Goal: Task Accomplishment & Management: Complete application form

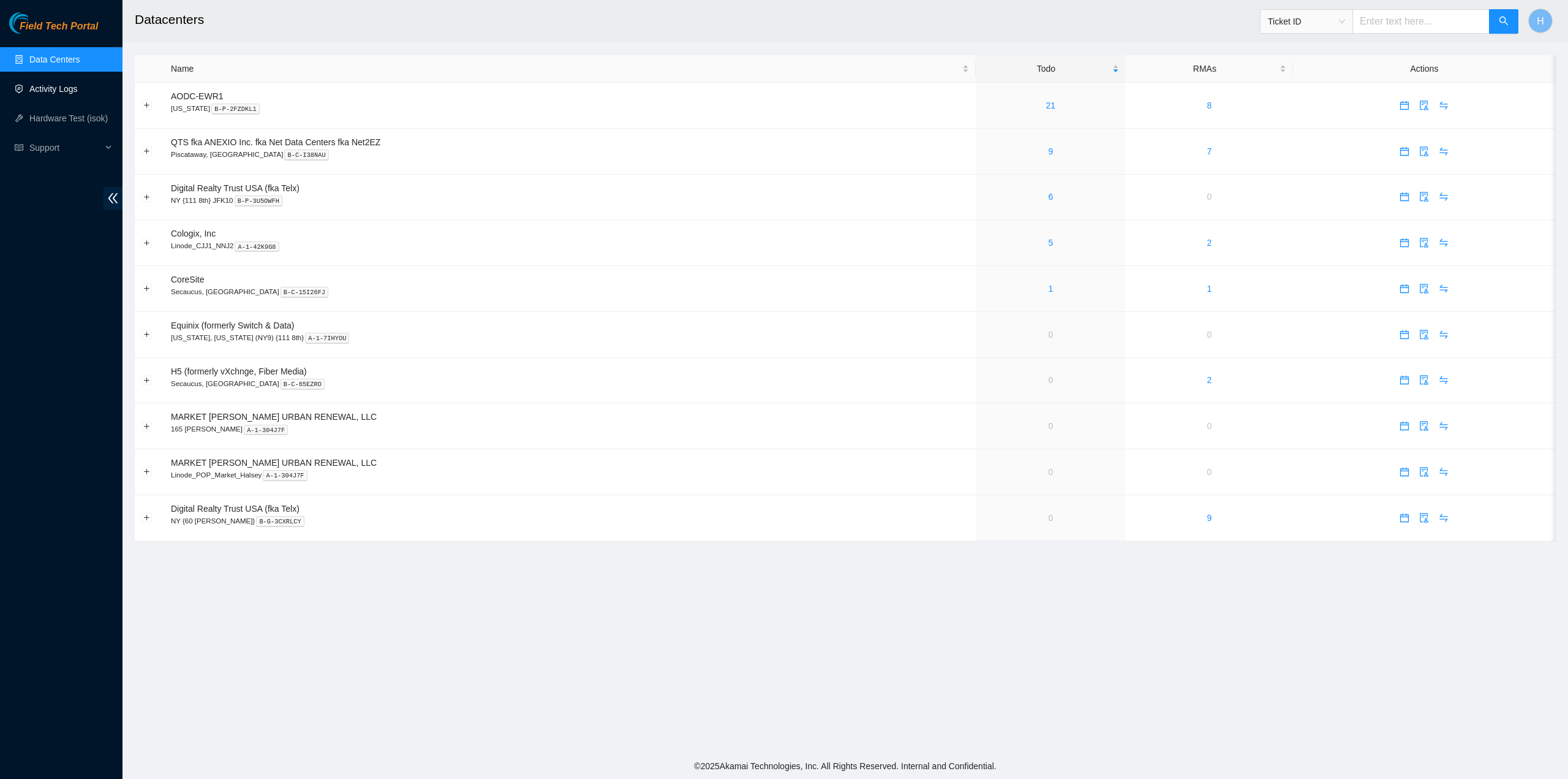
click at [78, 86] on link "Activity Logs" at bounding box center [53, 89] width 49 height 10
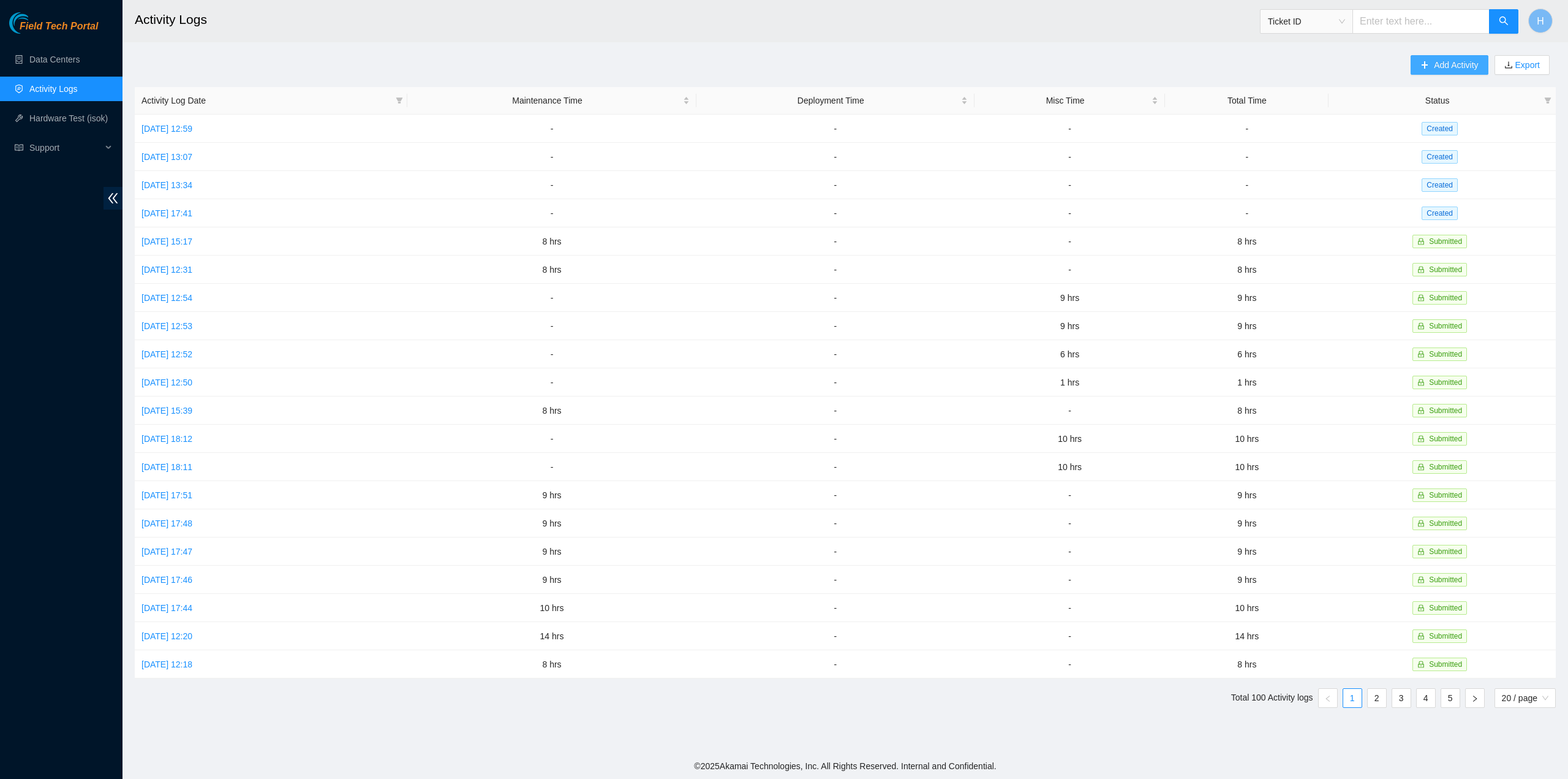
click at [1450, 66] on span "Add Activity" at bounding box center [1455, 65] width 44 height 13
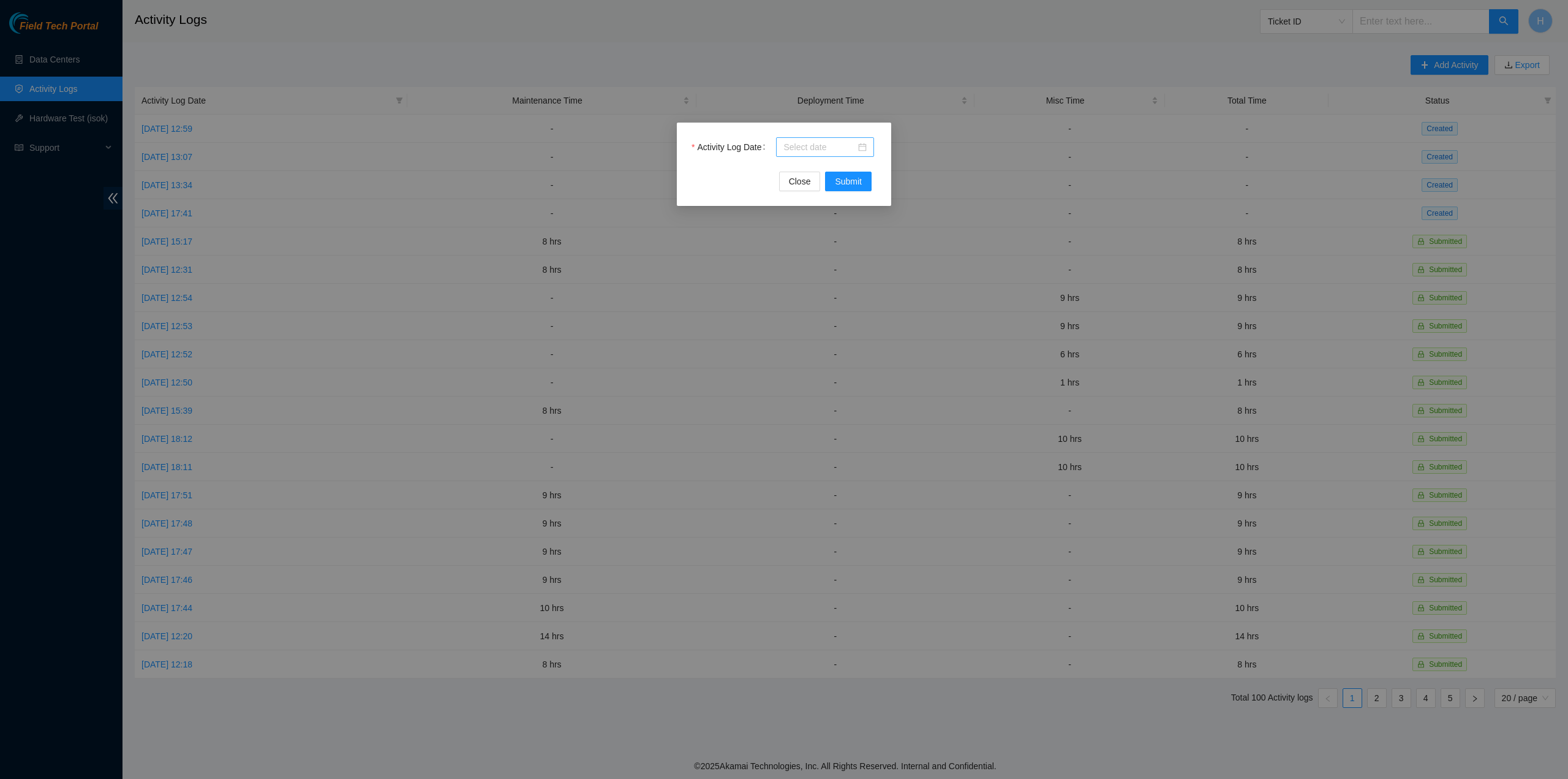
click at [862, 146] on div at bounding box center [825, 146] width 83 height 13
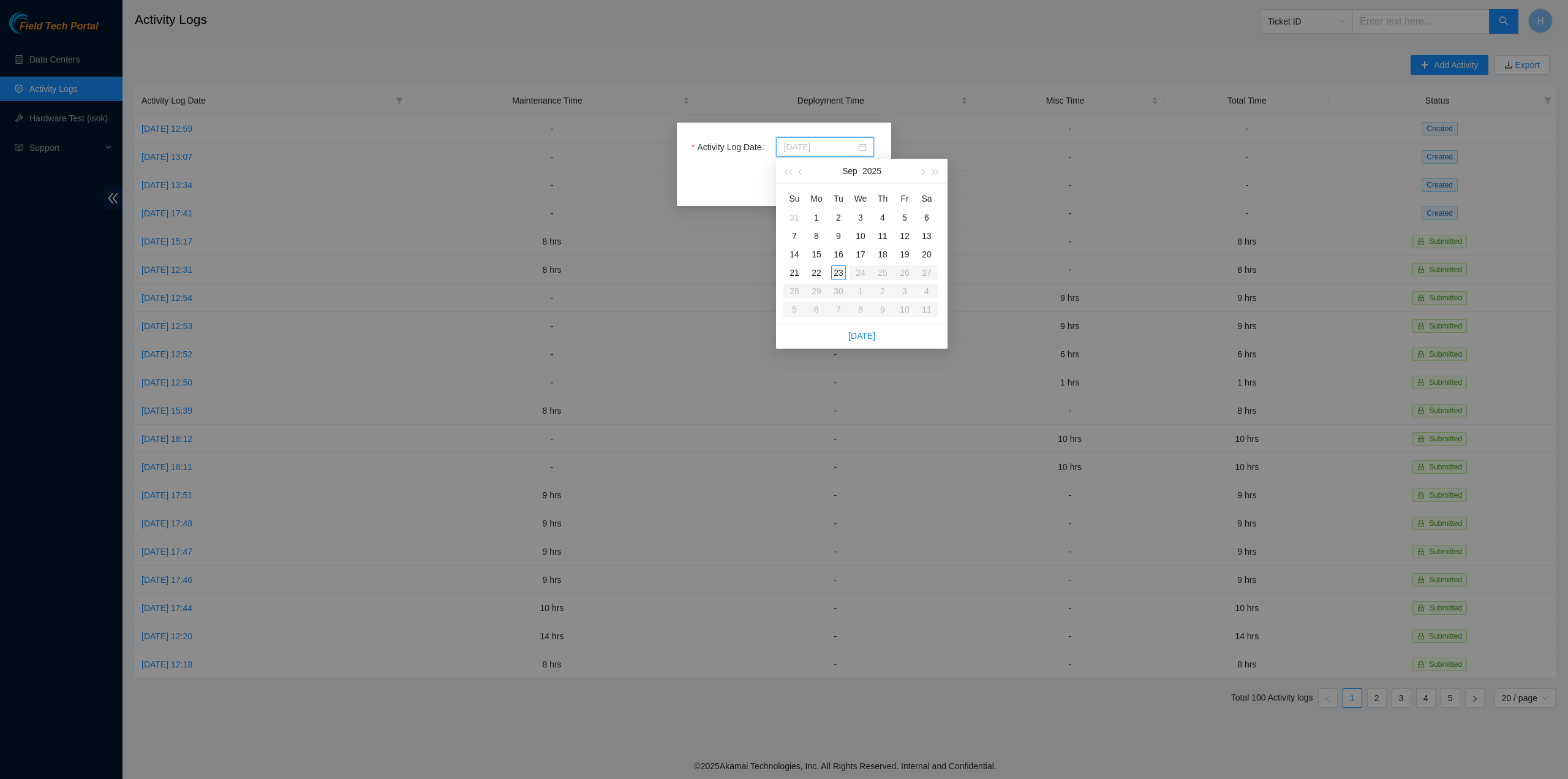
type input "2025-08-31"
click at [656, 217] on div "Activity Log Date Close Submit" at bounding box center [784, 390] width 1568 height 779
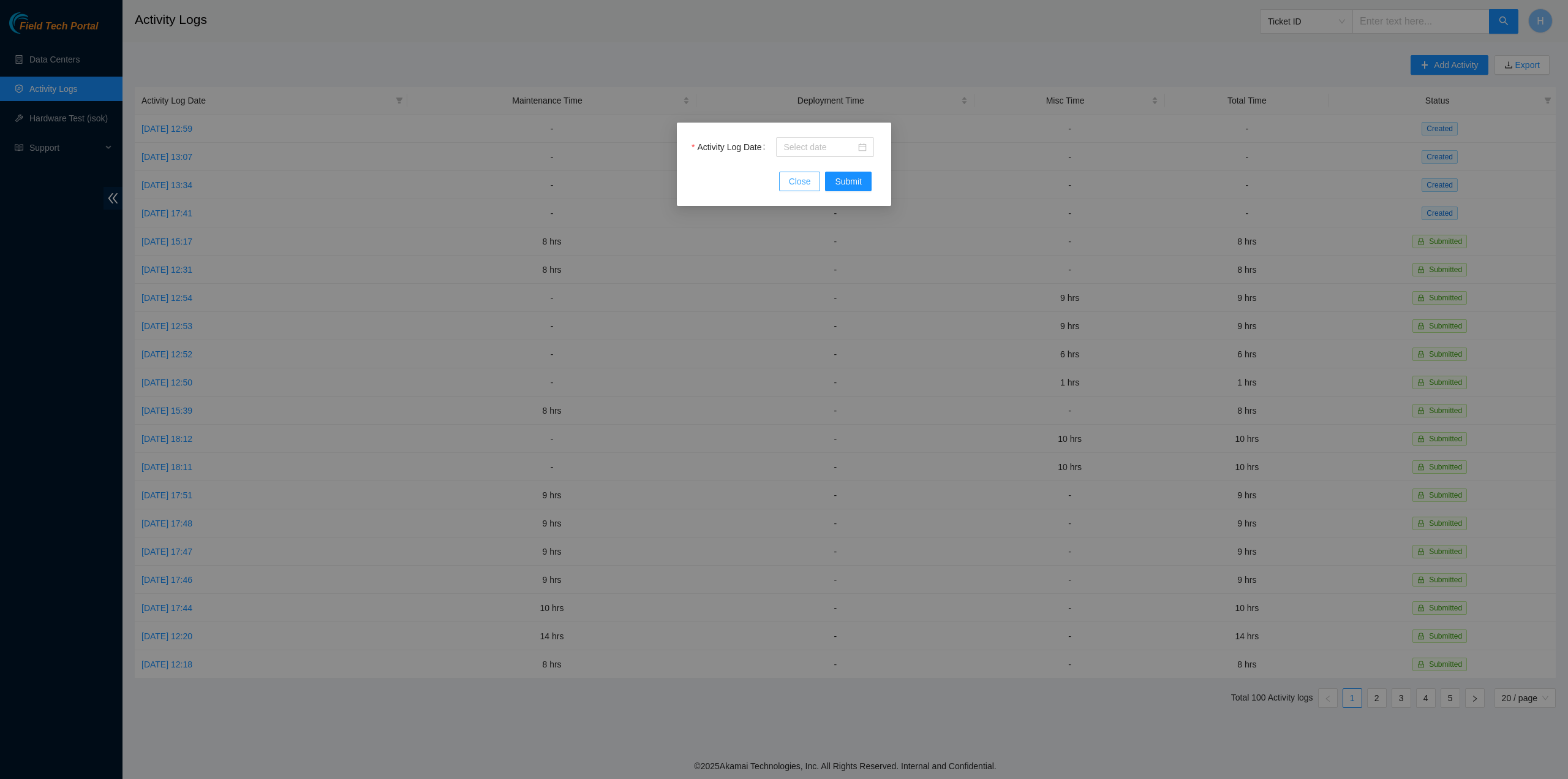
click at [798, 175] on span "Close" at bounding box center [799, 181] width 22 height 13
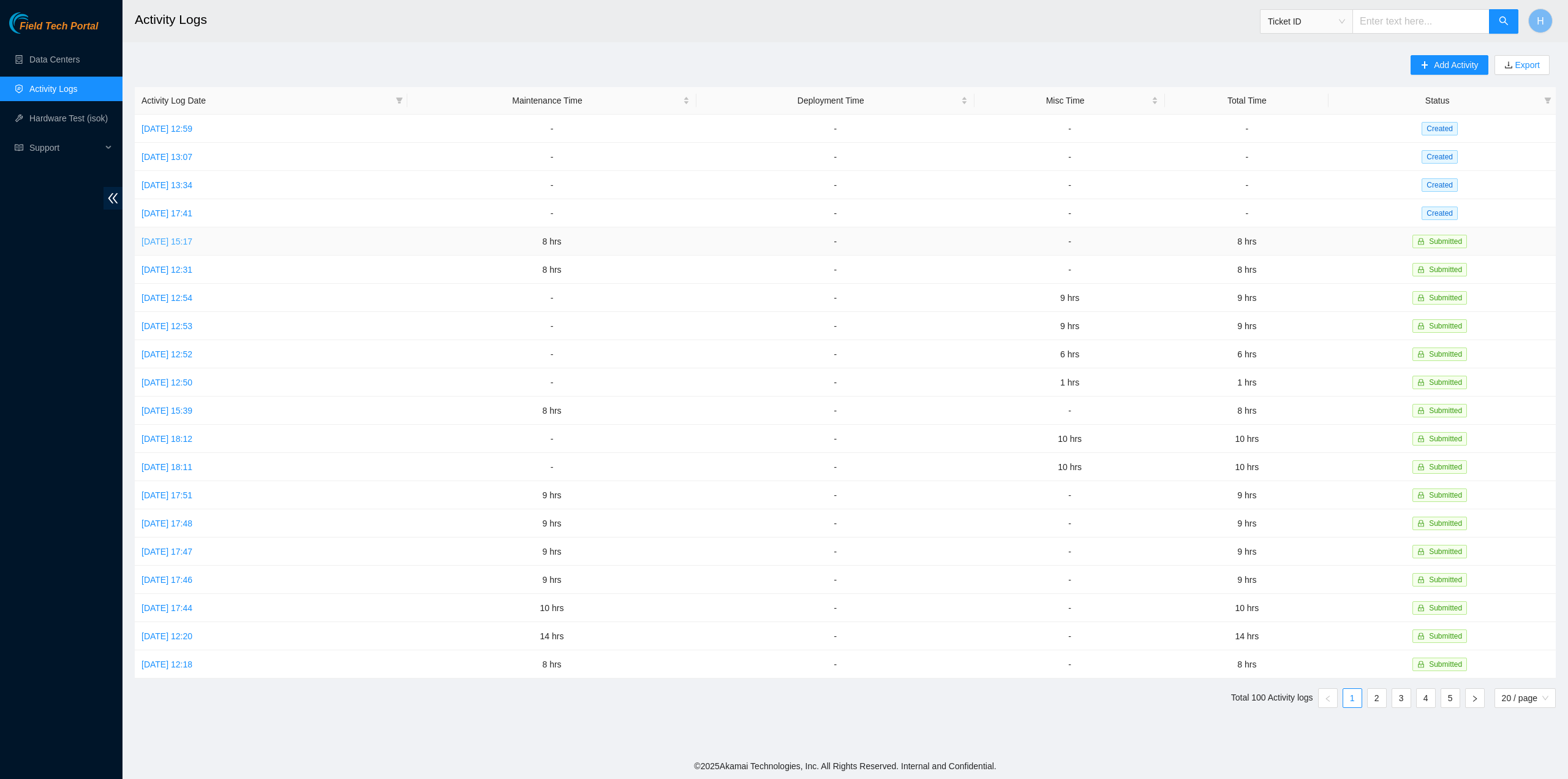
drag, startPoint x: 258, startPoint y: 242, endPoint x: 143, endPoint y: 240, distance: 115.0
click at [143, 240] on td "Tue, 19 Aug 2025 15:17" at bounding box center [270, 241] width 272 height 28
copy link "Tue, 19 Aug 2025 15:17"
click at [458, 341] on td "-" at bounding box center [551, 354] width 288 height 28
drag, startPoint x: 220, startPoint y: 95, endPoint x: 135, endPoint y: 106, distance: 85.7
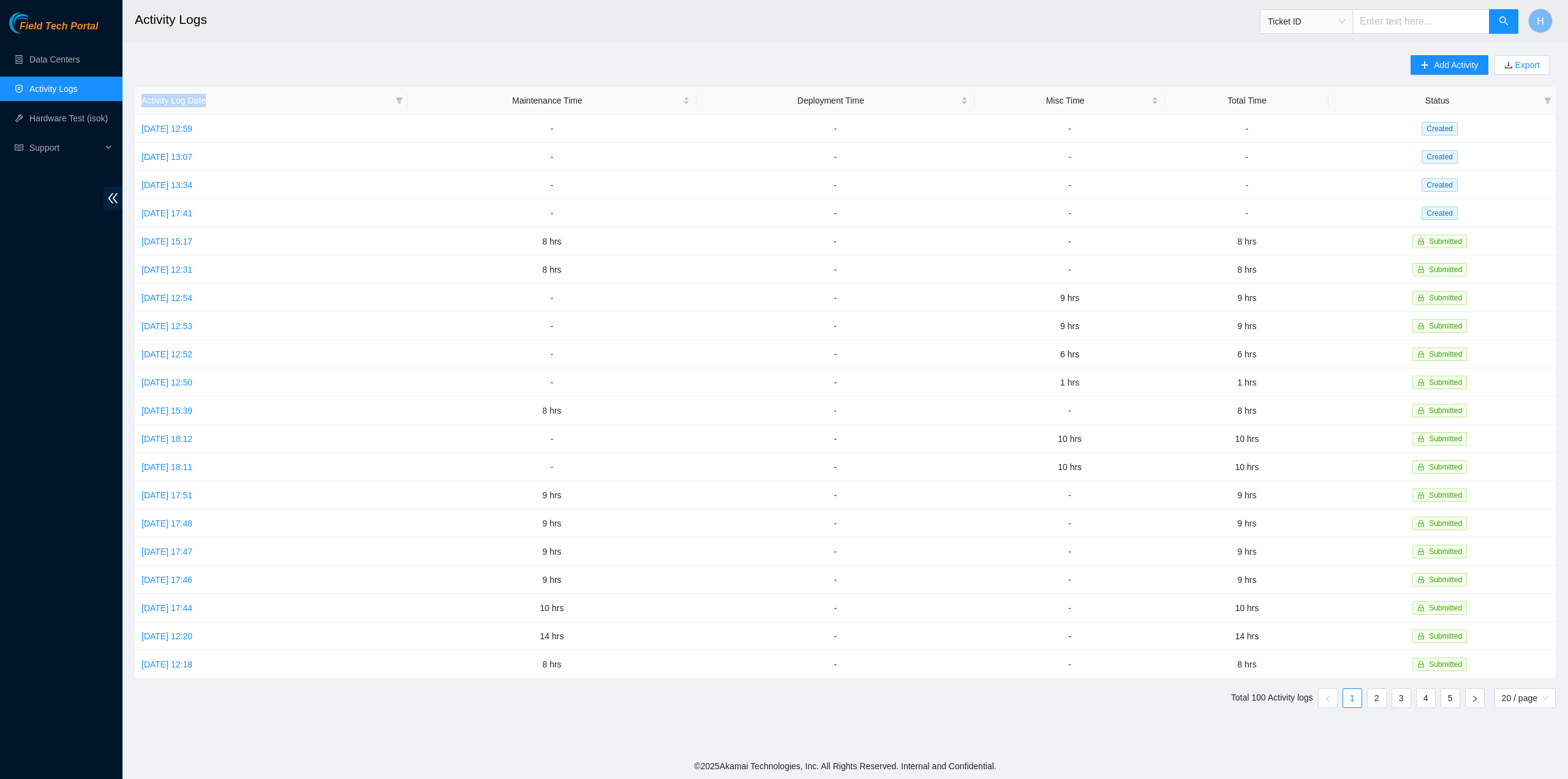
click at [135, 106] on th "Activity Log Date" at bounding box center [270, 100] width 272 height 28
click at [138, 101] on th "Activity Log Date" at bounding box center [270, 100] width 272 height 28
drag, startPoint x: 142, startPoint y: 101, endPoint x: 221, endPoint y: 102, distance: 79.0
click at [221, 102] on span "Activity Log Date" at bounding box center [265, 100] width 249 height 13
copy span "Activity Log Date"
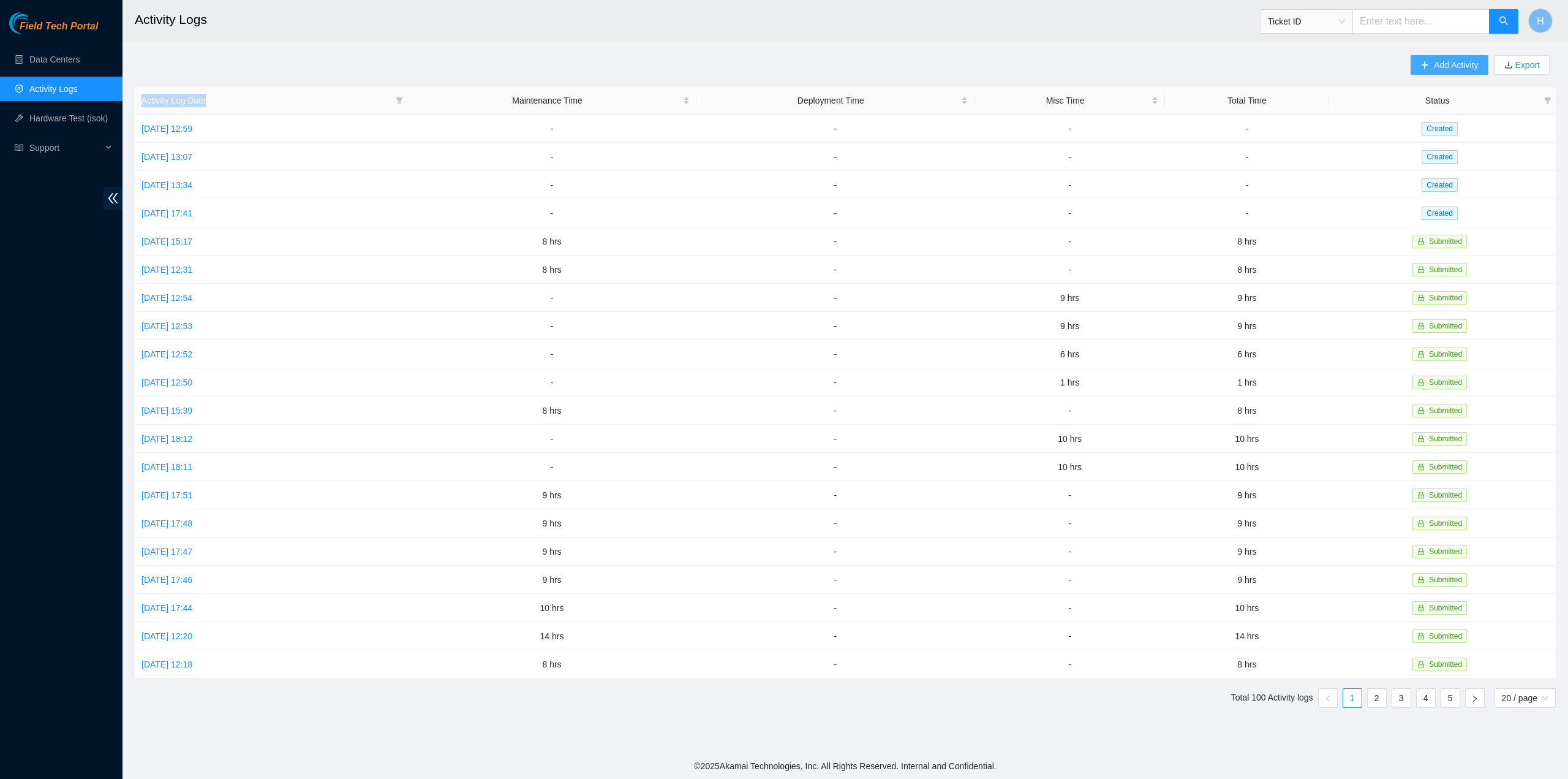
click at [1451, 66] on span "Add Activity" at bounding box center [1455, 65] width 44 height 13
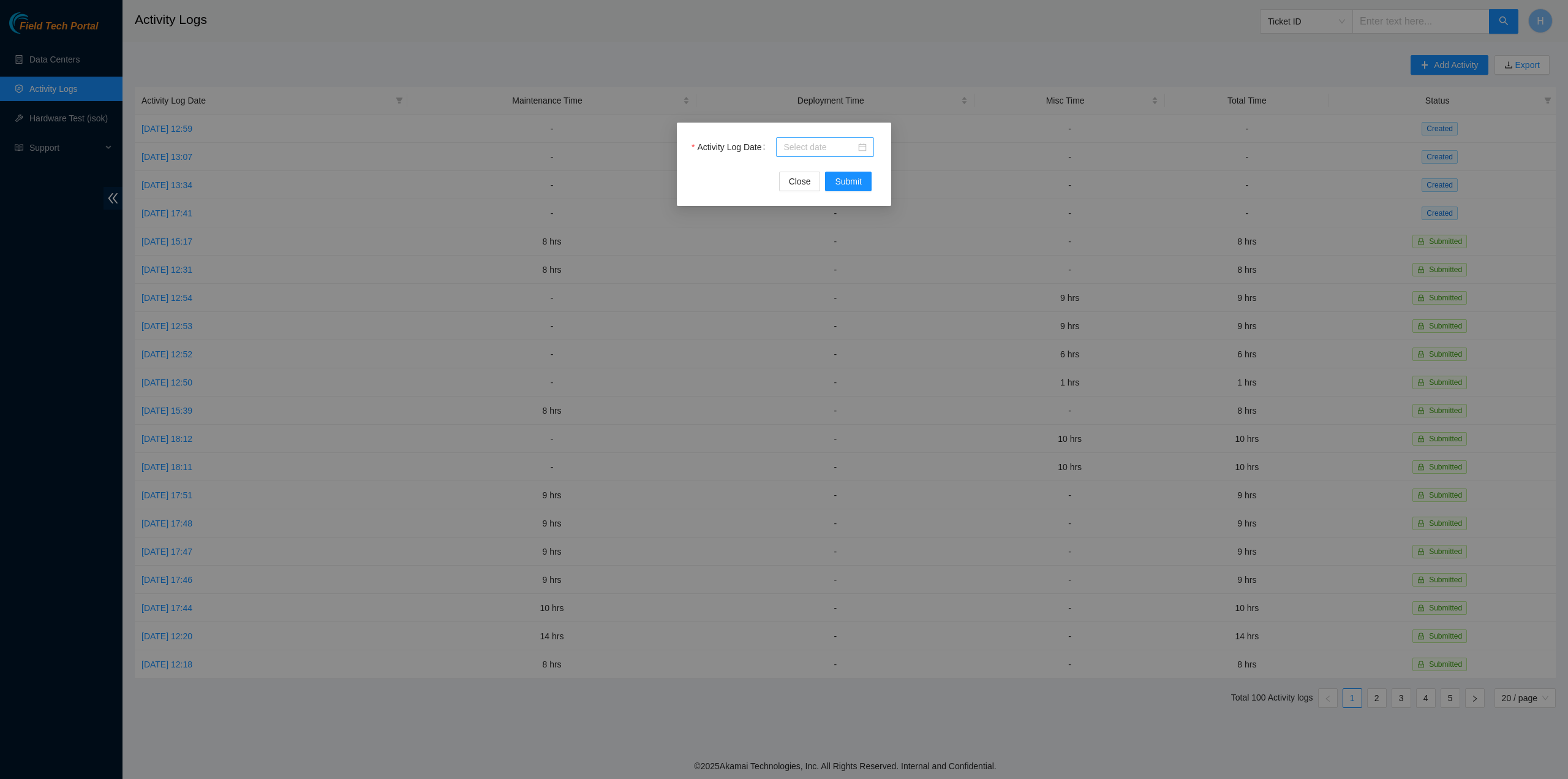
click at [846, 149] on input "Activity Log Date" at bounding box center [819, 146] width 72 height 13
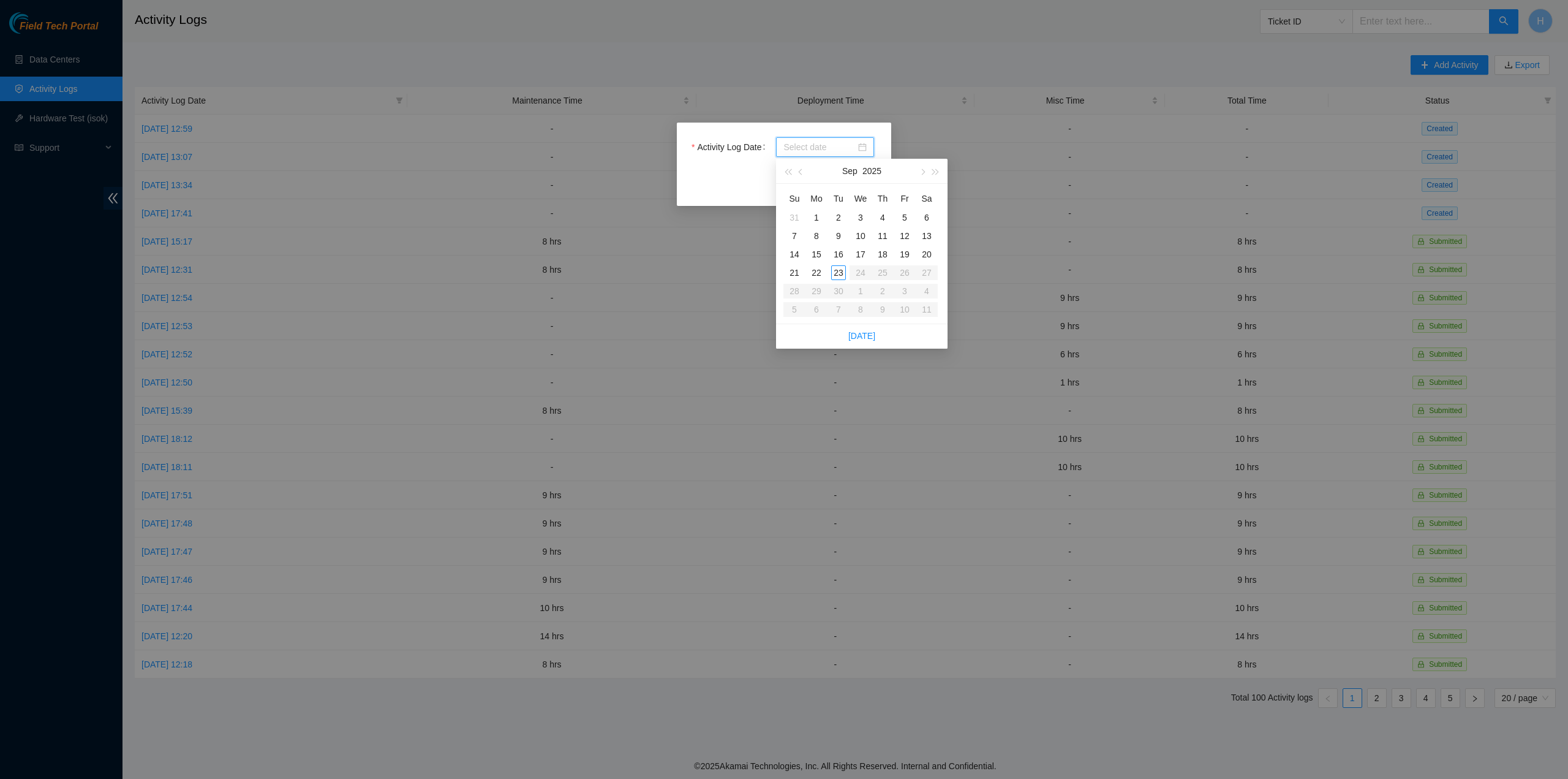
click at [865, 146] on div at bounding box center [825, 146] width 83 height 13
click at [826, 144] on input "Activity Log Date" at bounding box center [819, 146] width 72 height 13
click at [740, 166] on div "Activity Log Date" at bounding box center [784, 154] width 185 height 35
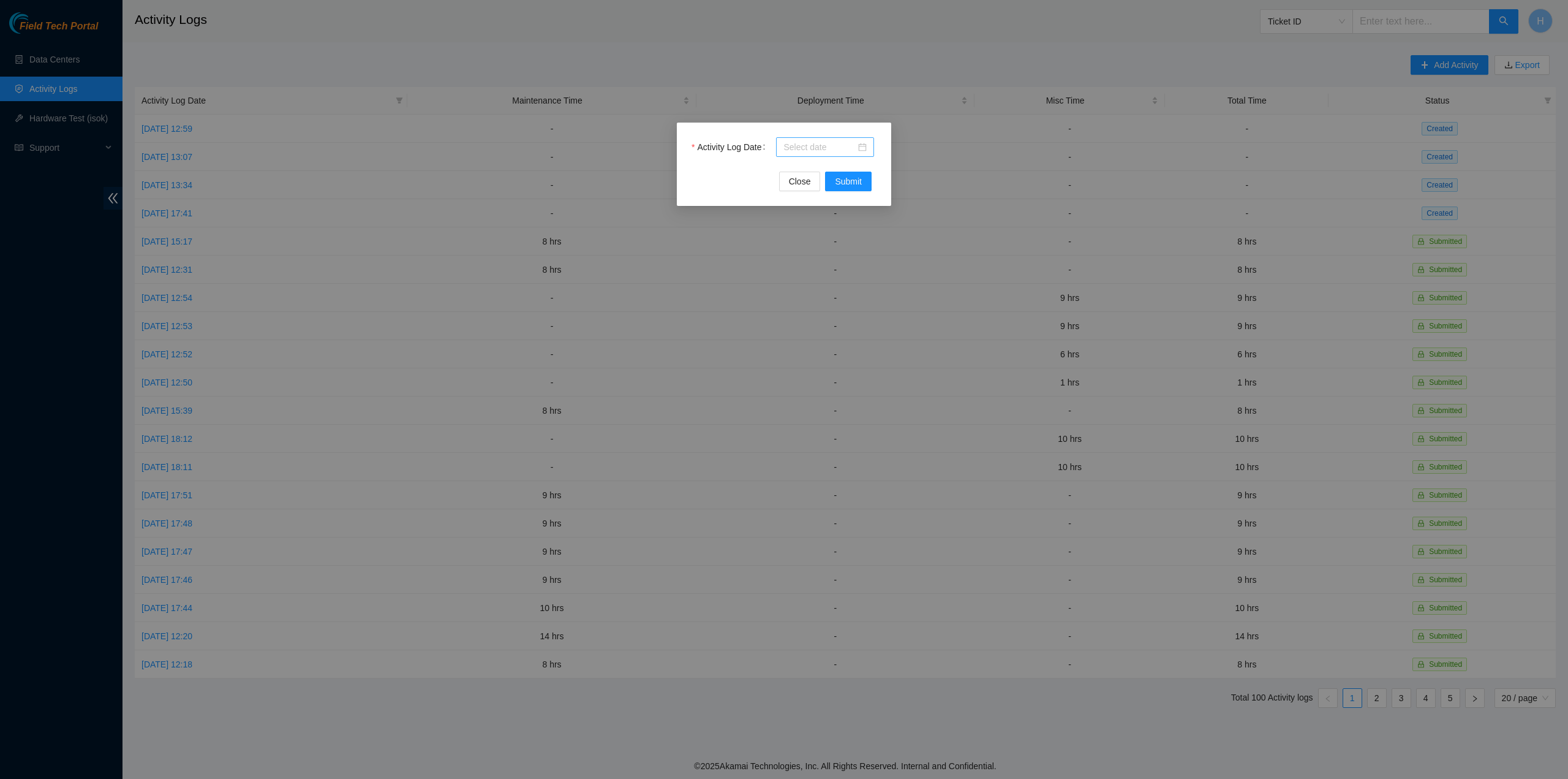
click at [851, 152] on input "Activity Log Date" at bounding box center [819, 146] width 72 height 13
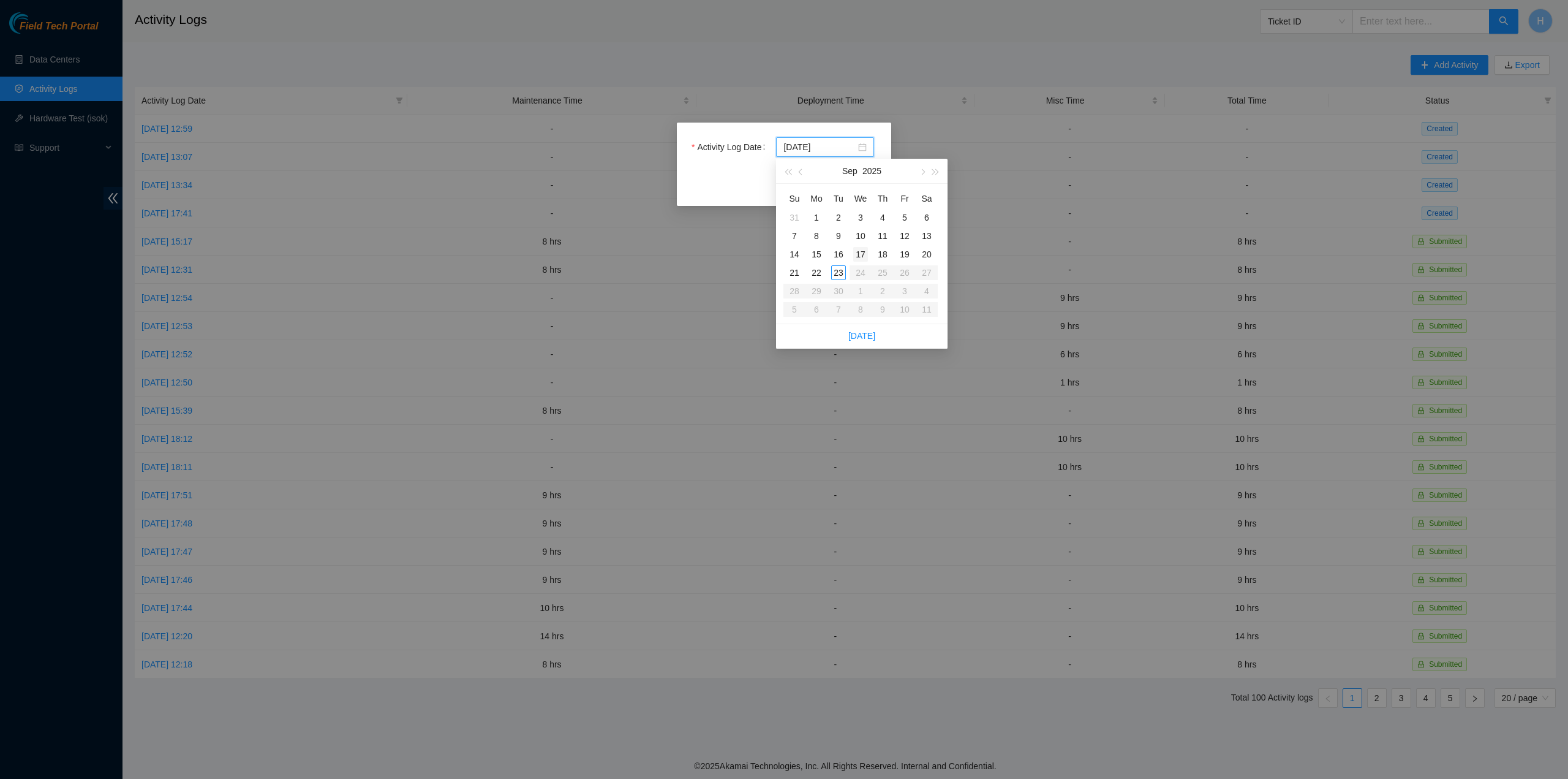
type input "2025-09-17"
type input "2025-09-01"
click at [804, 175] on button "button" at bounding box center [801, 171] width 13 height 25
type input "2025-08-20"
click at [870, 272] on td "20" at bounding box center [860, 272] width 22 height 19
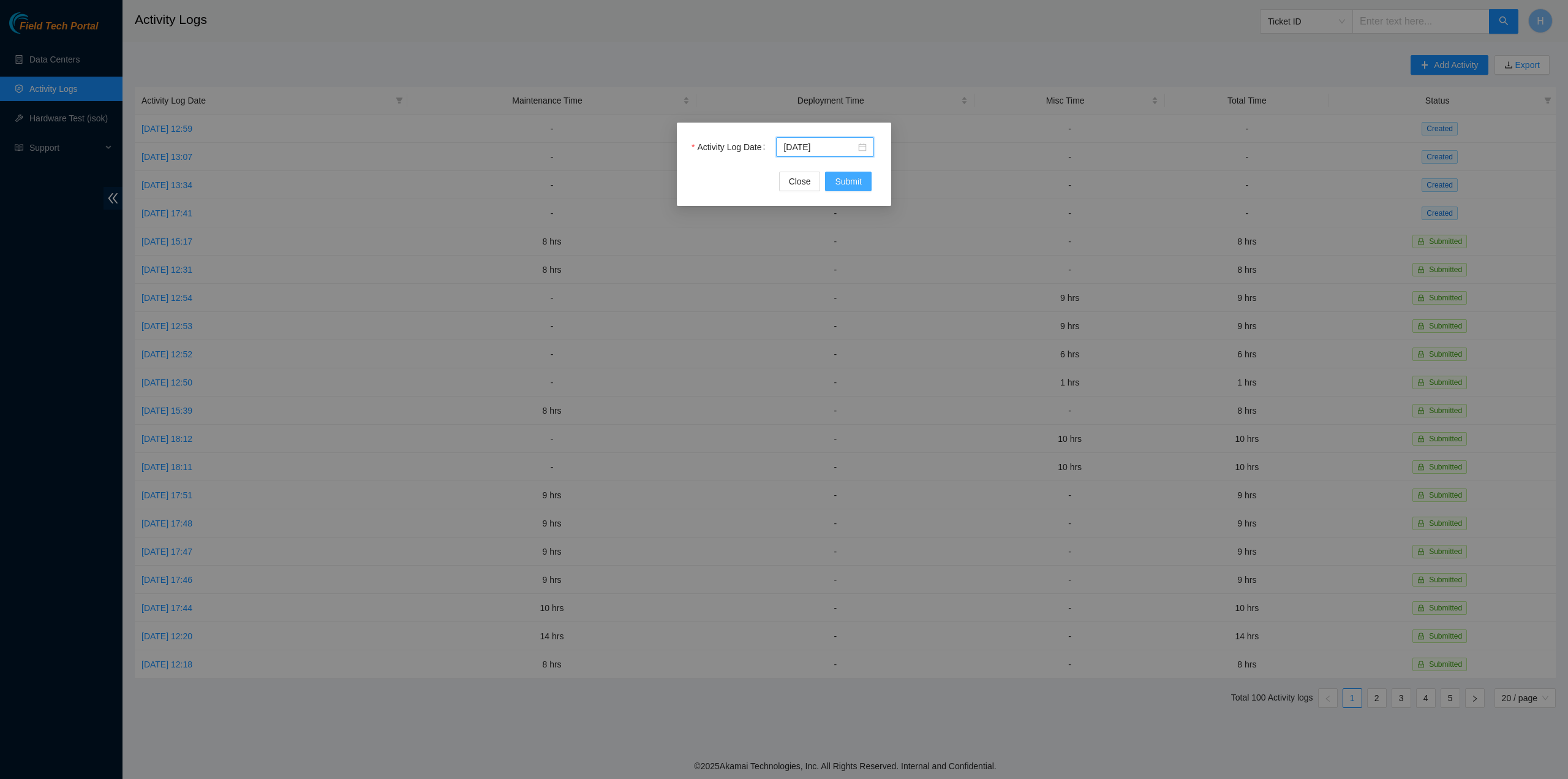
click at [857, 183] on span "Submit" at bounding box center [848, 181] width 27 height 13
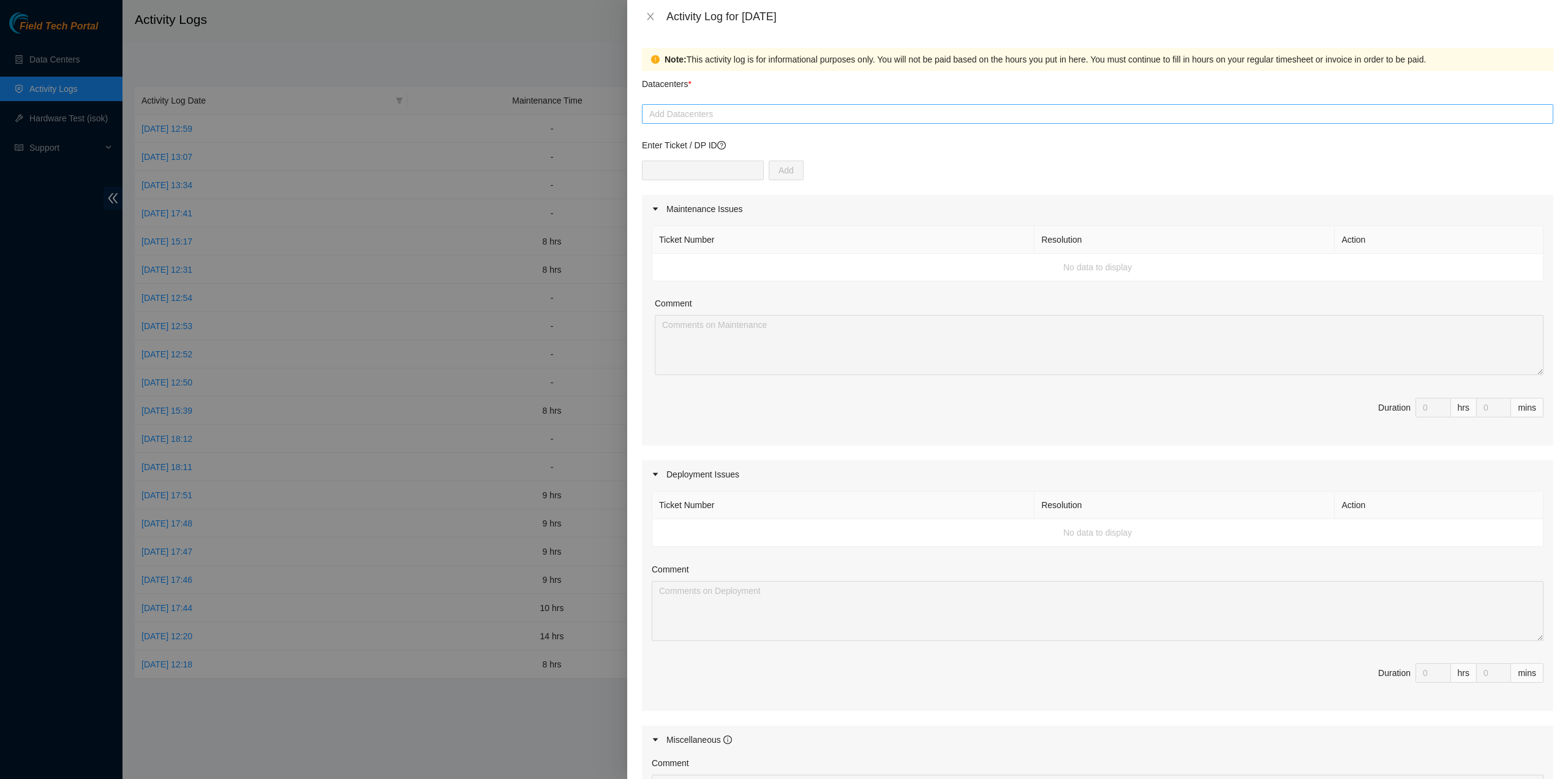
click at [690, 115] on div at bounding box center [1097, 114] width 906 height 15
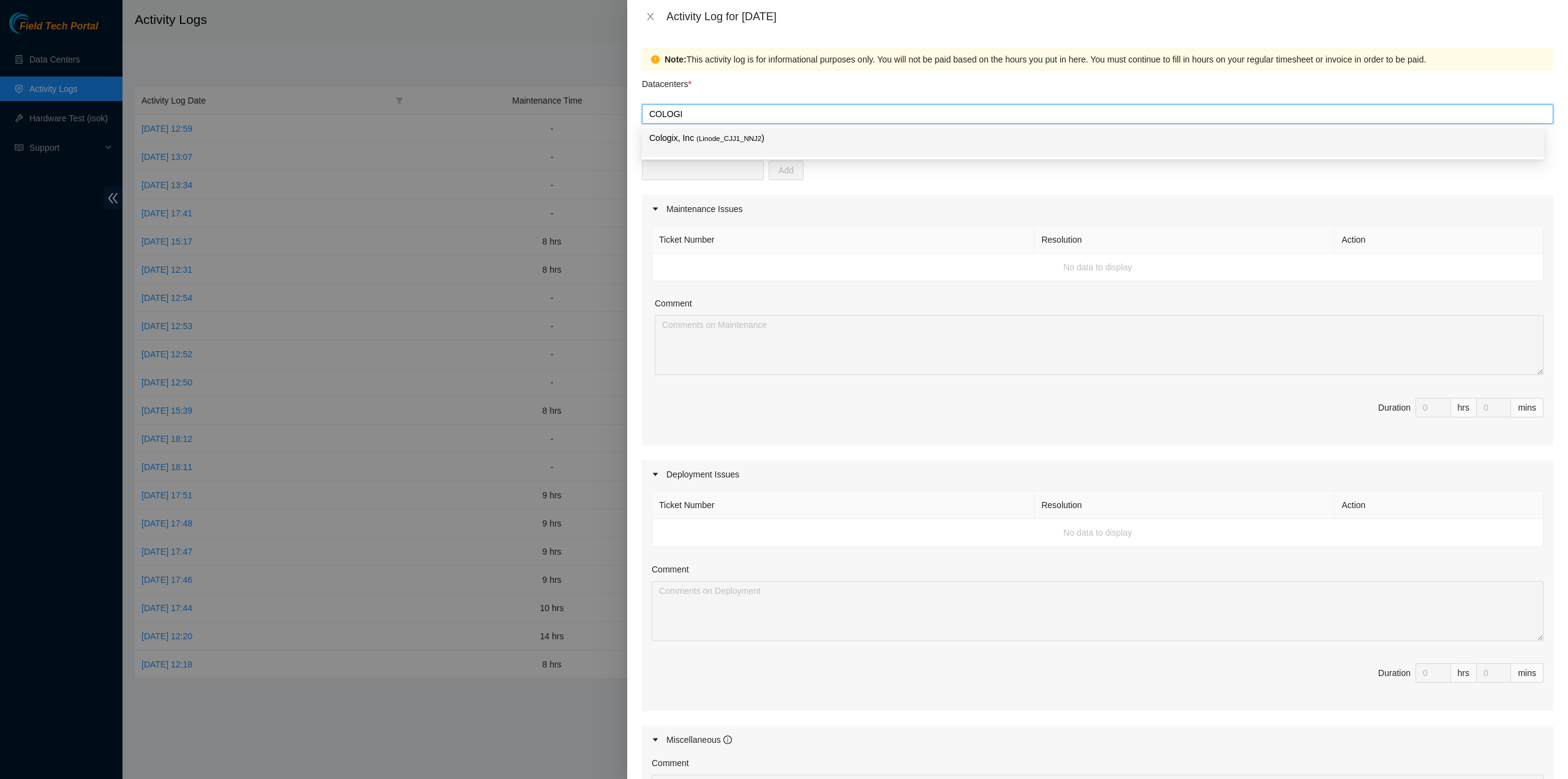
type input "COLOGIX"
type input "Cologix, Inc"
type input "cologix"
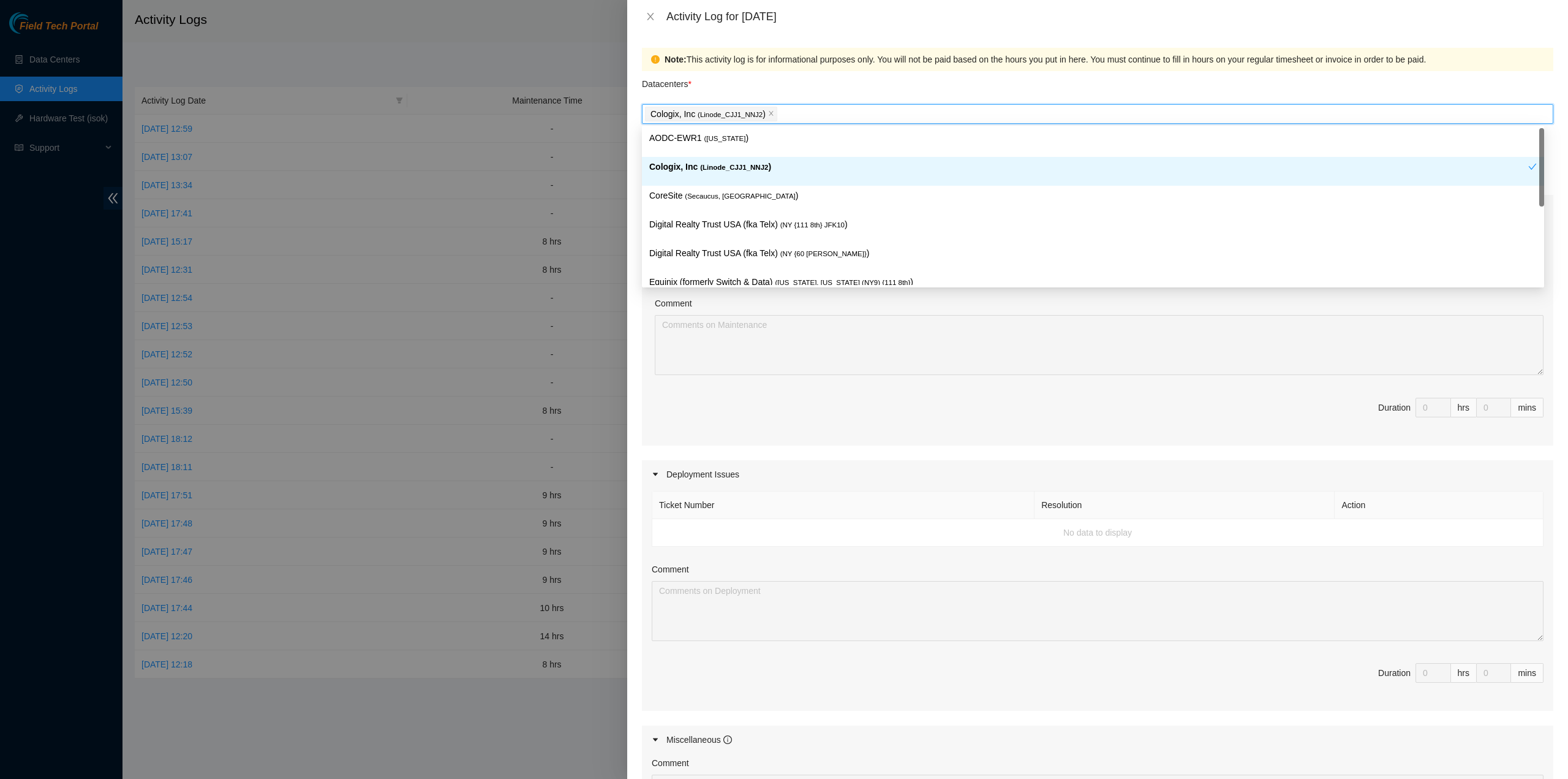
click at [758, 167] on p "Cologix, Inc ( Linode_CJJ1_NNJ2 )" at bounding box center [1088, 167] width 879 height 14
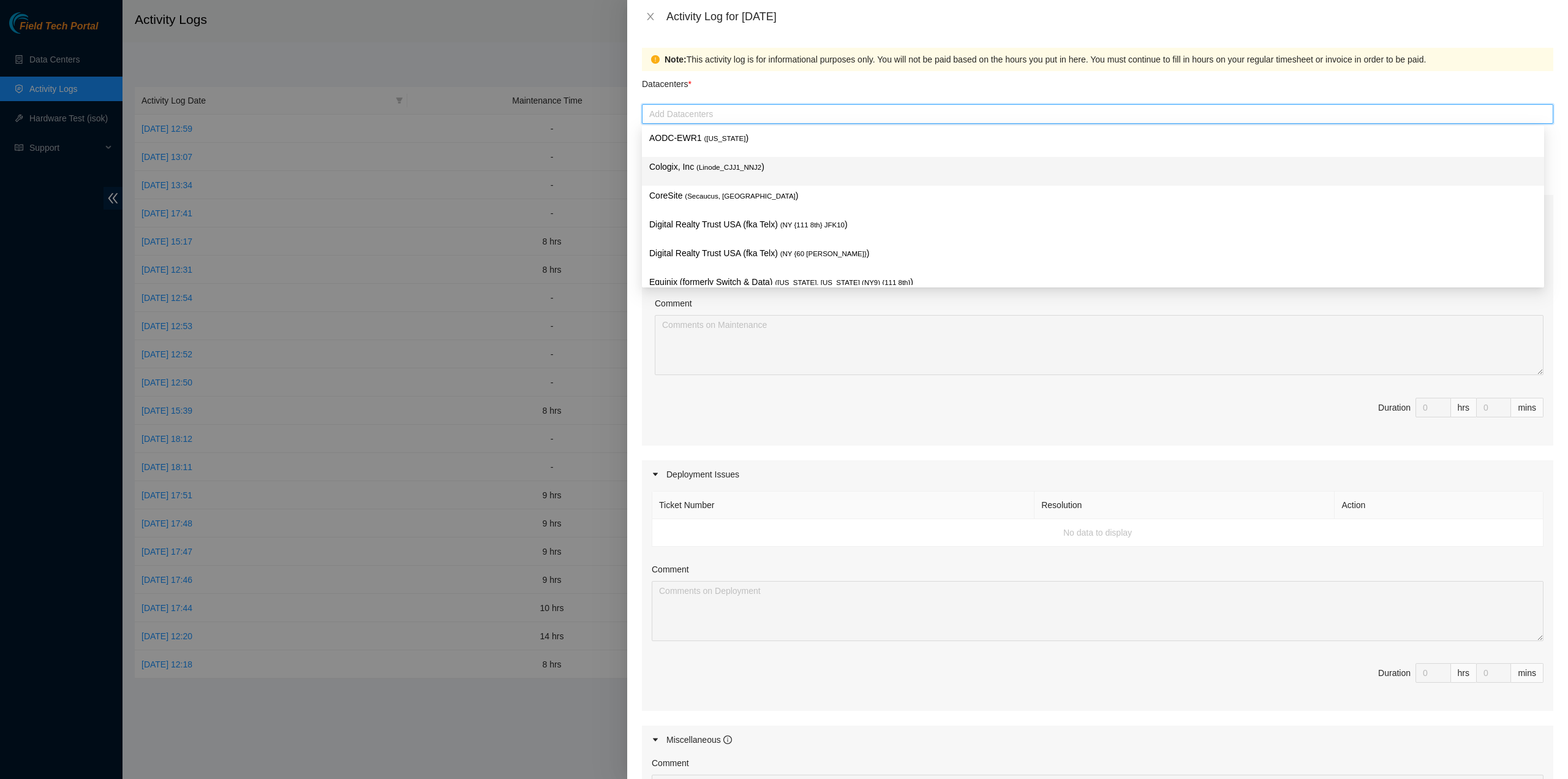
click at [739, 169] on span "( Linode_CJJ1_NNJ2" at bounding box center [728, 167] width 65 height 7
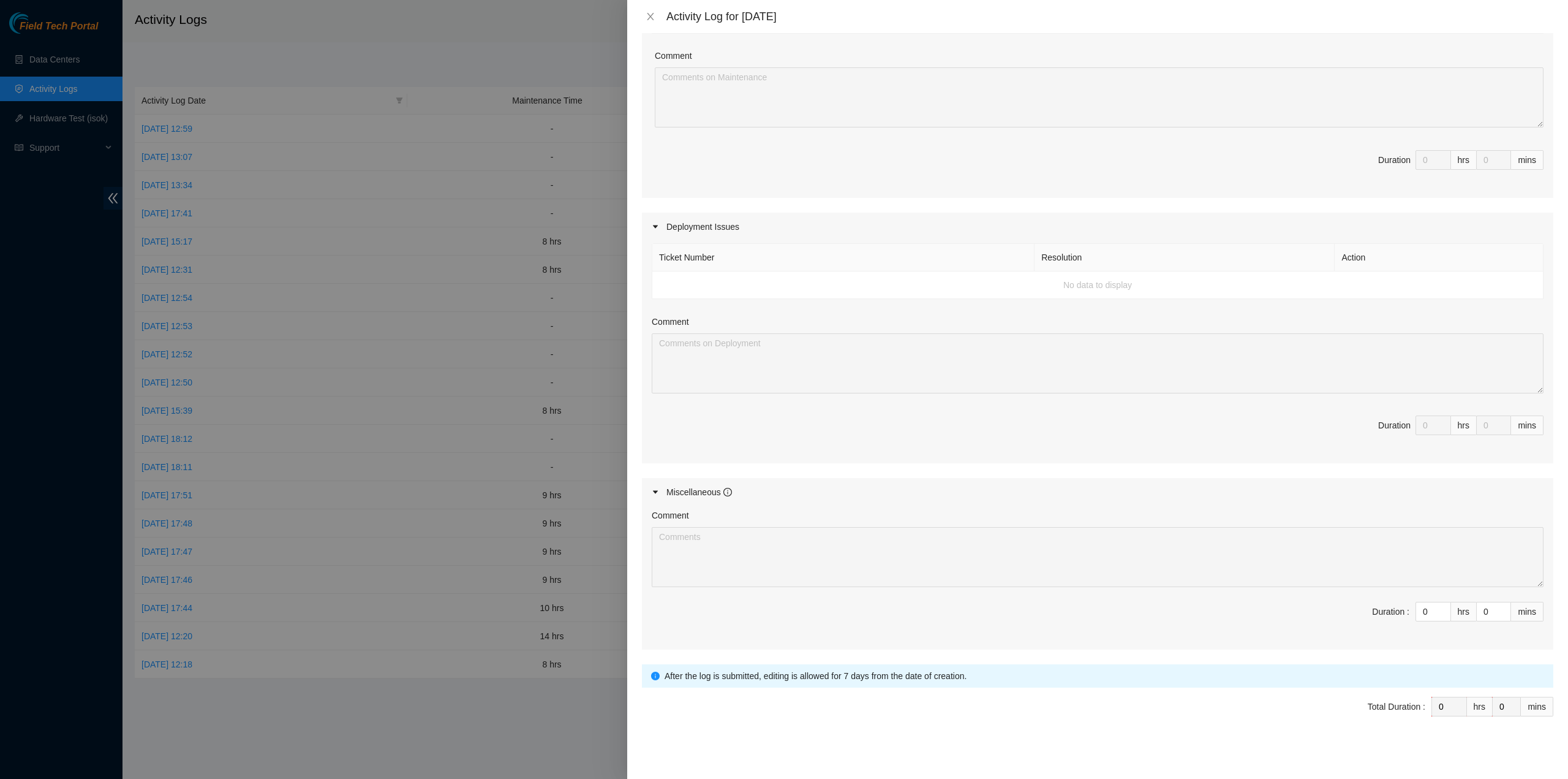
scroll to position [248, 0]
click at [1420, 605] on input "0" at bounding box center [1432, 610] width 35 height 19
click at [701, 486] on div "Miscellaneous" at bounding box center [699, 491] width 66 height 13
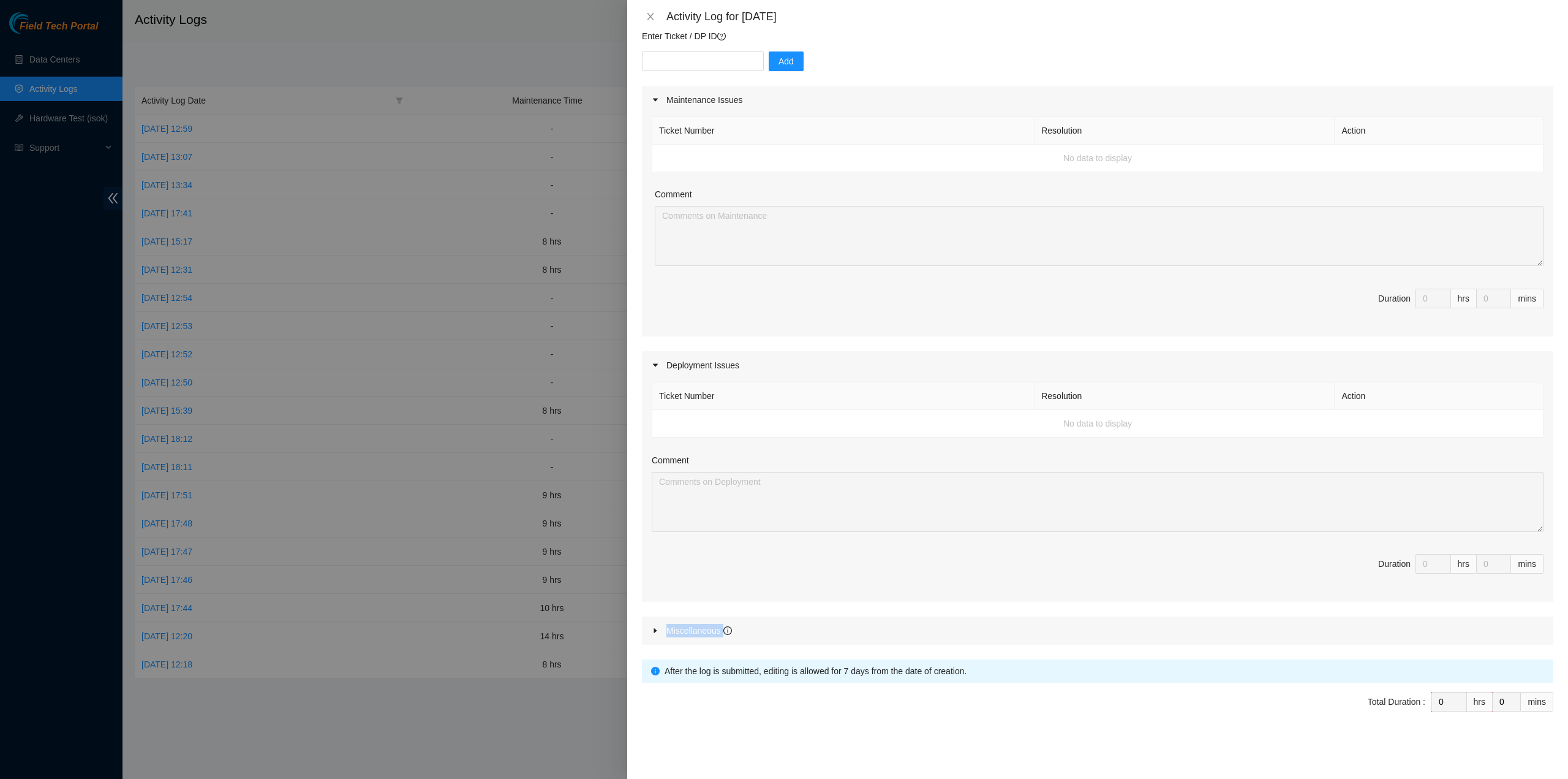
scroll to position [106, 0]
click at [701, 486] on div "Maintenance Issues Ticket Number Resolution Action No data to display Comment D…" at bounding box center [1097, 366] width 911 height 559
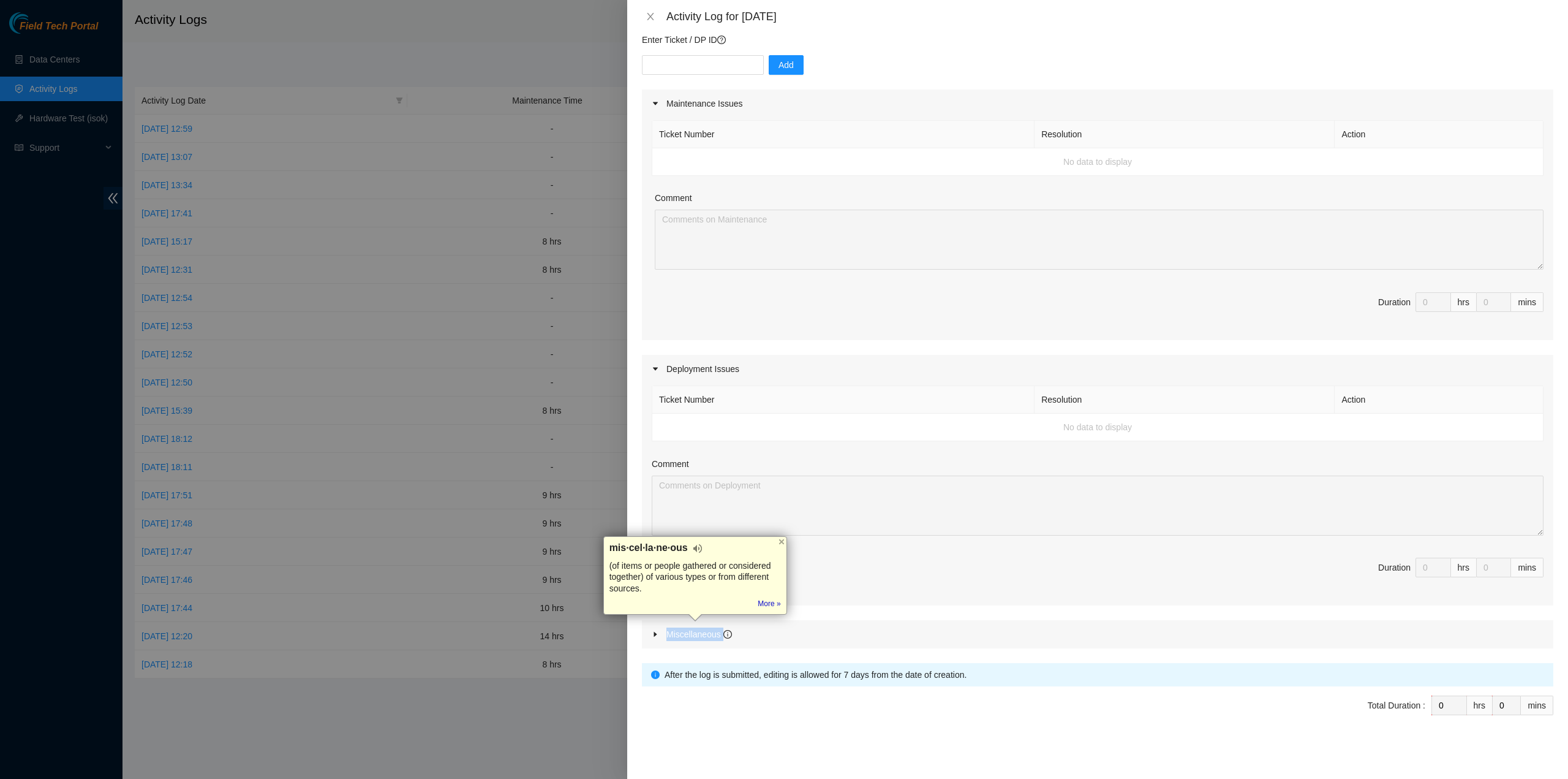
copy div "Miscellaneous"
click at [992, 623] on div "Miscellaneous" at bounding box center [1097, 634] width 911 height 28
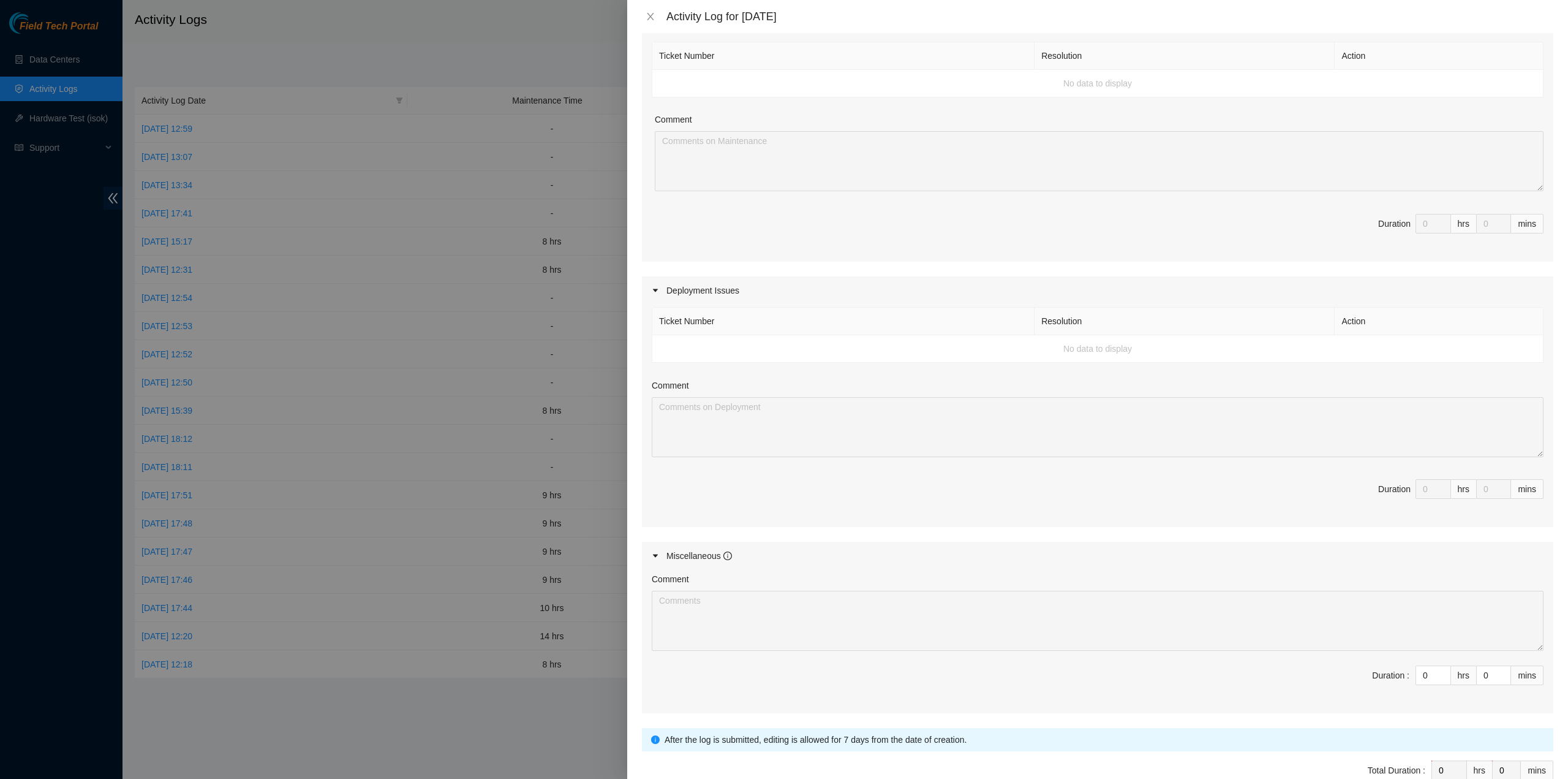
scroll to position [228, 0]
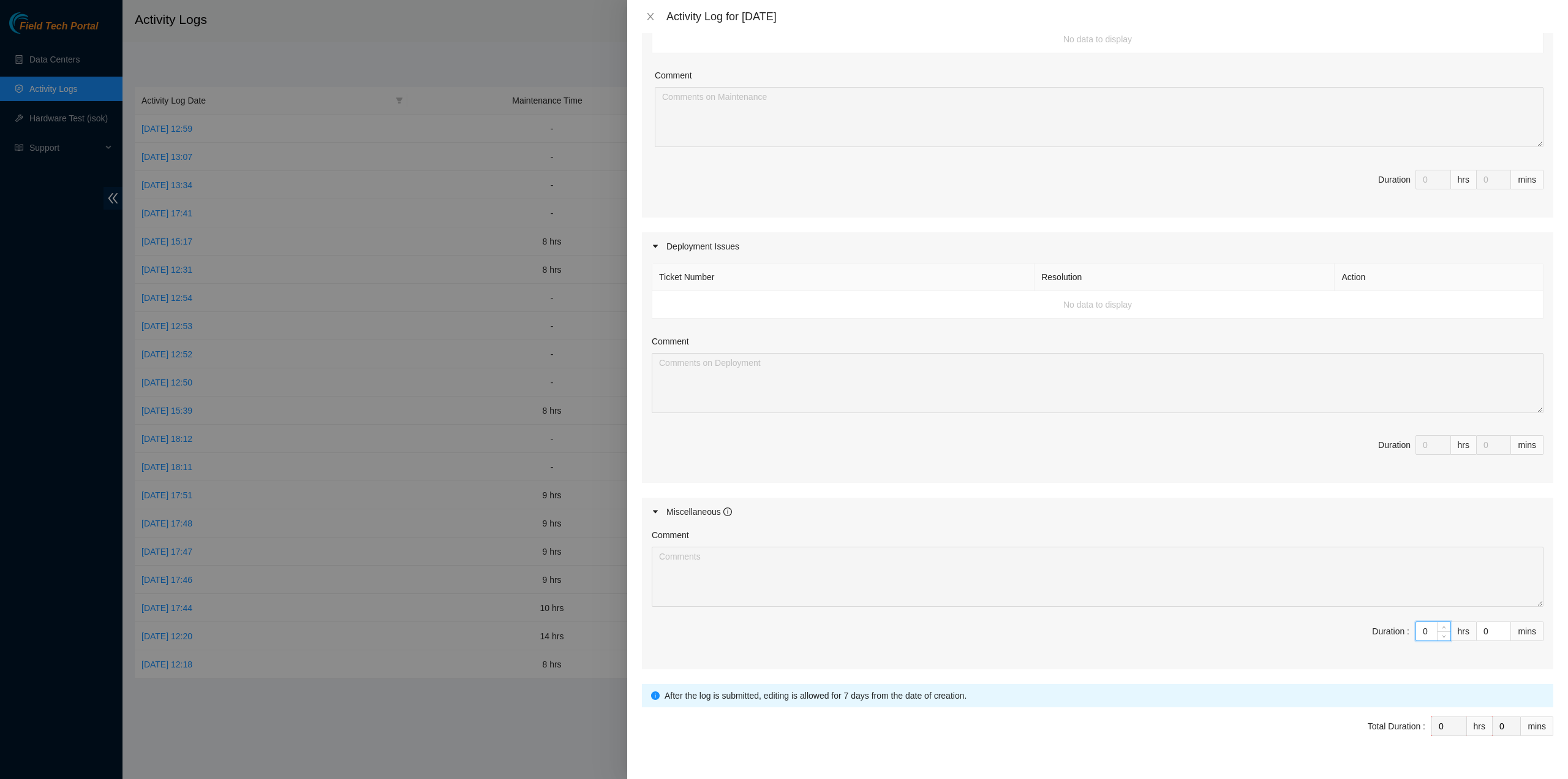
click at [1416, 630] on input "0" at bounding box center [1432, 631] width 35 height 19
type input "8"
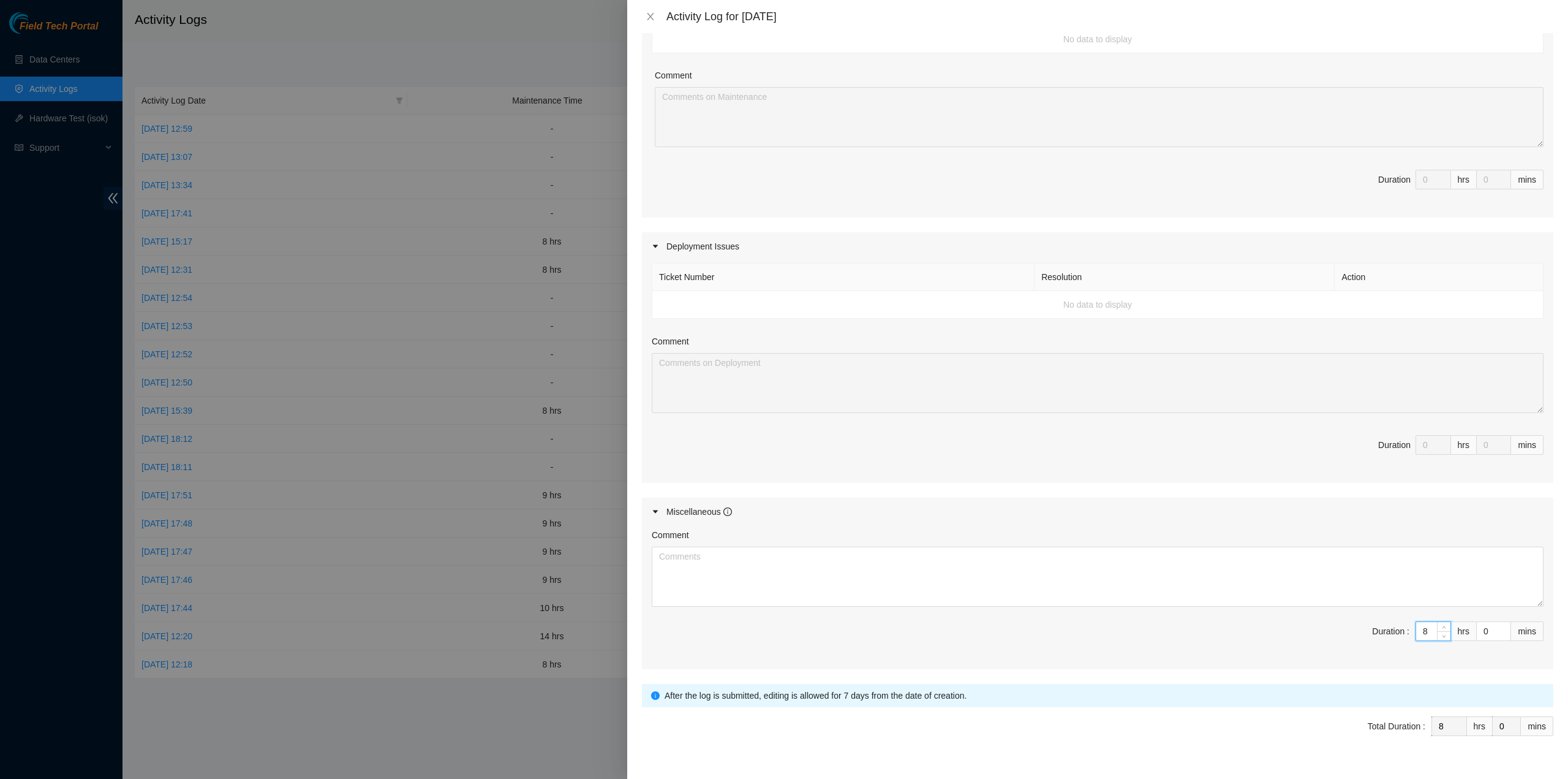
type input "8"
click at [1038, 570] on textarea "Comment" at bounding box center [1097, 577] width 891 height 60
click at [1386, 629] on div "Duration :" at bounding box center [1391, 631] width 37 height 13
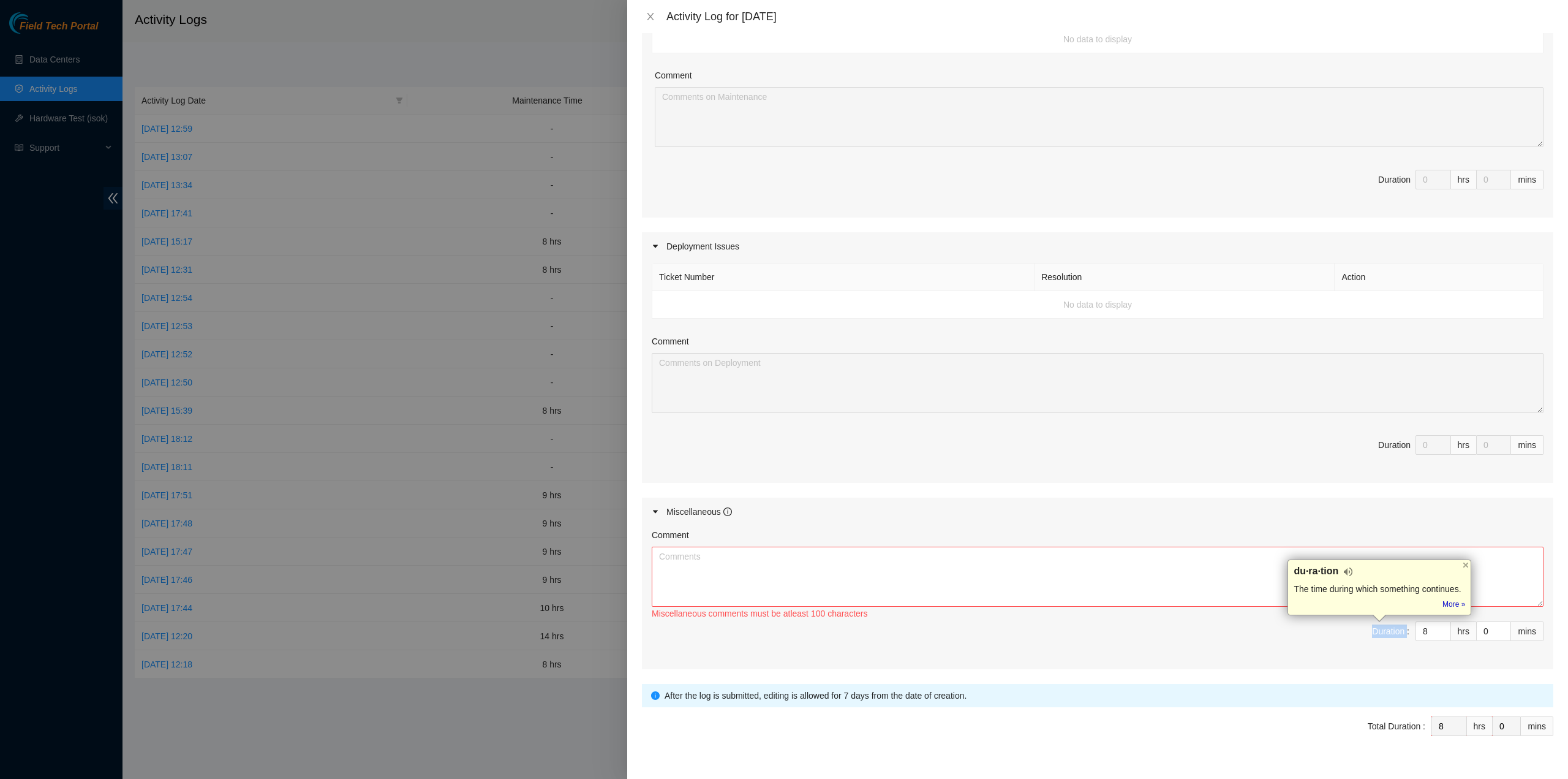
copy div "Duration"
click at [949, 500] on div "Miscellaneous" at bounding box center [1097, 512] width 911 height 28
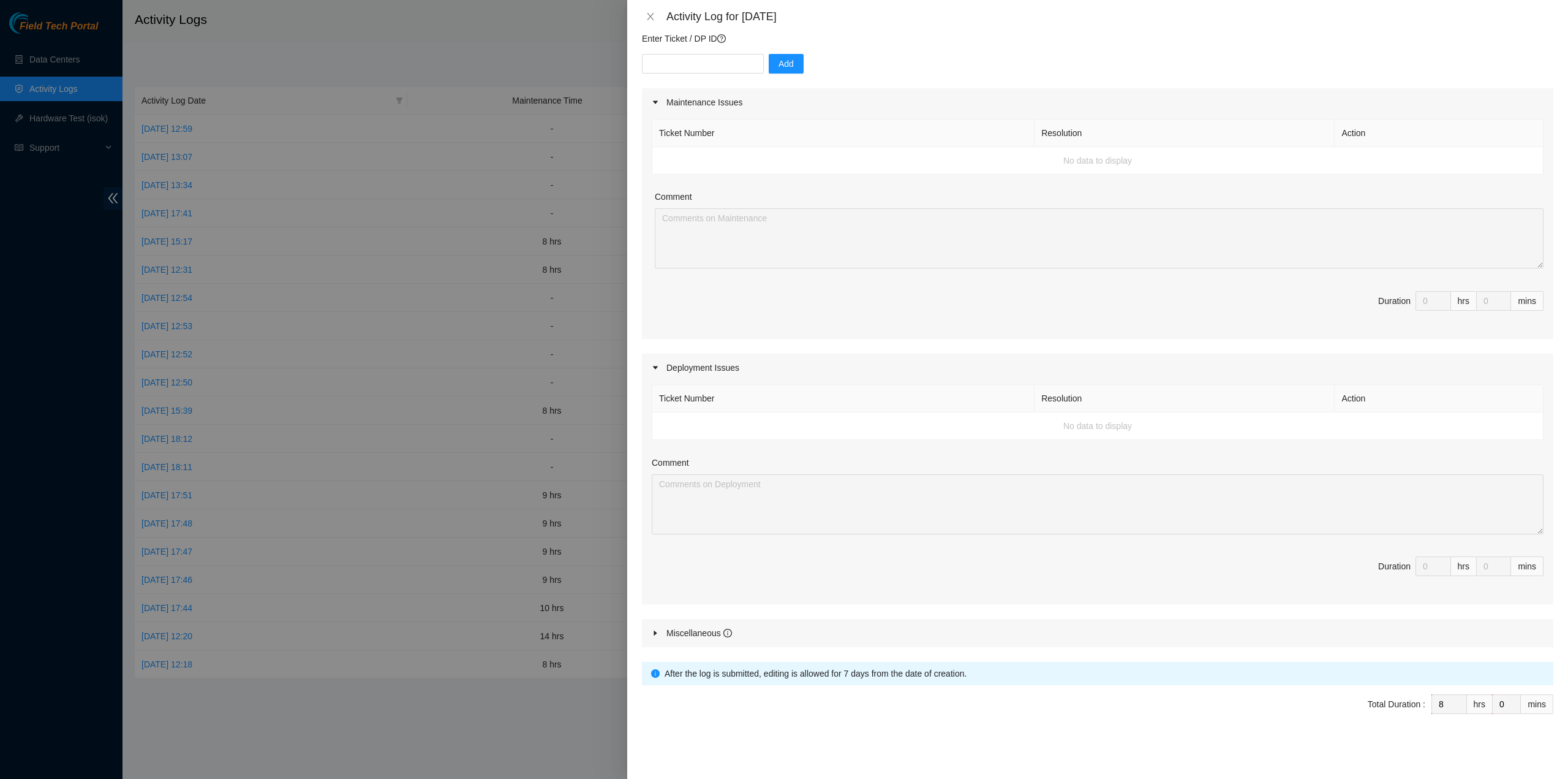
scroll to position [106, 0]
click at [964, 641] on div "Miscellaneous" at bounding box center [1097, 634] width 911 height 28
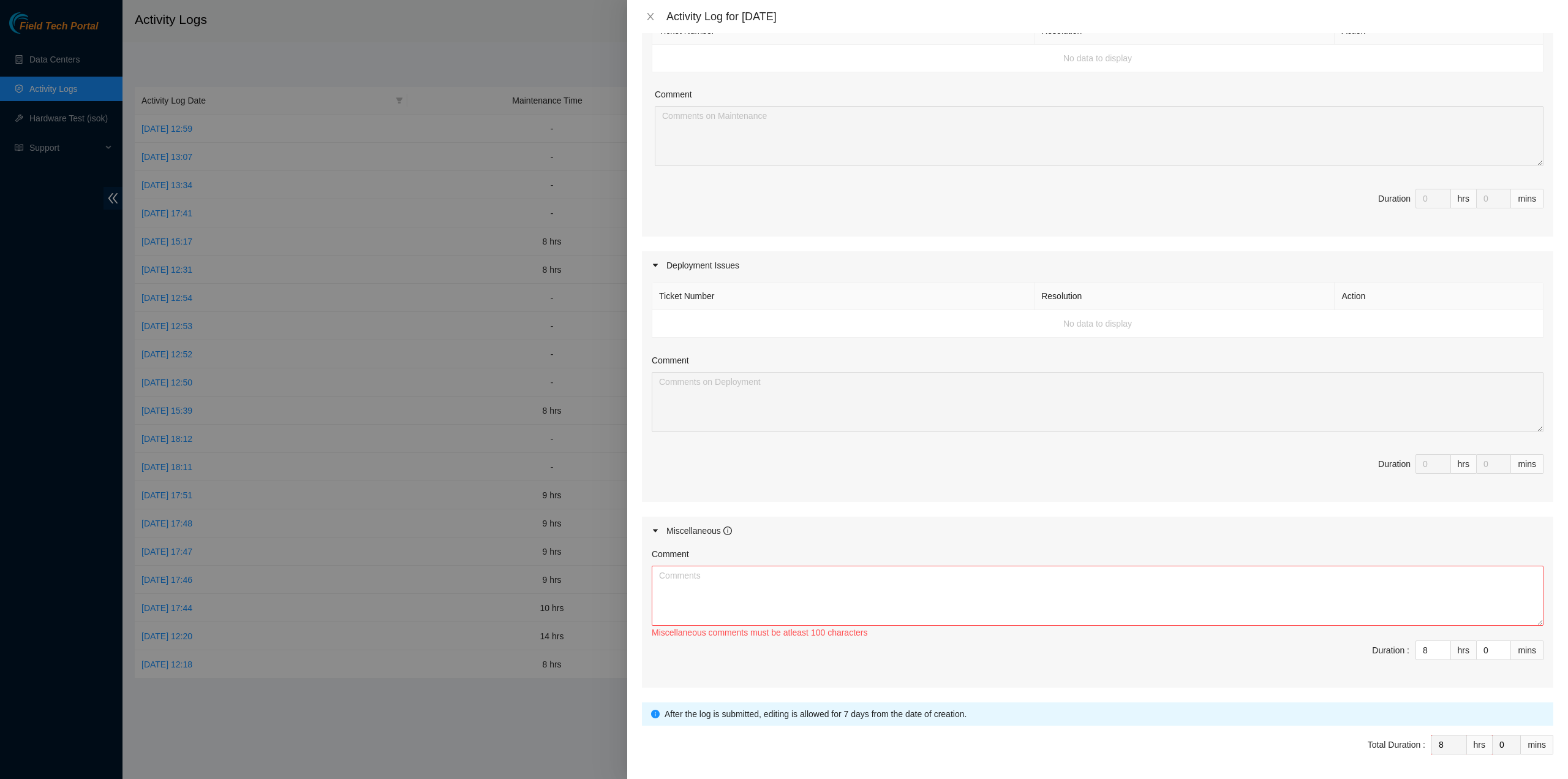
scroll to position [228, 0]
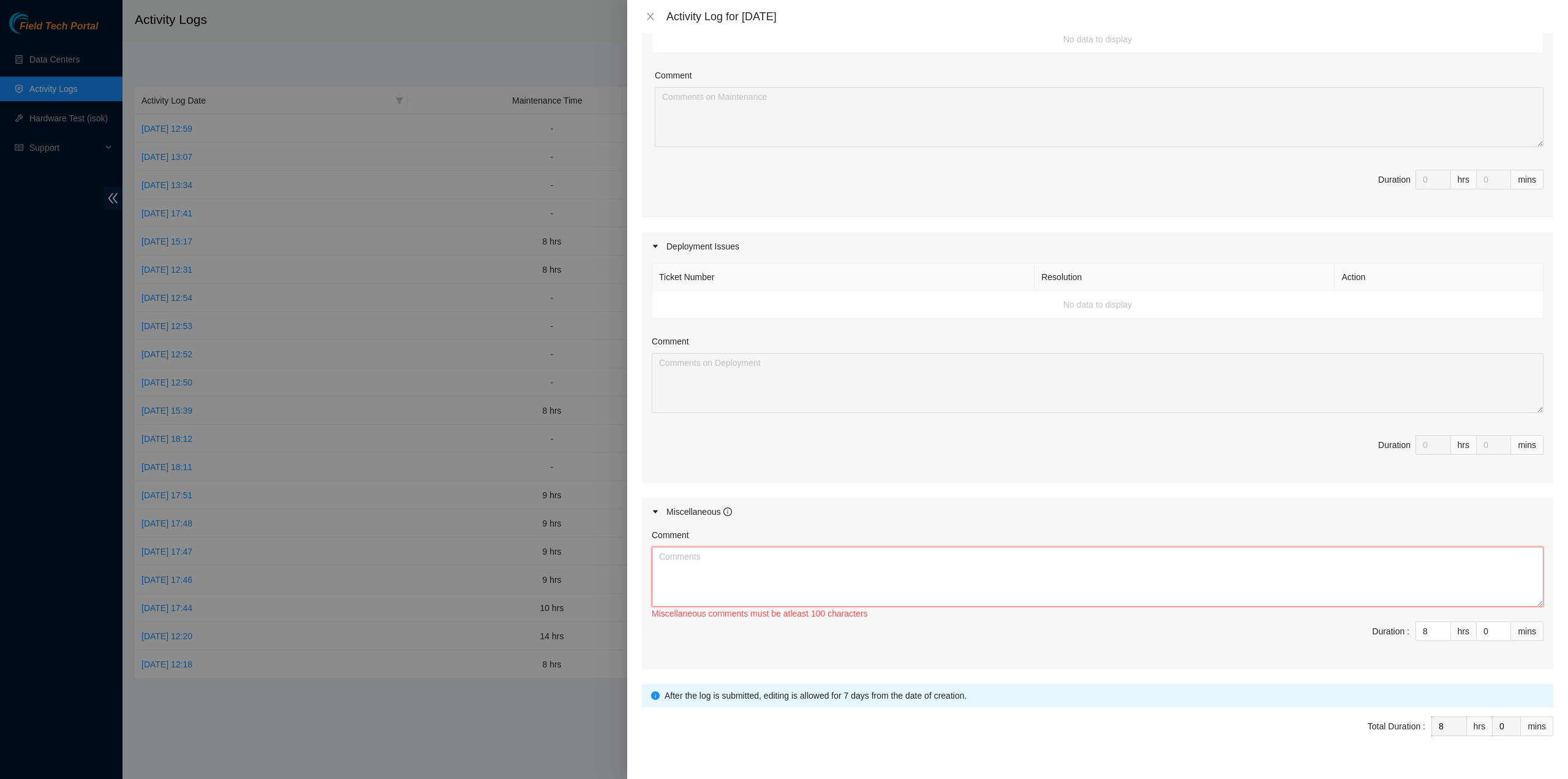
click at [1174, 555] on textarea "Comment" at bounding box center [1097, 577] width 891 height 60
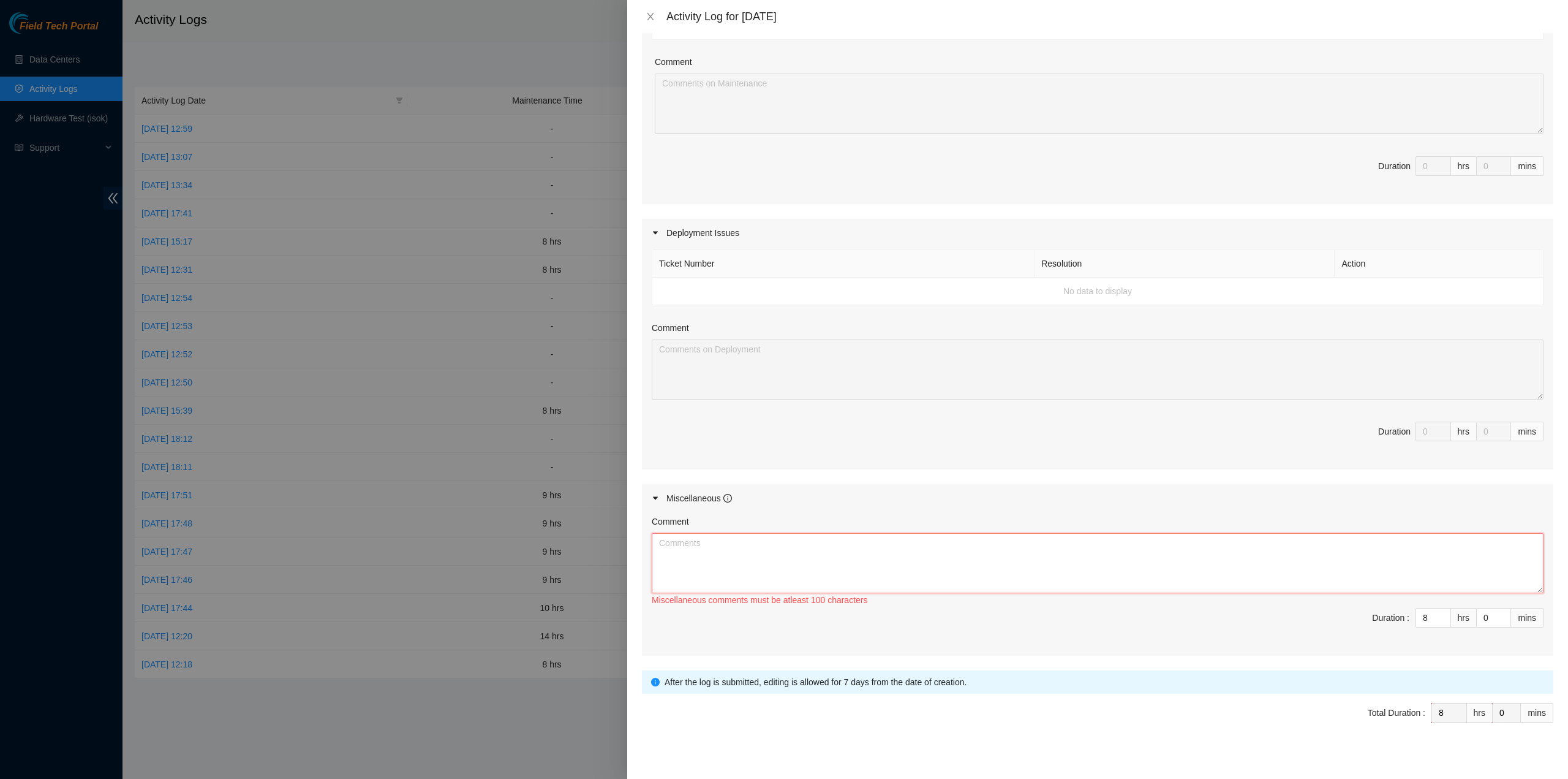
scroll to position [248, 0]
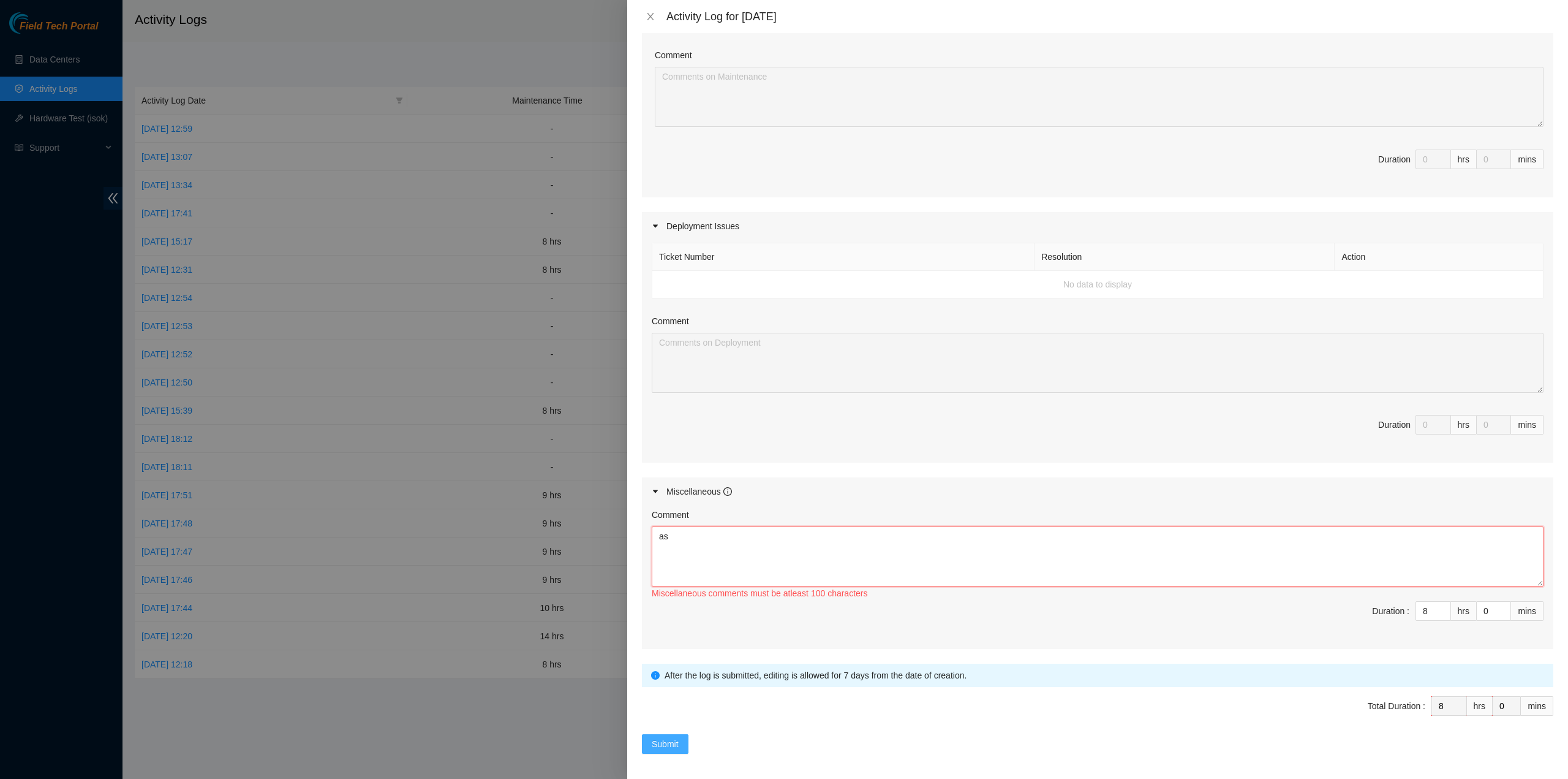
type textarea "as"
click at [682, 739] on button "Submit" at bounding box center [665, 744] width 46 height 20
click at [679, 740] on button "Submit" at bounding box center [665, 744] width 46 height 20
click at [832, 715] on span "Total Duration : 8 hrs 0 mins" at bounding box center [1097, 712] width 911 height 35
click at [890, 541] on textarea "as" at bounding box center [1097, 556] width 891 height 60
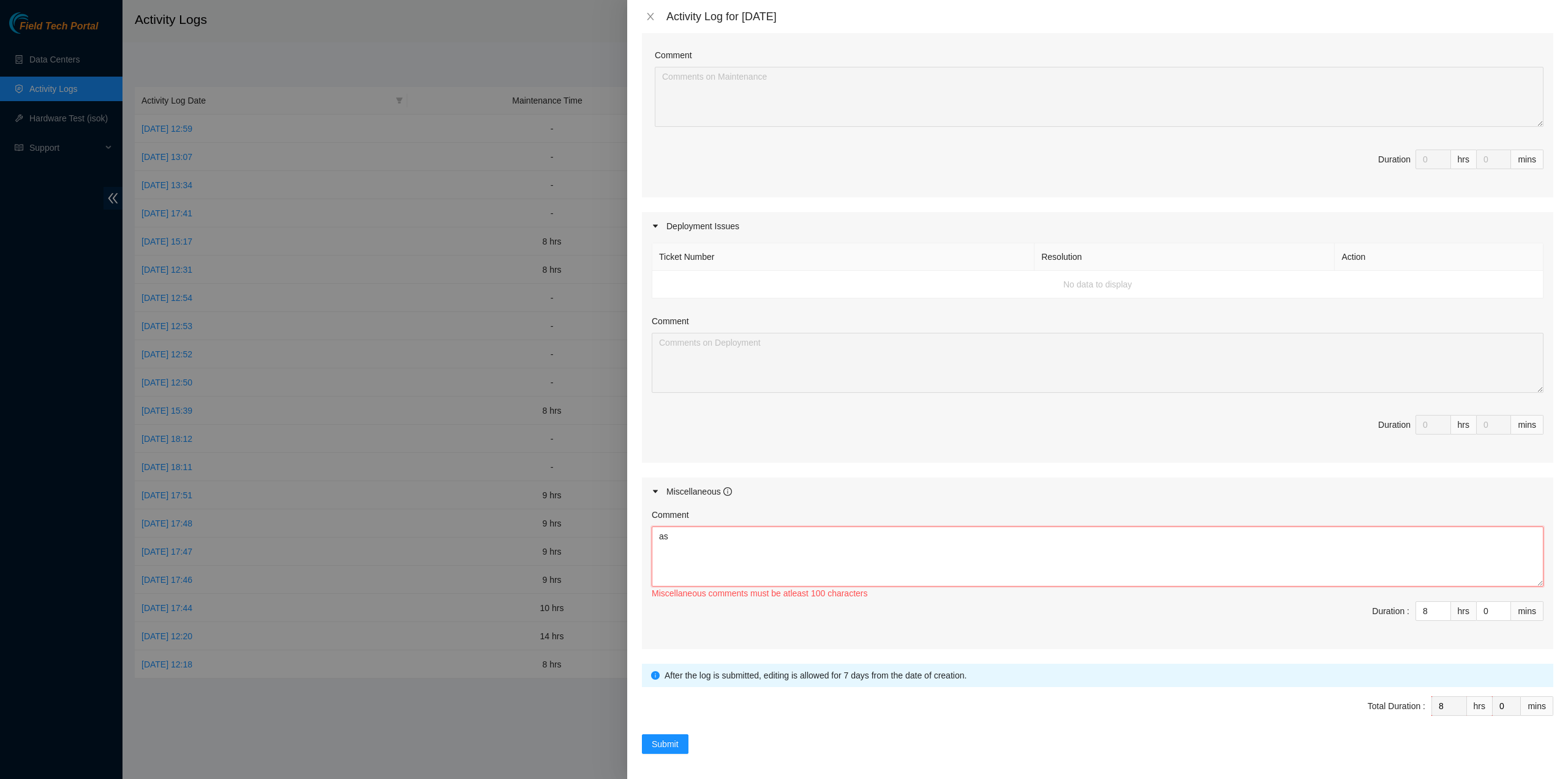
click at [851, 581] on textarea "as" at bounding box center [1097, 556] width 891 height 60
click at [851, 590] on div "Miscellaneous comments must be atleast 100 characters" at bounding box center [1097, 593] width 891 height 13
copy div "Miscellaneous comments must be atleast 100 characters"
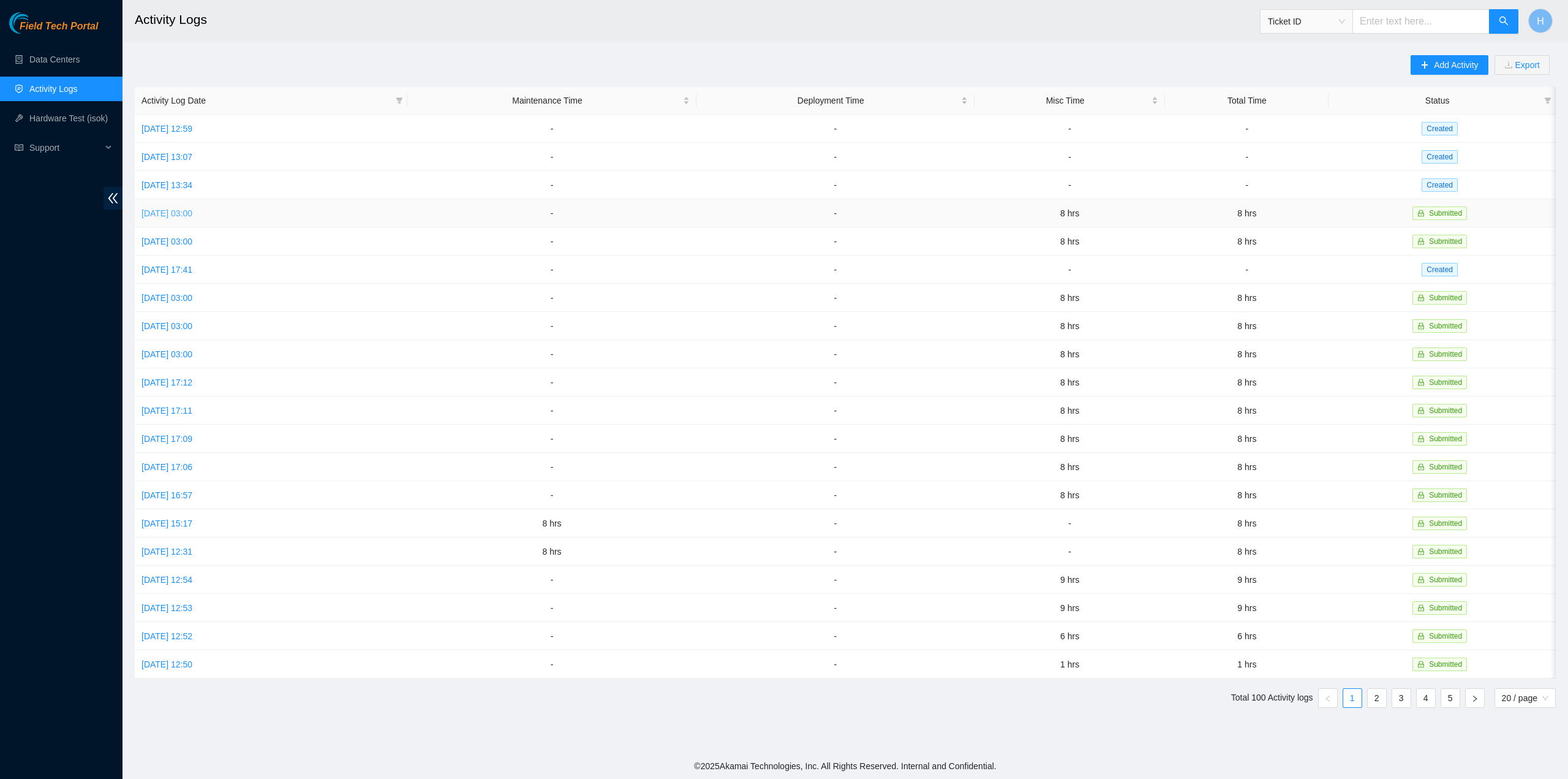
click at [192, 210] on link "Sat, 30 Aug 2025 03:00" at bounding box center [166, 213] width 51 height 10
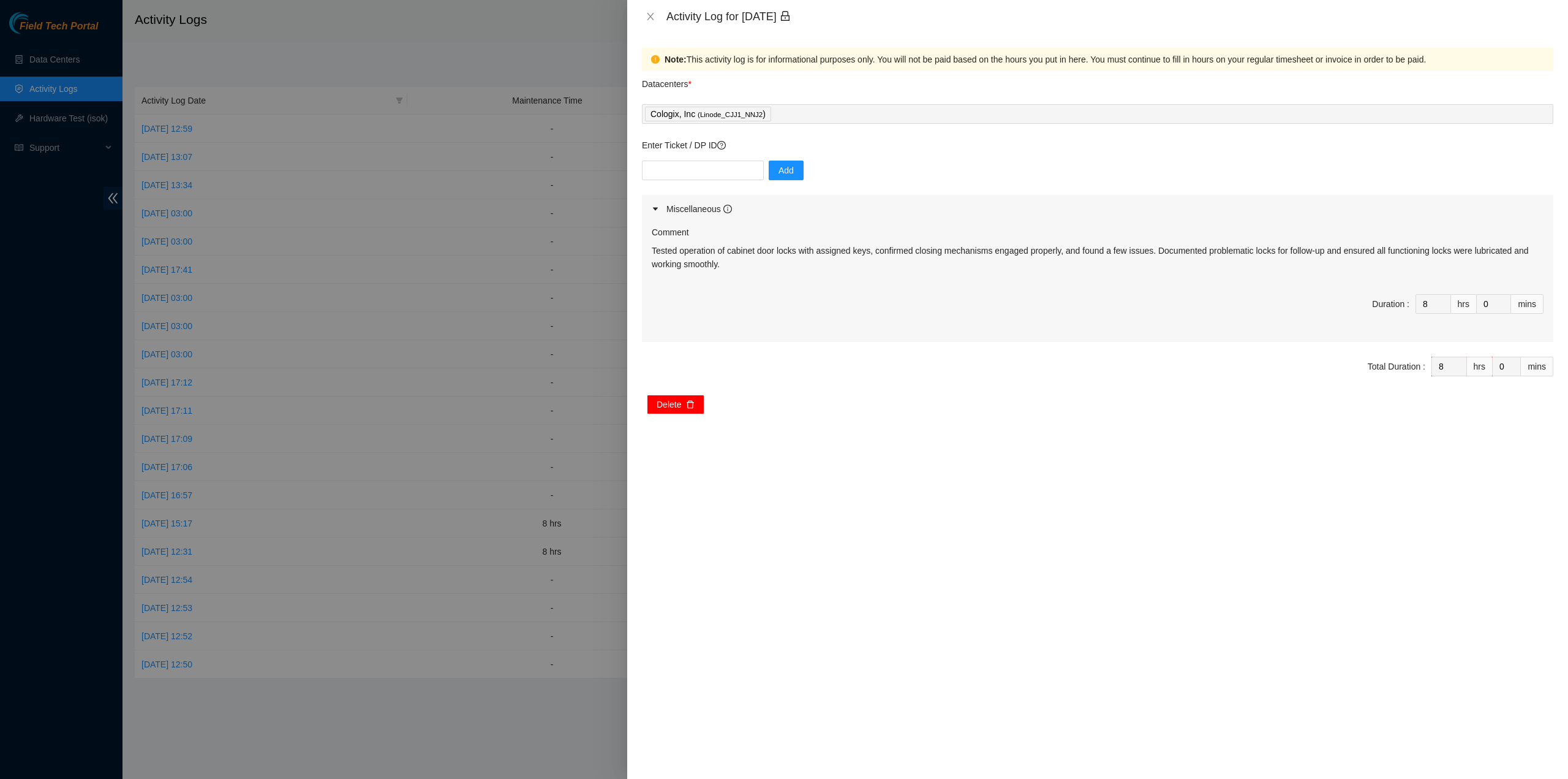
click at [694, 403] on icon "delete" at bounding box center [690, 405] width 9 height 9
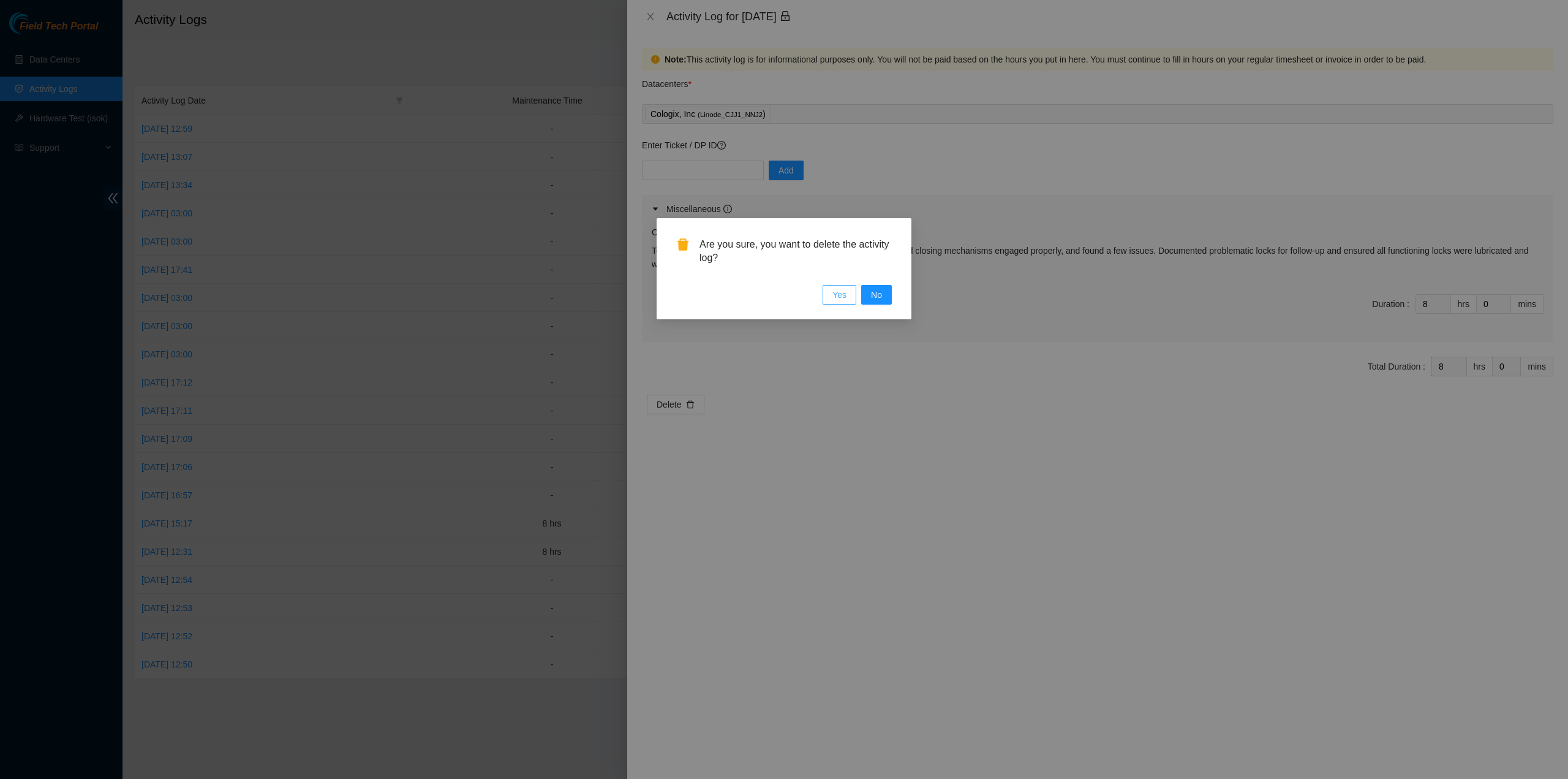
click at [846, 294] on span "Yes" at bounding box center [839, 295] width 14 height 13
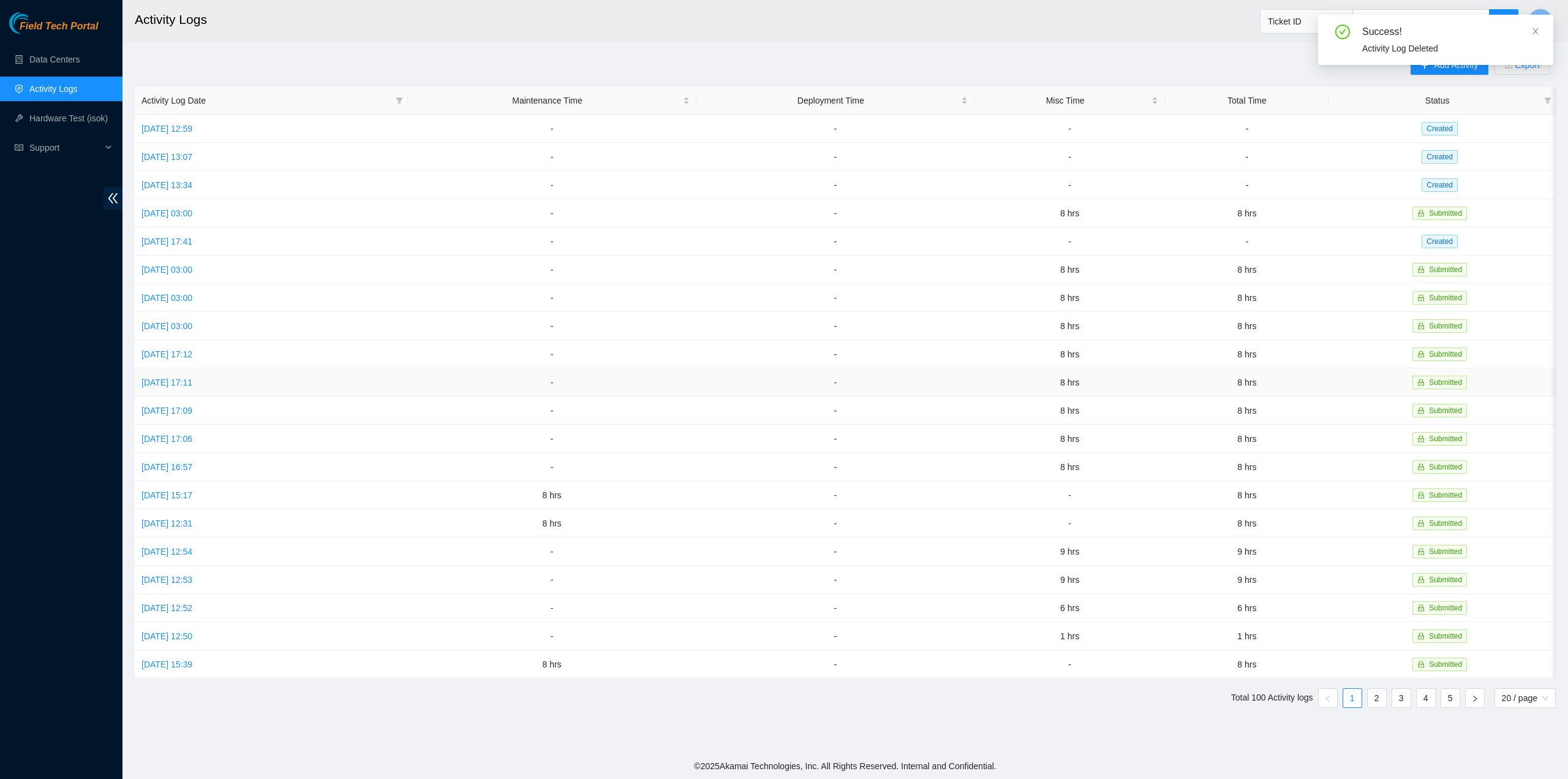
click at [373, 379] on td "Sat, 23 Aug 2025 17:11" at bounding box center [270, 382] width 272 height 28
click at [161, 377] on link "Sat, 23 Aug 2025 17:11" at bounding box center [166, 382] width 51 height 10
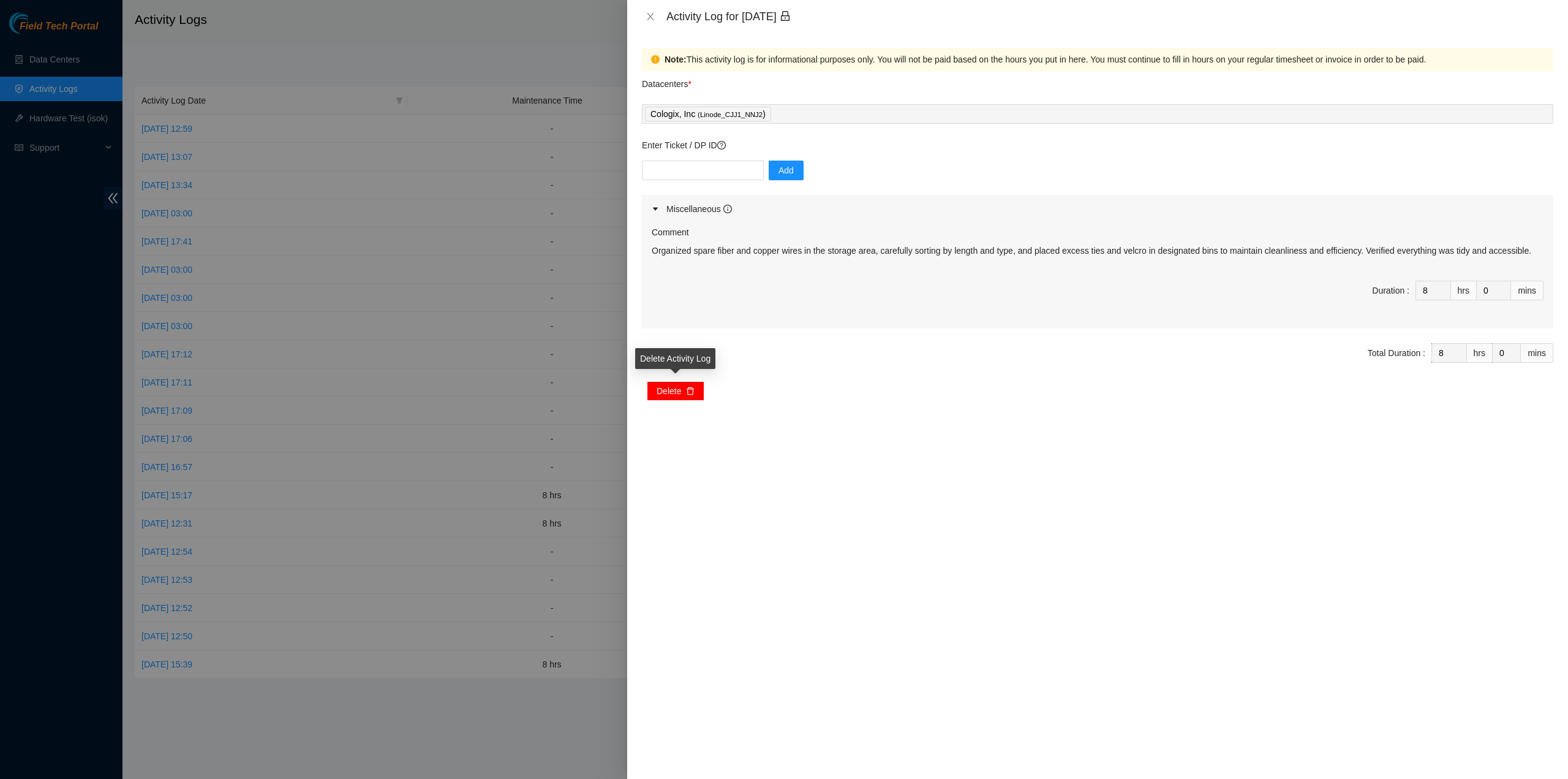
click at [662, 389] on span "Delete" at bounding box center [669, 390] width 25 height 13
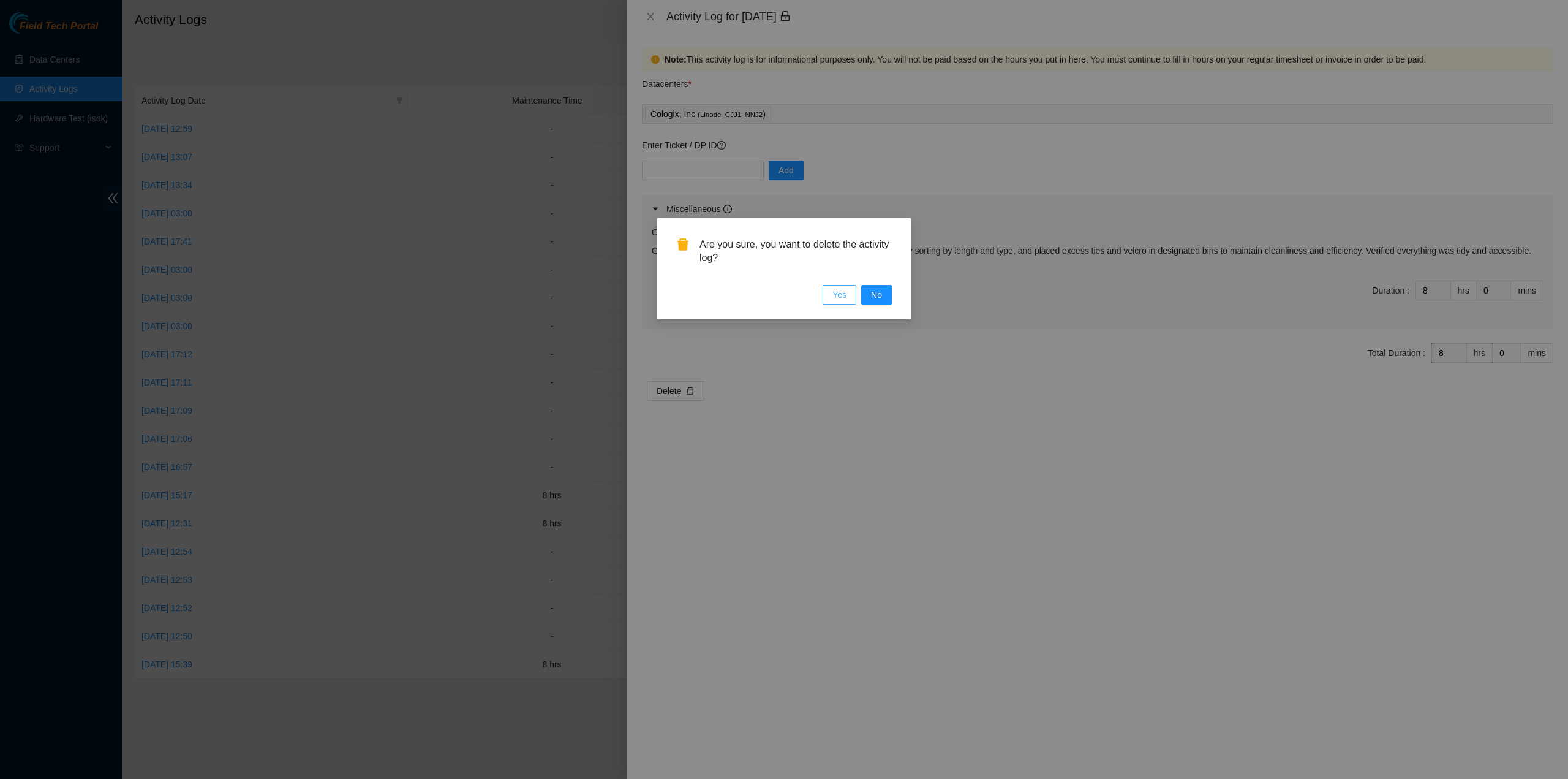
click at [840, 297] on span "Yes" at bounding box center [839, 295] width 14 height 13
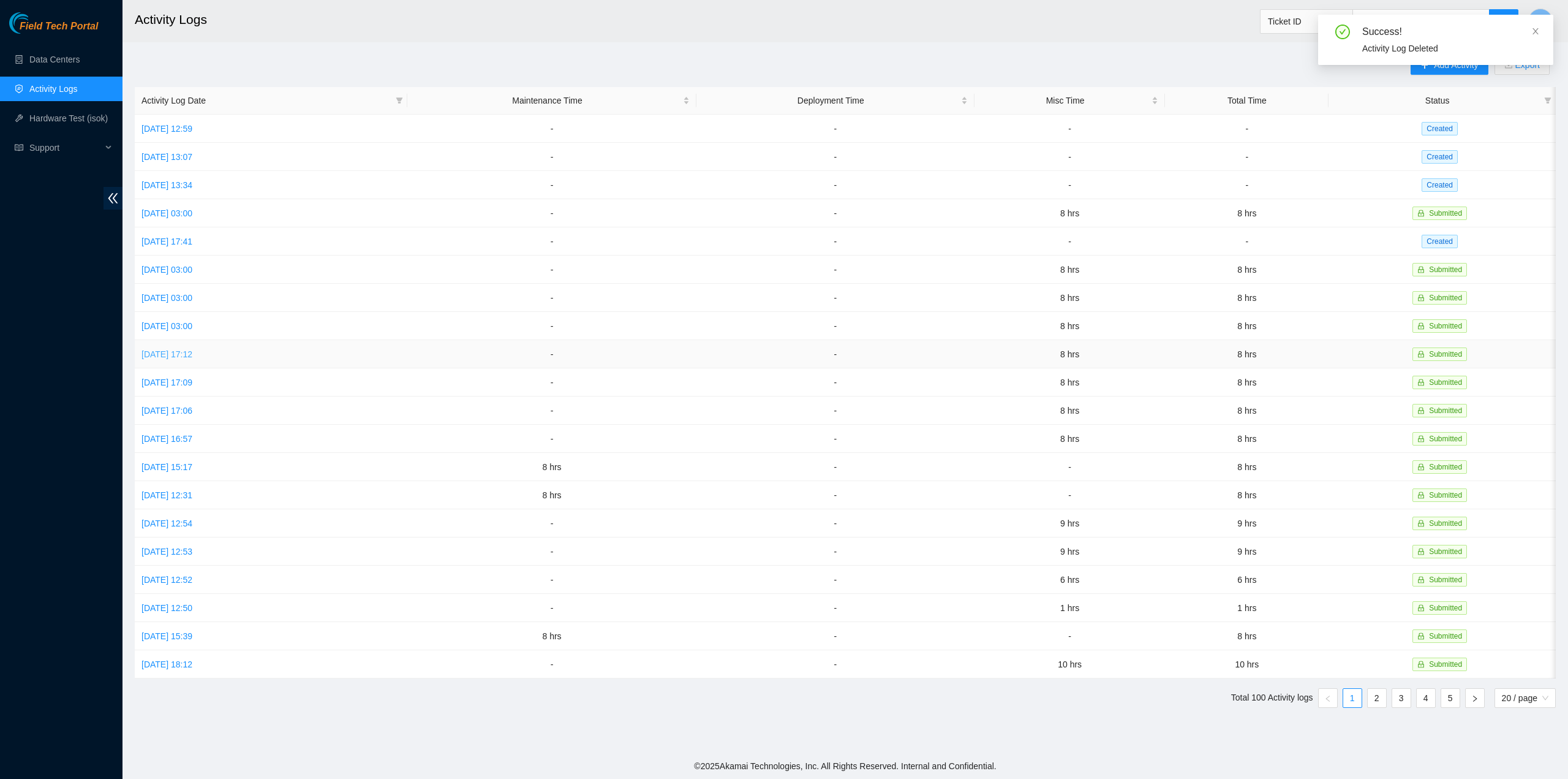
drag, startPoint x: 240, startPoint y: 350, endPoint x: 224, endPoint y: 355, distance: 16.8
click at [239, 351] on td "Sun, 24 Aug 2025 17:12" at bounding box center [270, 354] width 272 height 28
click at [192, 355] on link "Sun, 24 Aug 2025 17:12" at bounding box center [166, 354] width 51 height 10
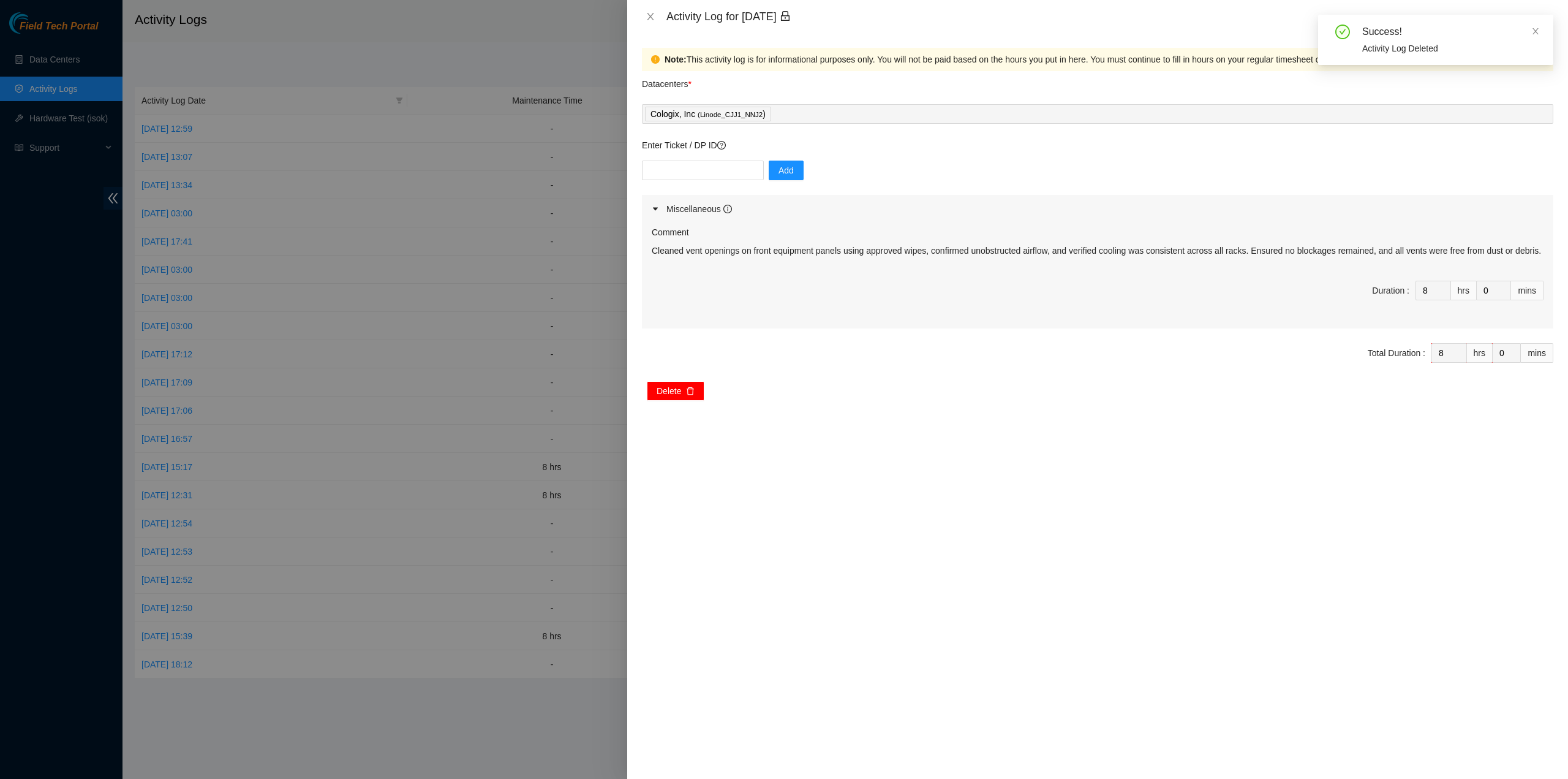
click at [687, 395] on button "Delete" at bounding box center [675, 390] width 58 height 20
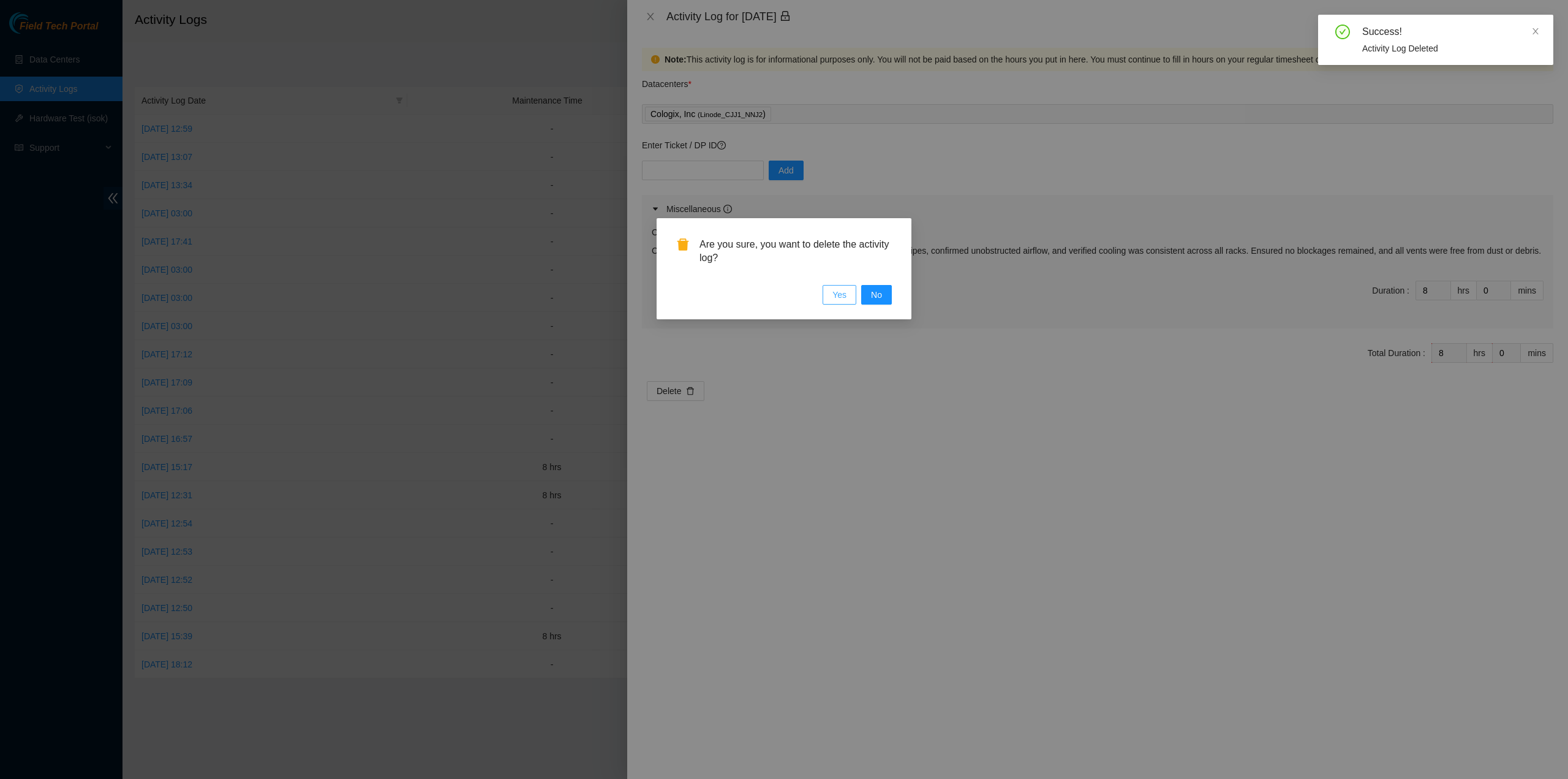
click at [839, 291] on span "Yes" at bounding box center [839, 295] width 14 height 13
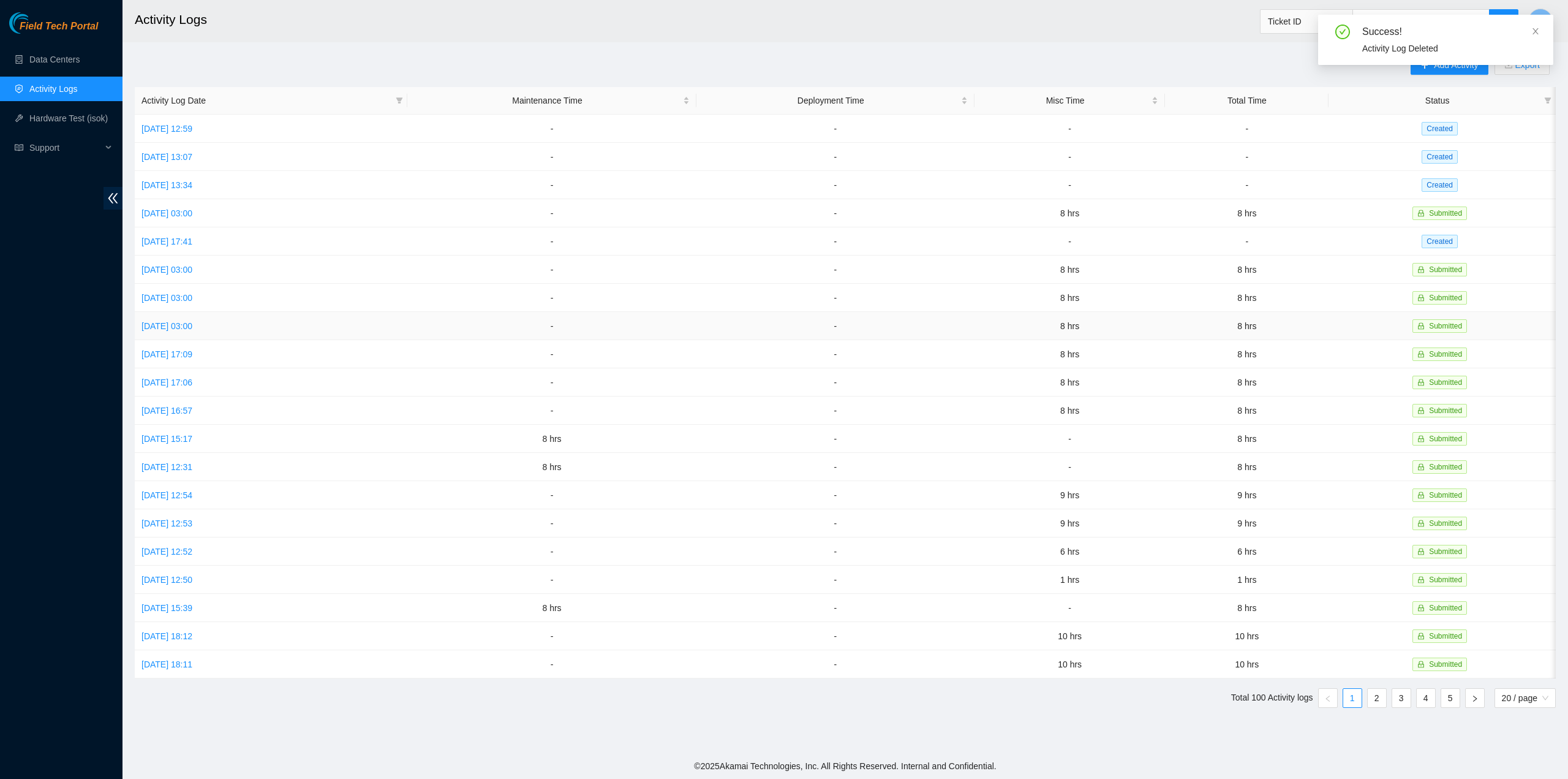
click at [533, 330] on td "-" at bounding box center [551, 326] width 288 height 28
click at [192, 239] on link "[DATE] 17:41" at bounding box center [166, 241] width 51 height 10
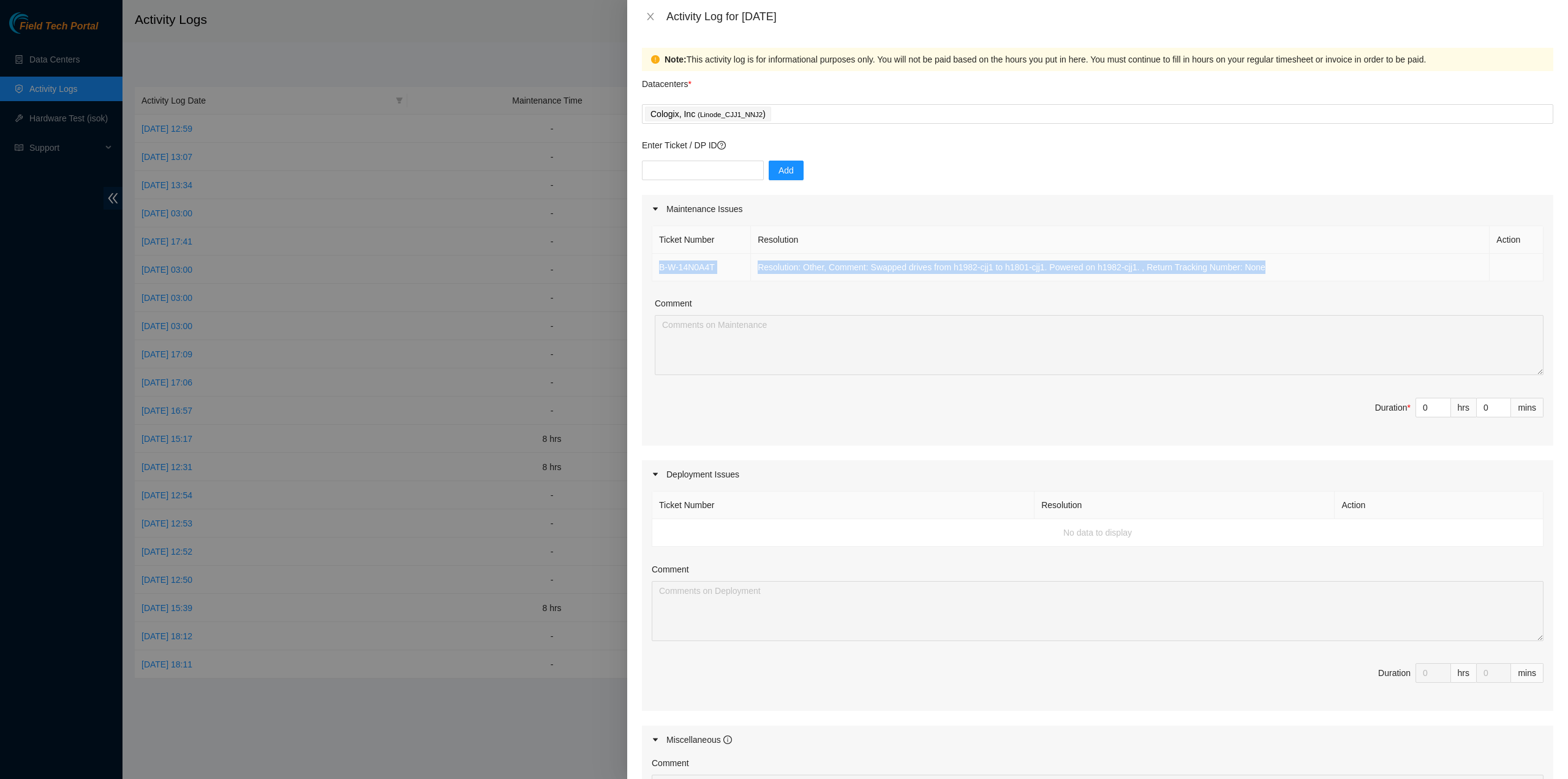
drag, startPoint x: 1298, startPoint y: 263, endPoint x: 655, endPoint y: 268, distance: 643.0
click at [655, 268] on tr "B-W-14N0A4T Resolution: Other, Comment: Swapped drives from h1982-cjj1 to h1801…" at bounding box center [1097, 267] width 891 height 28
copy tr "B-W-14N0A4T Resolution: Other, Comment: Swapped drives from h1982-cjj1 to h1801…"
click at [1423, 409] on input "0" at bounding box center [1432, 407] width 35 height 19
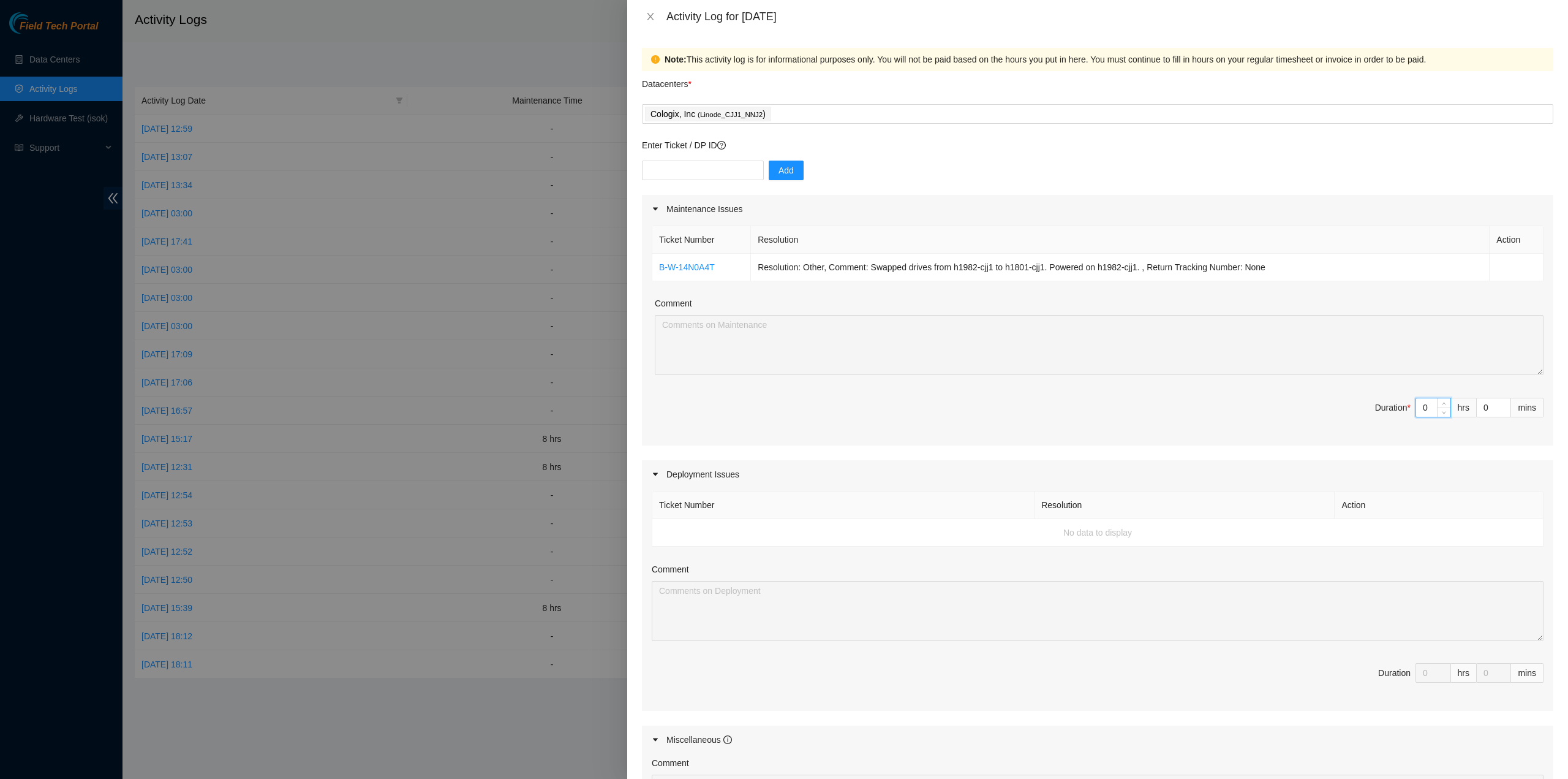
type input "8"
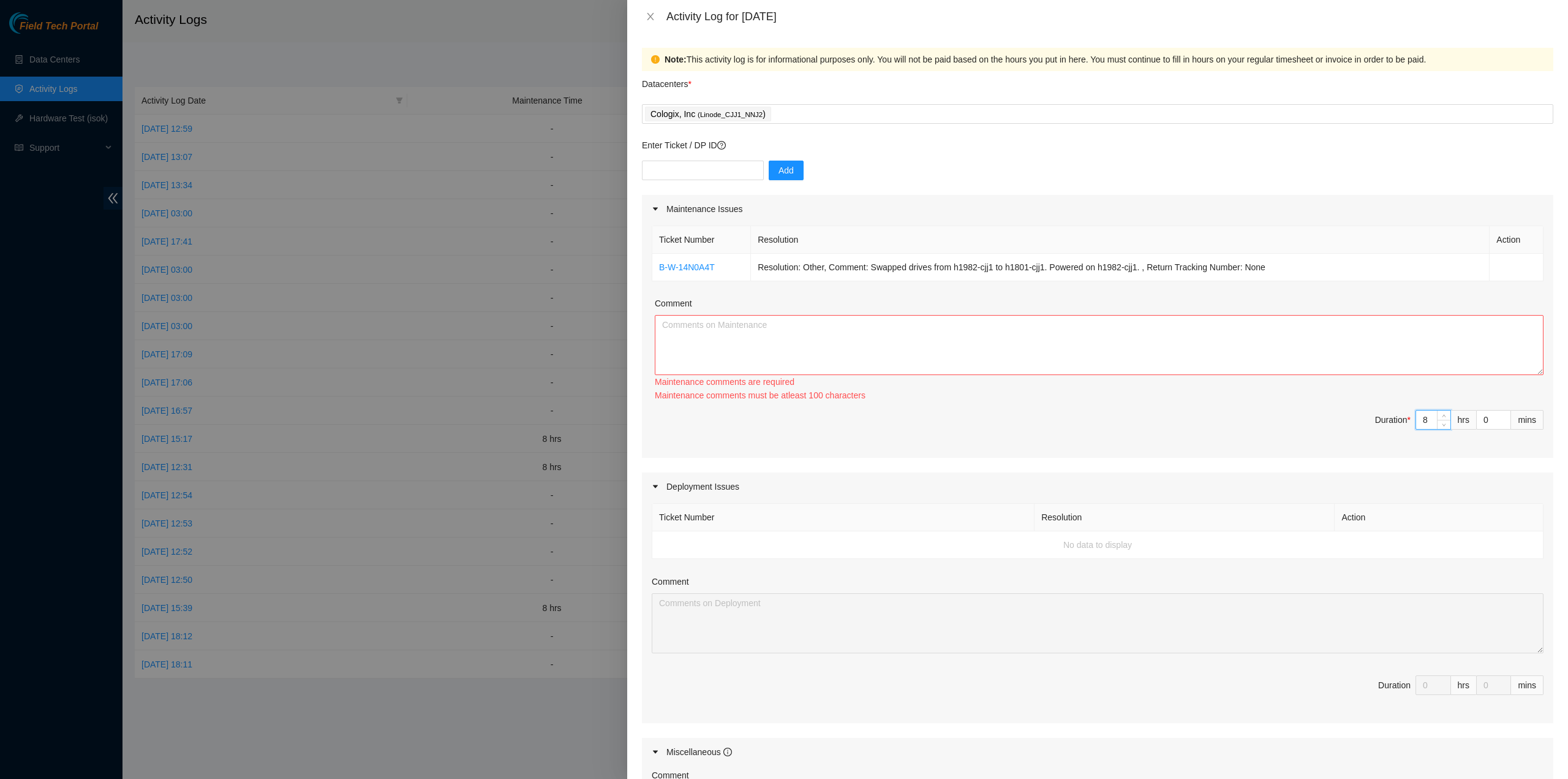
type input "8"
click at [1396, 345] on textarea "Comment" at bounding box center [1099, 345] width 889 height 60
paste textarea "B-W-14N0A4T Resolution: Other, Comment: Swapped drives from h1982-cjj1 to h1801…"
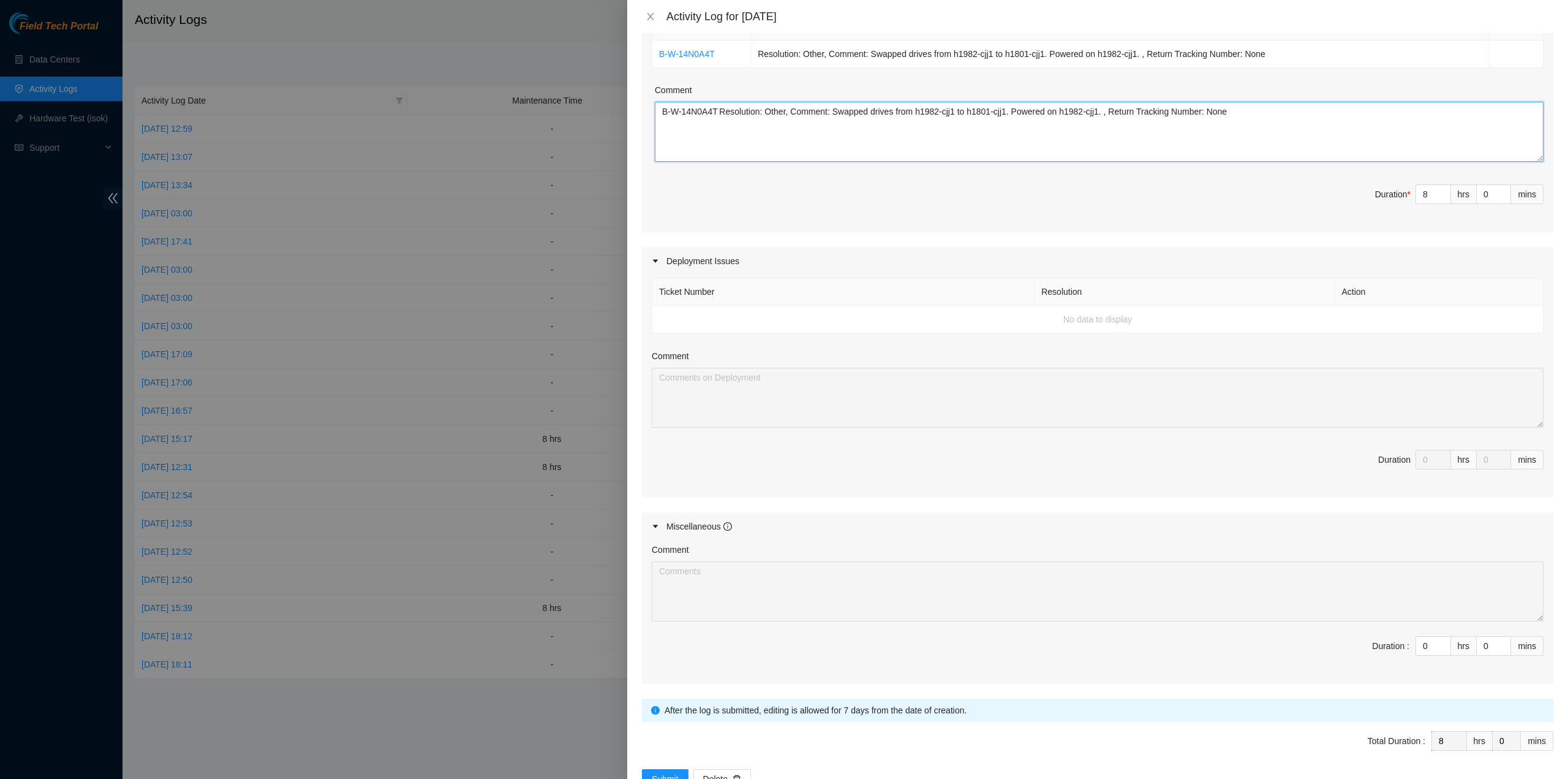
scroll to position [248, 0]
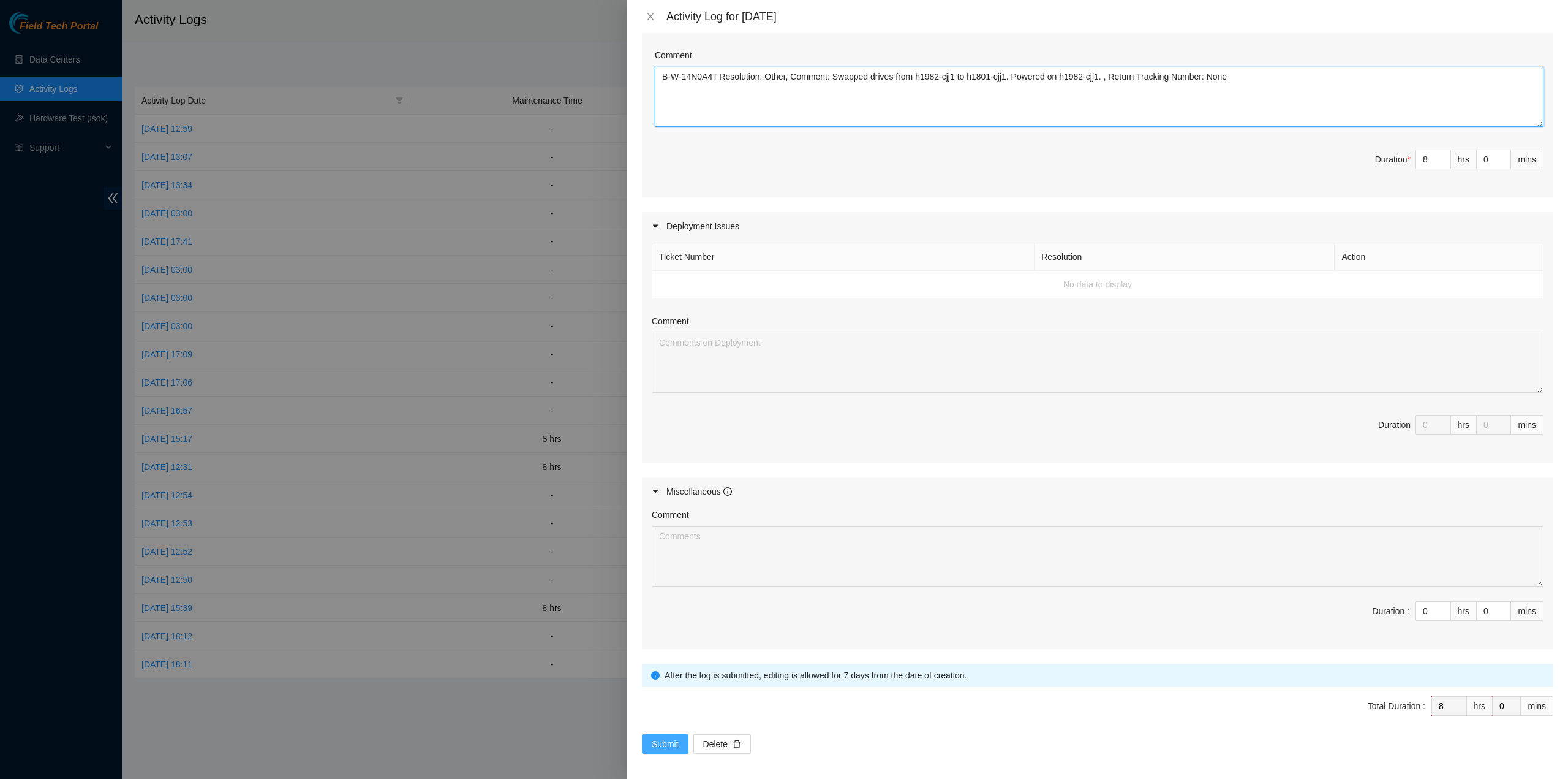
type textarea "B-W-14N0A4T Resolution: Other, Comment: Swapped drives from h1982-cjj1 to h1801…"
click at [659, 741] on span "Submit" at bounding box center [665, 744] width 27 height 13
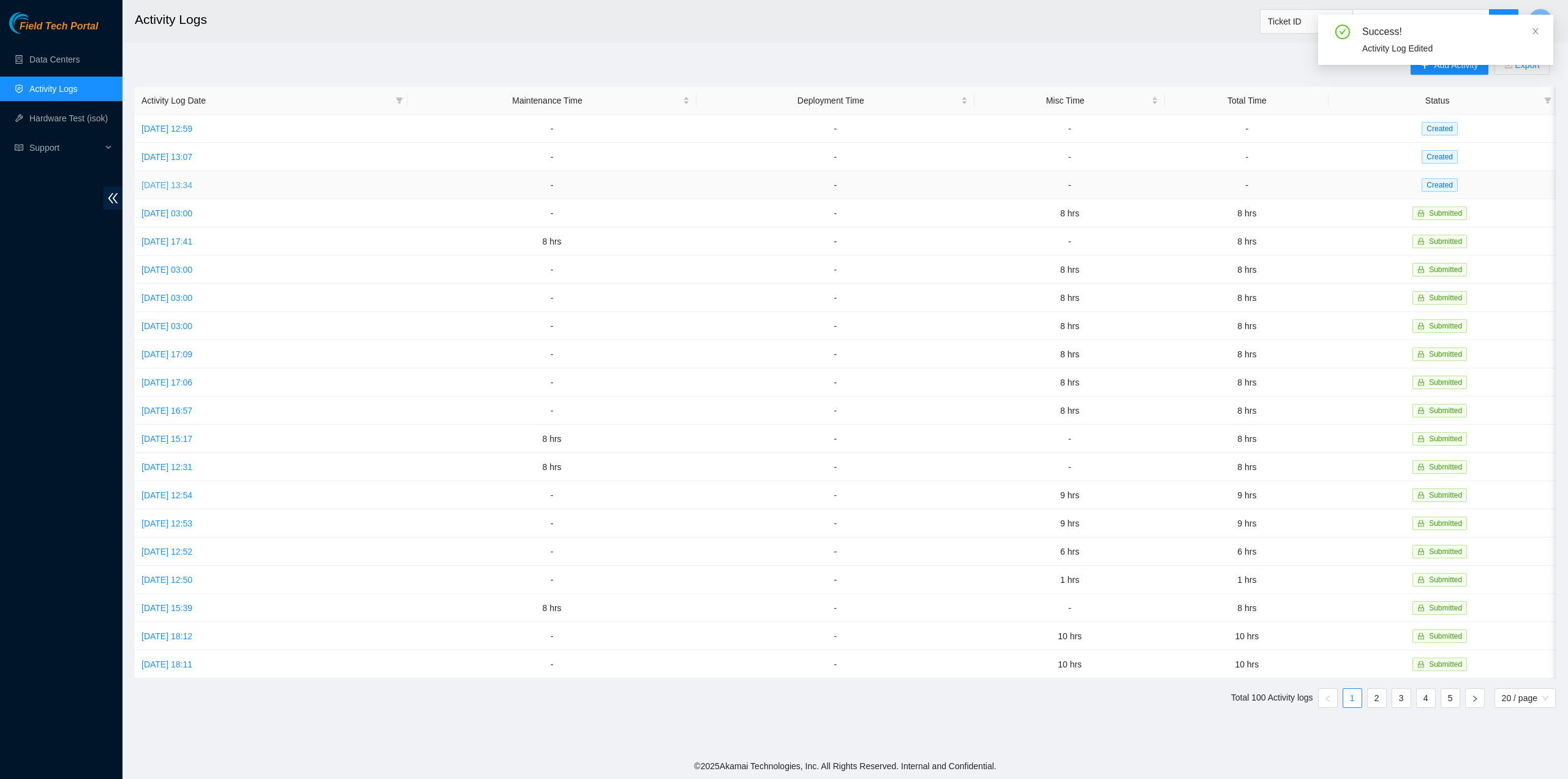
click at [192, 184] on link "[DATE] 13:34" at bounding box center [166, 185] width 51 height 10
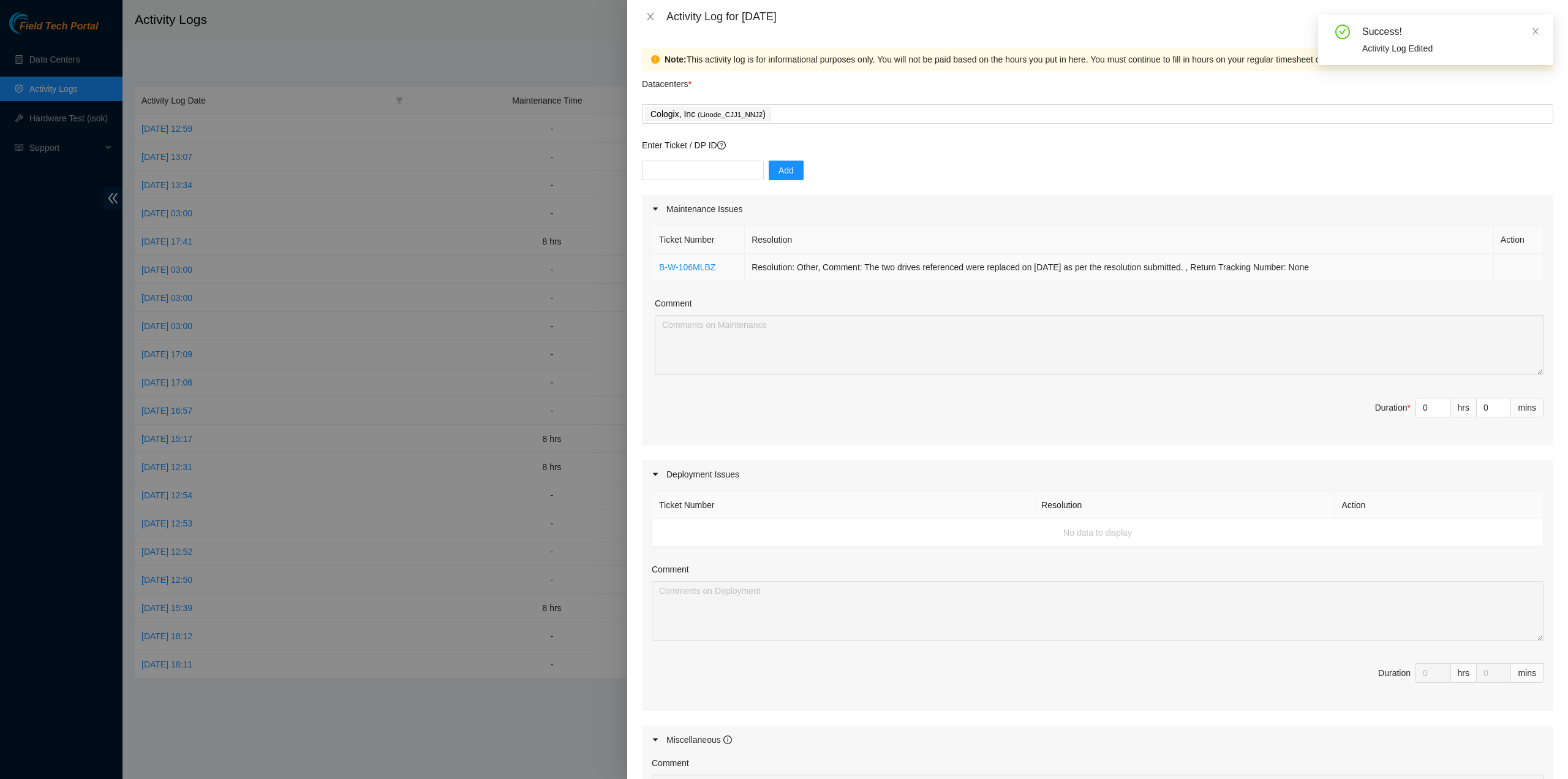
drag, startPoint x: 652, startPoint y: 271, endPoint x: 1349, endPoint y: 264, distance: 697.0
click at [1349, 264] on div "Ticket Number Resolution Action B-W-106MLBZ Resolution: Other, Comment: The two…" at bounding box center [1097, 334] width 911 height 223
click at [1350, 264] on td "Resolution: Other, Comment: The two drives referenced were replaced on 2025-05-…" at bounding box center [1119, 267] width 749 height 28
drag, startPoint x: 1324, startPoint y: 270, endPoint x: 654, endPoint y: 265, distance: 670.0
click at [654, 265] on tr "B-W-106MLBZ Resolution: Other, Comment: The two drives referenced were replaced…" at bounding box center [1097, 267] width 891 height 28
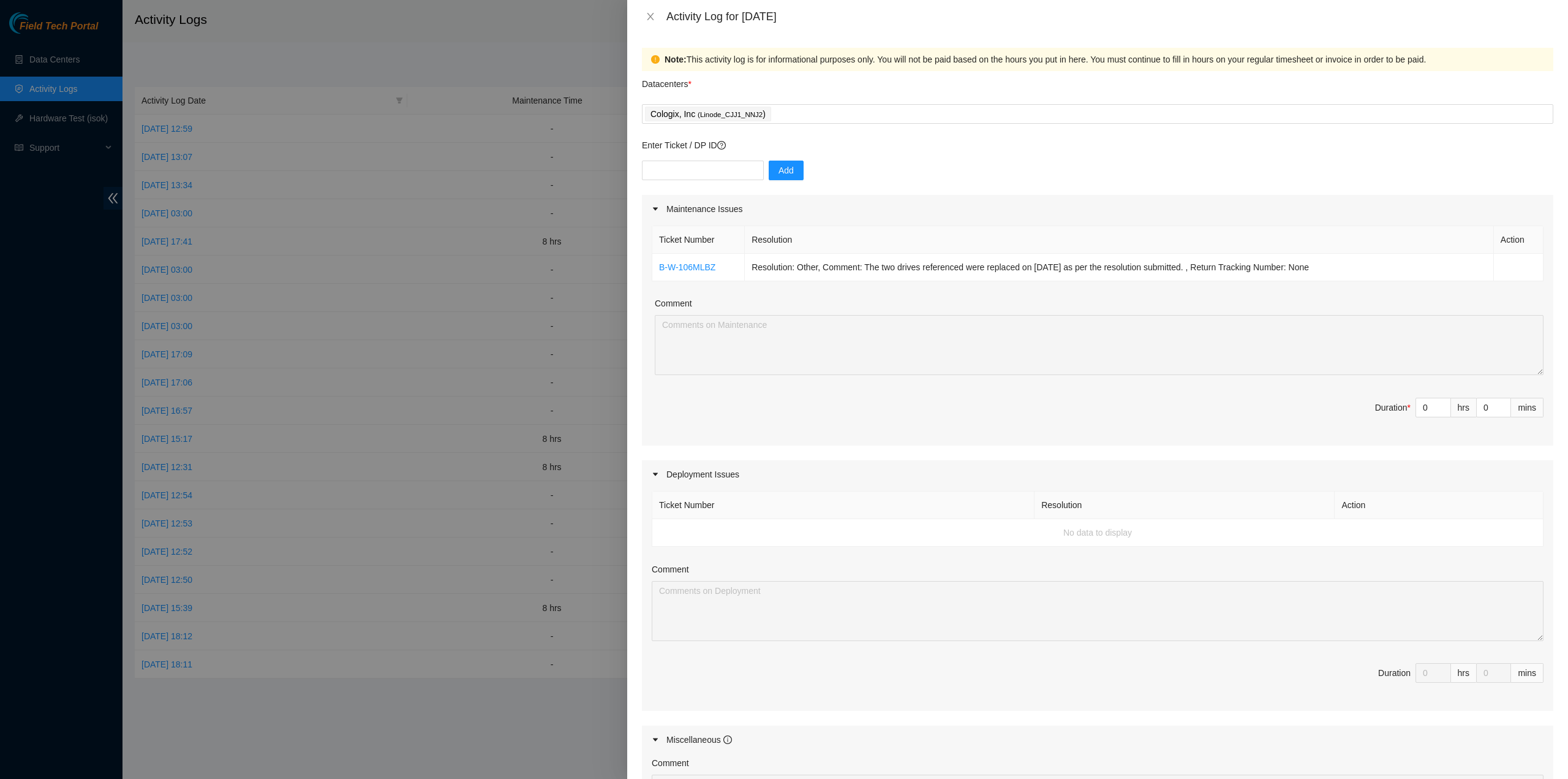
copy tr "B-W-106MLBZ Resolution: Other, Comment: The two drives referenced were replaced…"
click at [1415, 407] on input "0" at bounding box center [1432, 407] width 35 height 19
type input "8"
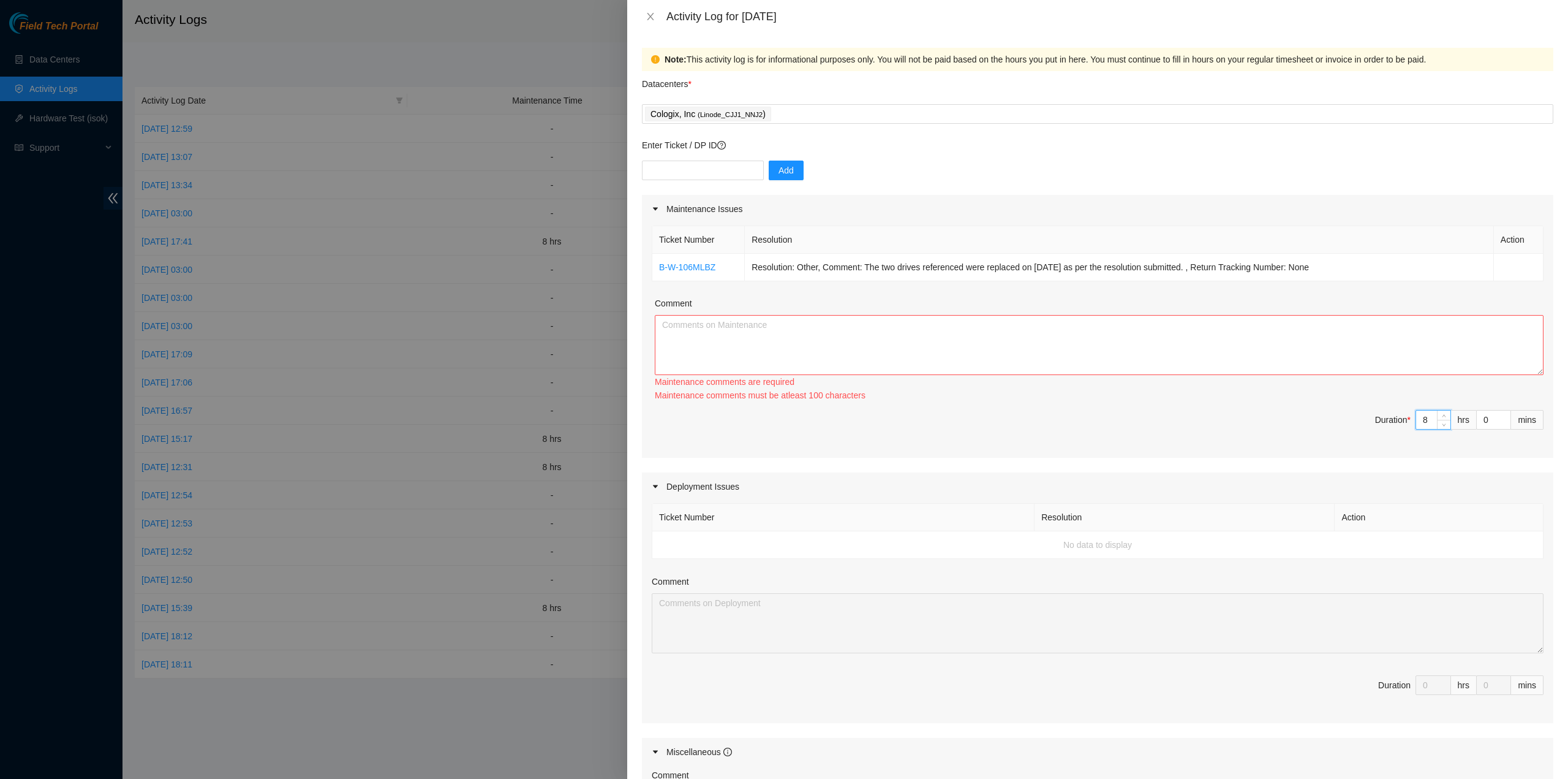
type input "8"
click at [1351, 337] on textarea "Comment" at bounding box center [1099, 345] width 889 height 60
paste textarea "B-W-106MLBZ Resolution: Other, Comment: The two drives referenced were replaced…"
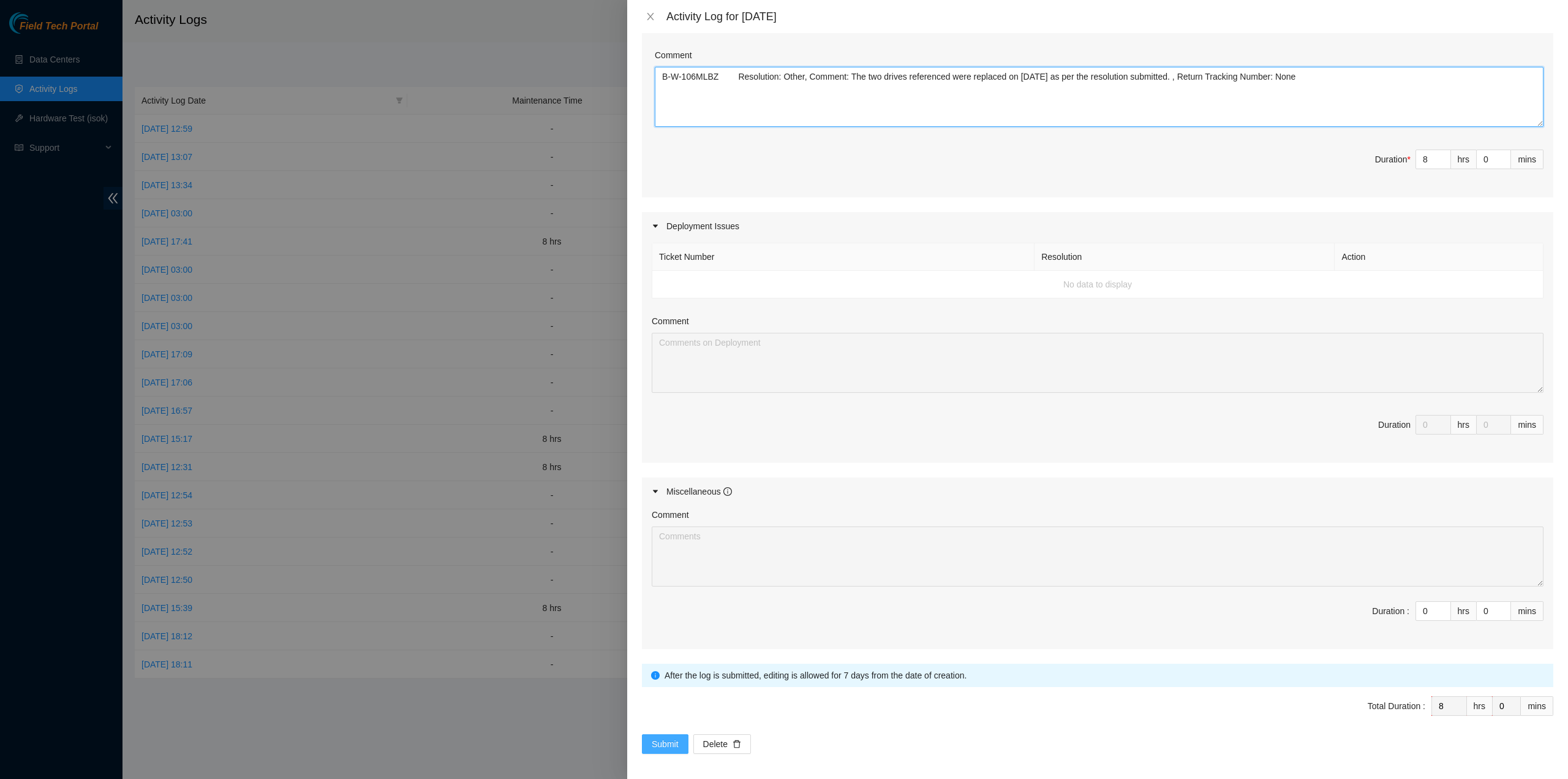
type textarea "B-W-106MLBZ Resolution: Other, Comment: The two drives referenced were replaced…"
click at [678, 734] on button "Submit" at bounding box center [665, 744] width 46 height 20
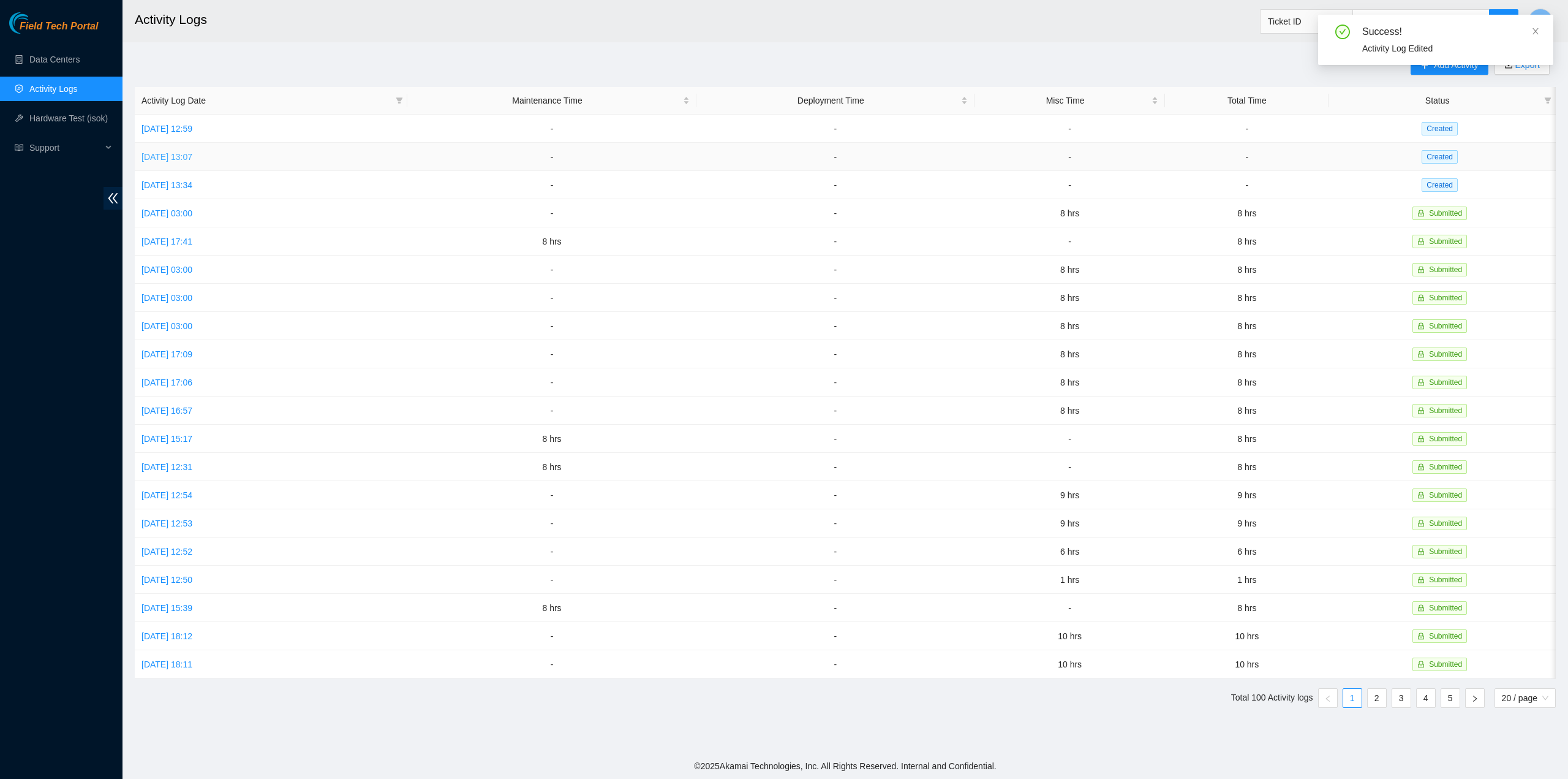
click at [171, 153] on link "[DATE] 13:07" at bounding box center [166, 156] width 51 height 10
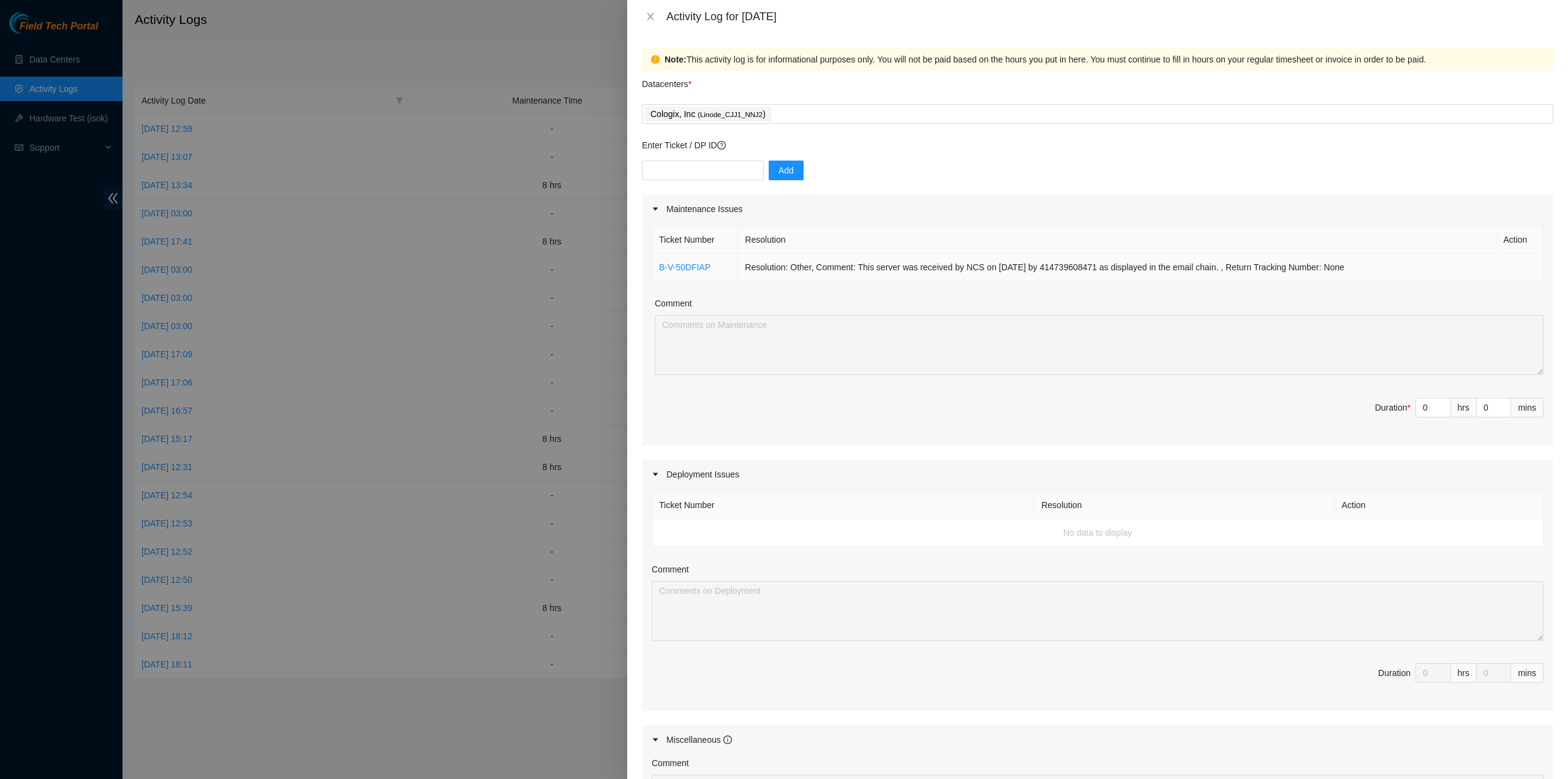
drag, startPoint x: 1350, startPoint y: 269, endPoint x: 655, endPoint y: 265, distance: 695.0
click at [655, 265] on tr "B-V-50DFIAP Resolution: Other, Comment: This server was received by NCS on 7/28…" at bounding box center [1097, 267] width 891 height 28
copy tr "B-V-50DFIAP Resolution: Other, Comment: This server was received by NCS on 7/28…"
click at [1421, 409] on input "0" at bounding box center [1432, 407] width 35 height 19
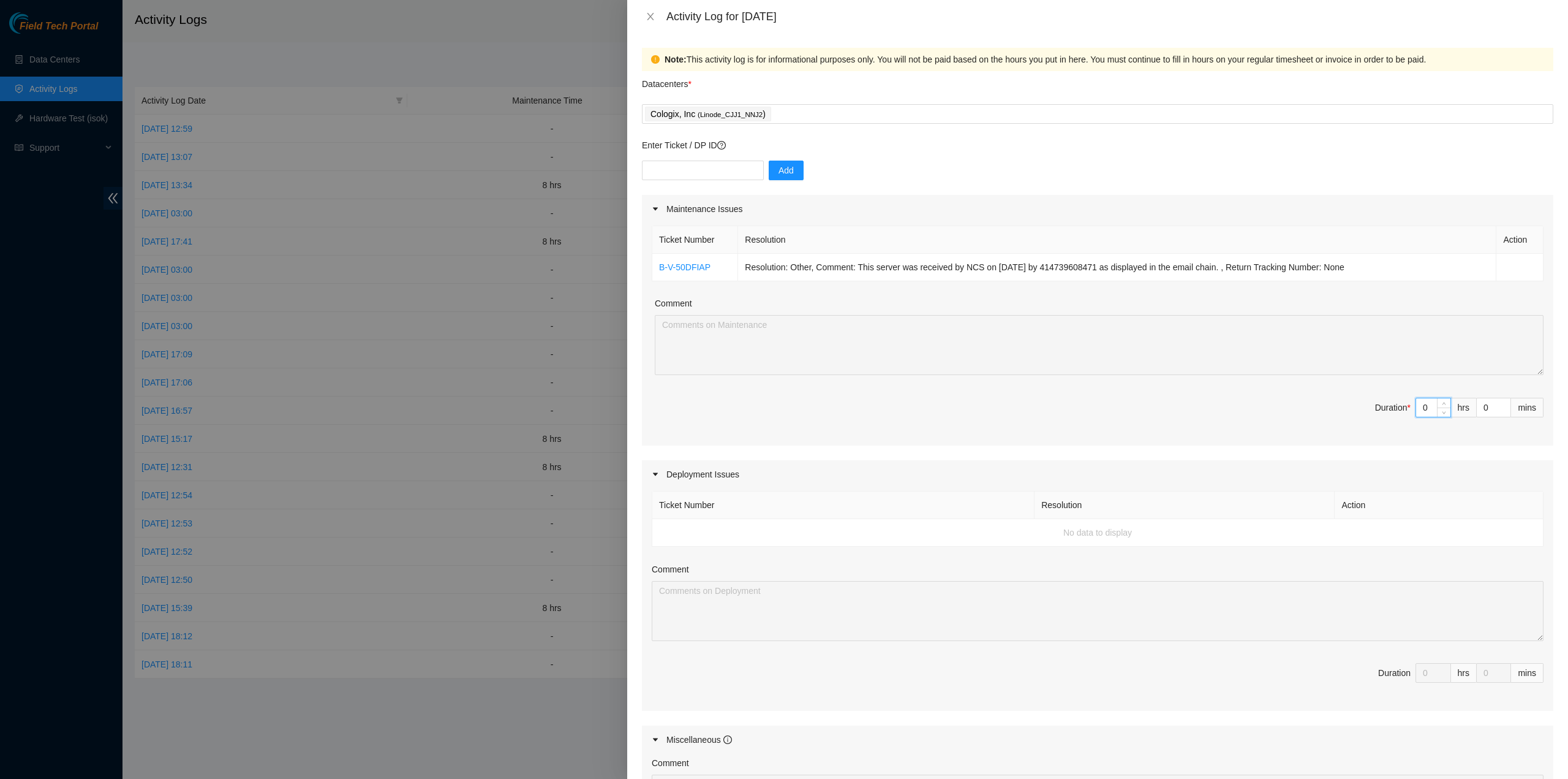
type input "8"
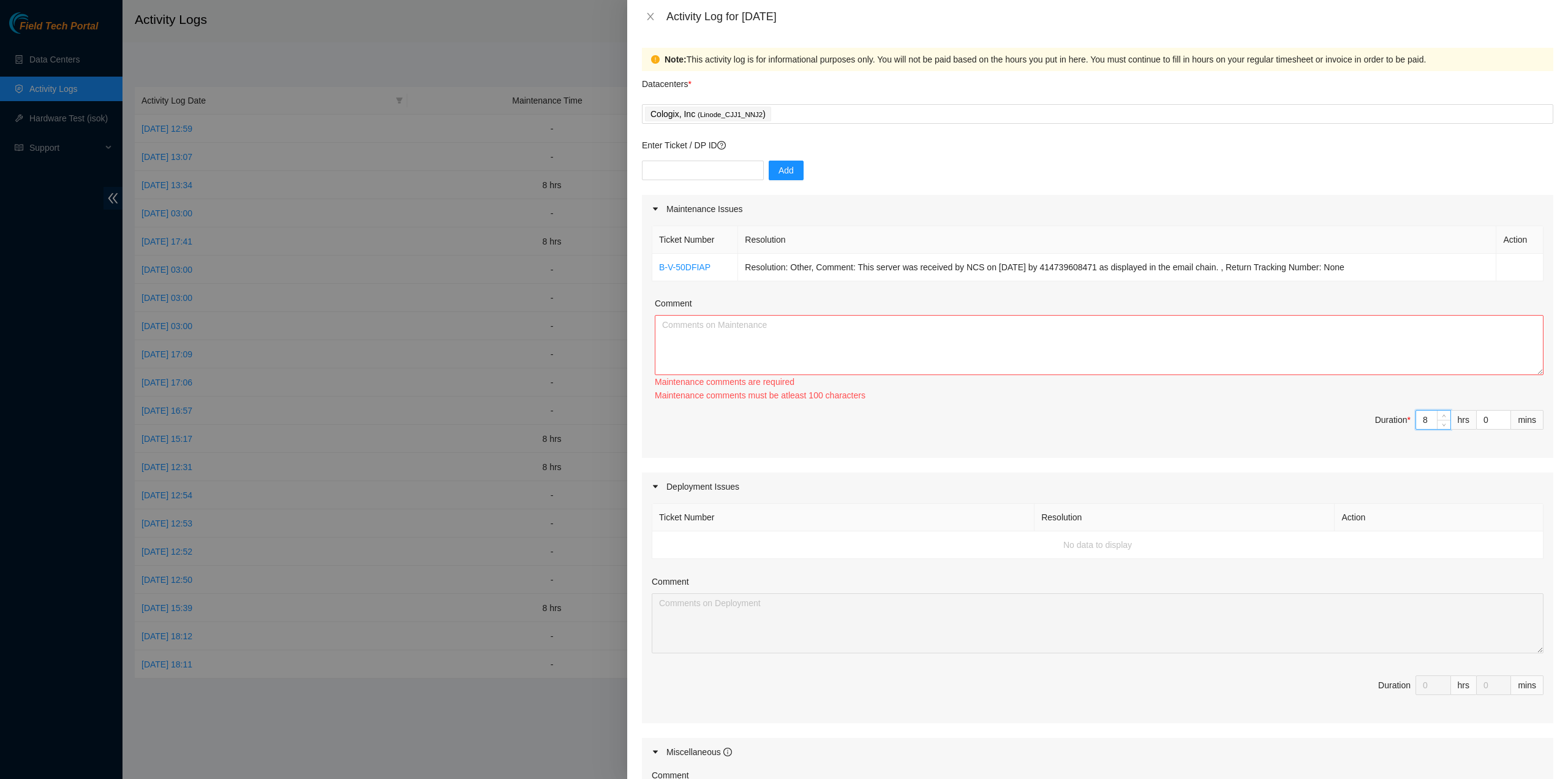
type input "8"
click at [1267, 347] on textarea "Comment" at bounding box center [1099, 345] width 889 height 60
paste textarea "B-V-50DFIAP Resolution: Other, Comment: This server was received by NCS on 7/28…"
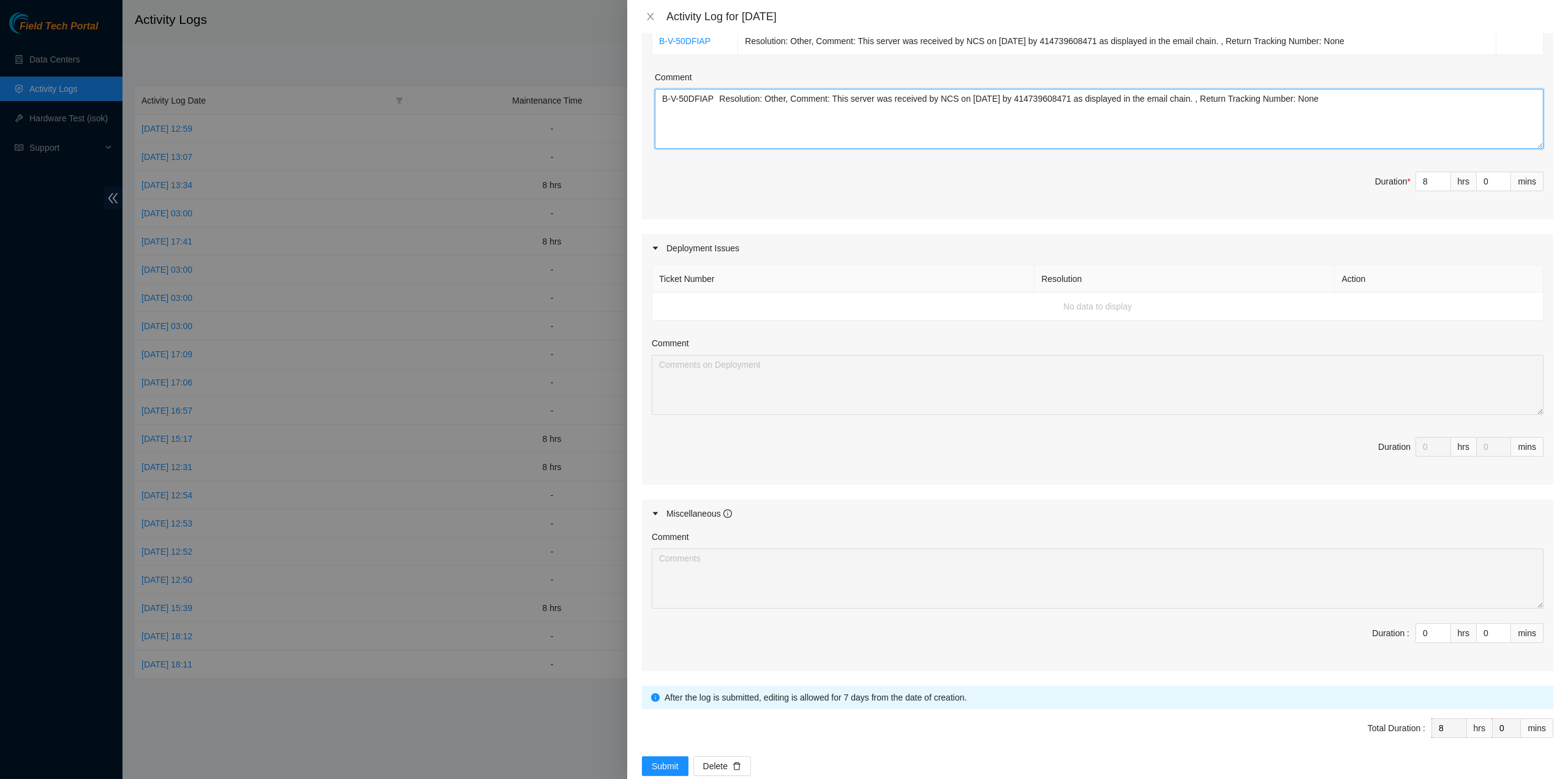
scroll to position [248, 0]
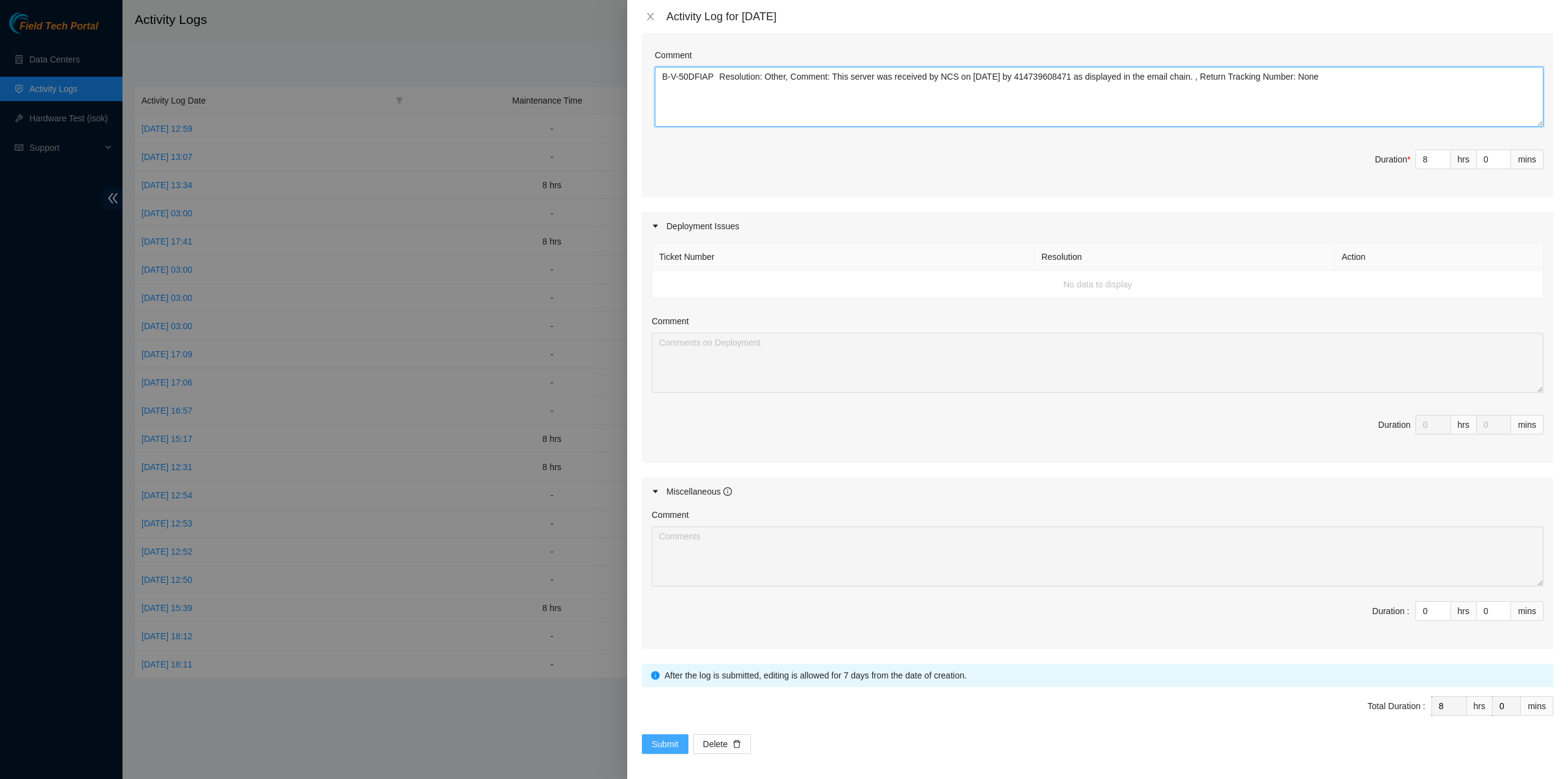
type textarea "B-V-50DFIAP Resolution: Other, Comment: This server was received by NCS on 7/28…"
click at [658, 739] on span "Submit" at bounding box center [665, 744] width 27 height 13
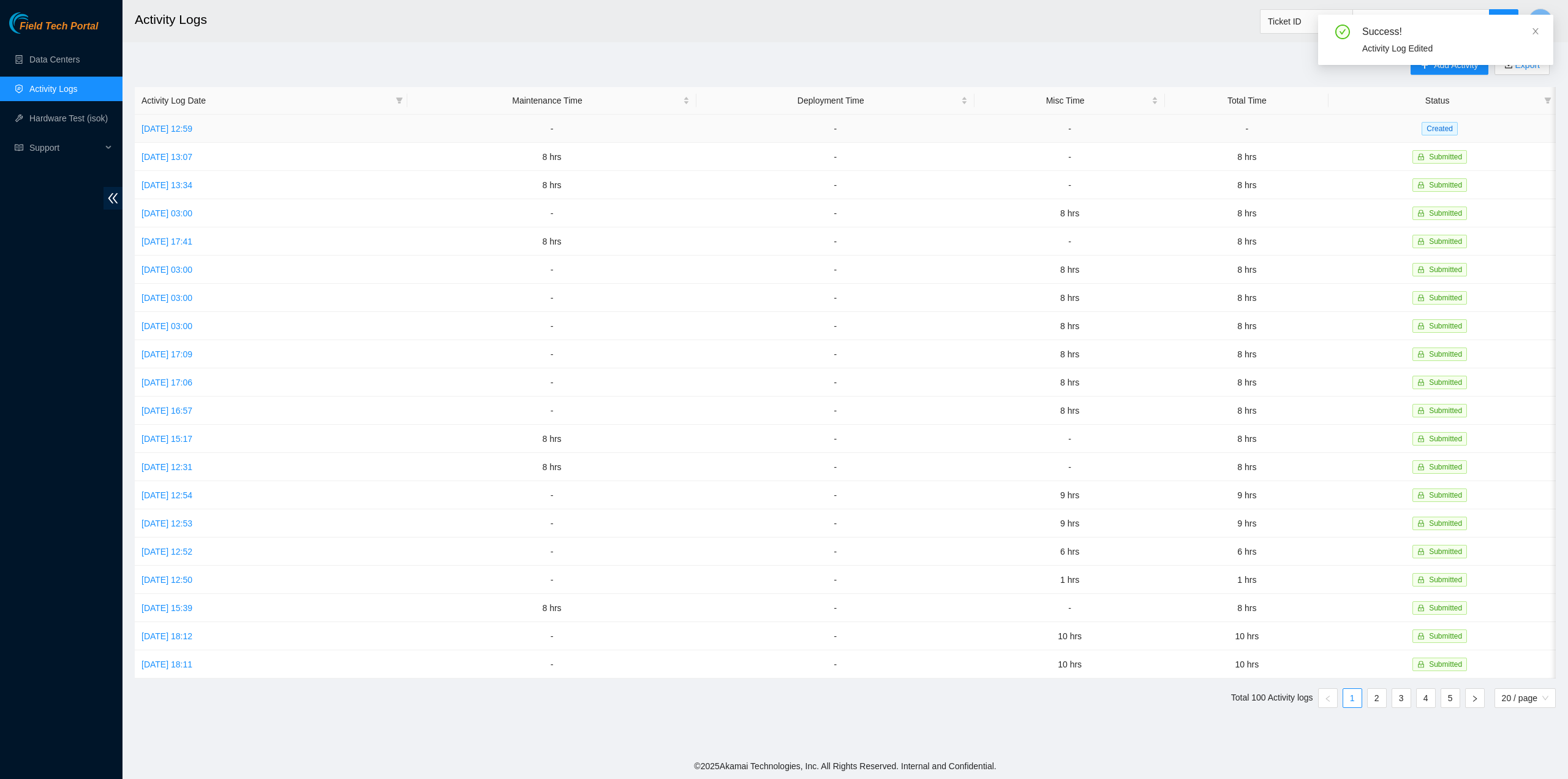
click at [191, 122] on td "[DATE] 12:59" at bounding box center [270, 129] width 272 height 28
click at [191, 123] on link "[DATE] 12:59" at bounding box center [166, 128] width 51 height 10
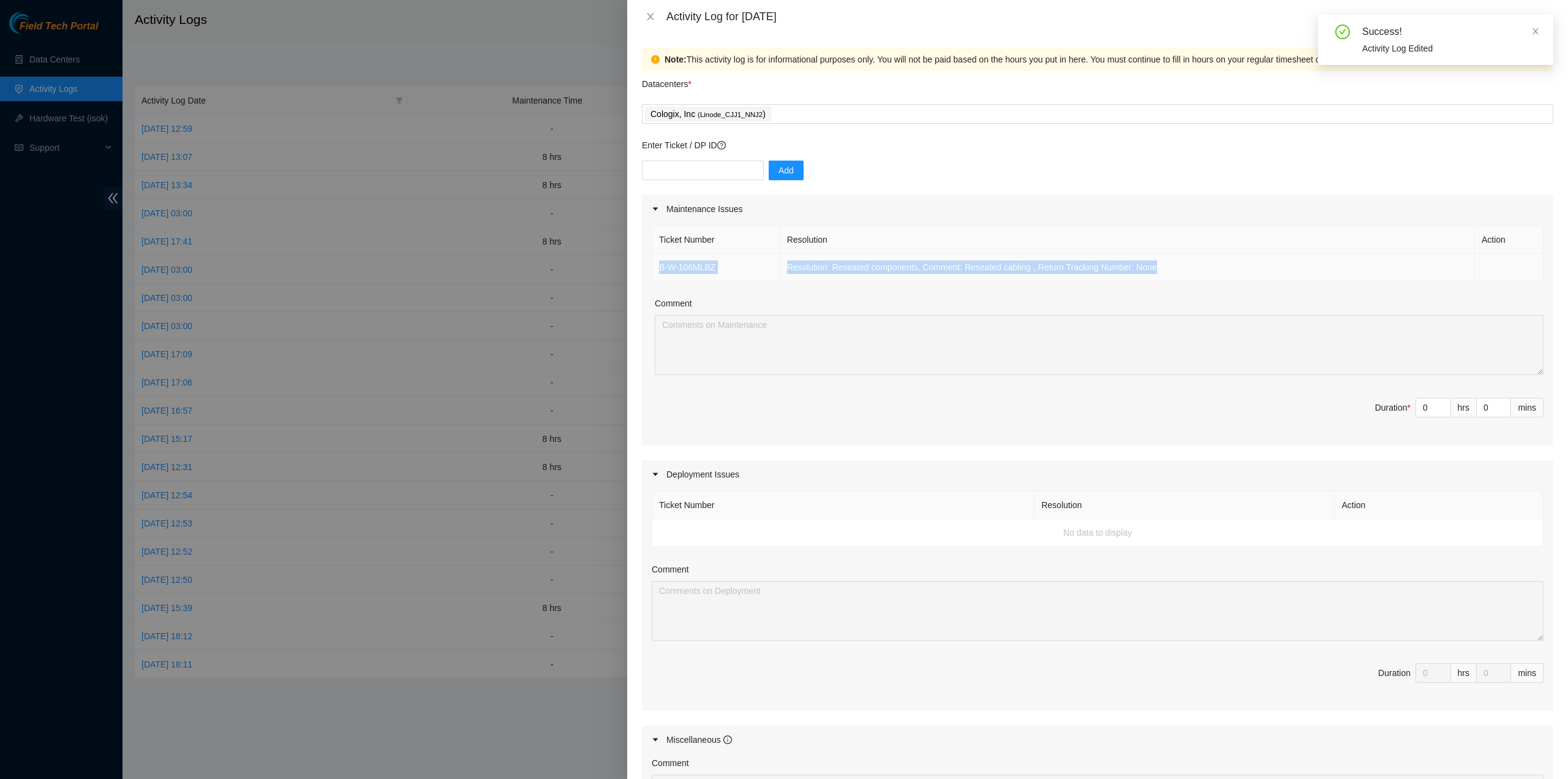
drag, startPoint x: 1168, startPoint y: 266, endPoint x: 656, endPoint y: 269, distance: 512.0
click at [656, 269] on tr "B-W-106MLBZ Resolution: Reseated components, Comment: Reseated cabling , Return…" at bounding box center [1097, 267] width 891 height 28
copy tr "B-W-106MLBZ Resolution: Reseated components, Comment: Reseated cabling , Return…"
click at [1415, 406] on input "0" at bounding box center [1432, 407] width 35 height 19
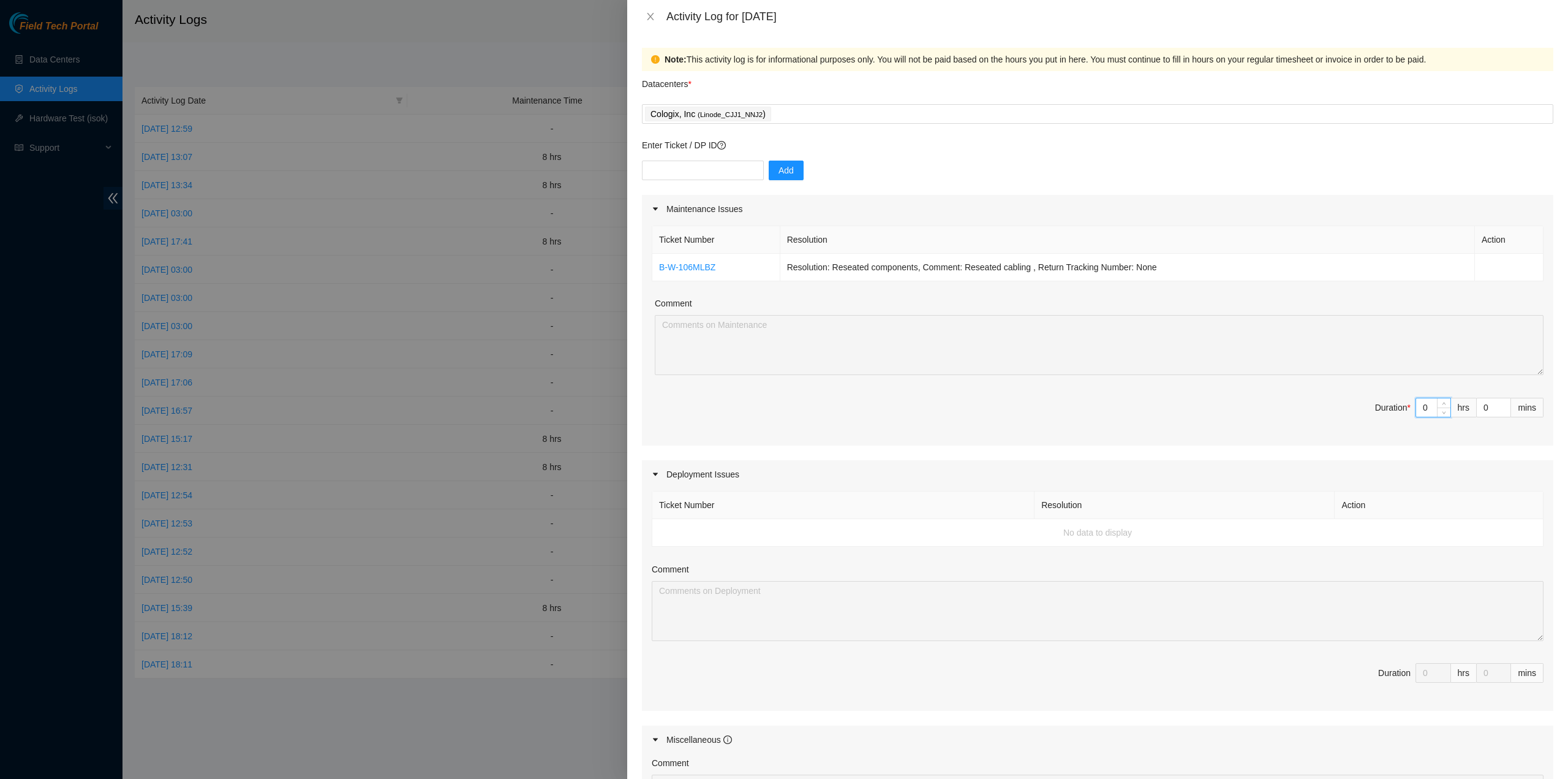
type input "8"
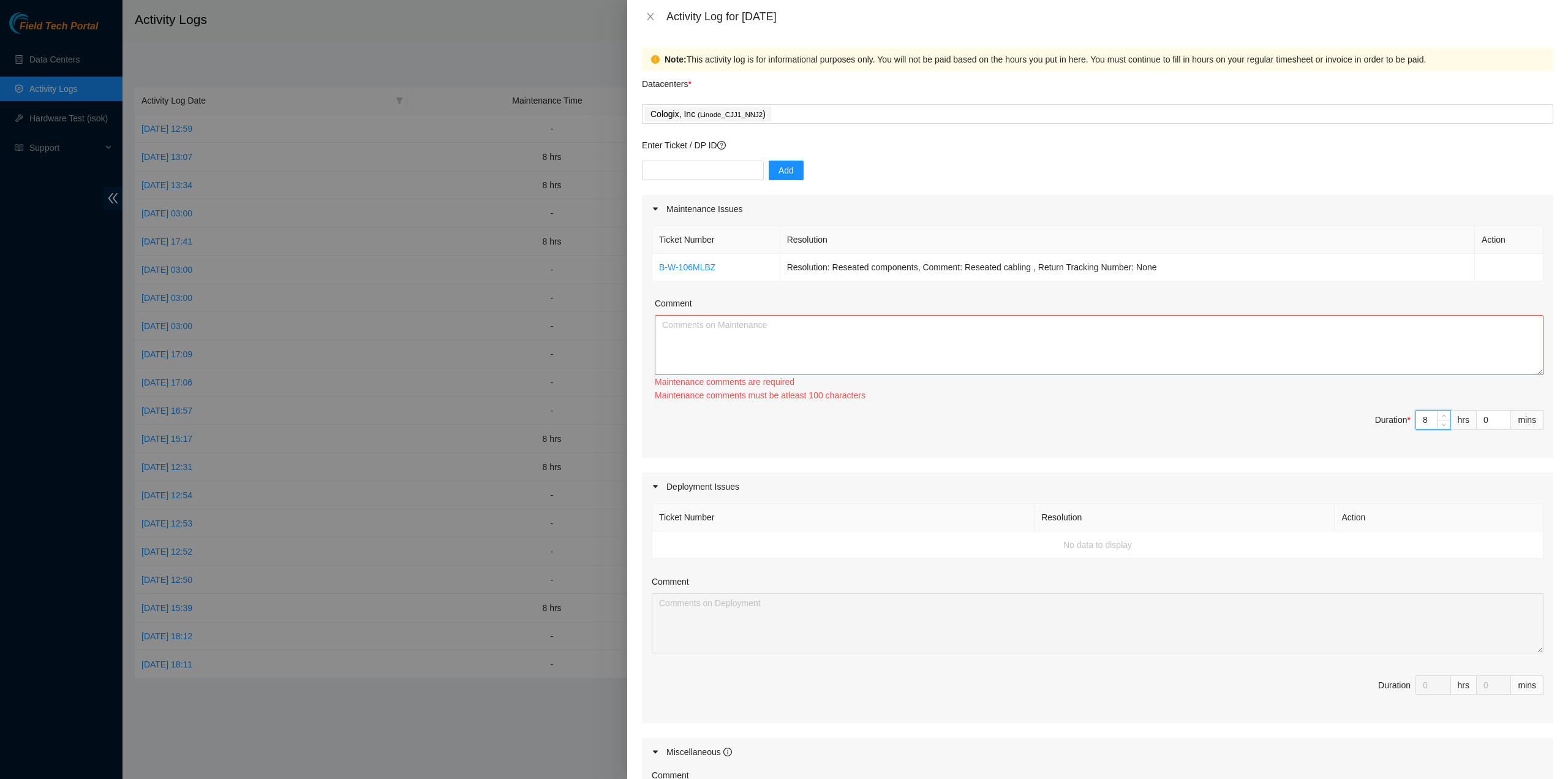
type input "8"
click at [1298, 366] on textarea "Comment" at bounding box center [1099, 345] width 889 height 60
paste textarea "B-W-106MLBZ Resolution: Reseated components, Comment: Reseated cabling , Return…"
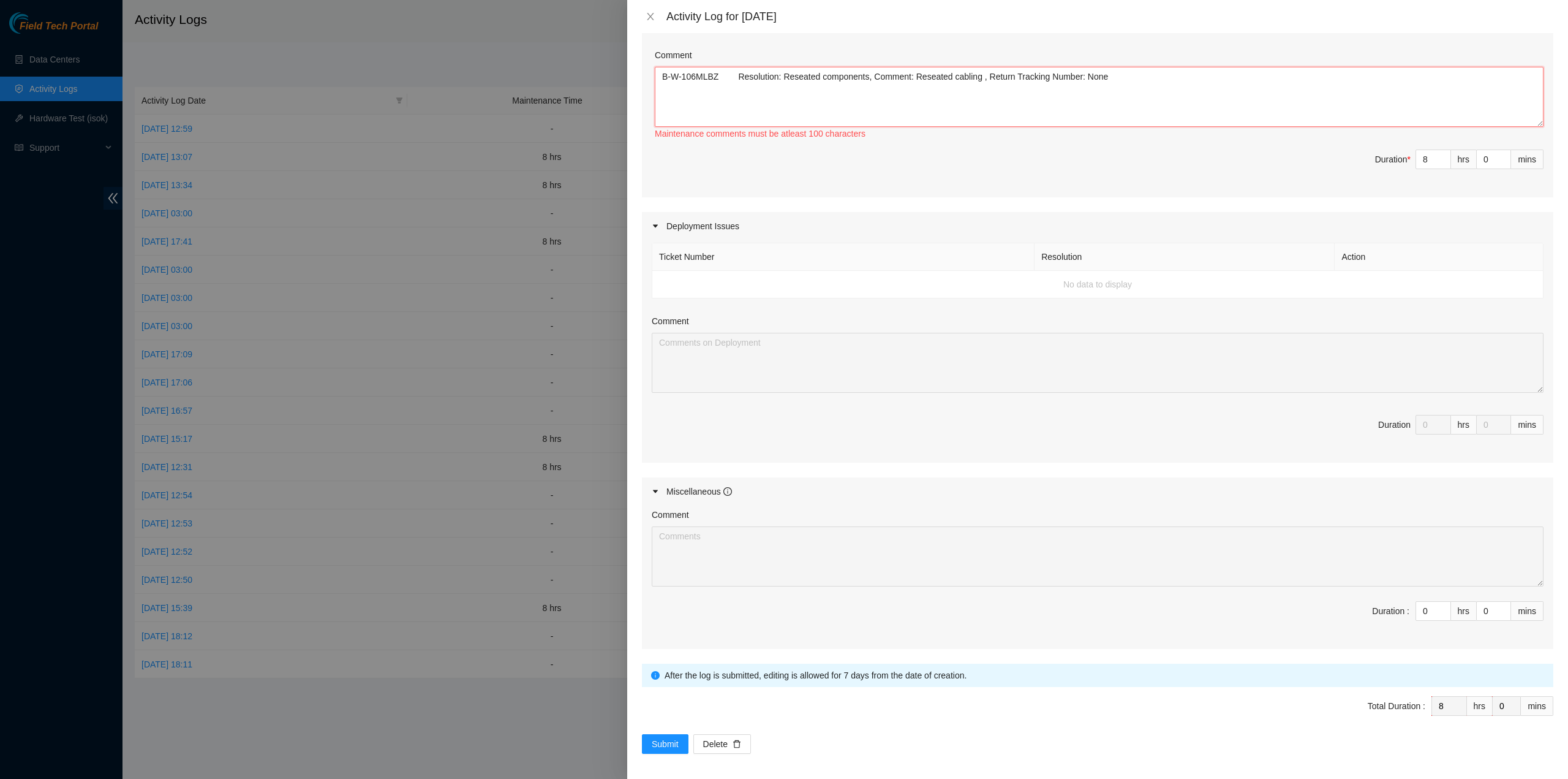
type textarea "B-W-106MLBZ Resolution: Reseated components, Comment: Reseated cabling , Return…"
click at [679, 728] on form "Datacenters * Cologix, Inc ( Linode_CJJ1_NNJ2 ) Enter Ticket / DP ID Add Mainte…" at bounding box center [1097, 287] width 911 height 931
click at [679, 734] on button "Submit" at bounding box center [665, 744] width 46 height 20
click at [670, 741] on span "Submit" at bounding box center [665, 744] width 27 height 13
click at [668, 737] on span "Submit" at bounding box center [665, 744] width 27 height 13
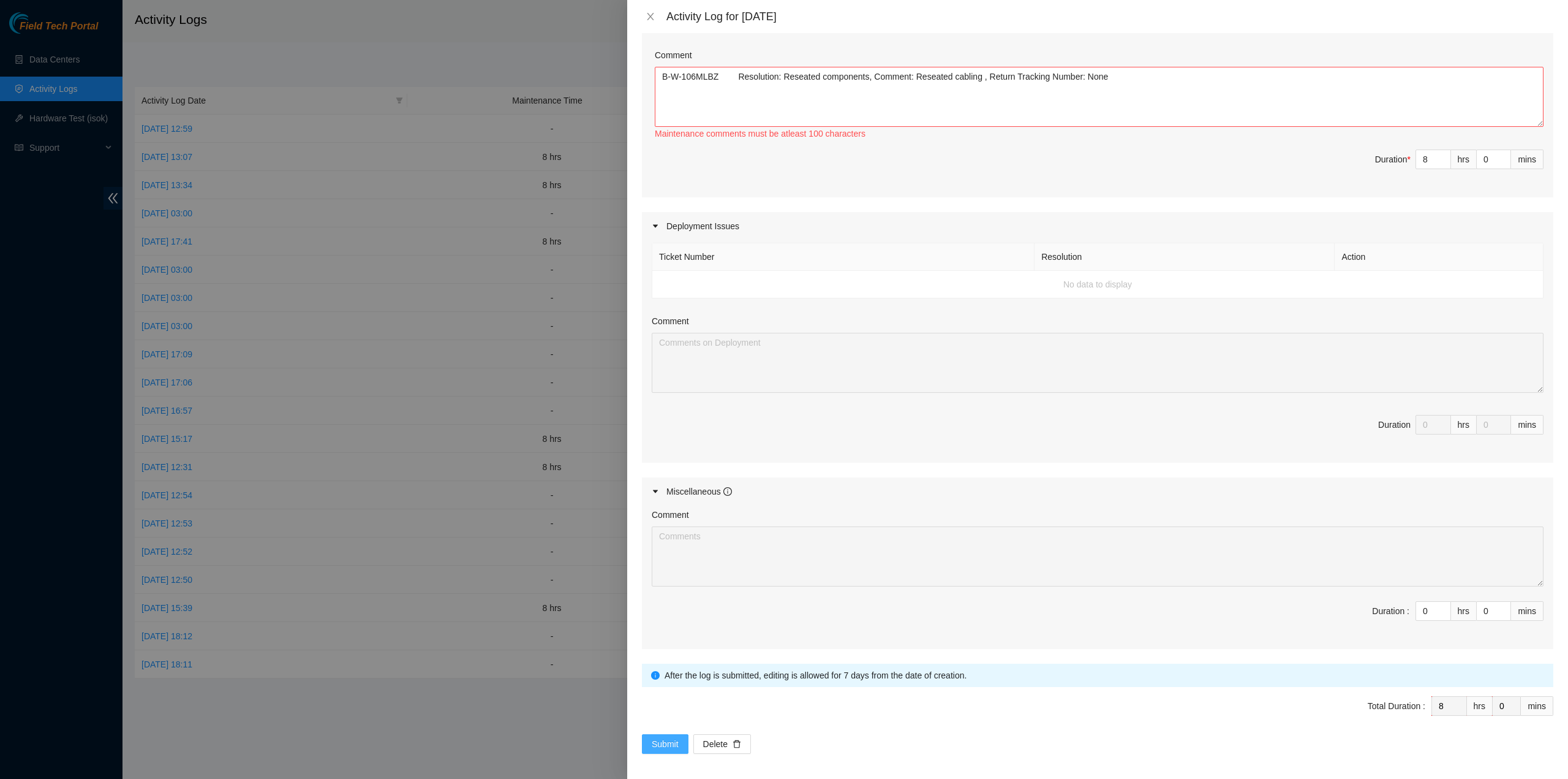
click at [674, 737] on span "Submit" at bounding box center [665, 744] width 27 height 13
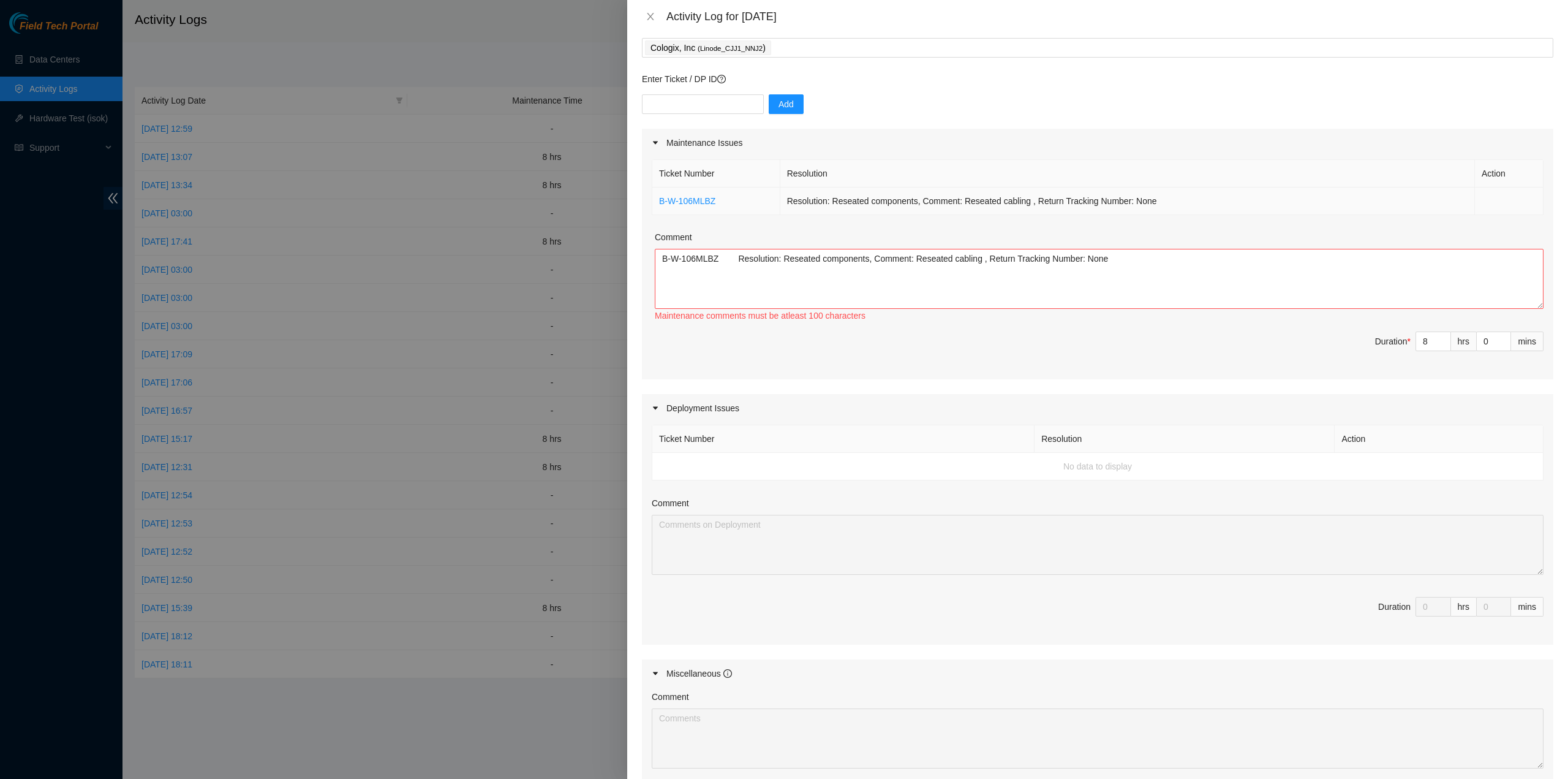
scroll to position [64, 0]
click at [1095, 263] on textarea "B-W-106MLBZ Resolution: Reseated components, Comment: Reseated cabling , Return…" at bounding box center [1099, 280] width 889 height 60
click at [719, 263] on textarea "B-W-106MLBZ Resolution: Reseated components, Comment: Reseated cabling , Return…" at bounding box center [1099, 280] width 889 height 60
click at [762, 262] on textarea "B-W-106MLBZ Resolution: Reseated components, Comment: Reseated cabling , Return…" at bounding box center [1099, 280] width 889 height 60
click at [854, 260] on textarea "B-W-106MLBZ Resolution: Reseated components, Comment: Reseated cabling , Return…" at bounding box center [1099, 280] width 889 height 60
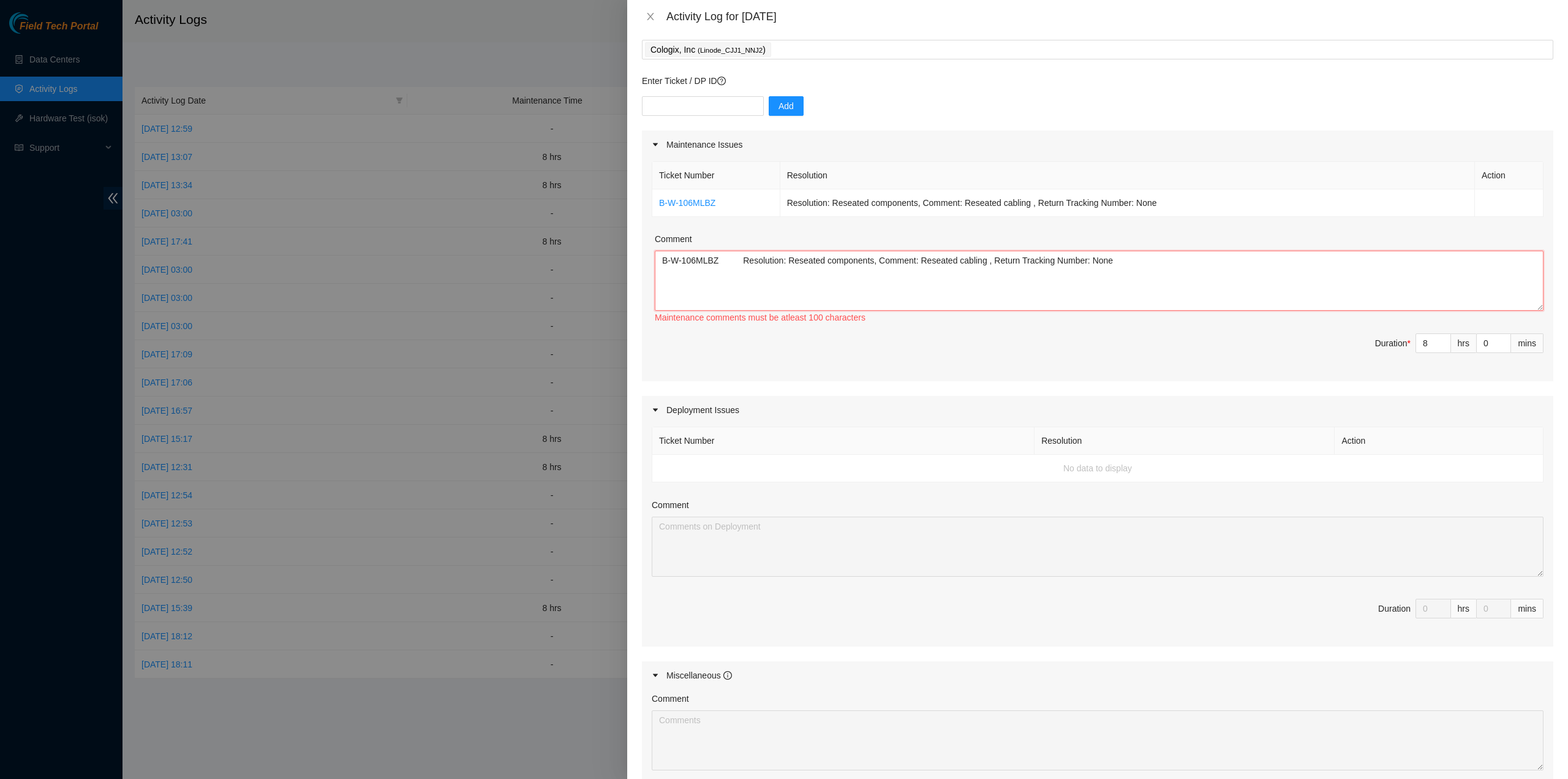
click at [850, 262] on textarea "B-W-106MLBZ Resolution: Reseated components, Comment: Reseated cabling , Return…" at bounding box center [1099, 280] width 889 height 60
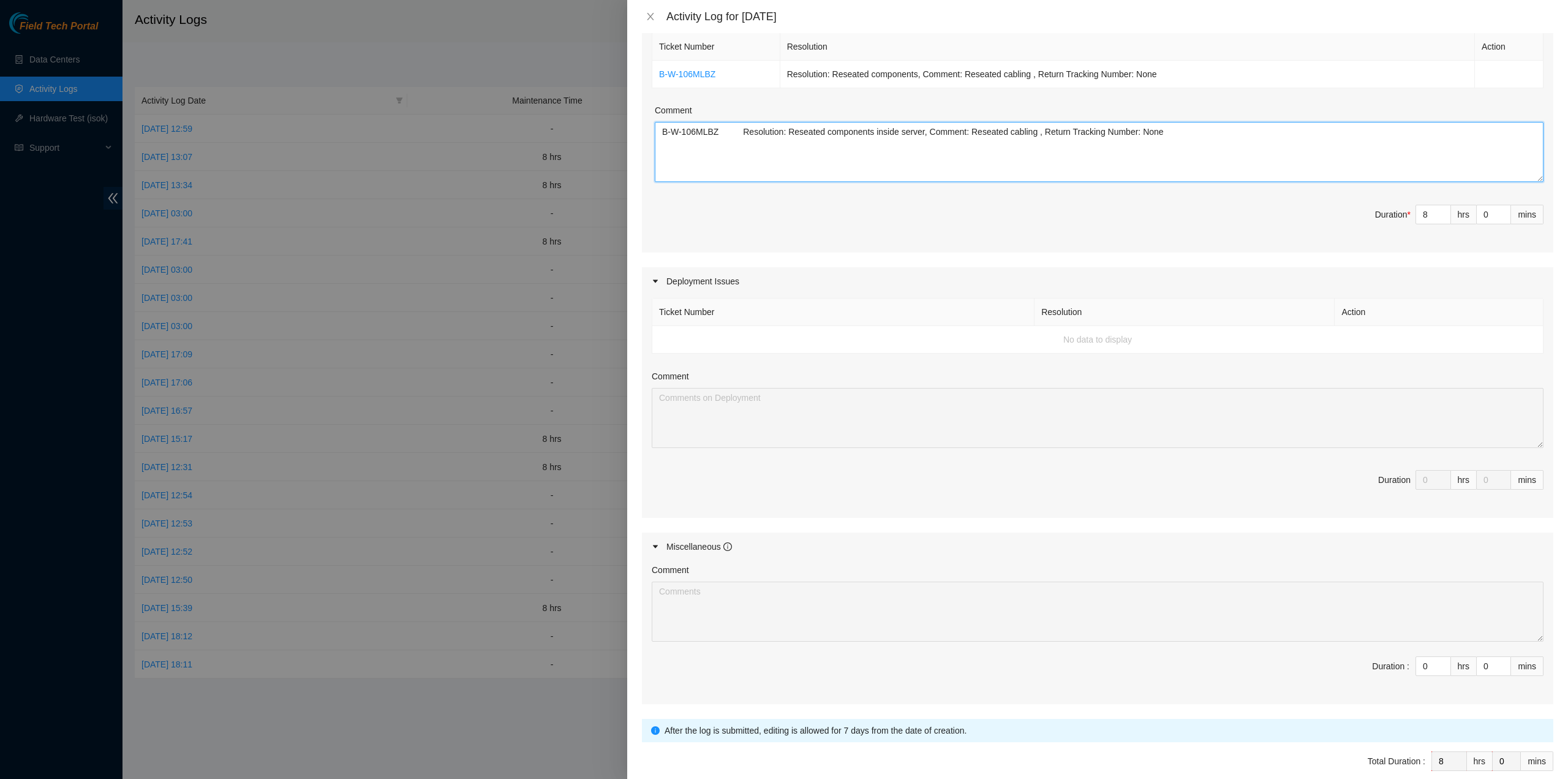
scroll to position [248, 0]
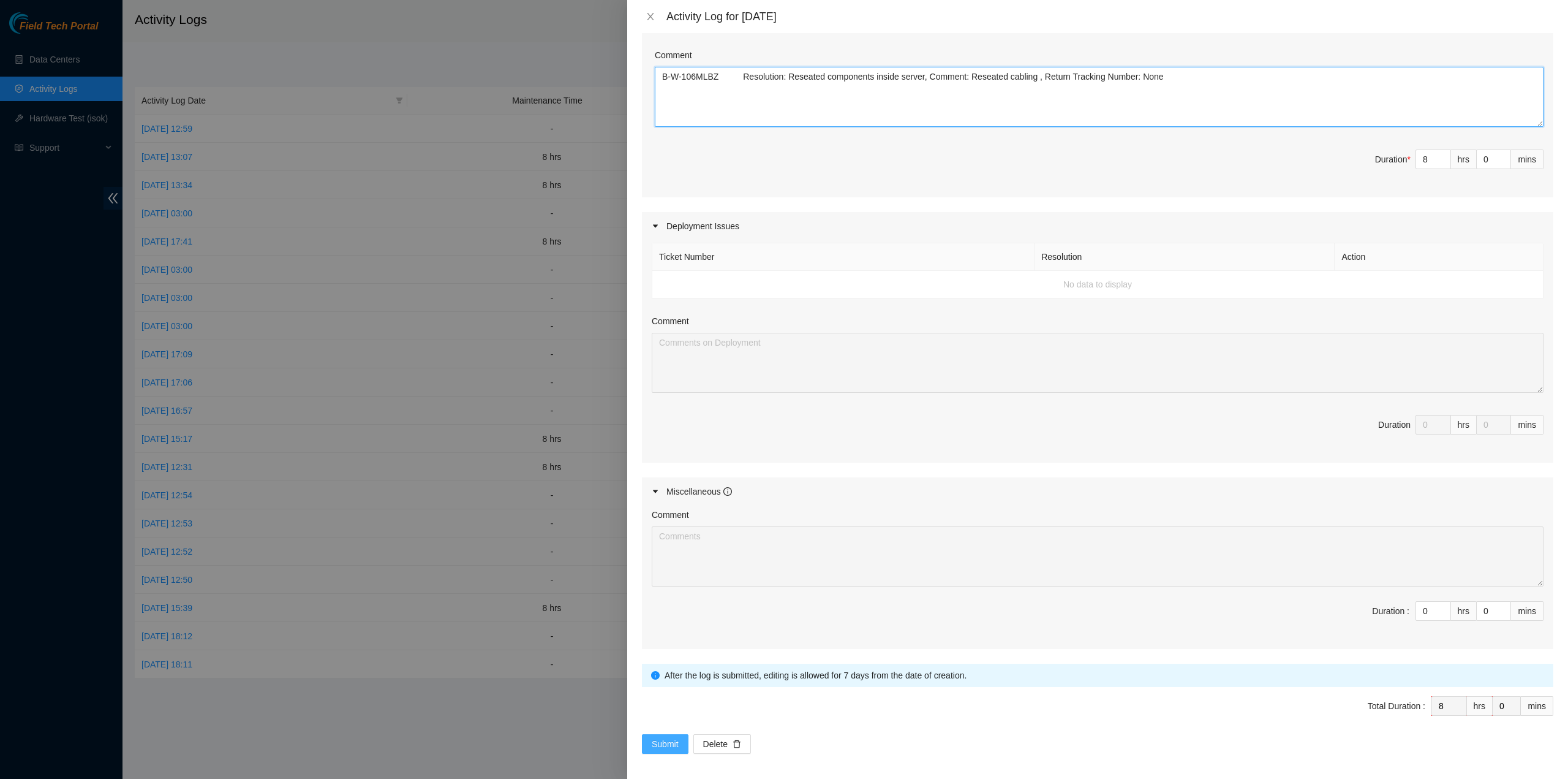
type textarea "B-W-106MLBZ Resolution: Reseated components inside server, Comment: Reseated ca…"
click at [678, 734] on button "Submit" at bounding box center [665, 744] width 46 height 20
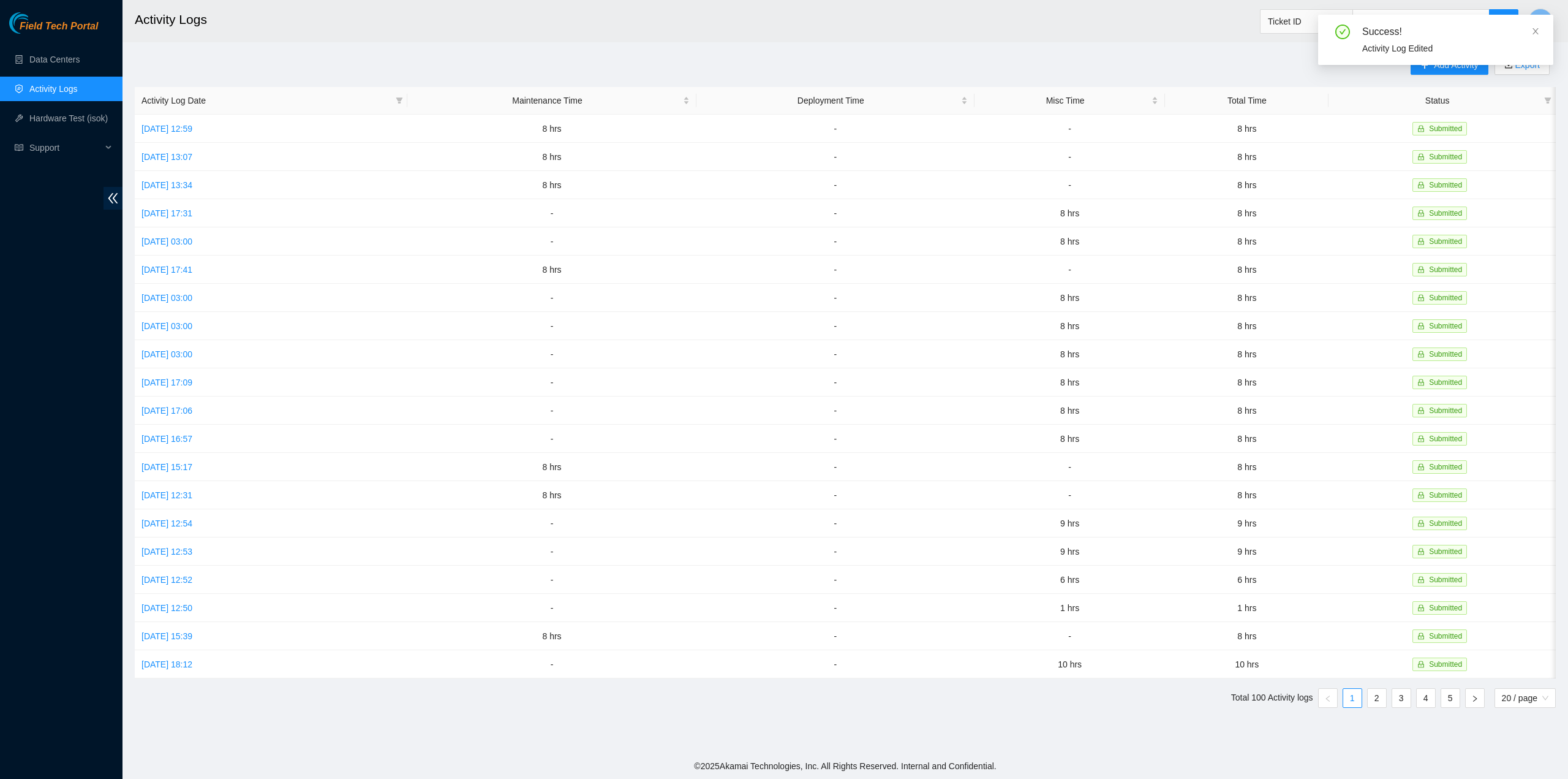
click at [316, 69] on div "Add Activity Export Activity Log Date Maintenance Time Deployment Time Misc Tim…" at bounding box center [845, 386] width 1421 height 662
click at [1465, 65] on span "Add Activity" at bounding box center [1455, 65] width 44 height 13
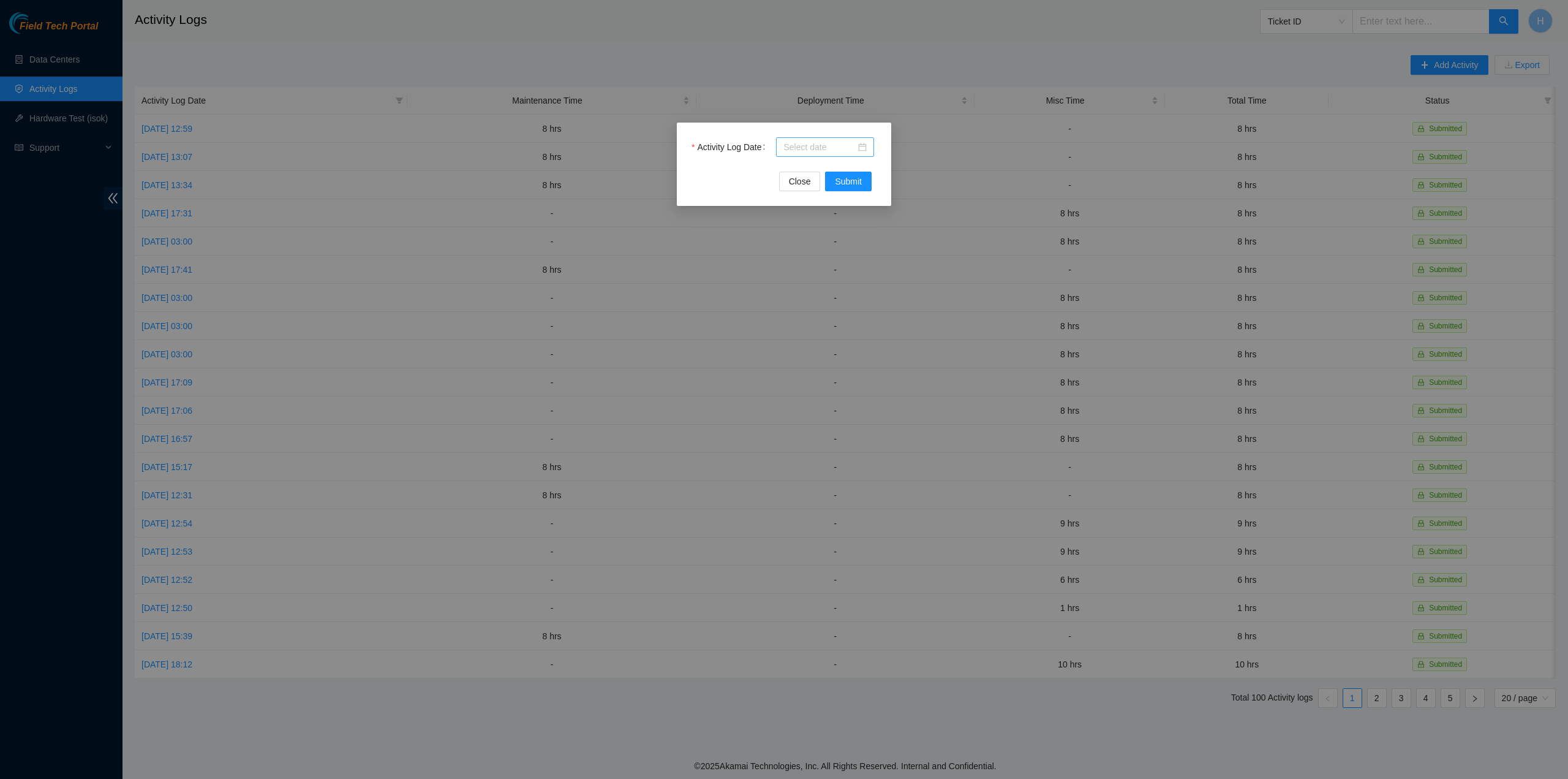
click at [865, 152] on div at bounding box center [825, 146] width 83 height 13
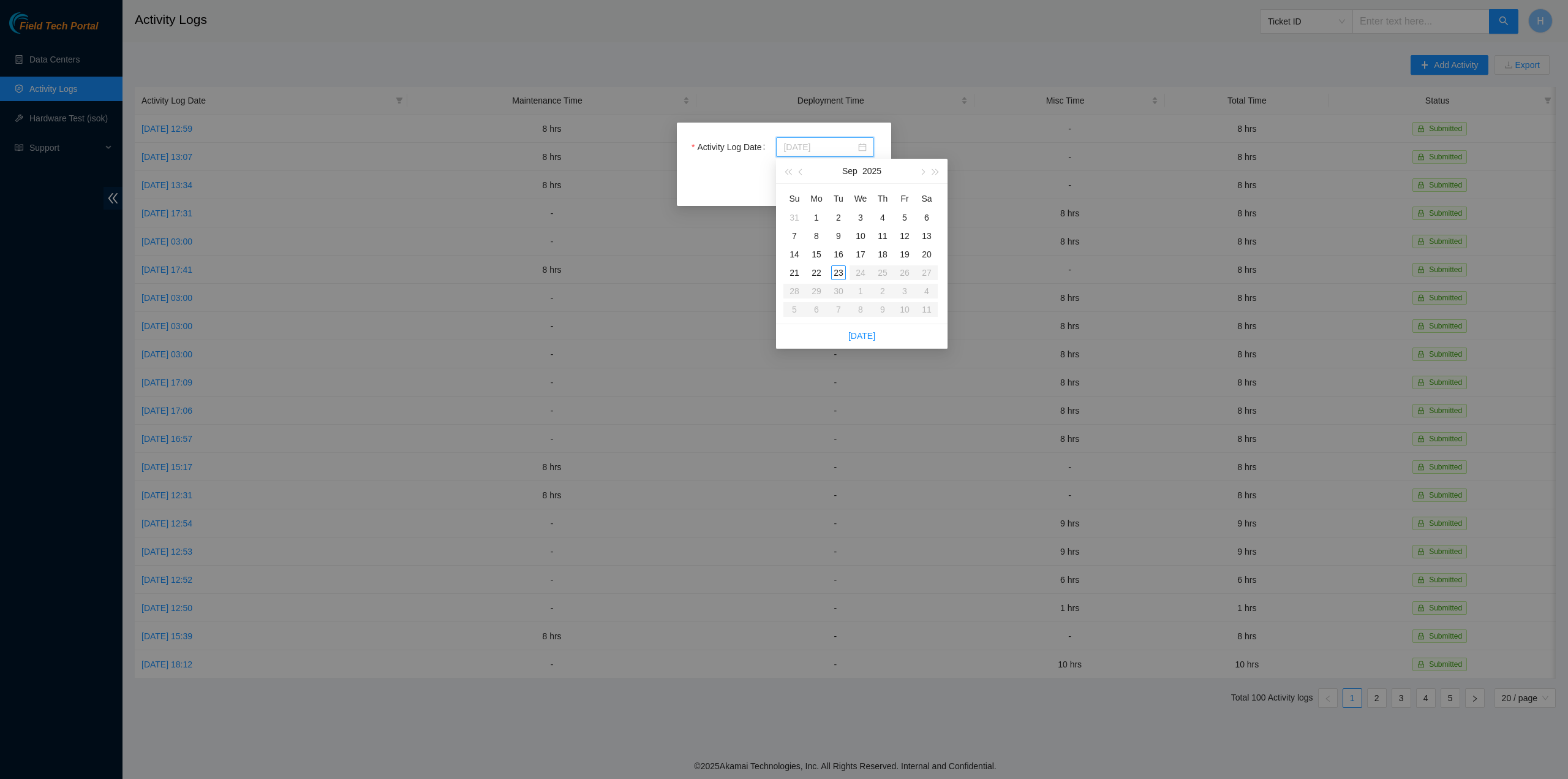
type input "2025-09-17"
type input "2025-09-16"
click at [843, 256] on div "16" at bounding box center [838, 254] width 15 height 15
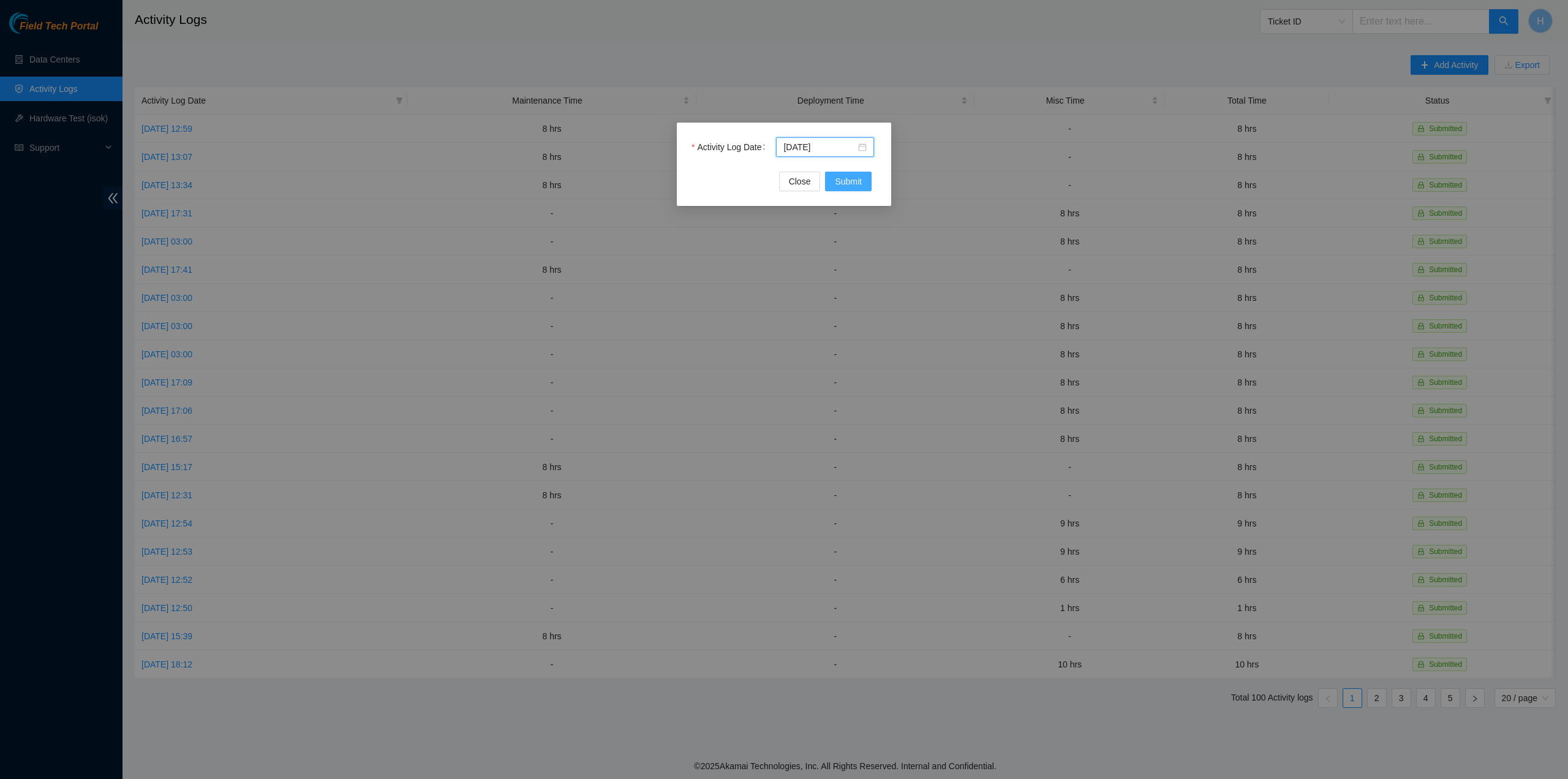
click at [856, 181] on span "Submit" at bounding box center [848, 181] width 27 height 13
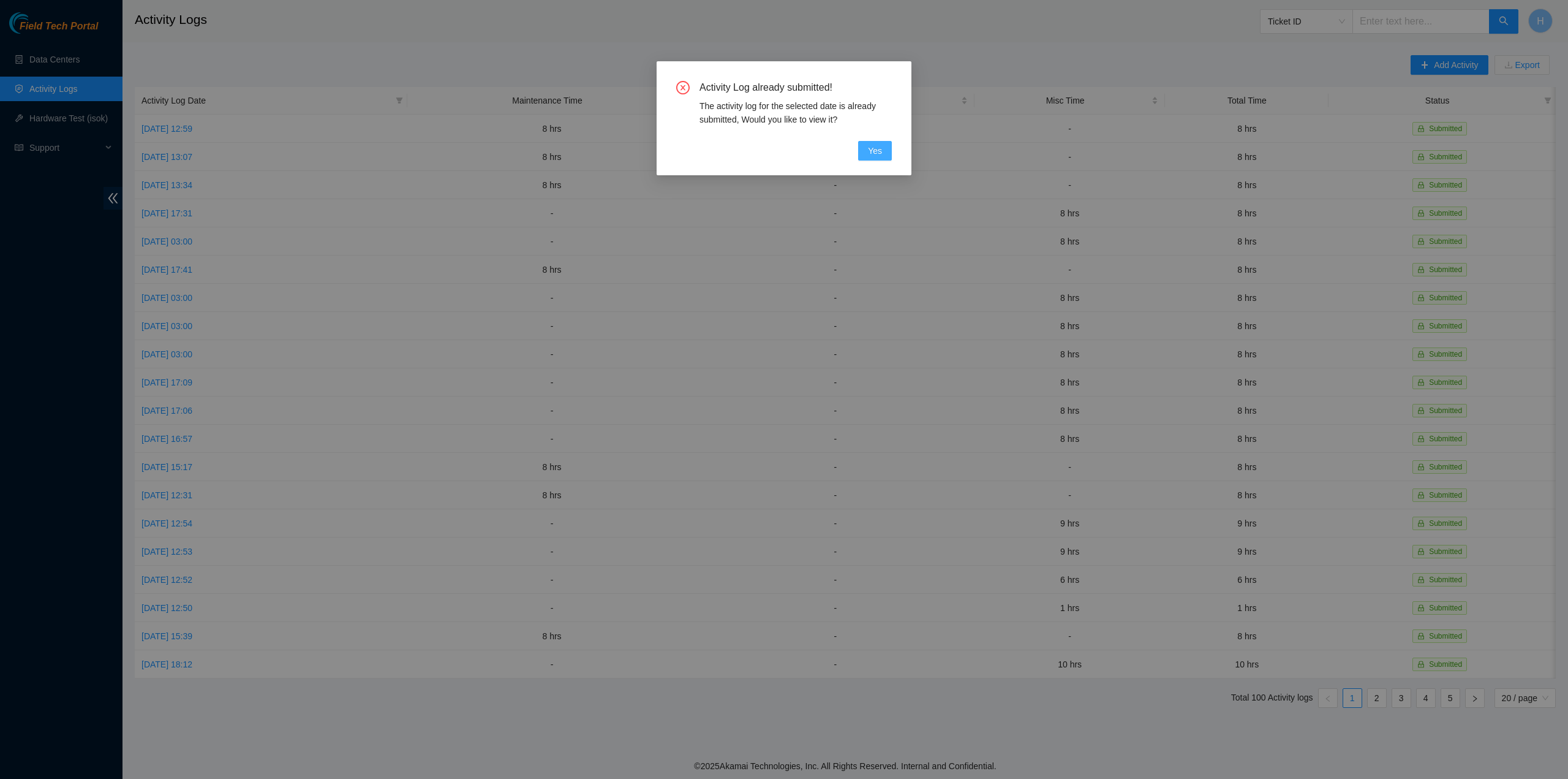
click at [881, 152] on span "Yes" at bounding box center [874, 150] width 14 height 13
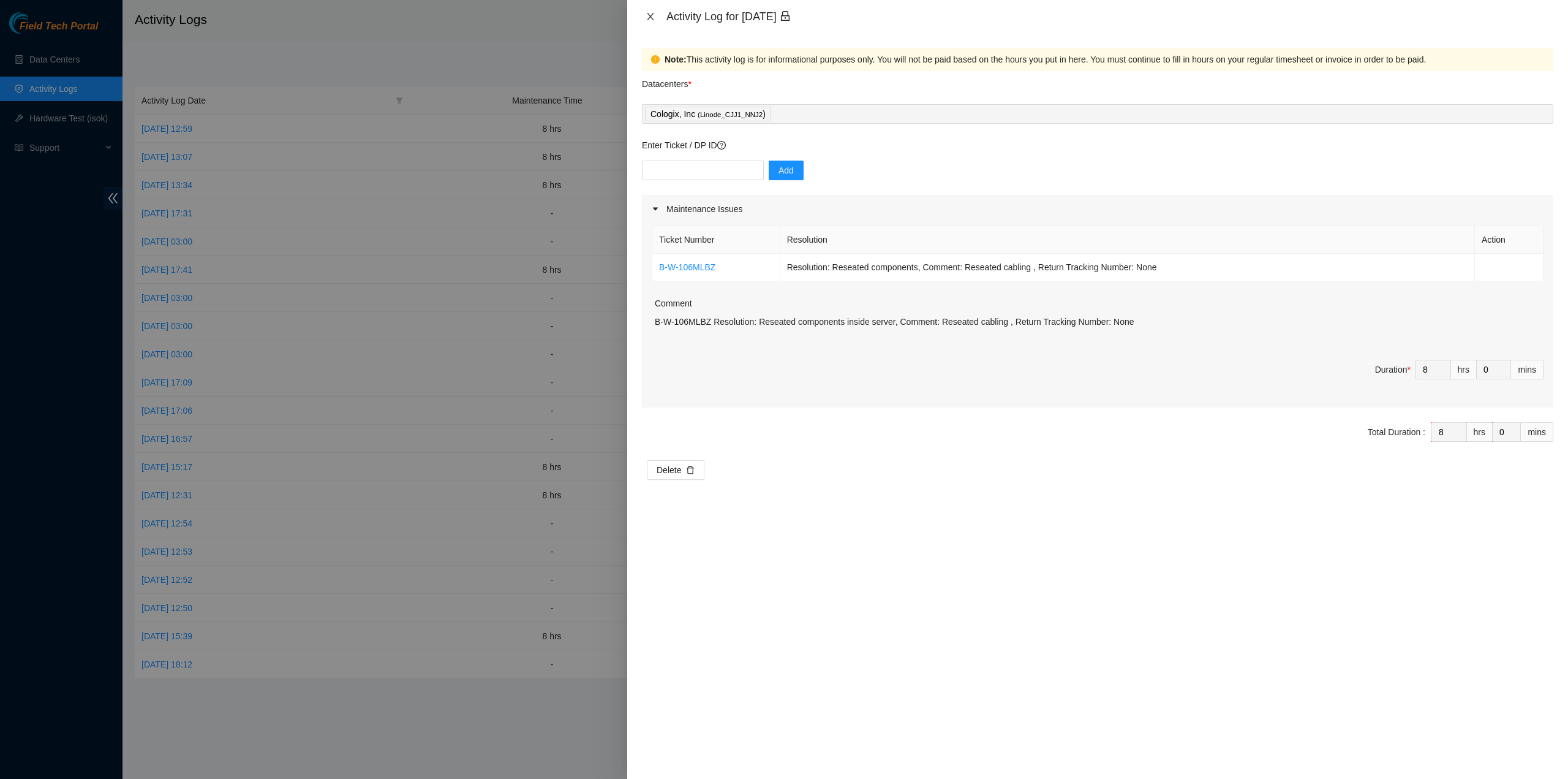
click at [656, 19] on button "Close" at bounding box center [650, 16] width 17 height 12
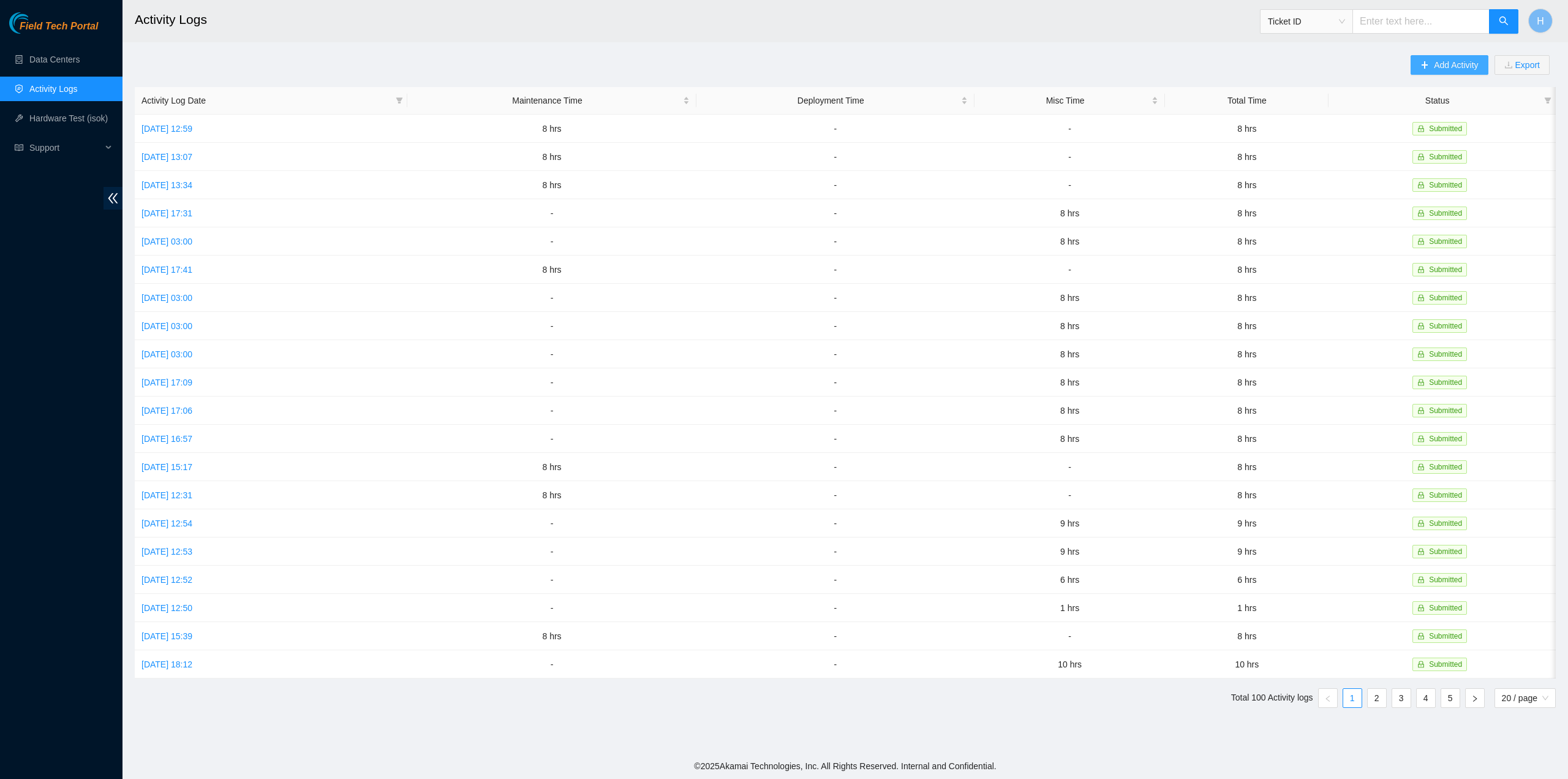
click at [1430, 67] on button "Add Activity" at bounding box center [1448, 65] width 77 height 20
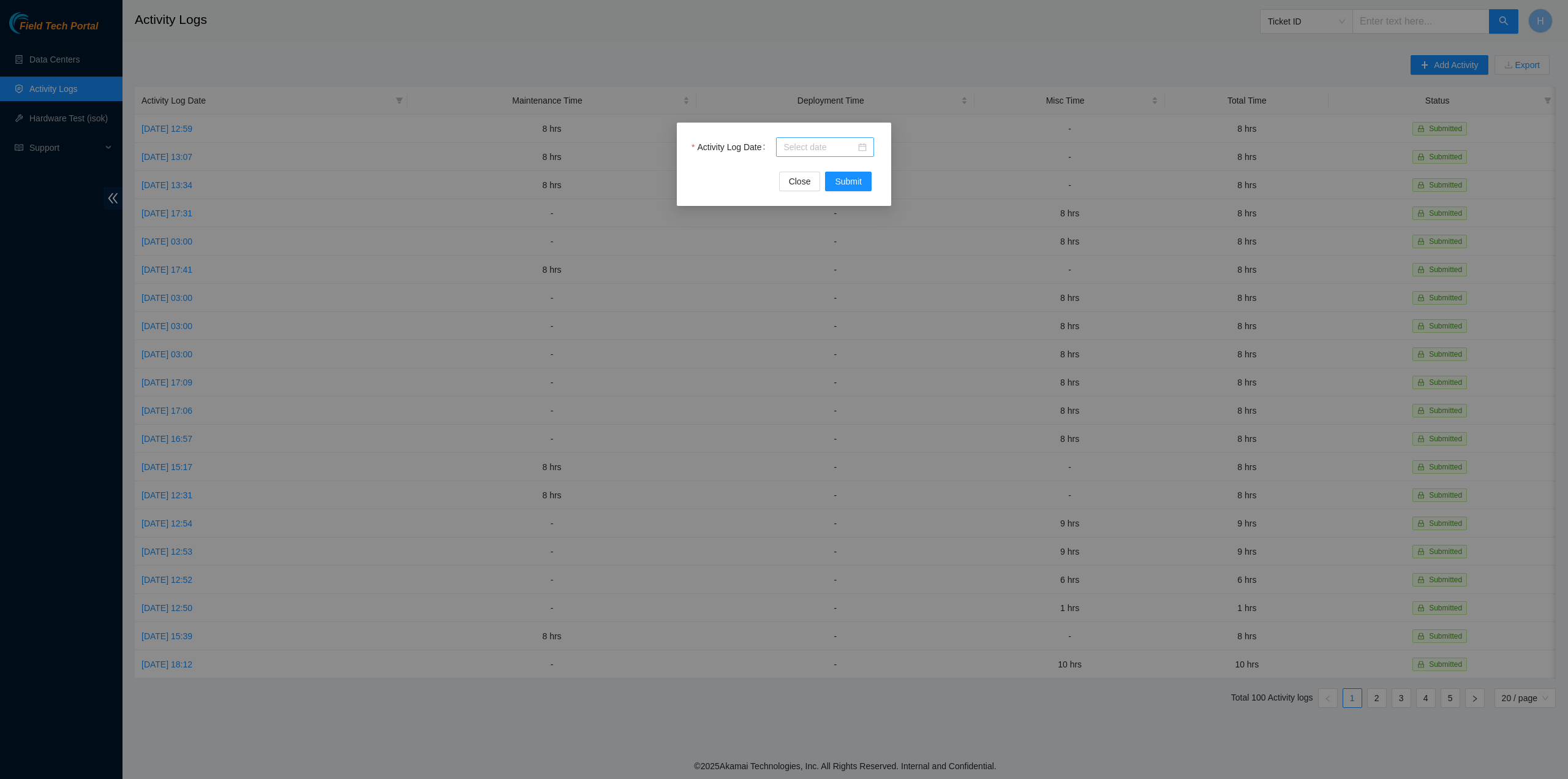
click at [866, 149] on div at bounding box center [825, 146] width 83 height 13
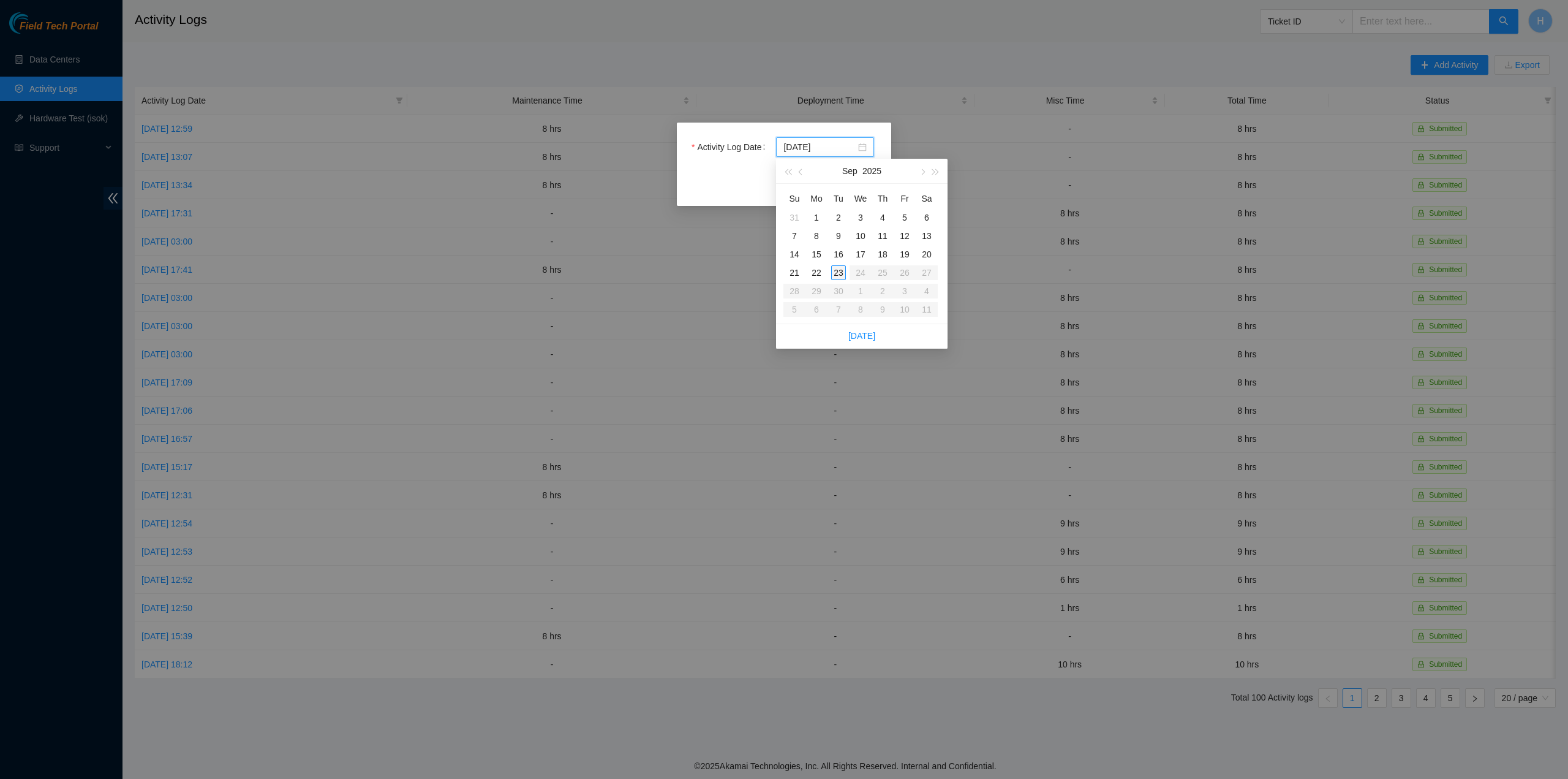
type input "2025-09-23"
type input "2025-09-17"
click at [867, 254] on div "17" at bounding box center [860, 254] width 15 height 15
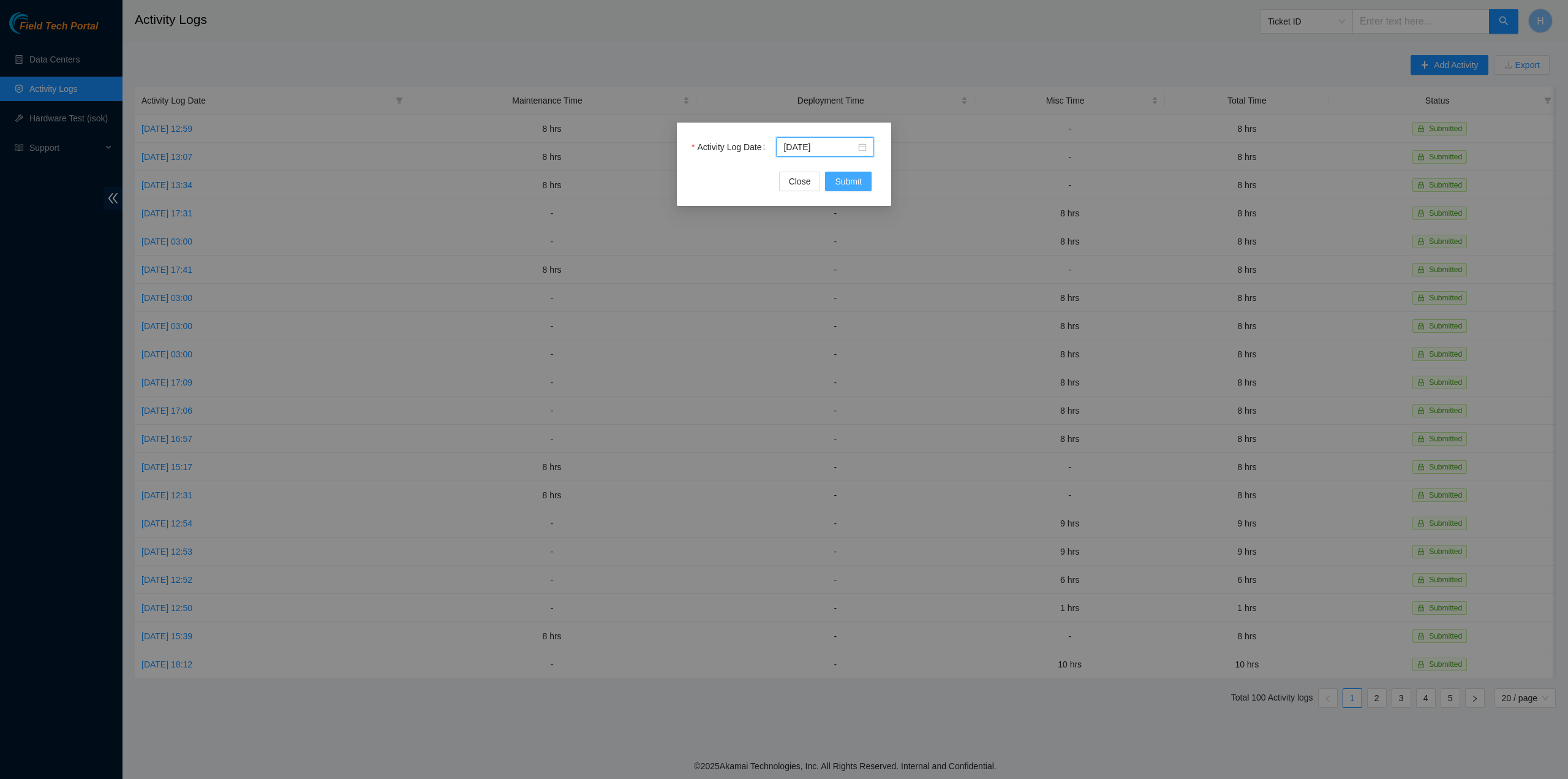
click at [855, 179] on span "Submit" at bounding box center [848, 181] width 27 height 13
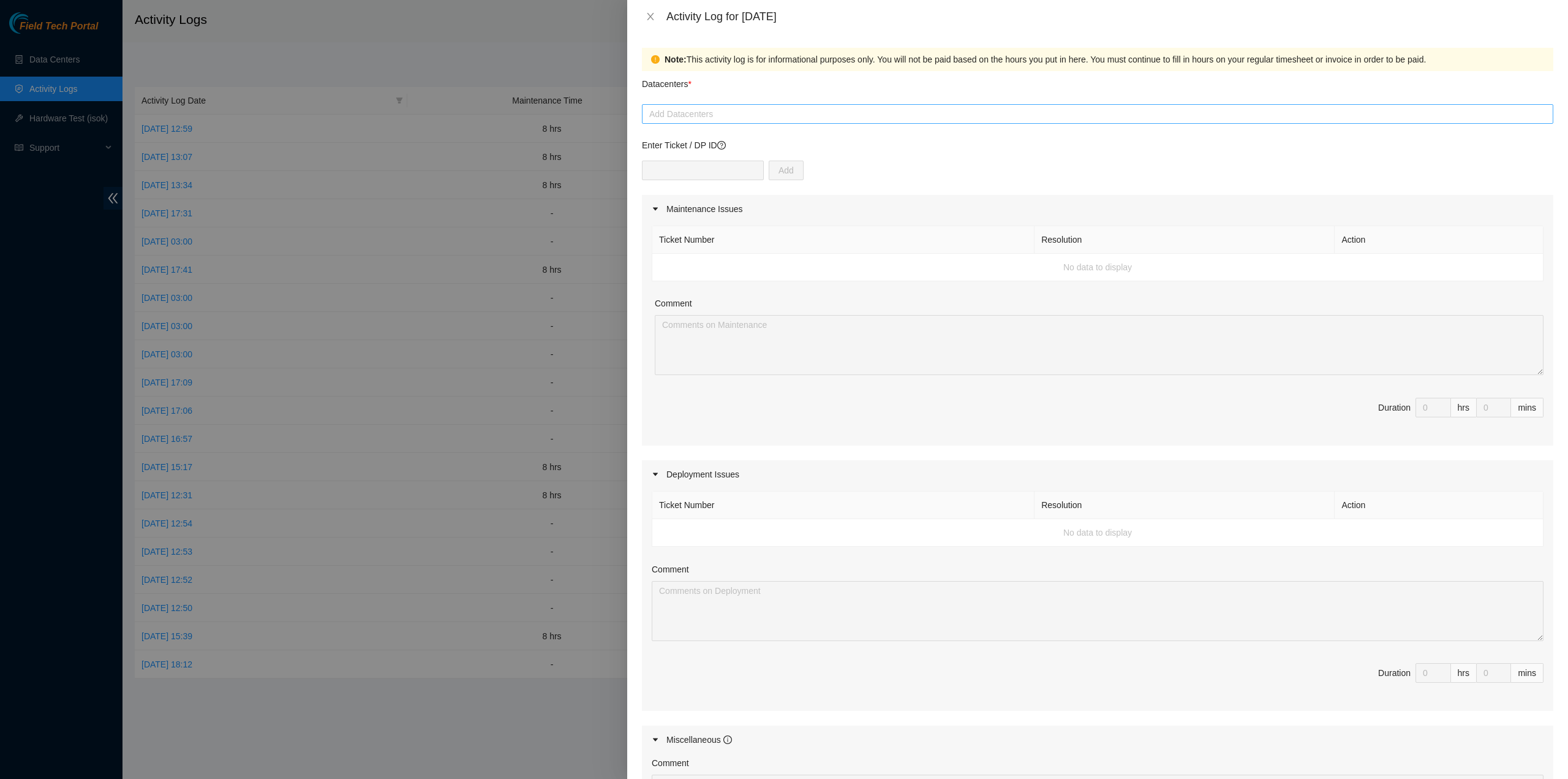
click at [723, 115] on div at bounding box center [1097, 114] width 906 height 15
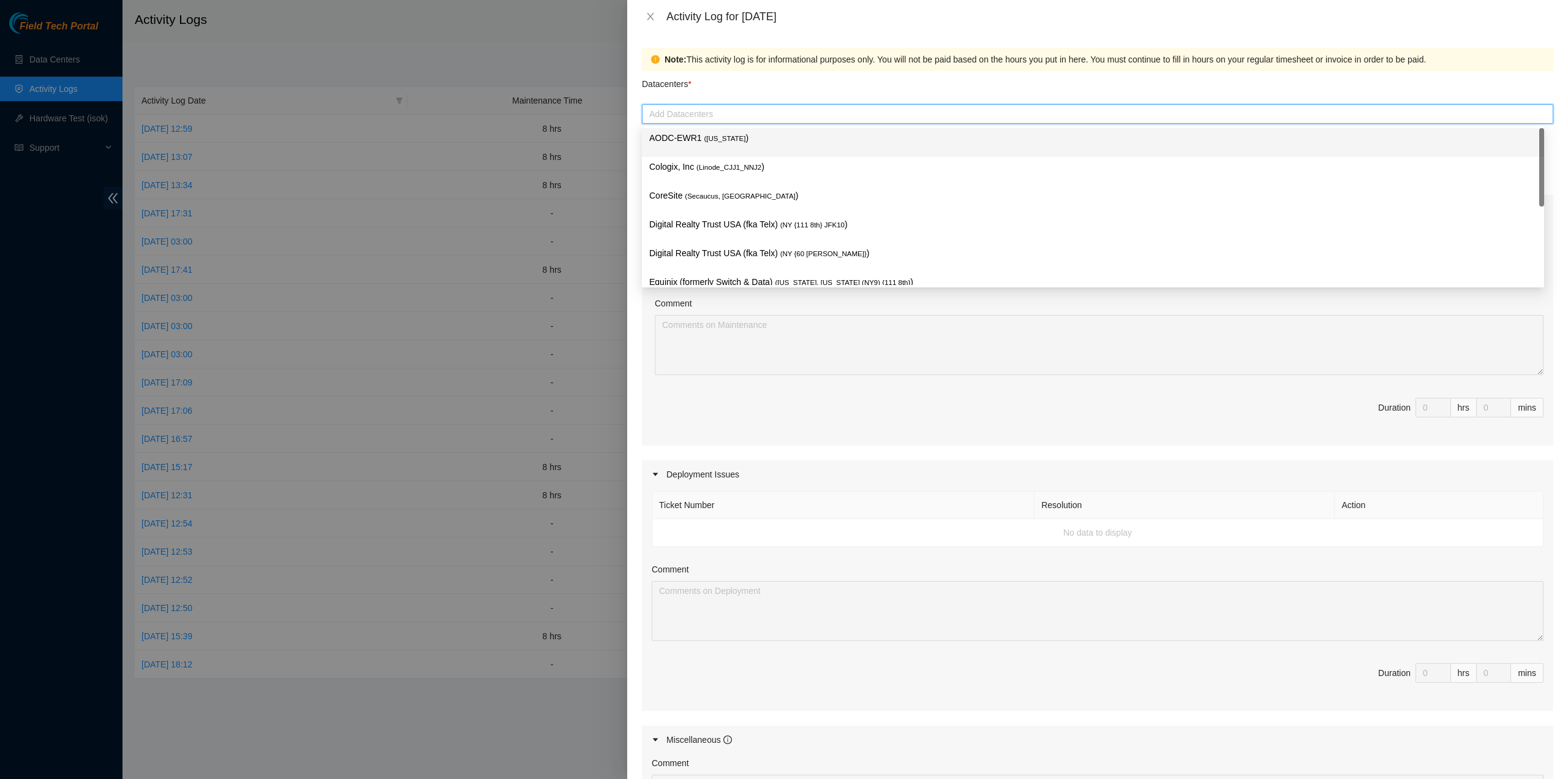
type input "c"
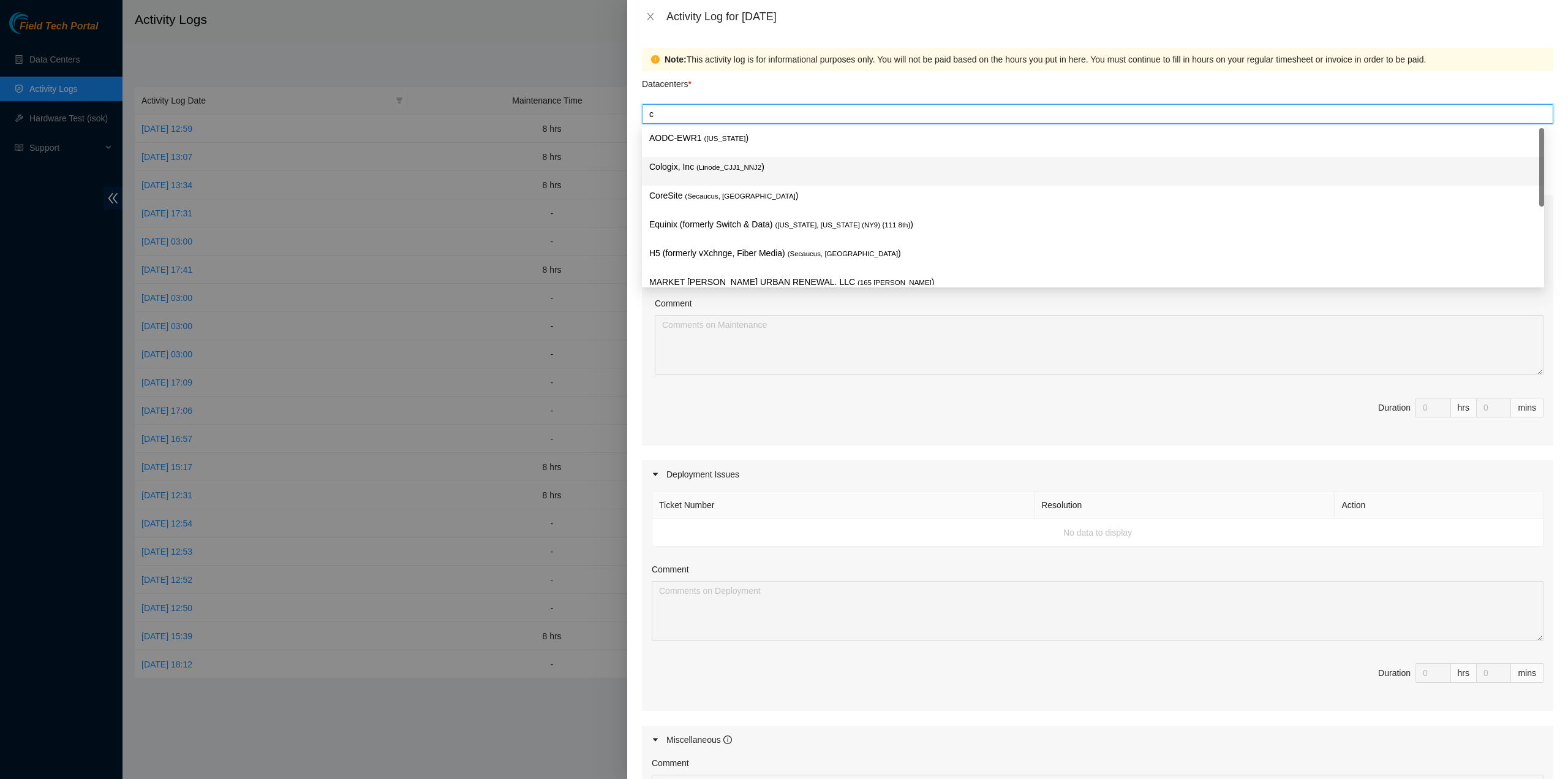
click at [710, 163] on span "( Linode_CJJ1_NNJ2" at bounding box center [728, 167] width 65 height 7
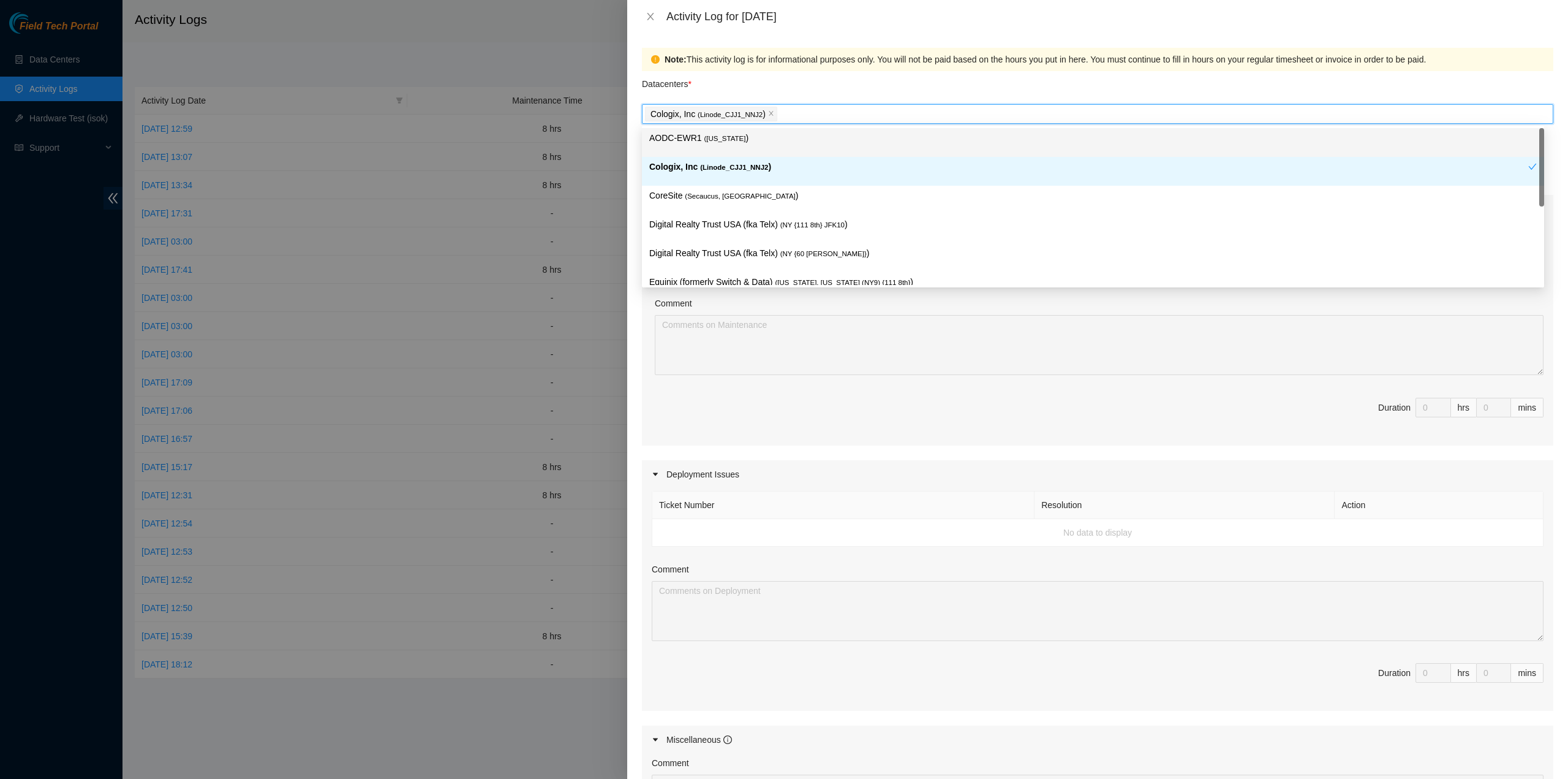
click at [760, 90] on div "Datacenters *" at bounding box center [1097, 87] width 911 height 33
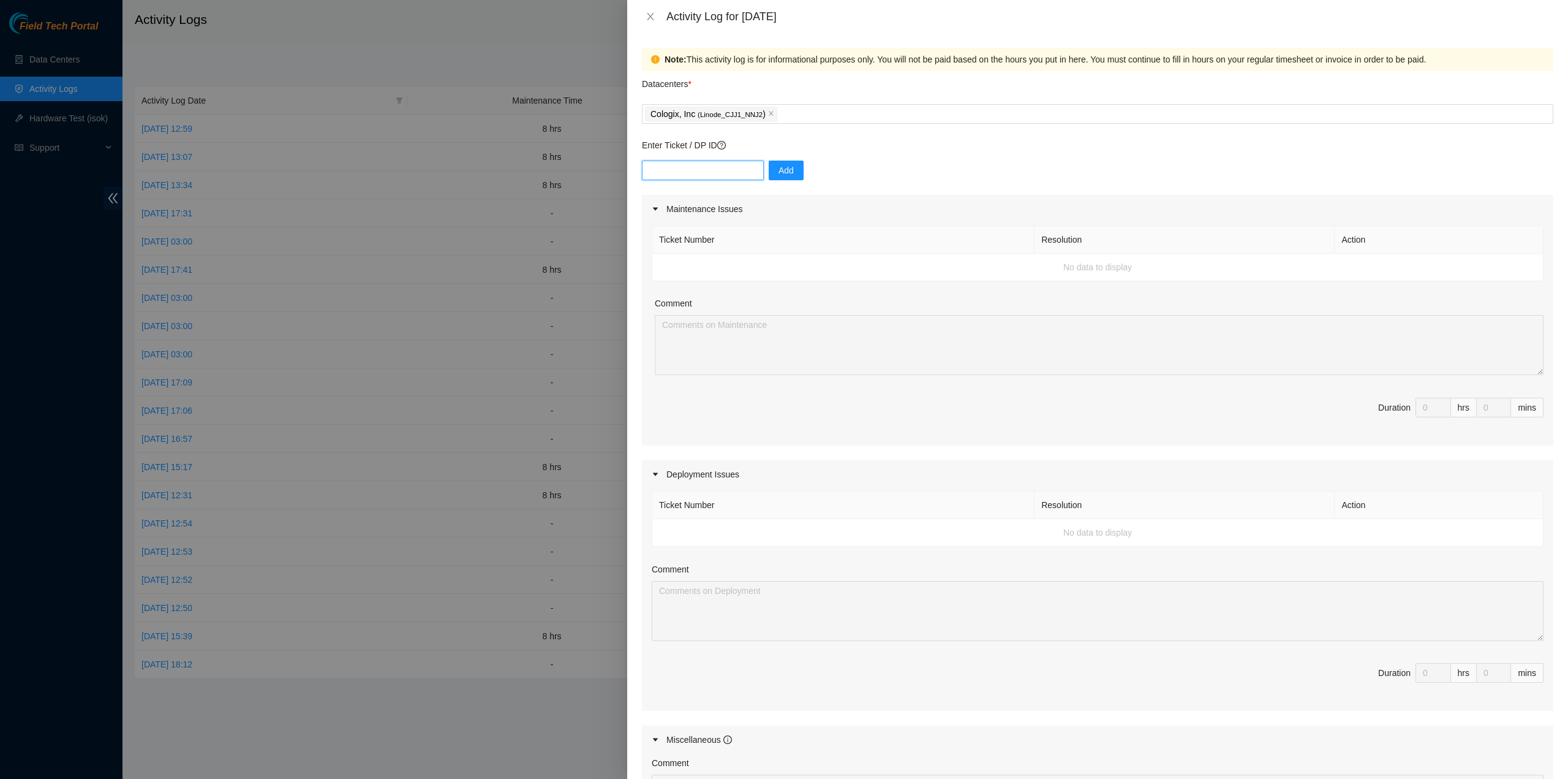
drag, startPoint x: 682, startPoint y: 171, endPoint x: 697, endPoint y: 177, distance: 16.2
click at [682, 171] on input "text" at bounding box center [702, 170] width 122 height 20
click at [725, 148] on icon "question-circle" at bounding box center [722, 146] width 9 height 9
click at [709, 165] on input "text" at bounding box center [702, 170] width 122 height 20
paste input "DP85348"
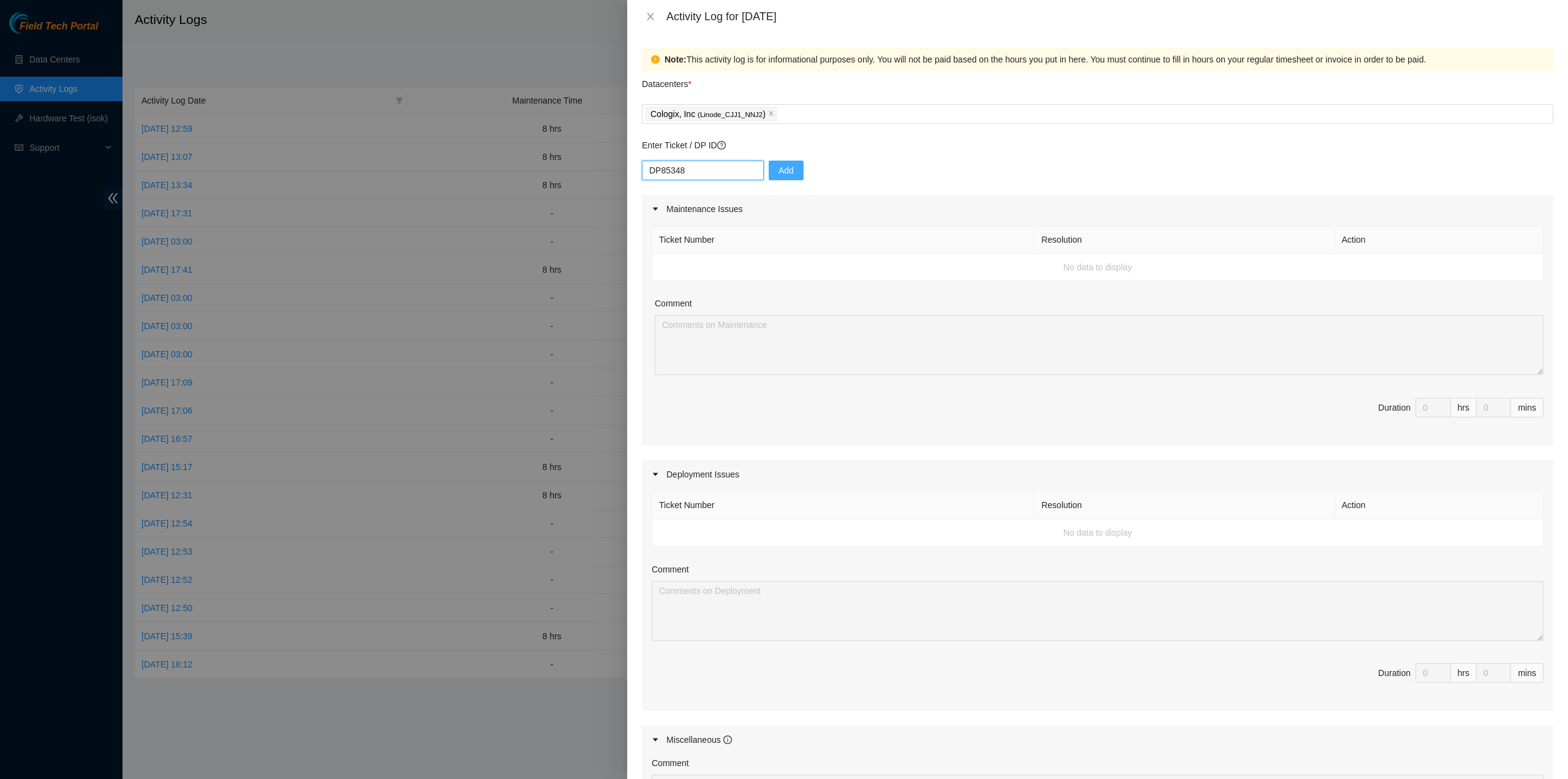
type input "DP85348"
click at [769, 175] on button "Add" at bounding box center [786, 170] width 35 height 20
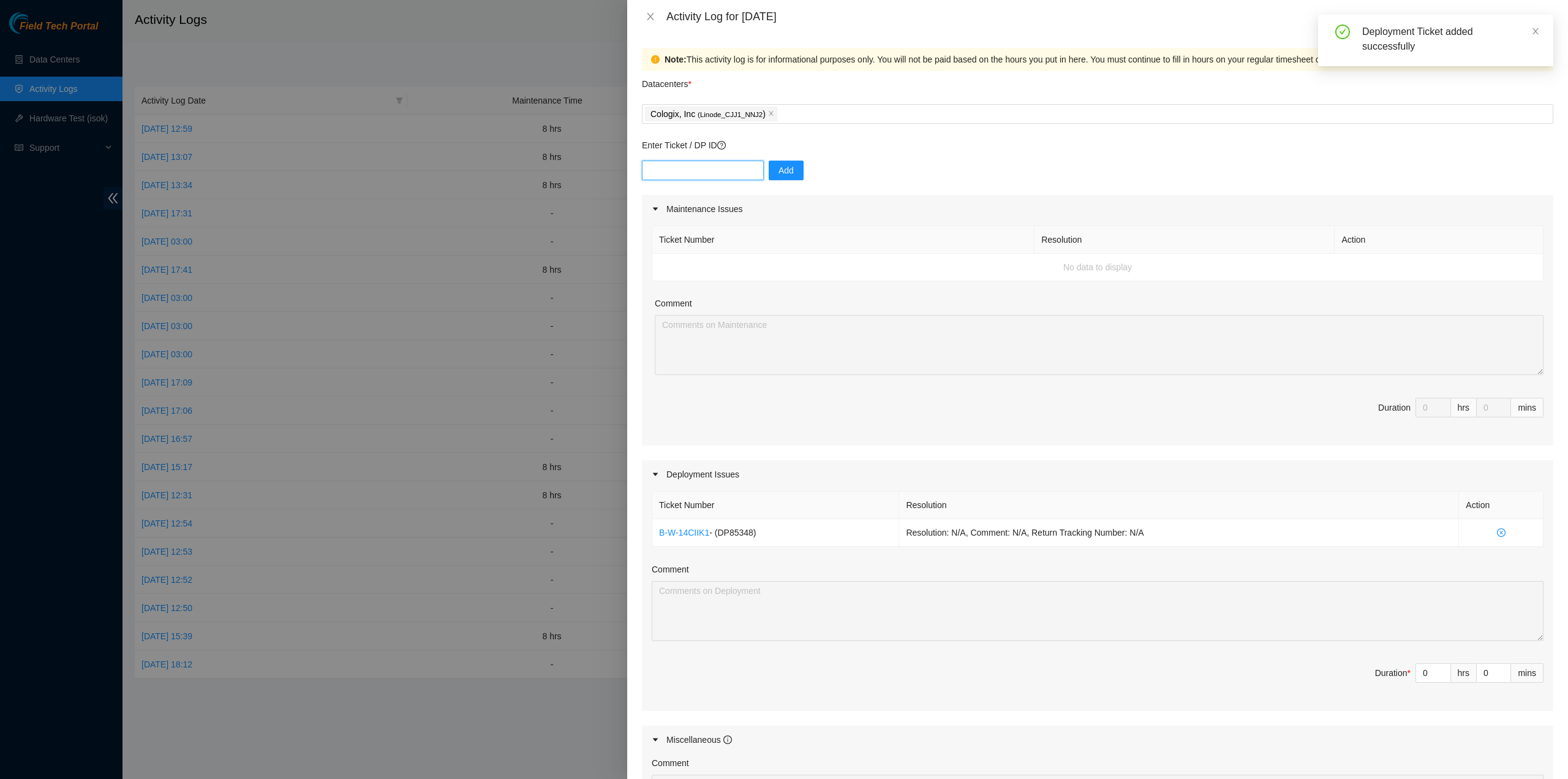
click at [694, 161] on input "text" at bounding box center [702, 170] width 122 height 20
paste input "DP85349"
type input "DP85349"
click at [792, 169] on button "Add" at bounding box center [786, 170] width 35 height 20
click at [1421, 700] on input "0" at bounding box center [1432, 700] width 35 height 19
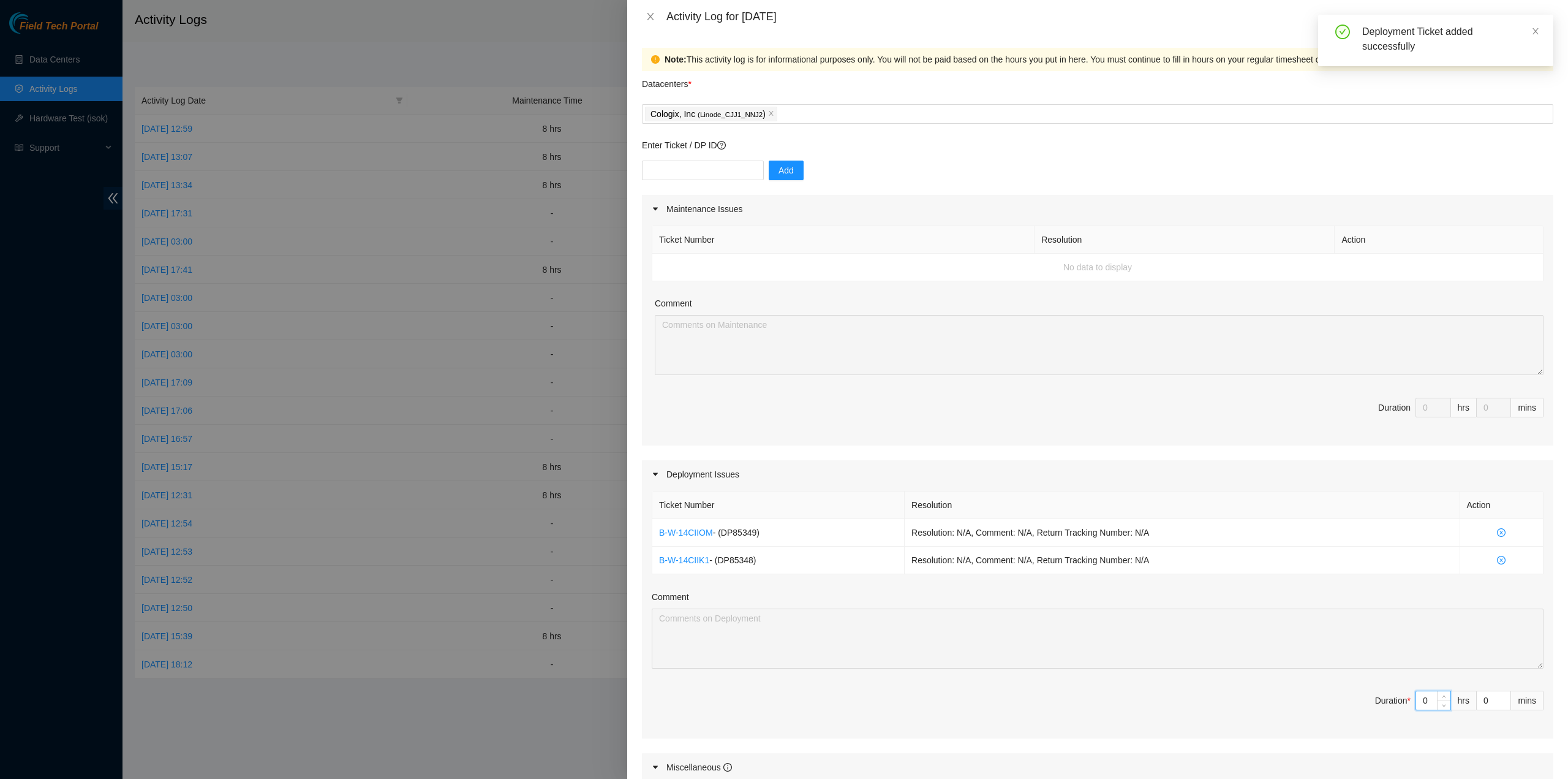
click at [1421, 700] on input "0" at bounding box center [1432, 700] width 35 height 19
type input "8"
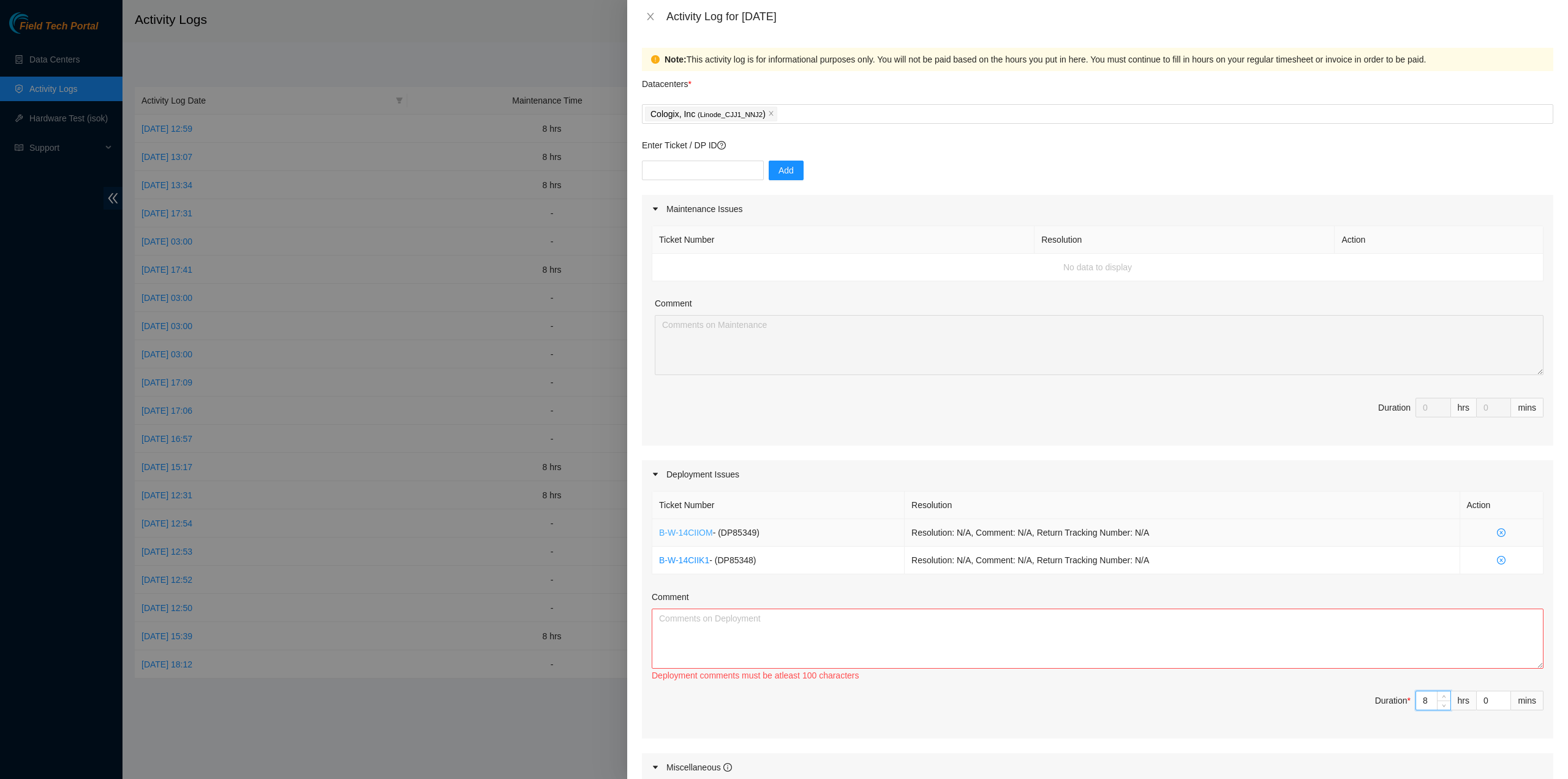
type input "8"
click at [690, 527] on link "B-W-14CIIOM" at bounding box center [686, 531] width 54 height 10
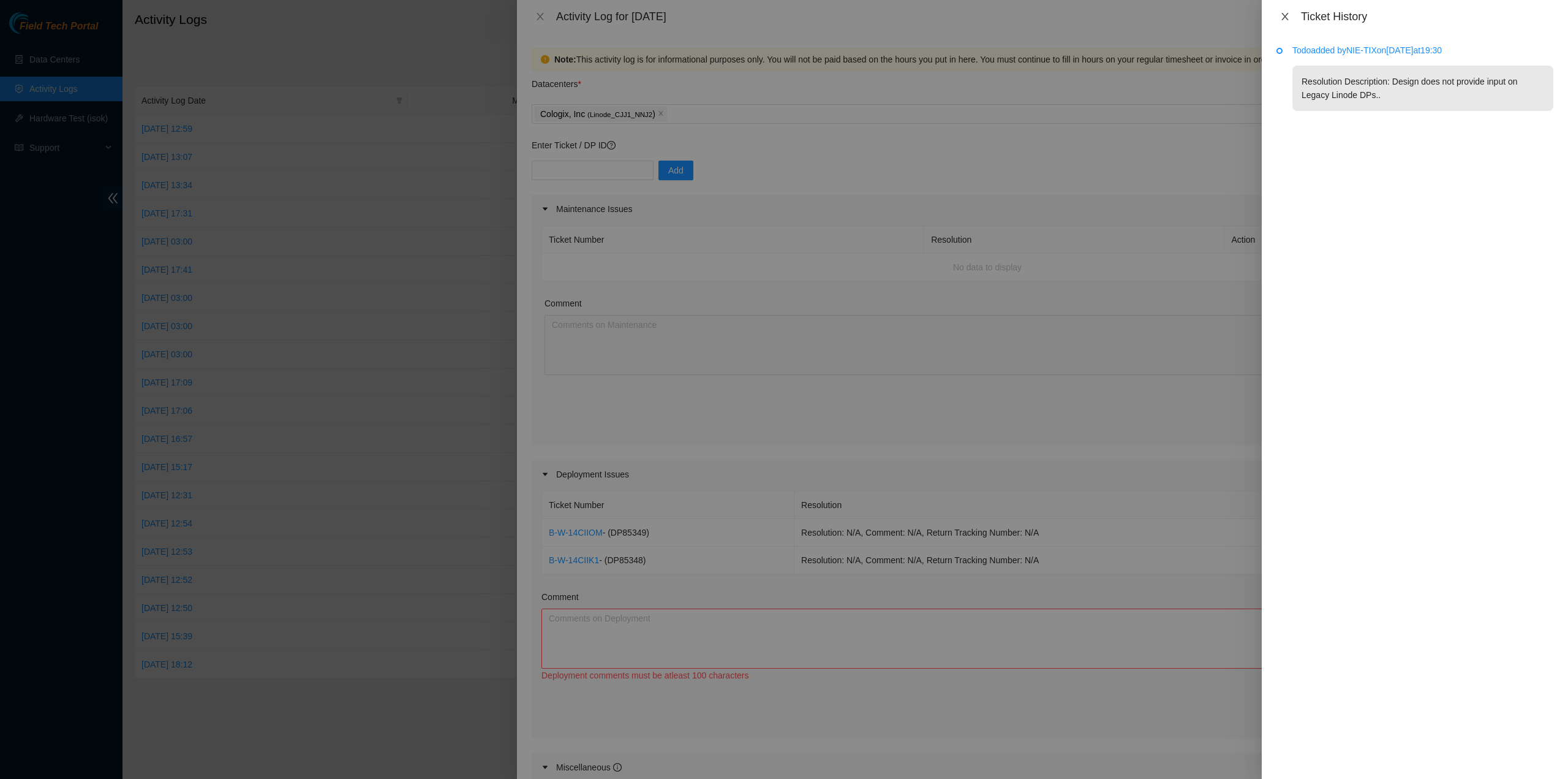
click at [1283, 20] on icon "close" at bounding box center [1284, 16] width 10 height 10
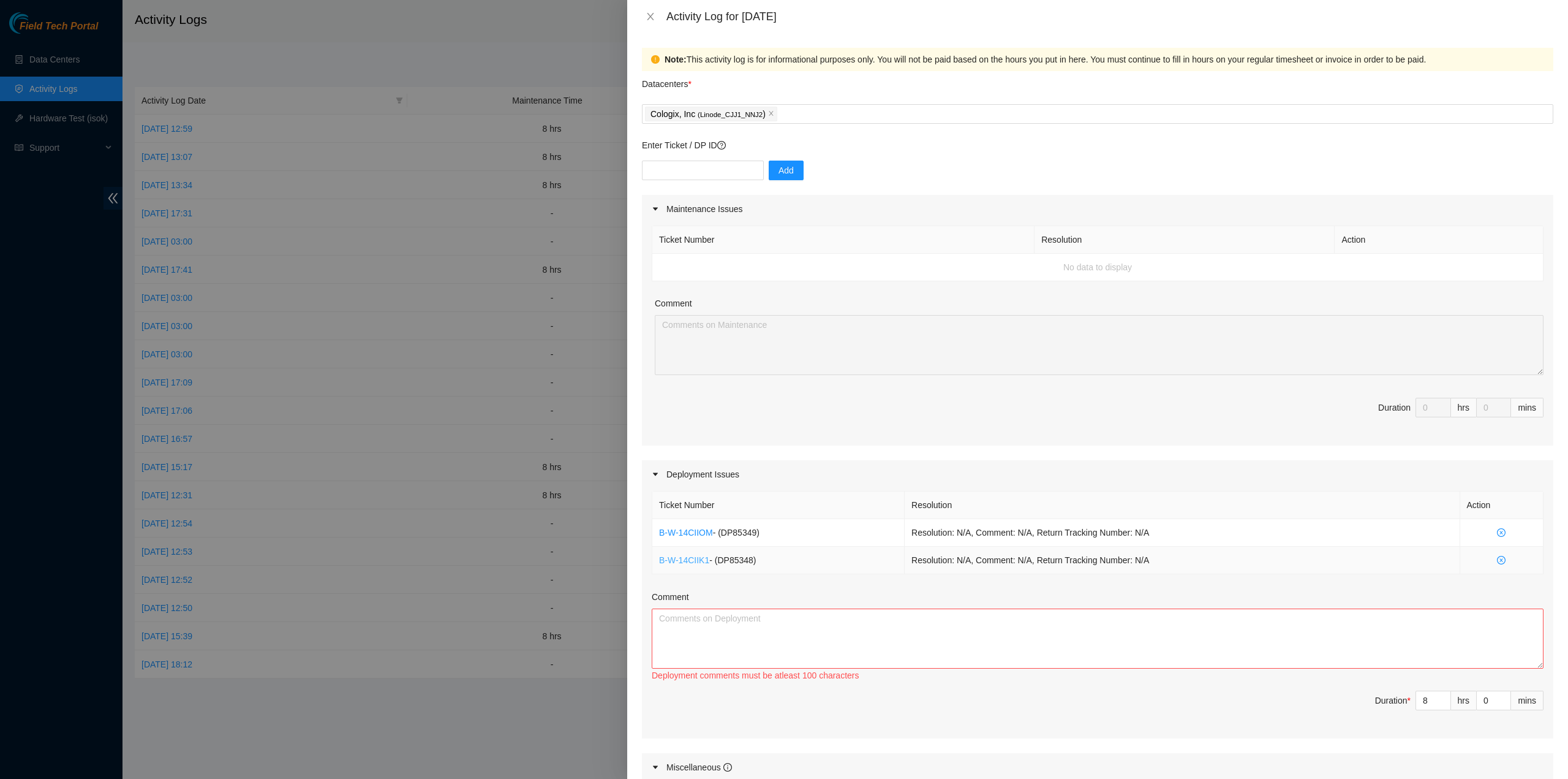
click at [673, 558] on link "B-W-14CIIK1" at bounding box center [684, 560] width 51 height 10
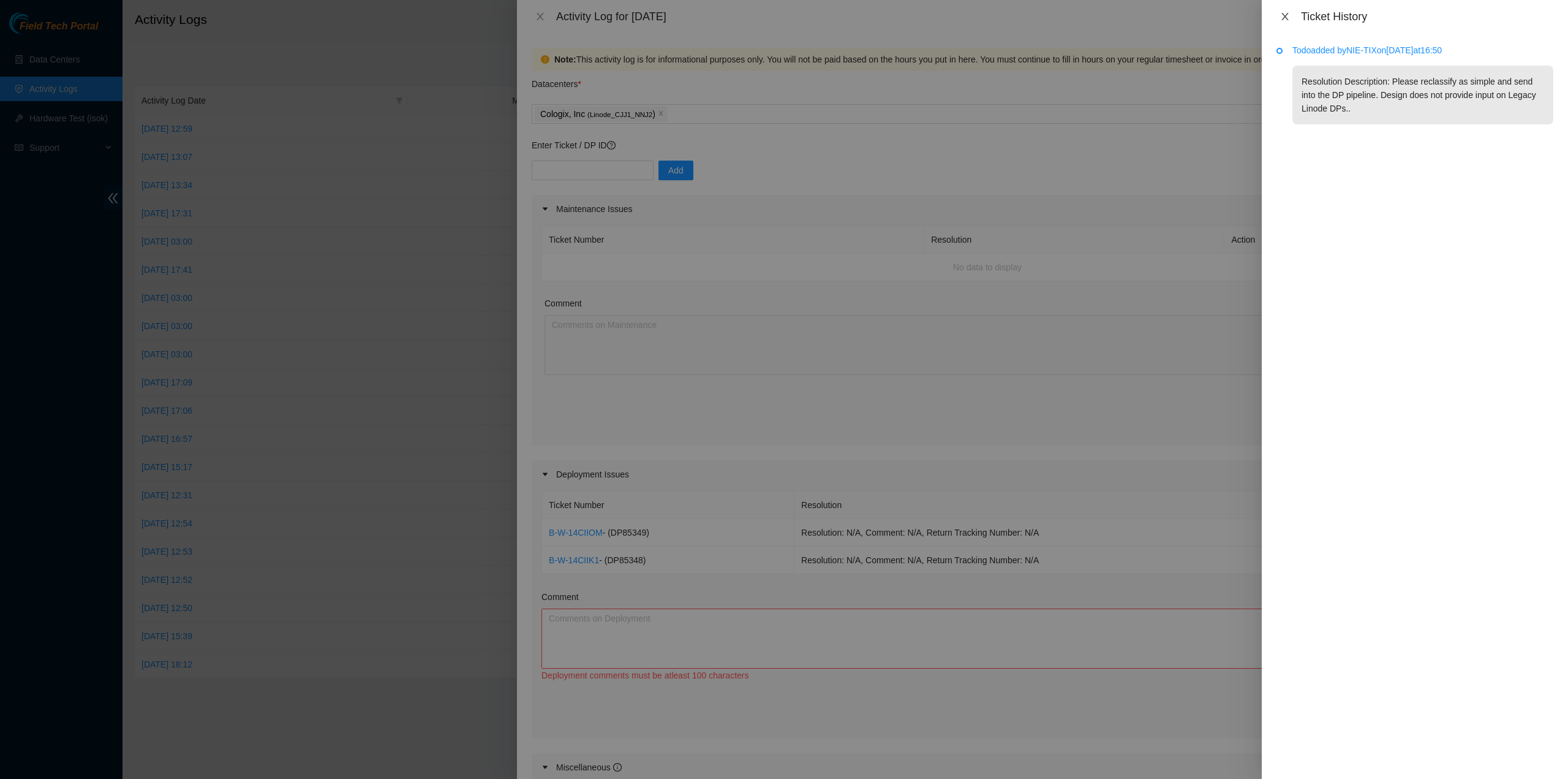
click at [1282, 17] on icon "close" at bounding box center [1284, 16] width 10 height 10
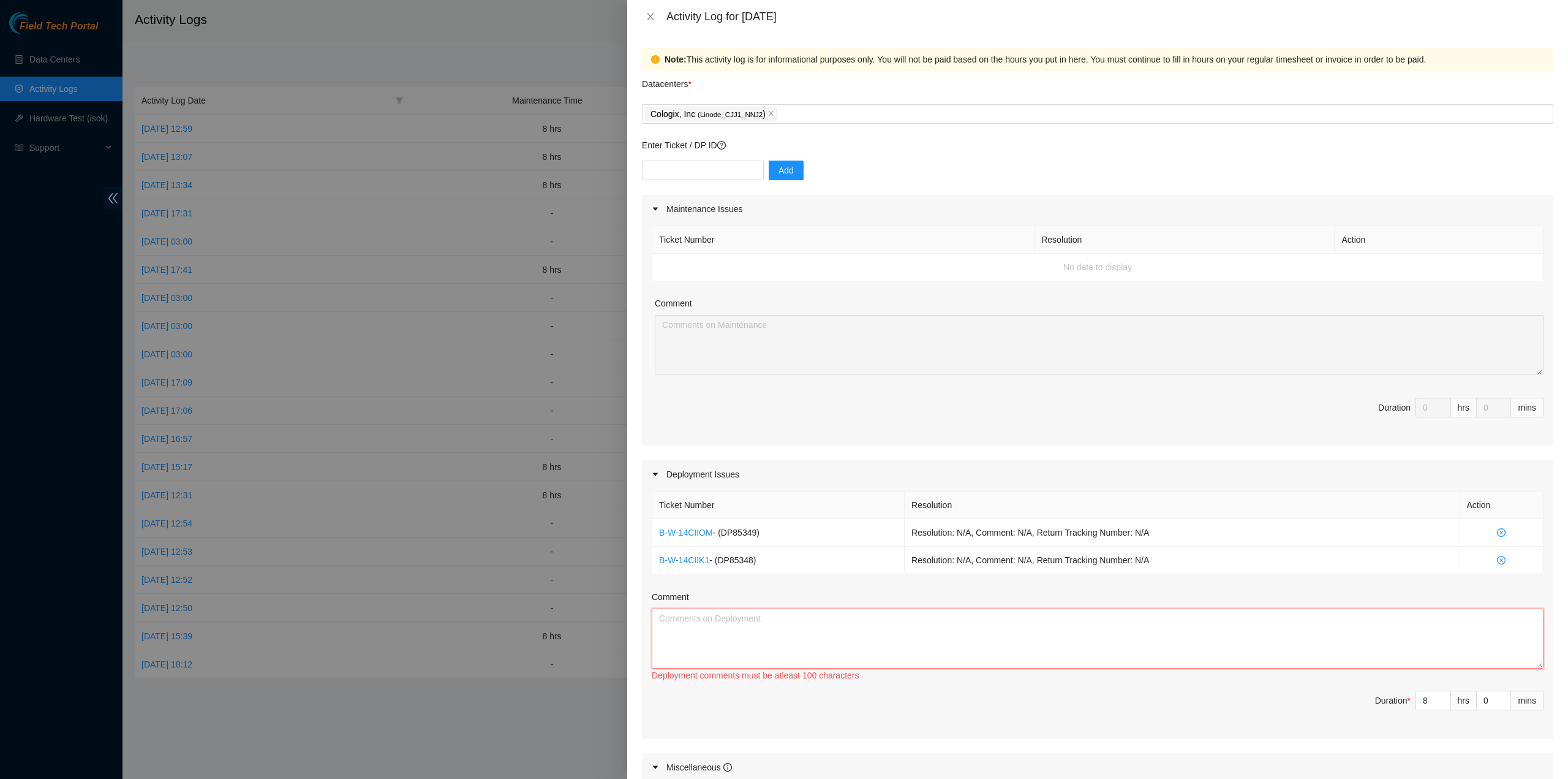
click at [728, 633] on textarea "Comment" at bounding box center [1097, 639] width 891 height 60
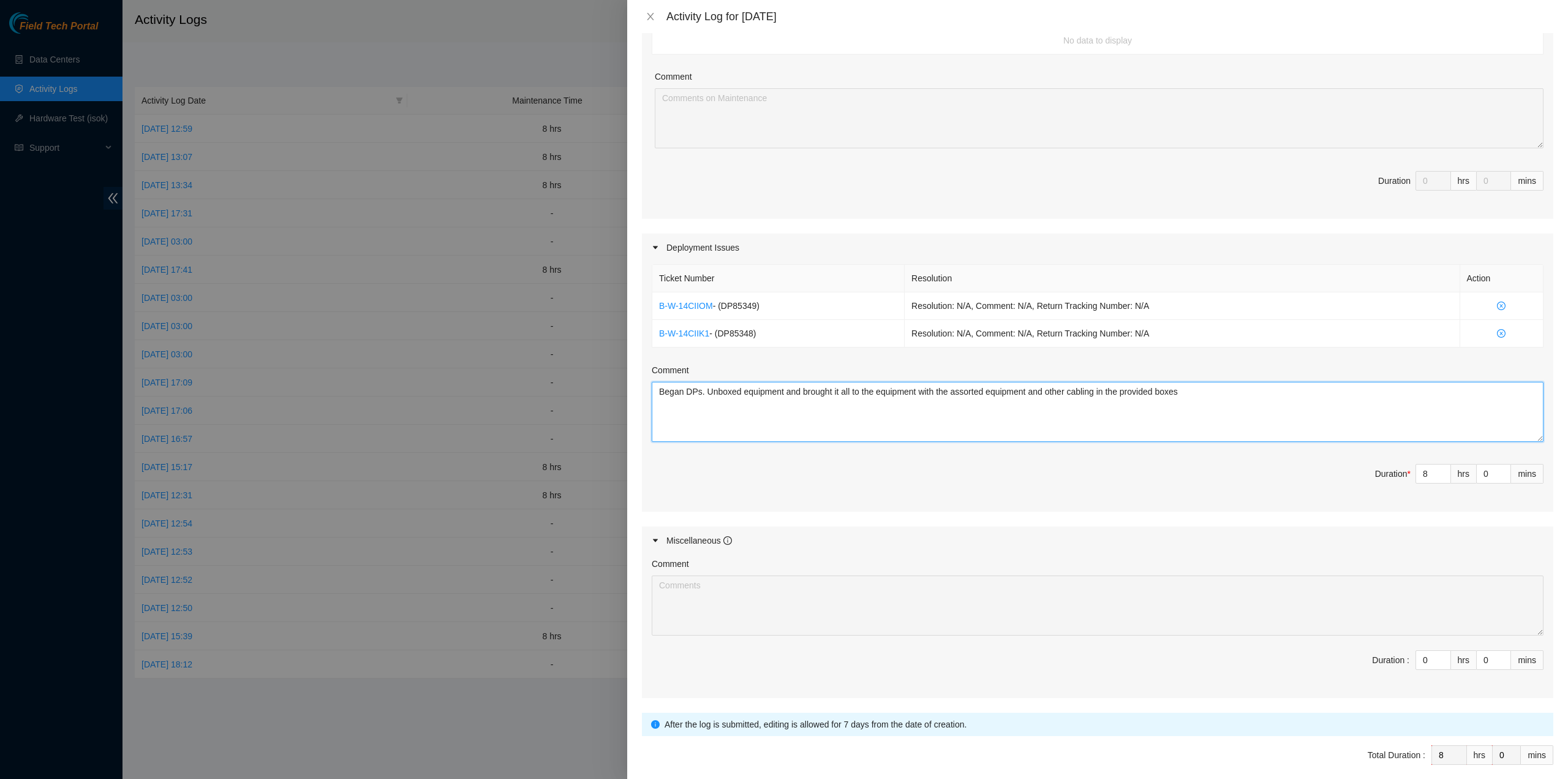
scroll to position [276, 0]
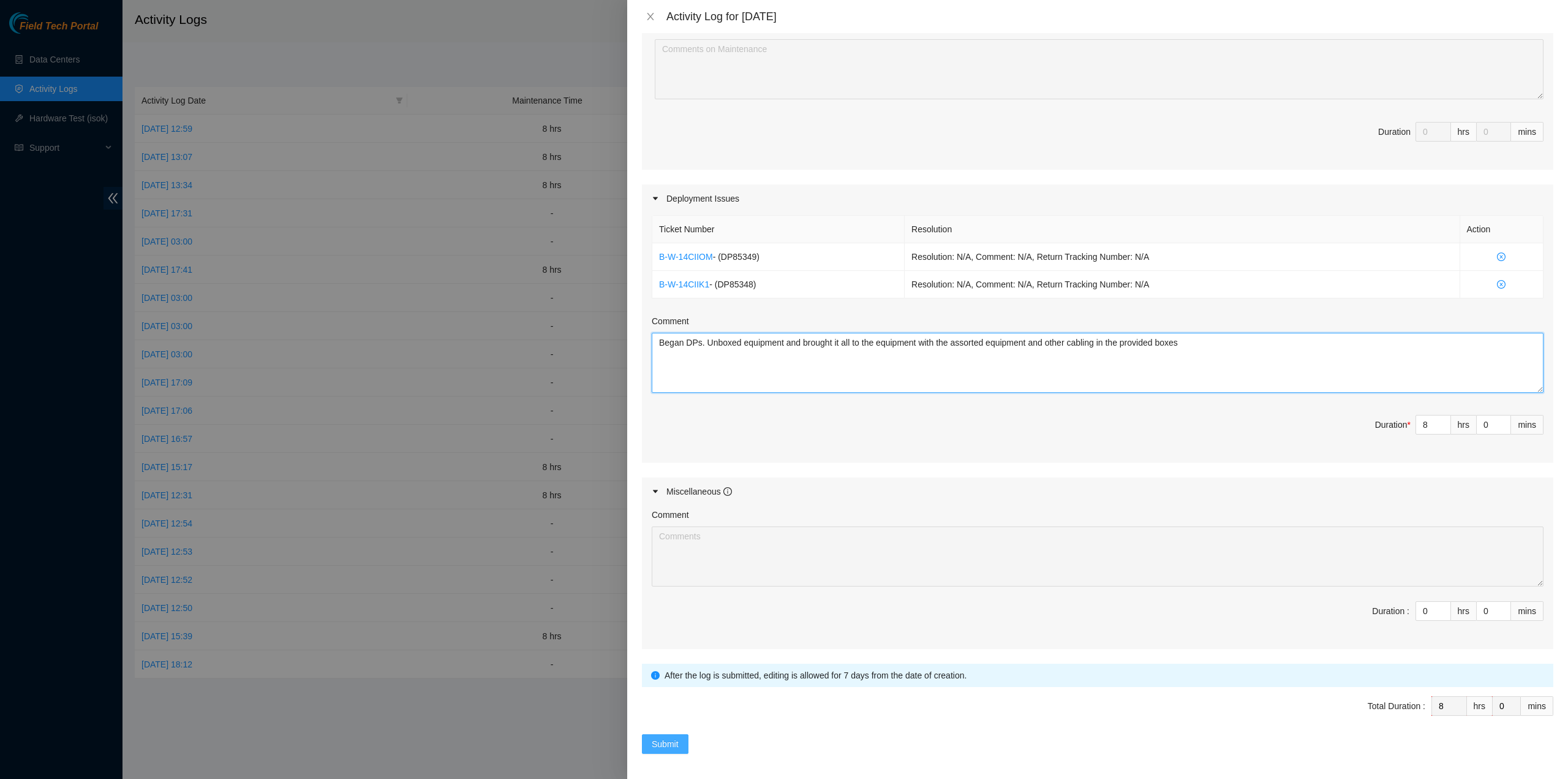
type textarea "Began DPs. Unboxed equipment and brought it all to the equipment with the assor…"
click at [674, 744] on span "Submit" at bounding box center [665, 744] width 27 height 13
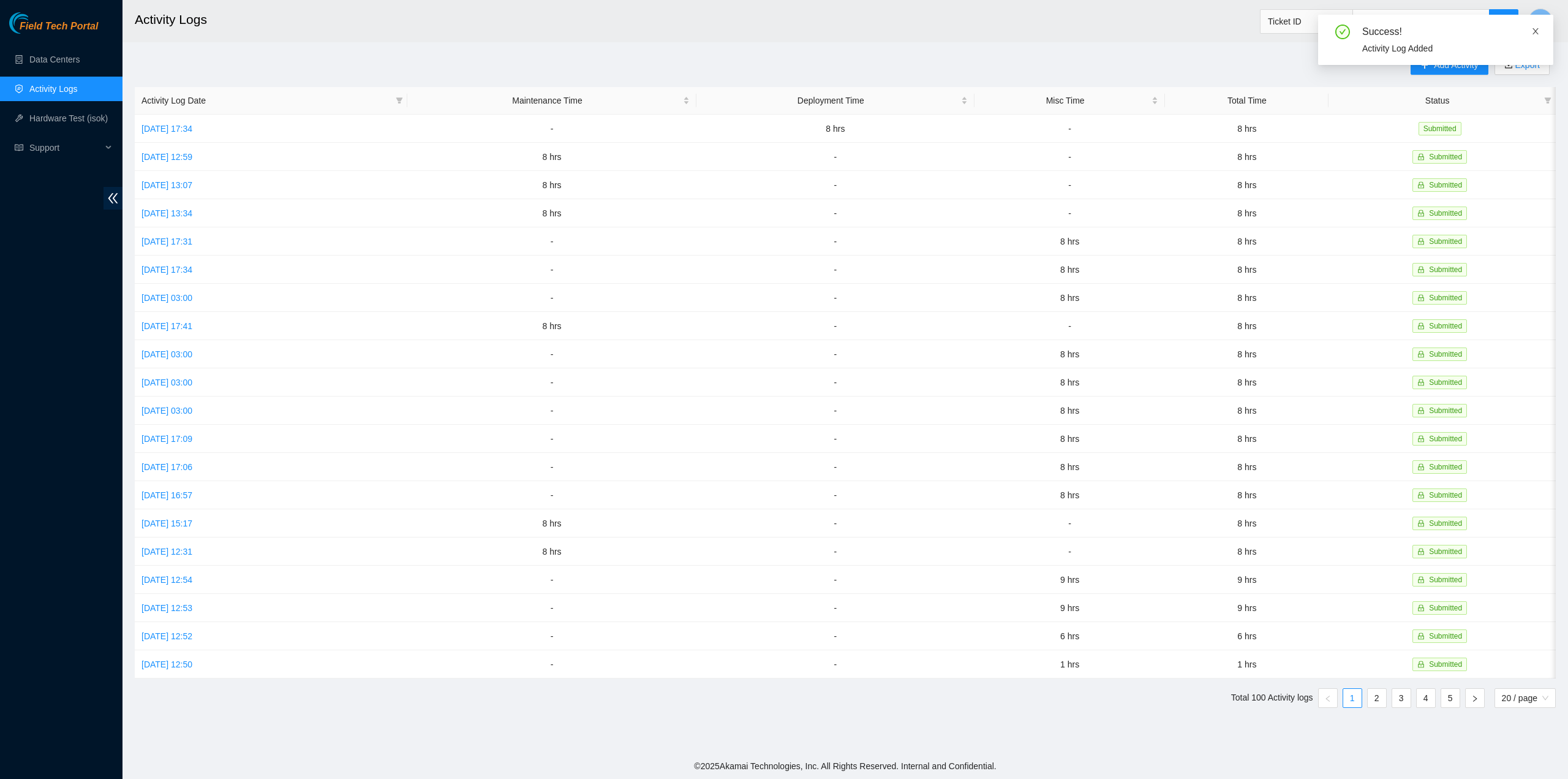
click at [1533, 33] on icon "close" at bounding box center [1535, 31] width 9 height 9
click at [1465, 68] on span "Add Activity" at bounding box center [1455, 65] width 44 height 13
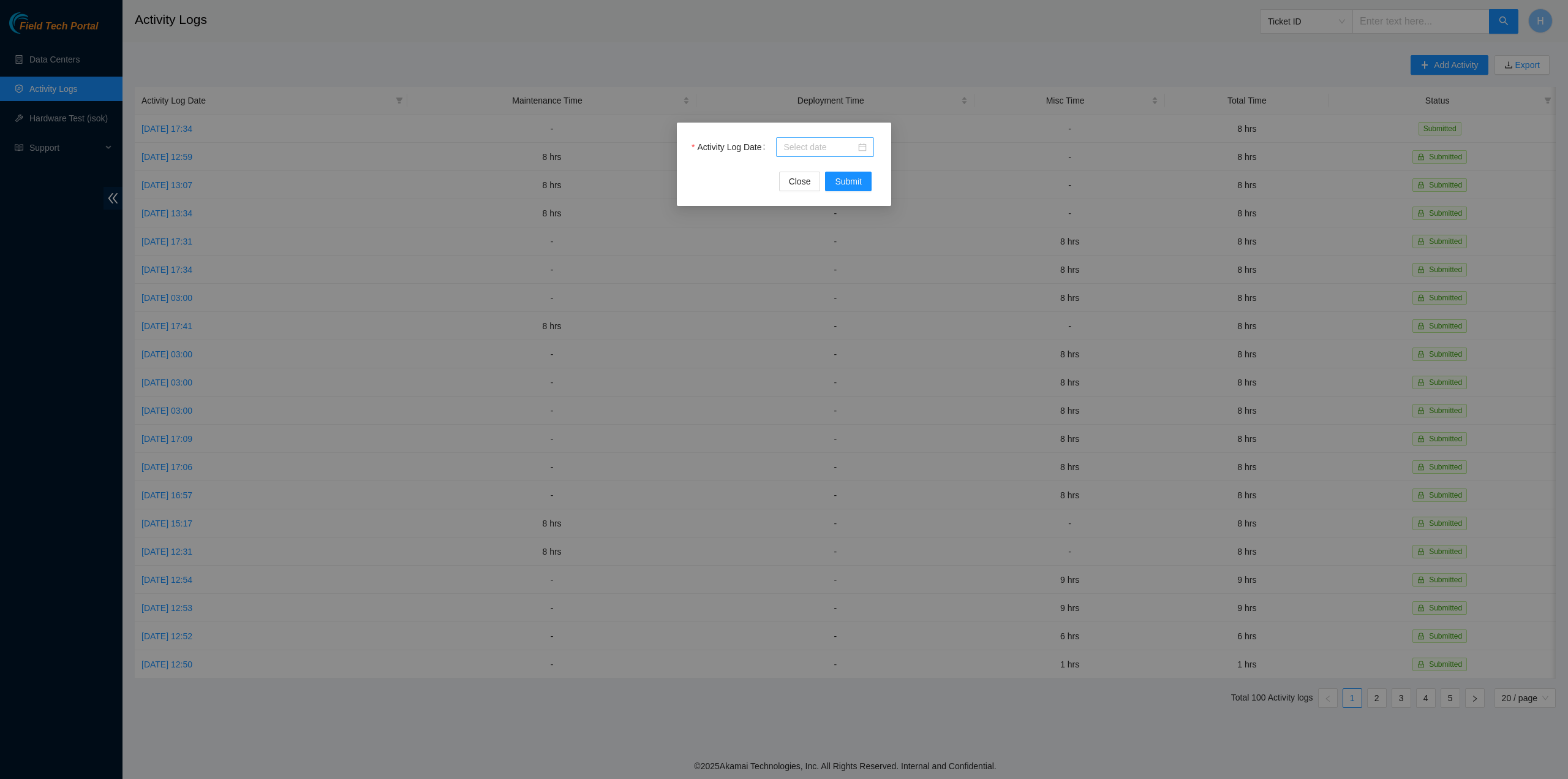
click at [865, 138] on div at bounding box center [825, 147] width 98 height 20
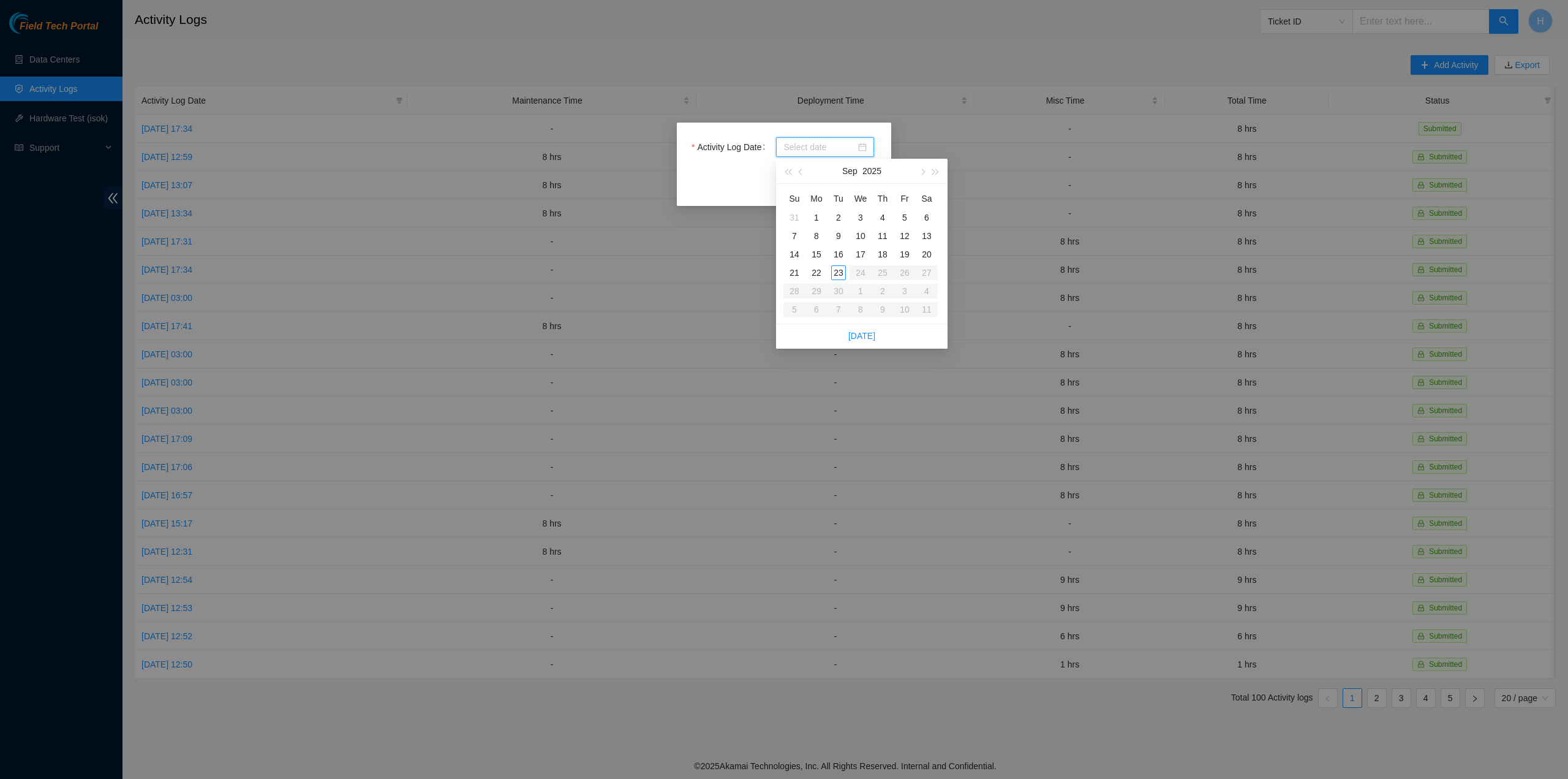
click at [866, 146] on div at bounding box center [825, 146] width 83 height 13
type input "2025-09-18"
click at [884, 252] on div "18" at bounding box center [882, 254] width 15 height 15
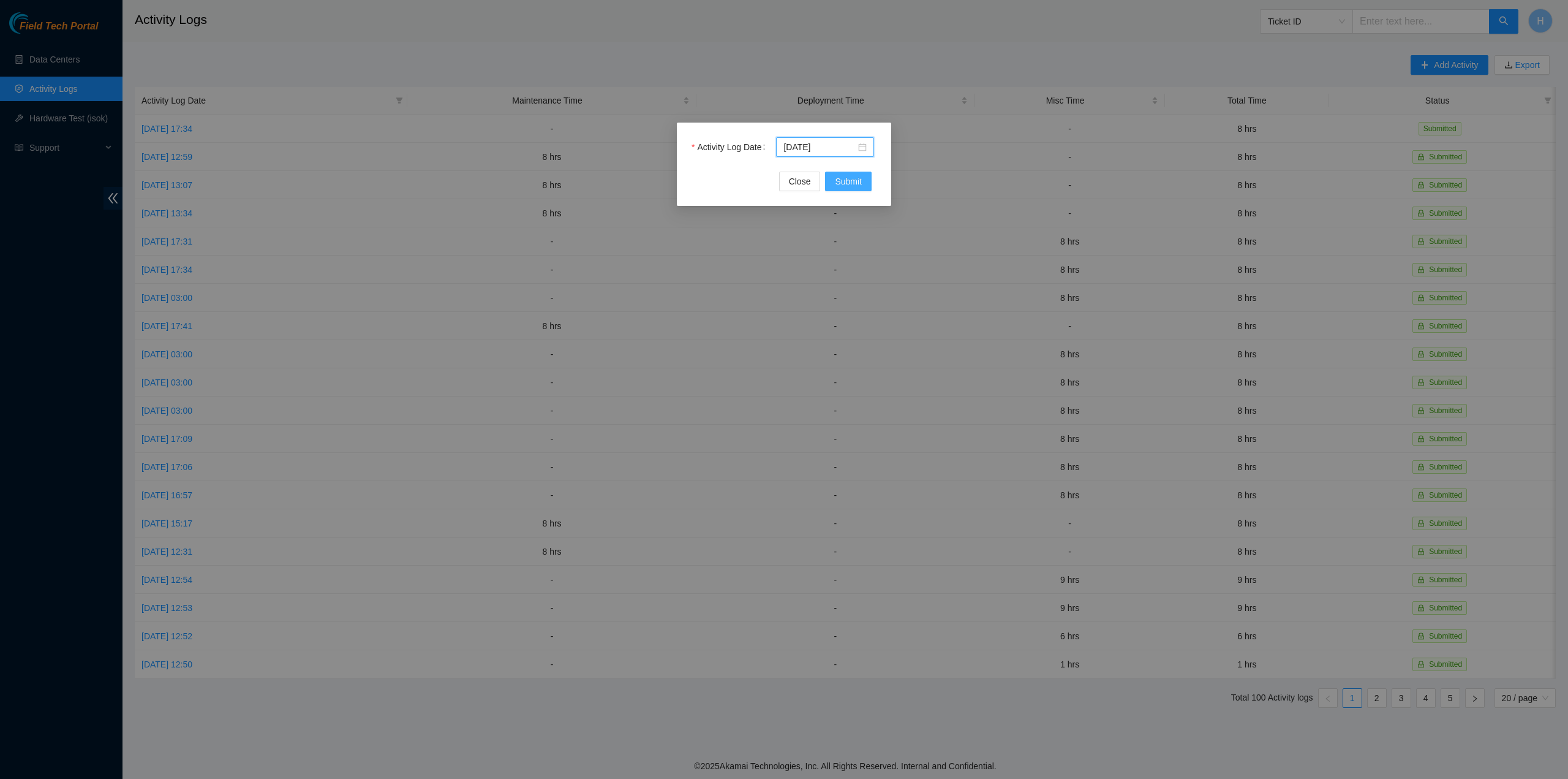
click at [839, 181] on span "Submit" at bounding box center [848, 181] width 27 height 13
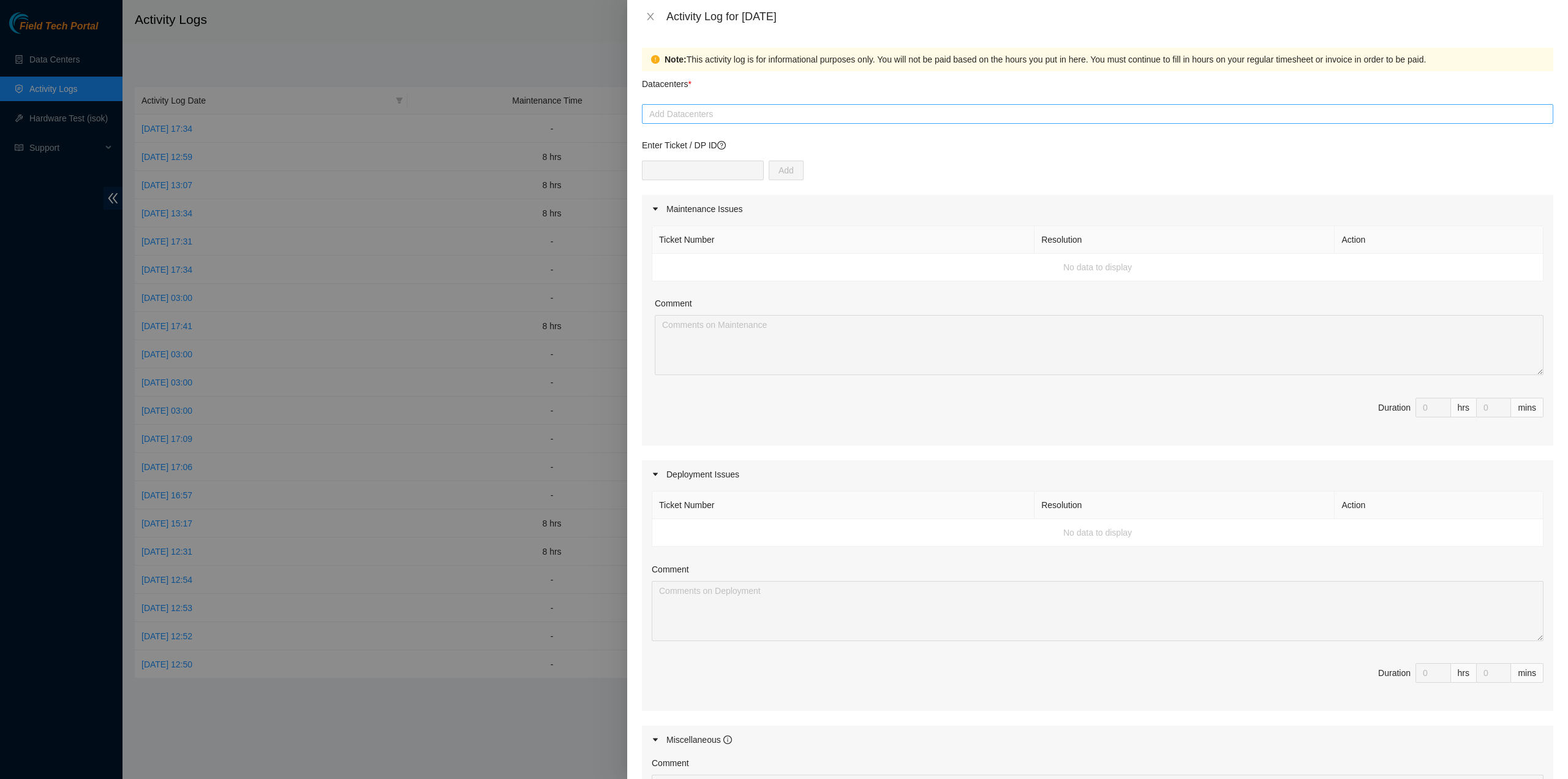
click at [733, 104] on div "Add Datacenters" at bounding box center [1097, 114] width 911 height 20
click at [733, 111] on div at bounding box center [1097, 114] width 906 height 15
type input "c"
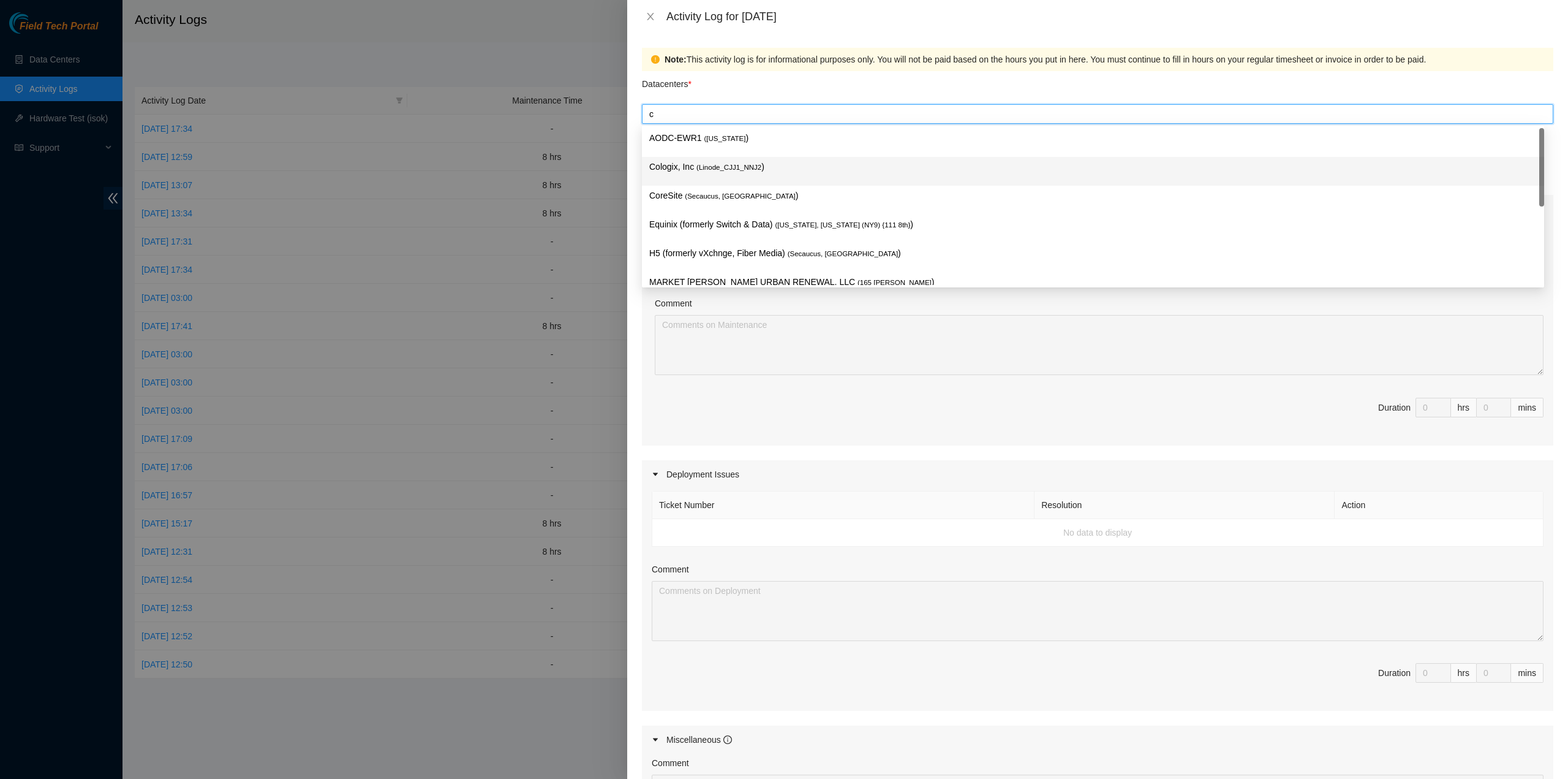
click at [725, 163] on span "( Linode_CJJ1_NNJ2" at bounding box center [728, 167] width 65 height 7
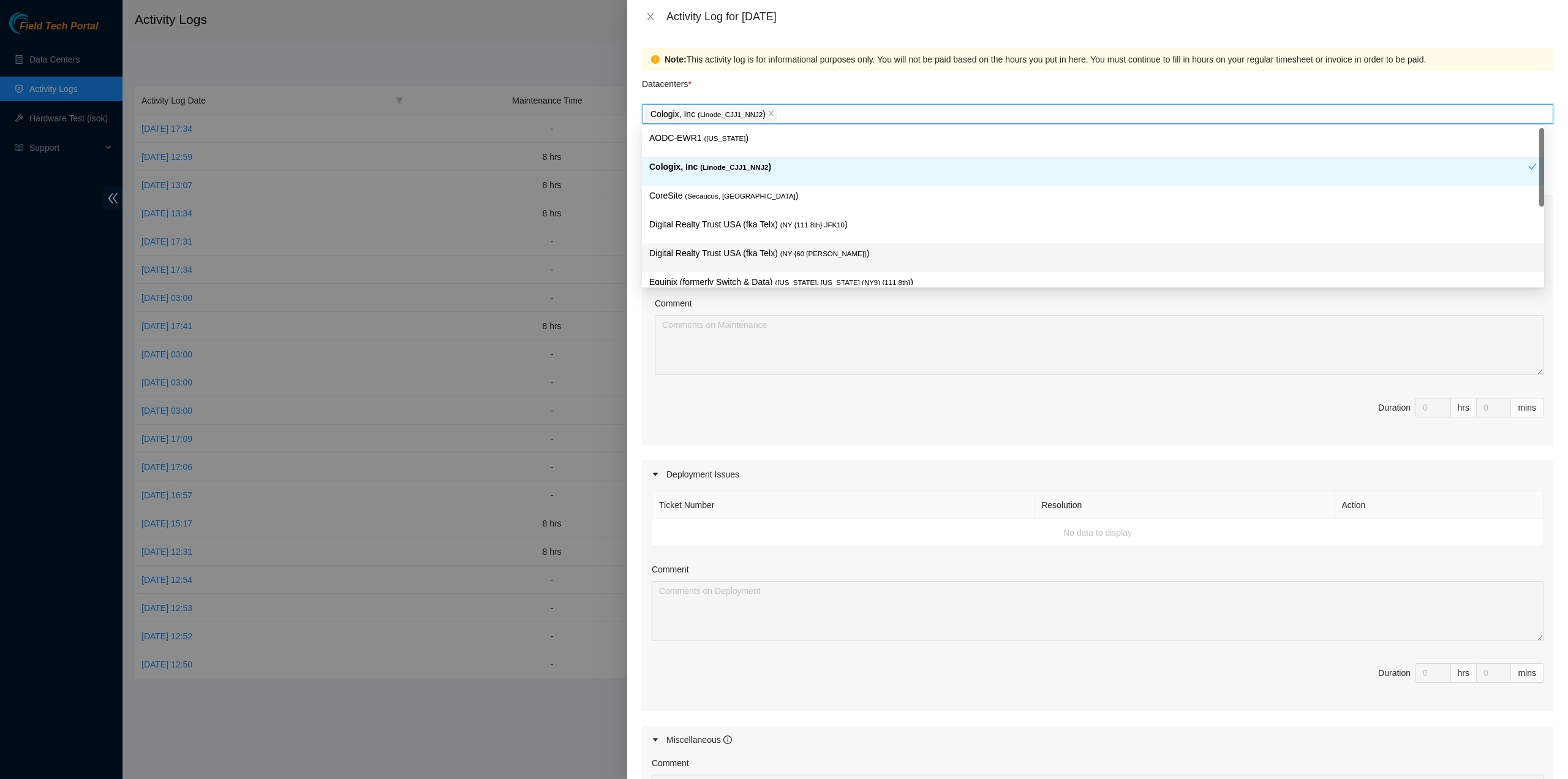
click at [898, 389] on div "Ticket Number Resolution Action No data to display Comment Duration 0 hrs 0 mins" at bounding box center [1097, 334] width 911 height 223
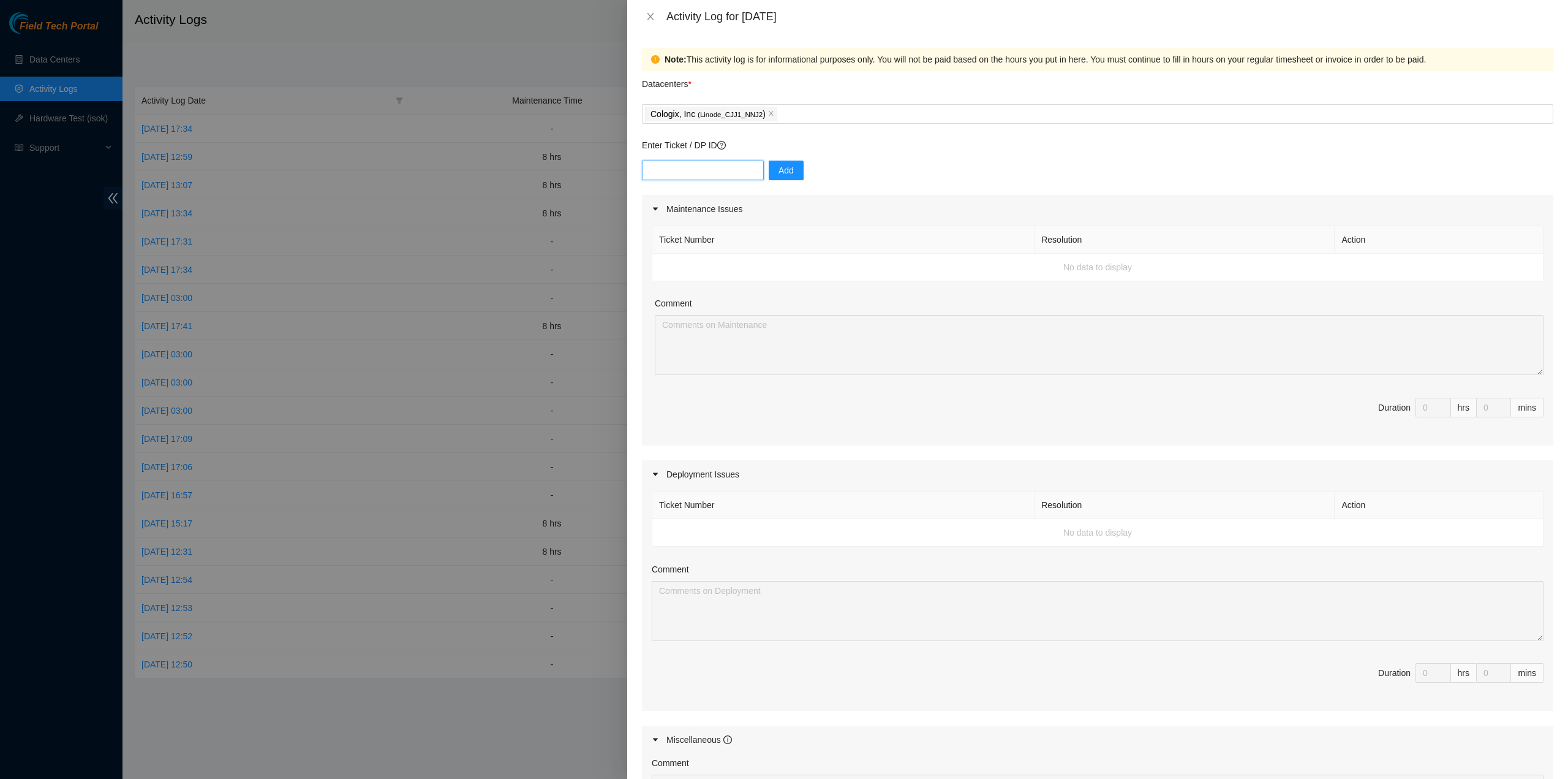
click at [733, 173] on input "text" at bounding box center [702, 170] width 122 height 20
click at [711, 171] on input "text" at bounding box center [702, 170] width 122 height 20
type input "d"
type input "D"
click at [701, 171] on input "D" at bounding box center [702, 170] width 122 height 20
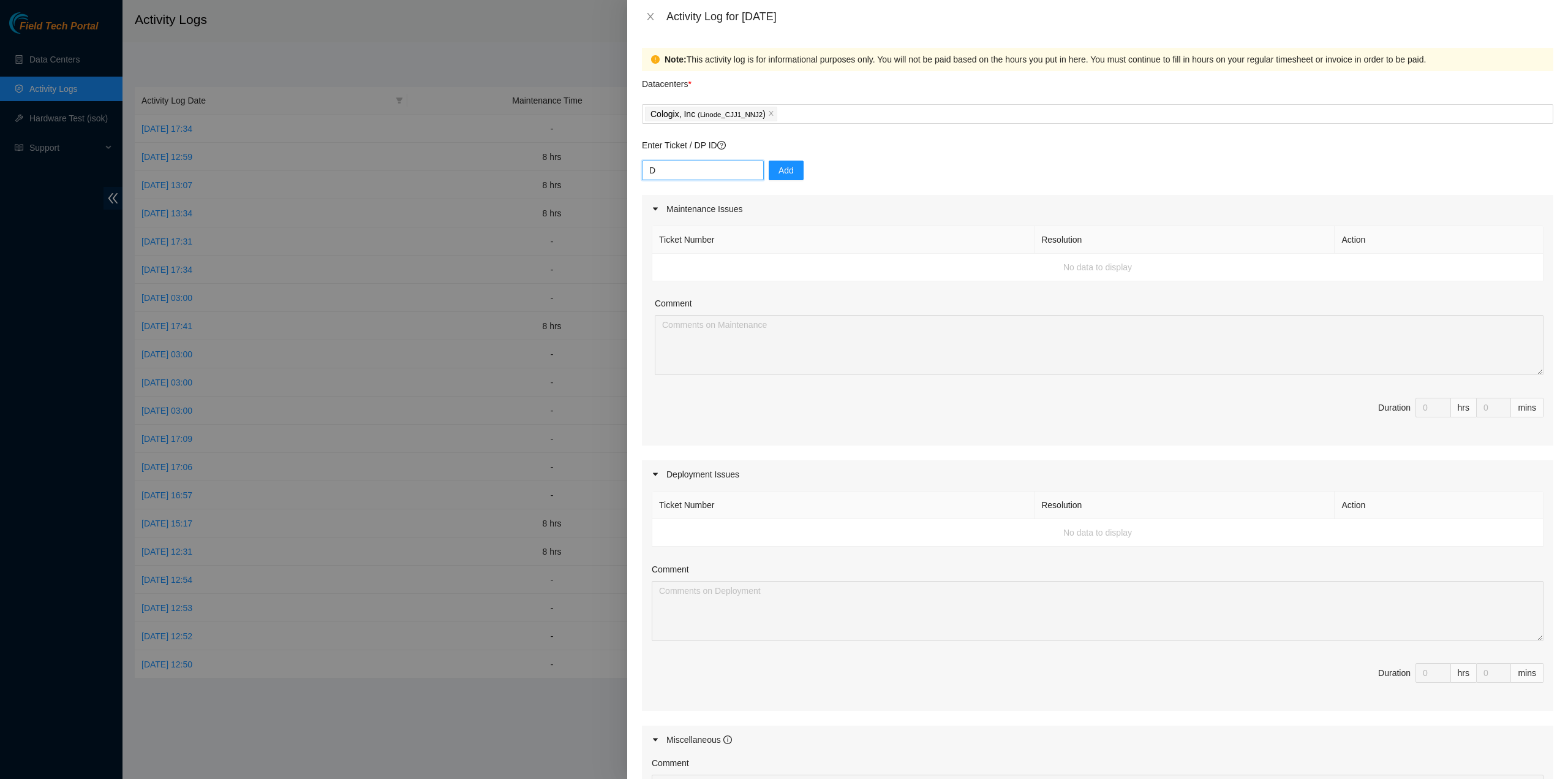
click at [701, 171] on input "D" at bounding box center [702, 170] width 122 height 20
paste input "DP85349"
type input "DP85349"
click at [789, 162] on button "Add" at bounding box center [786, 170] width 35 height 20
click at [695, 174] on input "text" at bounding box center [702, 170] width 122 height 20
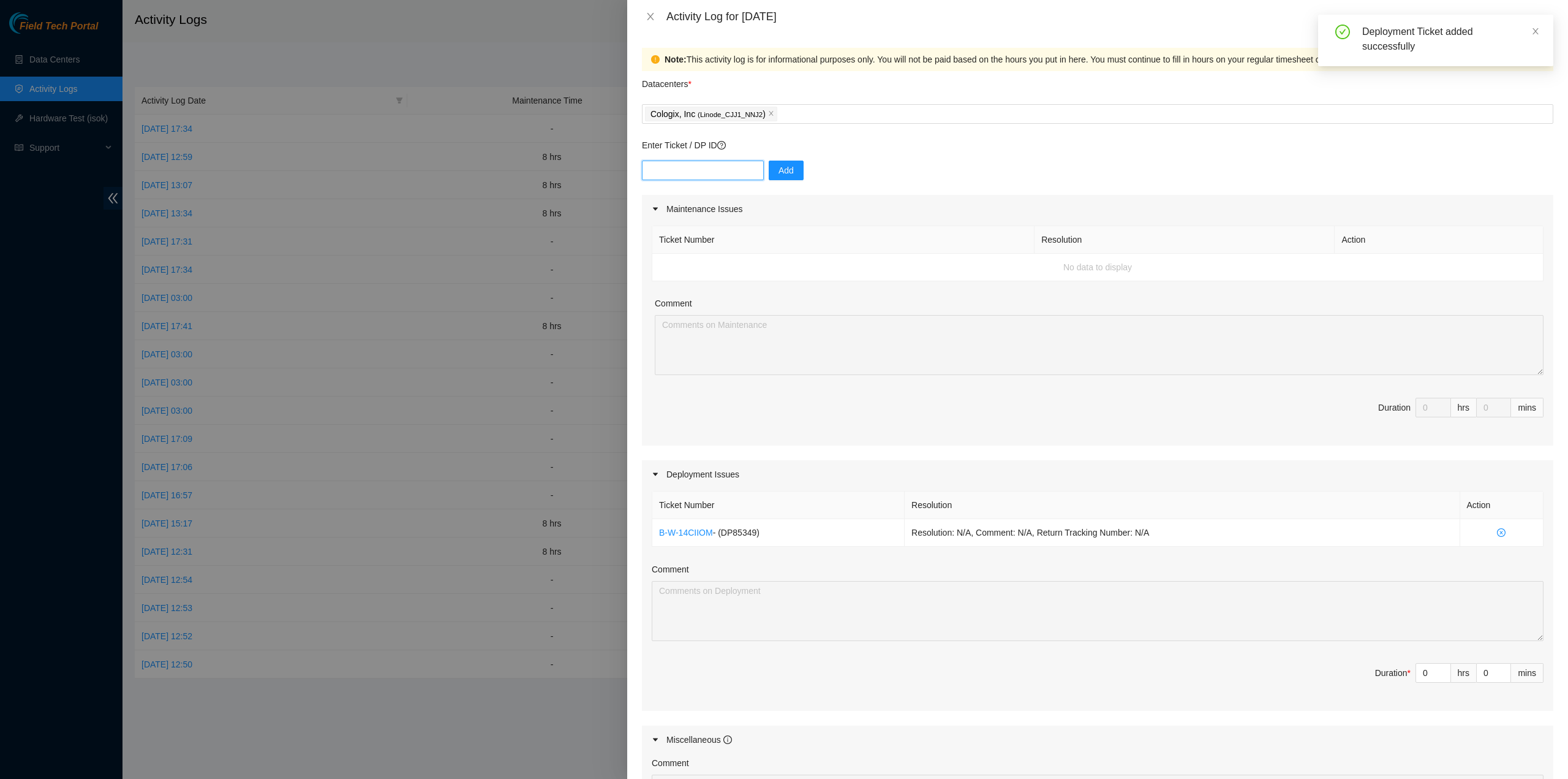
paste input "DP85348"
type input "DP85348"
click at [769, 172] on button "Add" at bounding box center [786, 170] width 35 height 20
click at [1417, 700] on input "0" at bounding box center [1432, 700] width 35 height 19
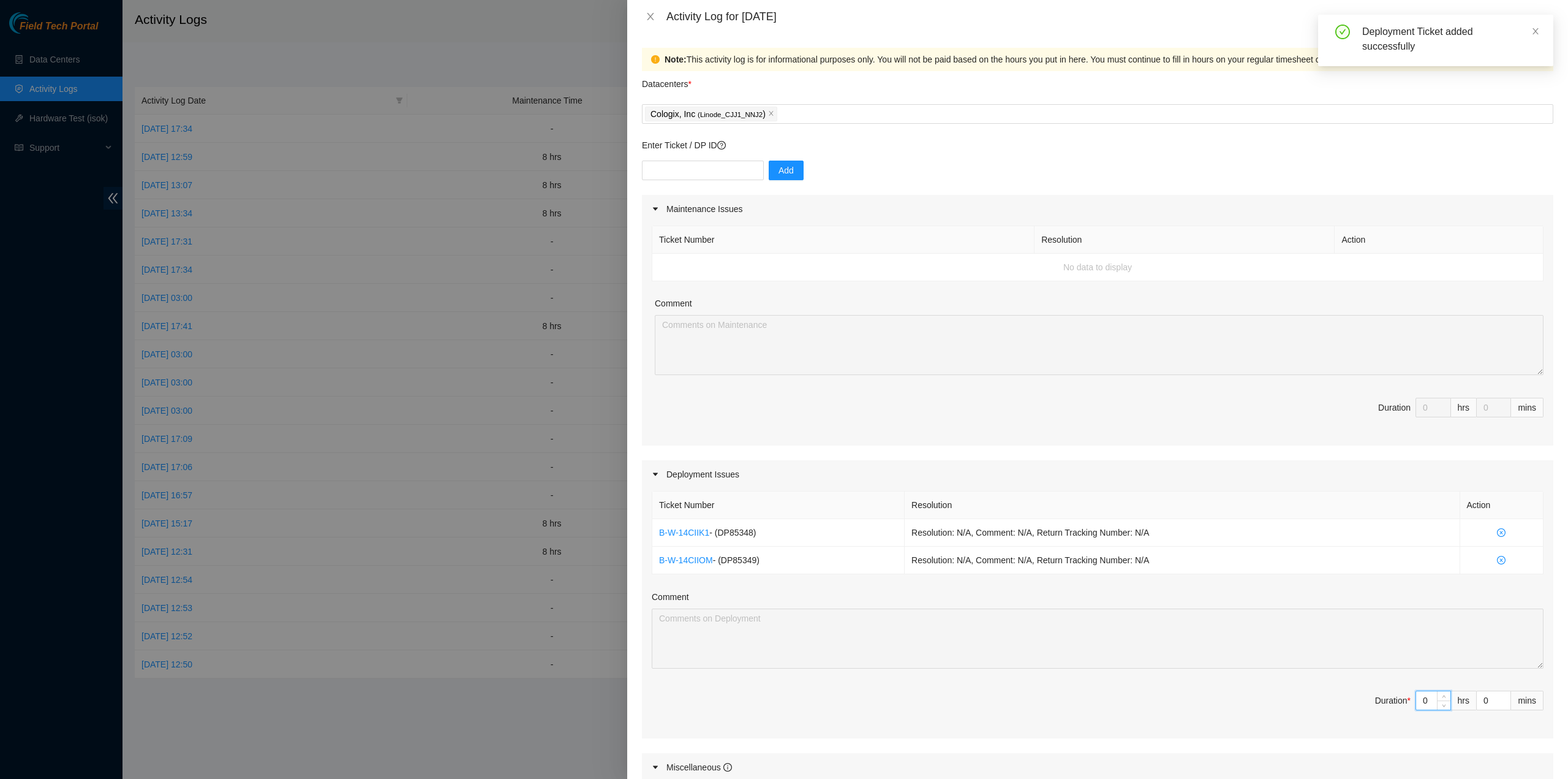
type input "8"
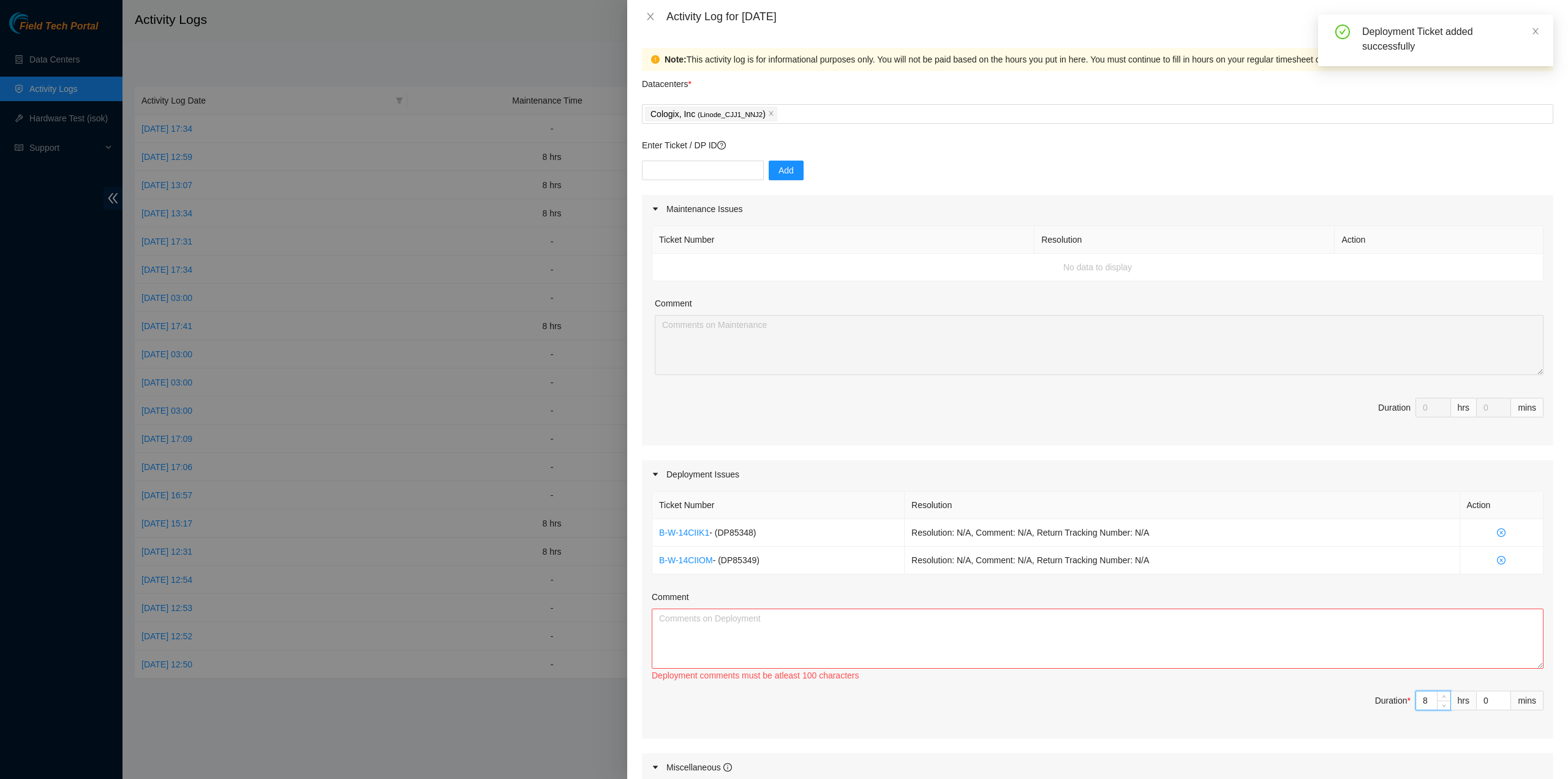
type input "8"
click at [1303, 641] on textarea "Comment" at bounding box center [1097, 639] width 891 height 60
type textarea "Began assembling"
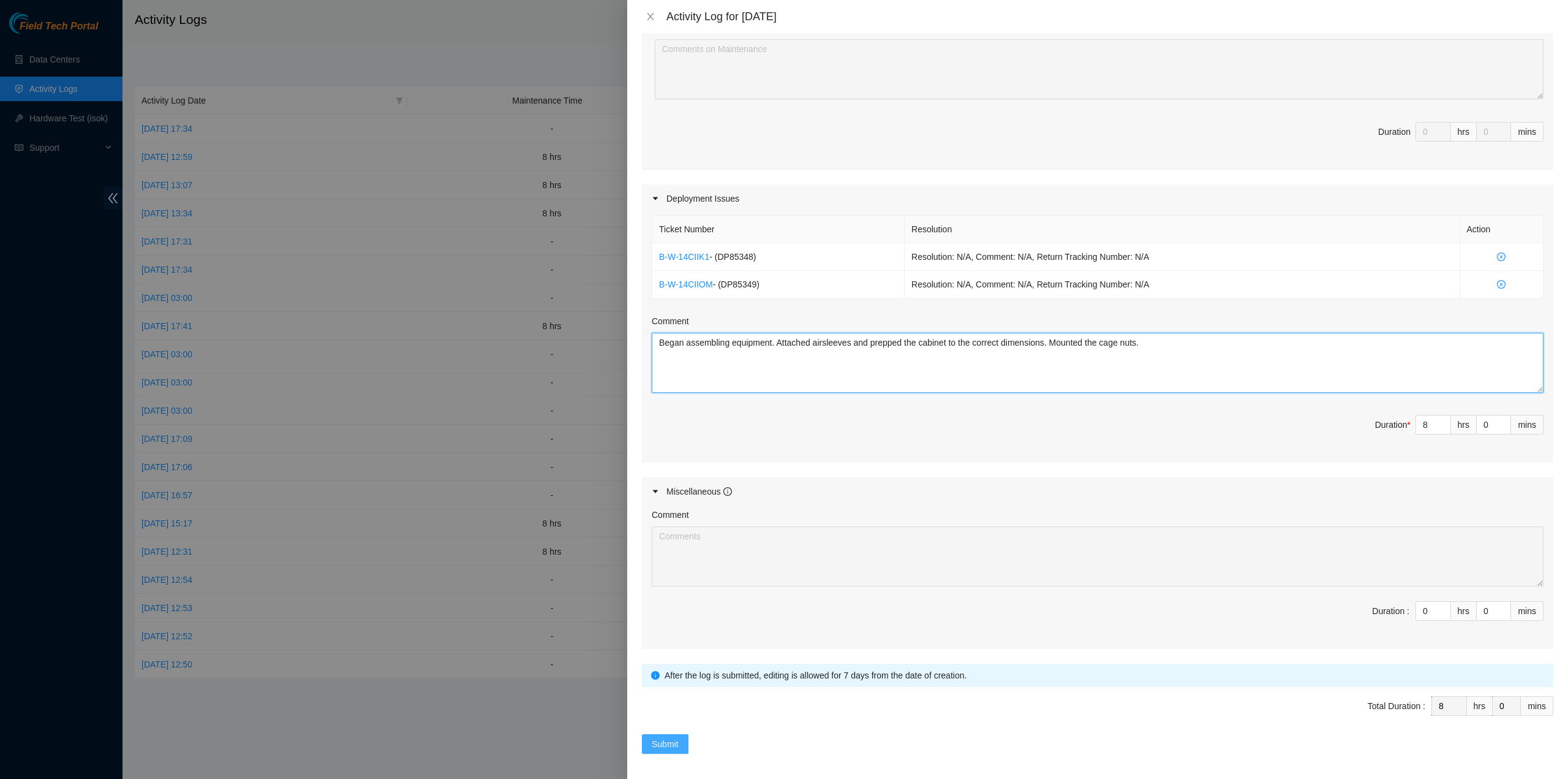
type textarea "Began assembling equipment. Attached airsleeves and prepped the cabinet to the …"
click at [658, 737] on span "Submit" at bounding box center [665, 744] width 27 height 13
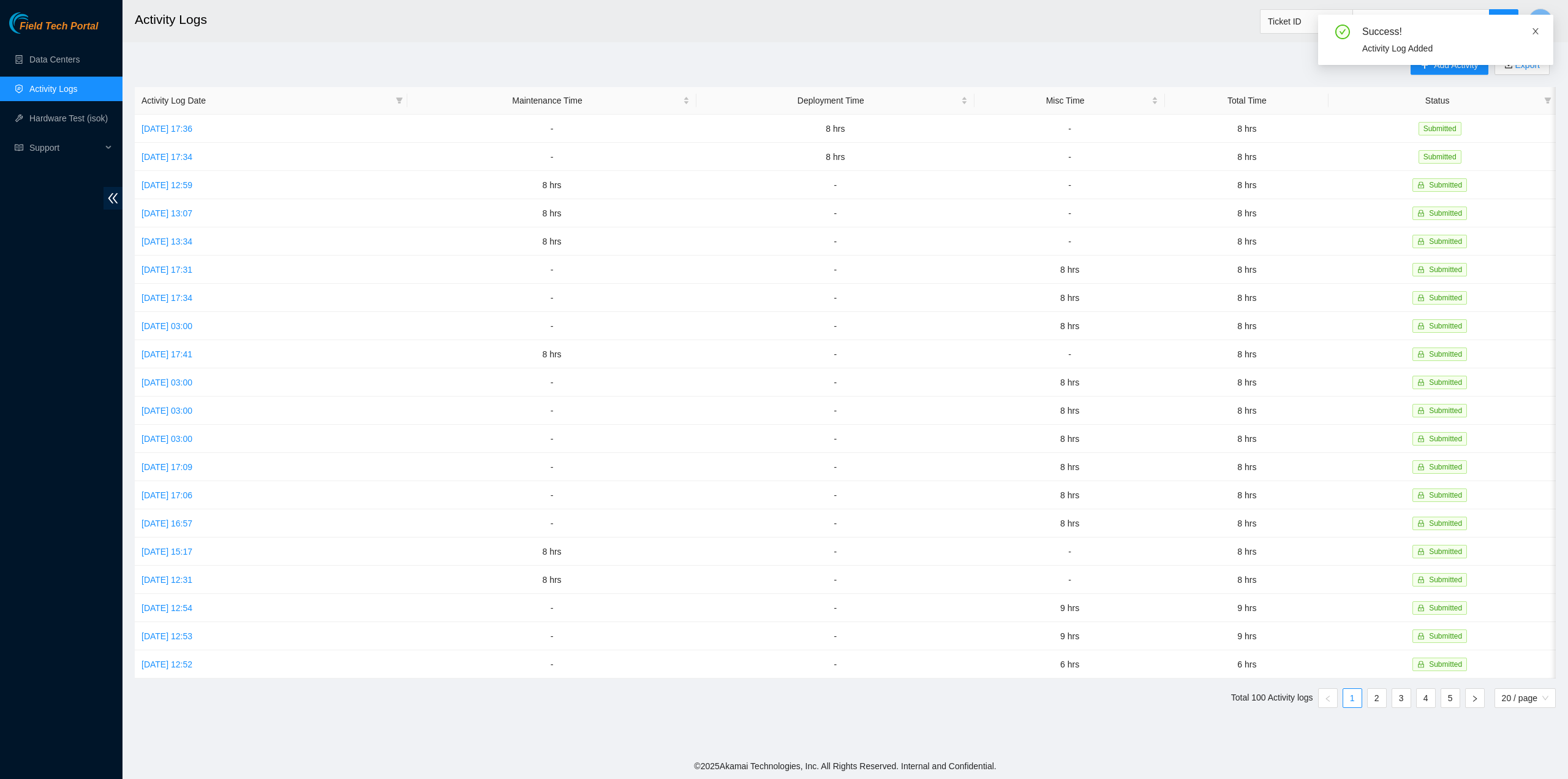
click at [1538, 31] on icon "close" at bounding box center [1535, 31] width 9 height 9
click at [1460, 70] on span "Add Activity" at bounding box center [1455, 65] width 44 height 13
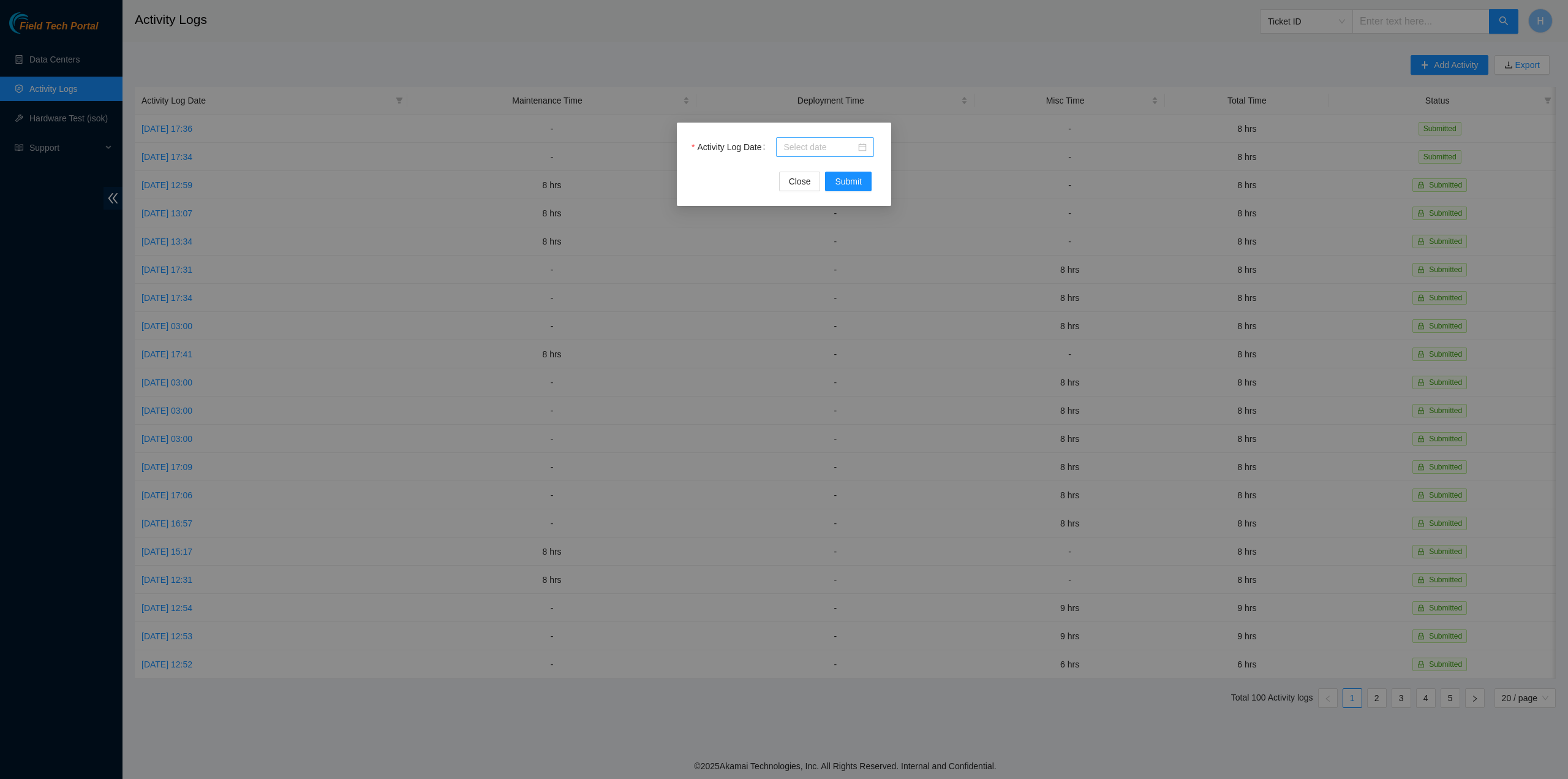
click at [861, 149] on div at bounding box center [825, 146] width 83 height 13
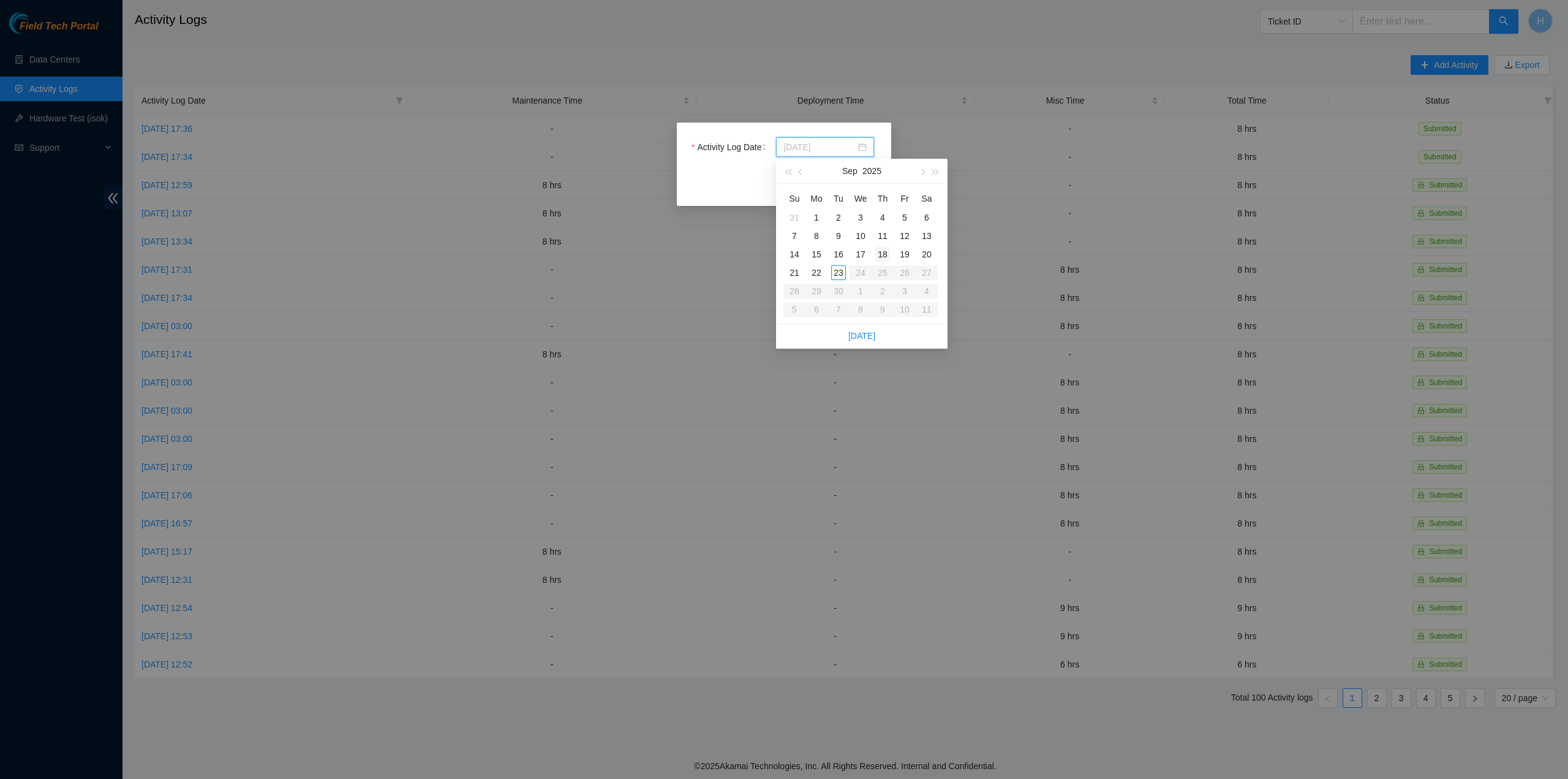
type input "2025-09-18"
type input "2025-09-19"
click at [902, 255] on div "19" at bounding box center [905, 254] width 15 height 15
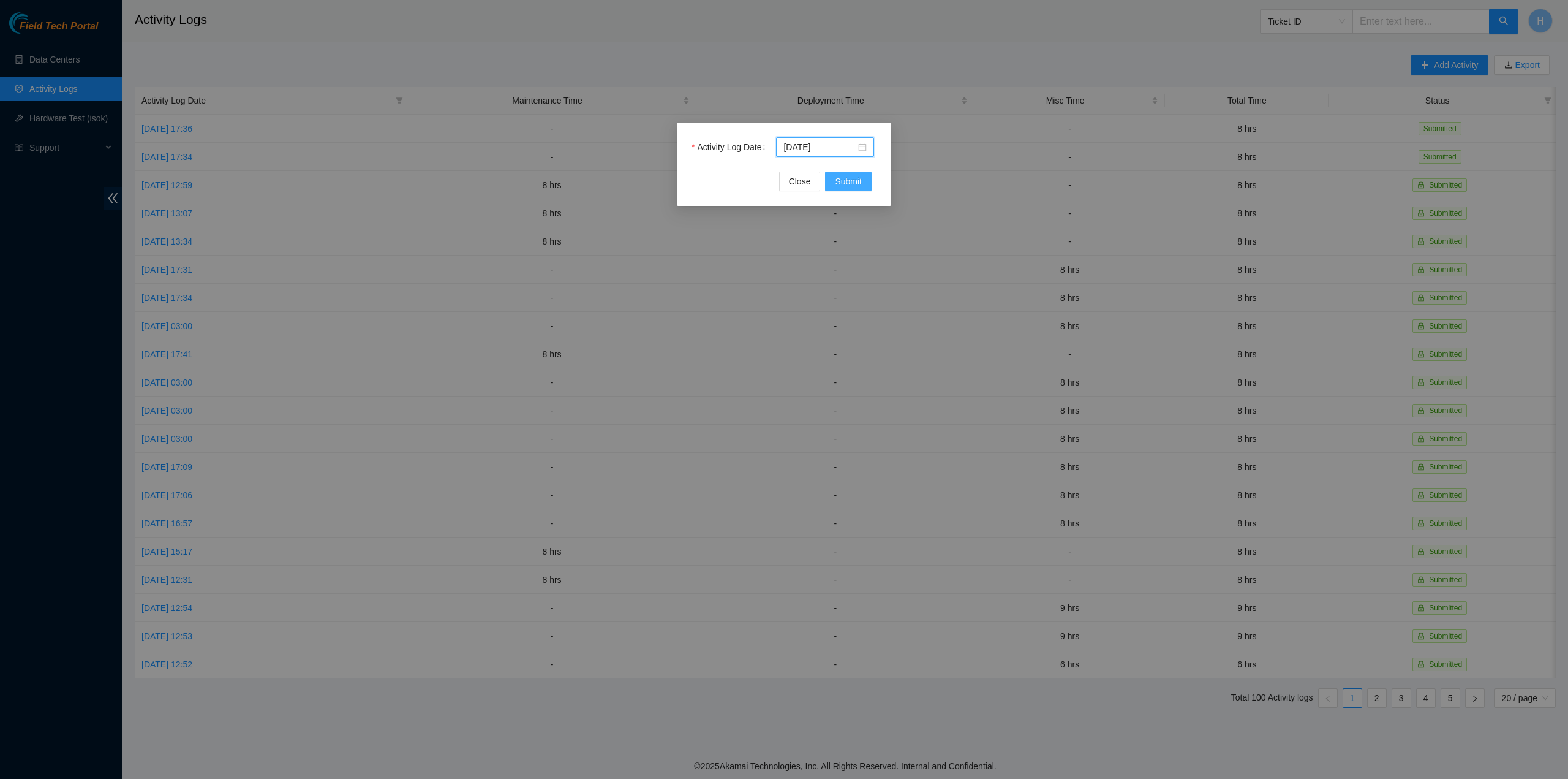
click at [868, 177] on button "Submit" at bounding box center [848, 181] width 46 height 20
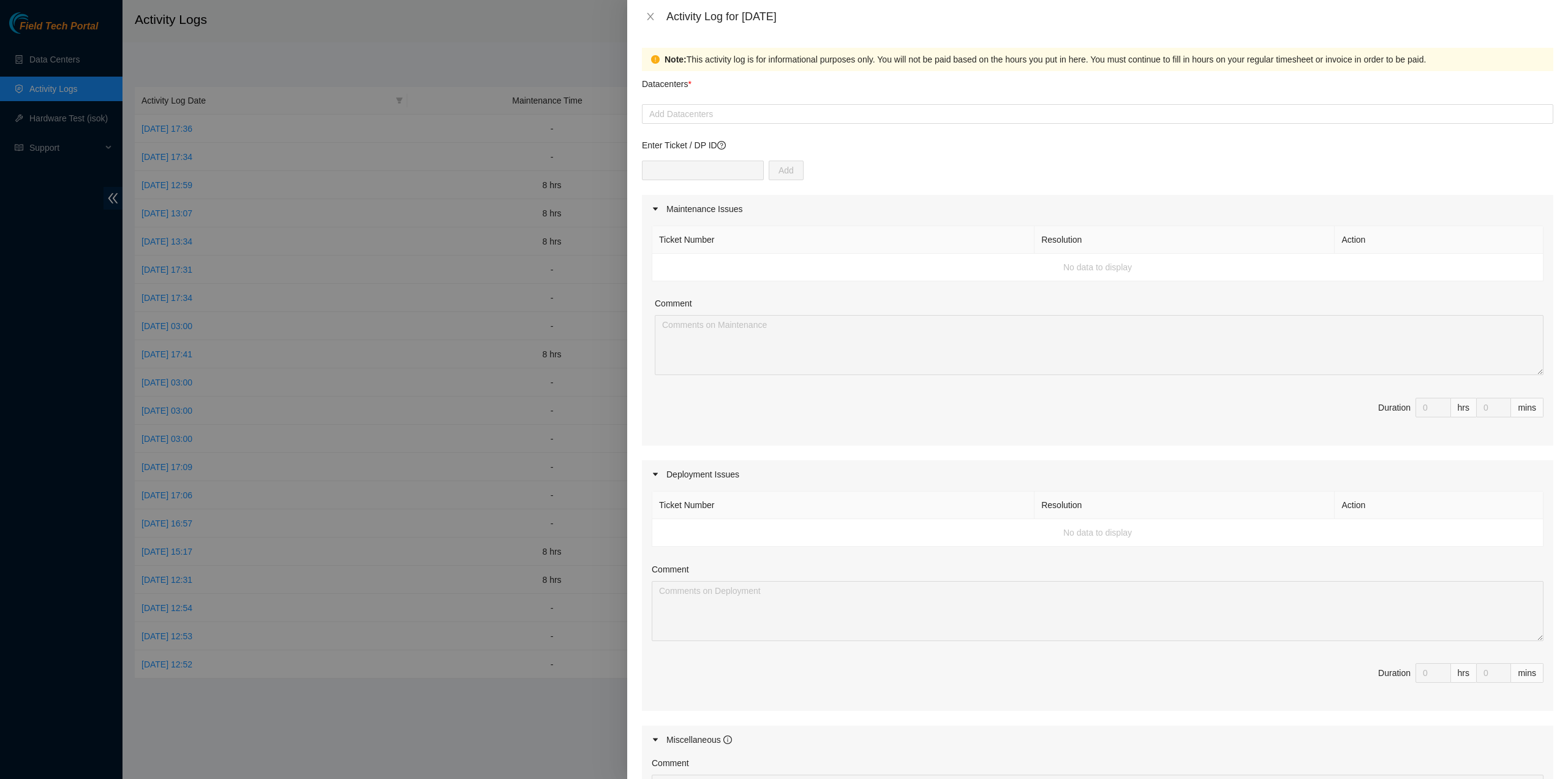
click at [703, 157] on div "Enter Ticket / DP ID Add" at bounding box center [1097, 167] width 911 height 57
click at [717, 104] on div "Add Datacenters" at bounding box center [1097, 114] width 911 height 20
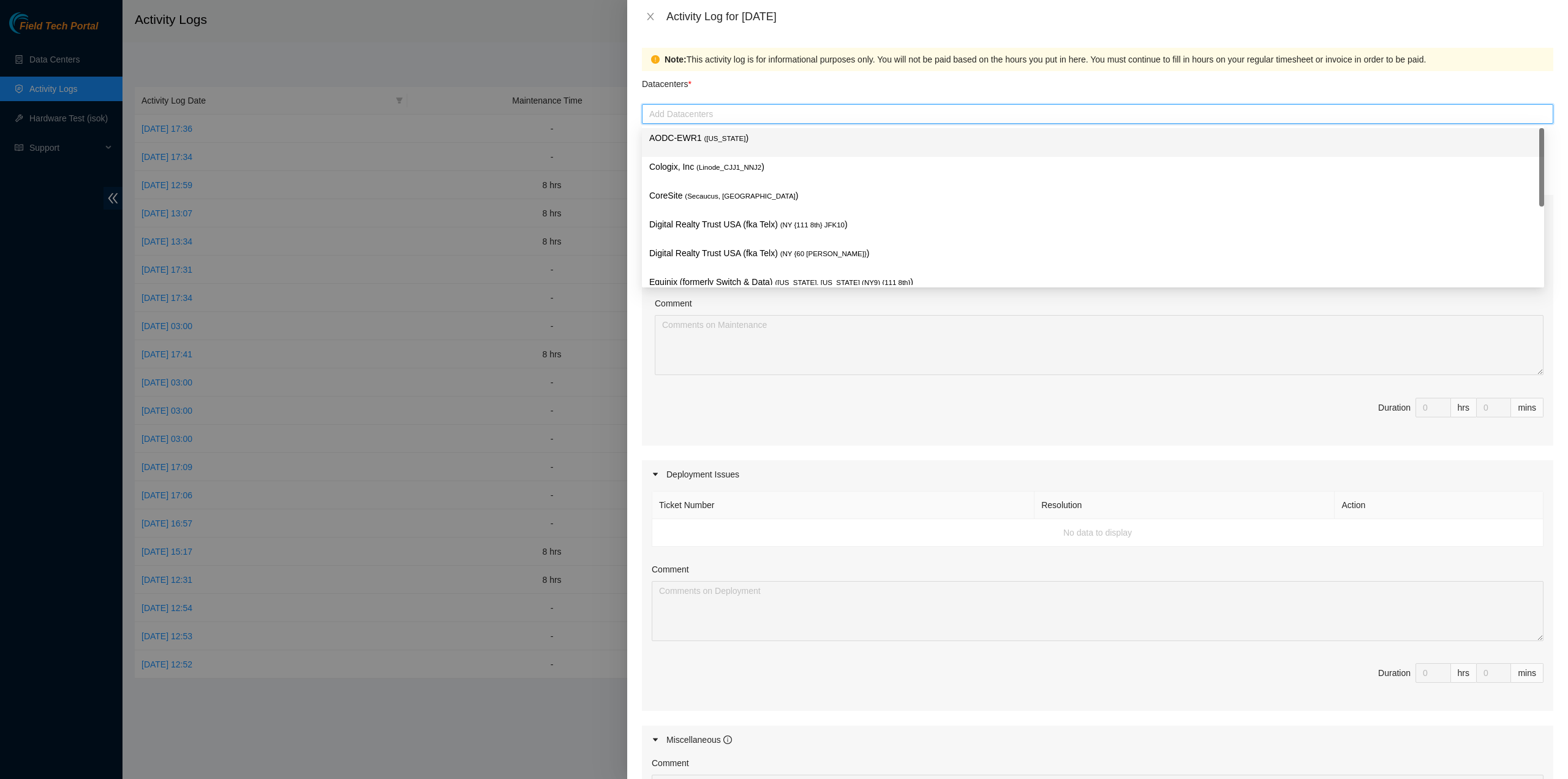
type input "c"
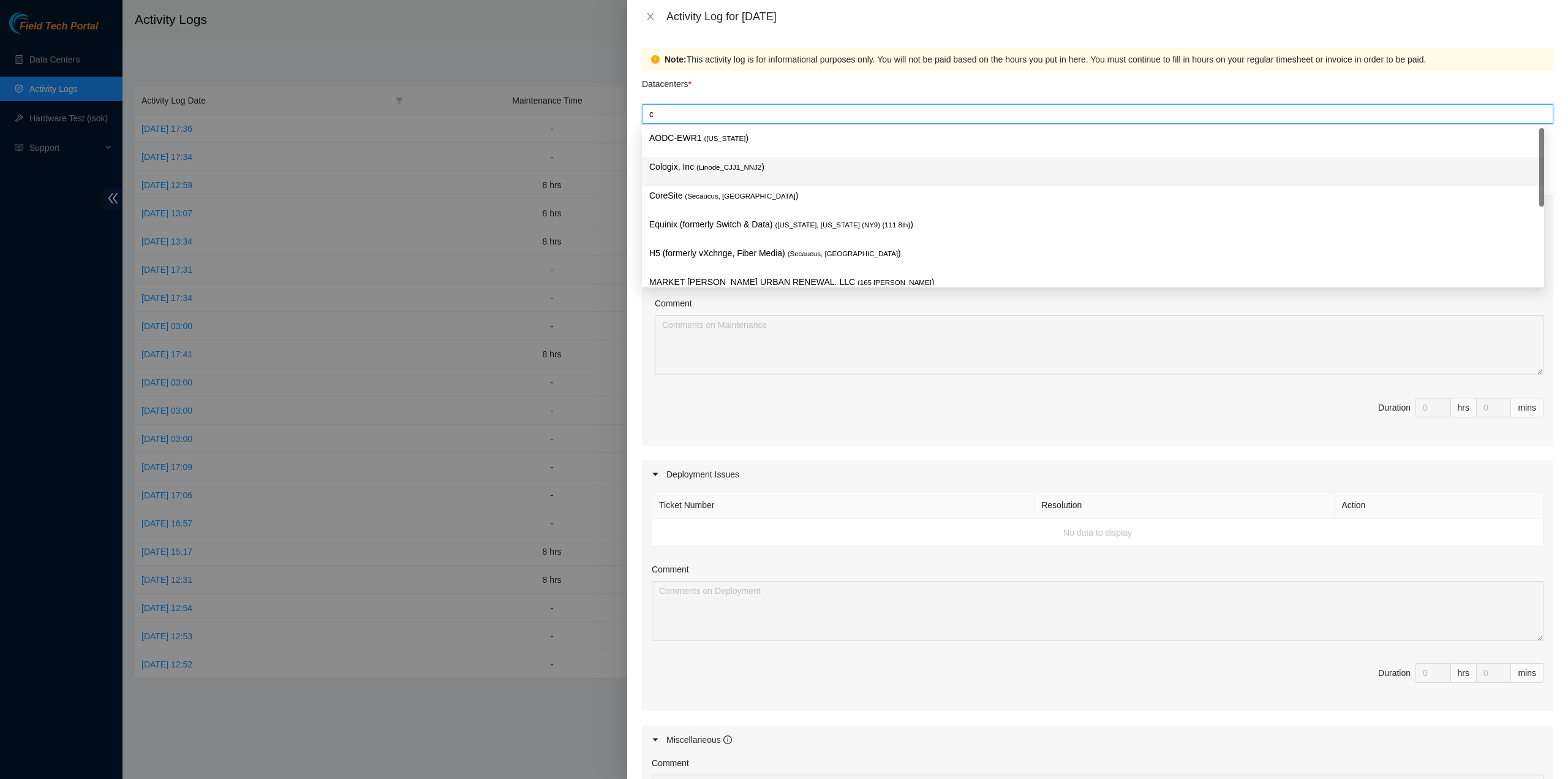
click at [708, 159] on div "Cologix, Inc ( Linode_CJJ1_NNJ2 )" at bounding box center [1093, 171] width 902 height 28
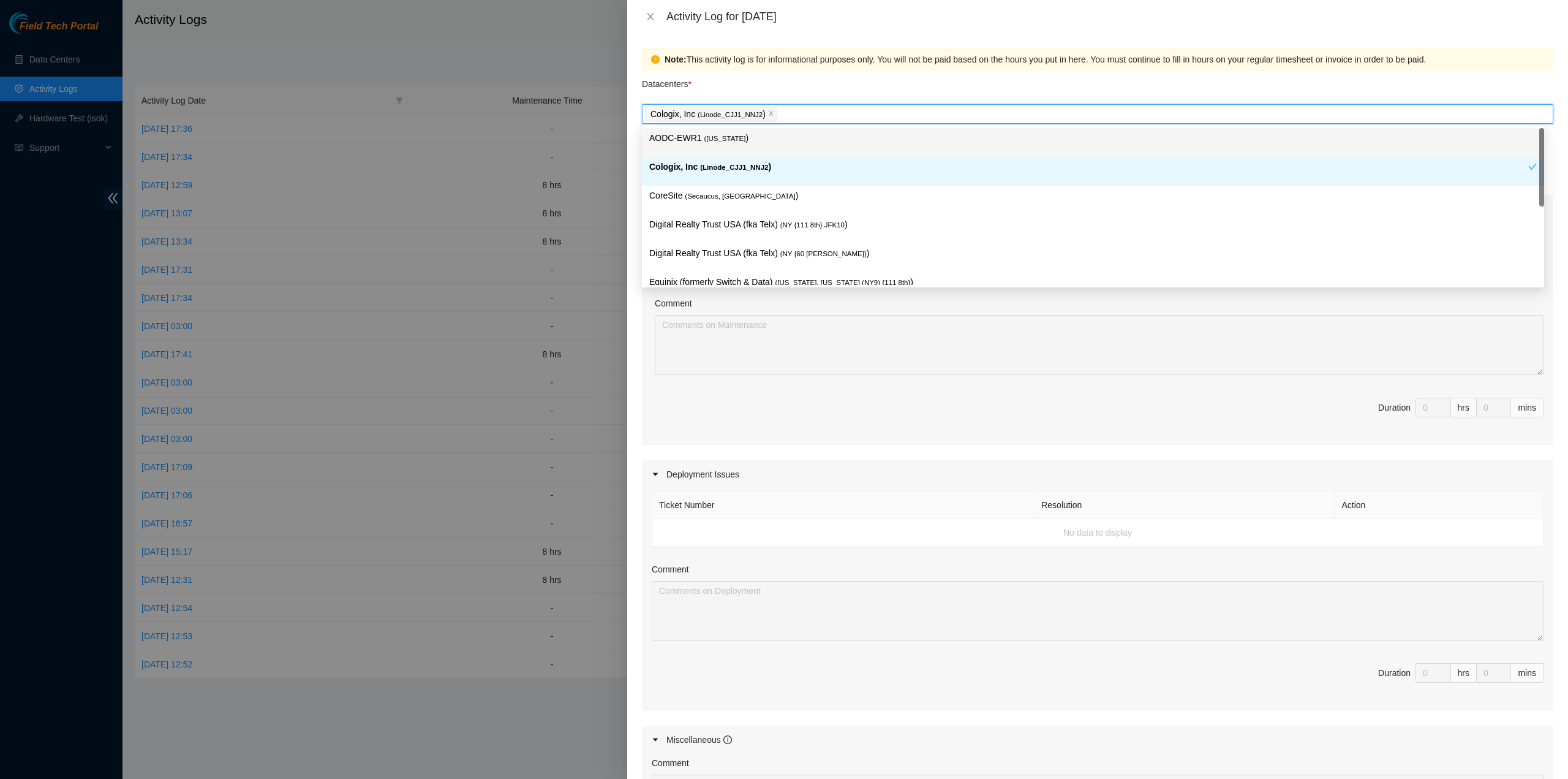
click at [708, 159] on div "Cologix, Inc ( Linode_CJJ1_NNJ2 )" at bounding box center [1093, 171] width 902 height 28
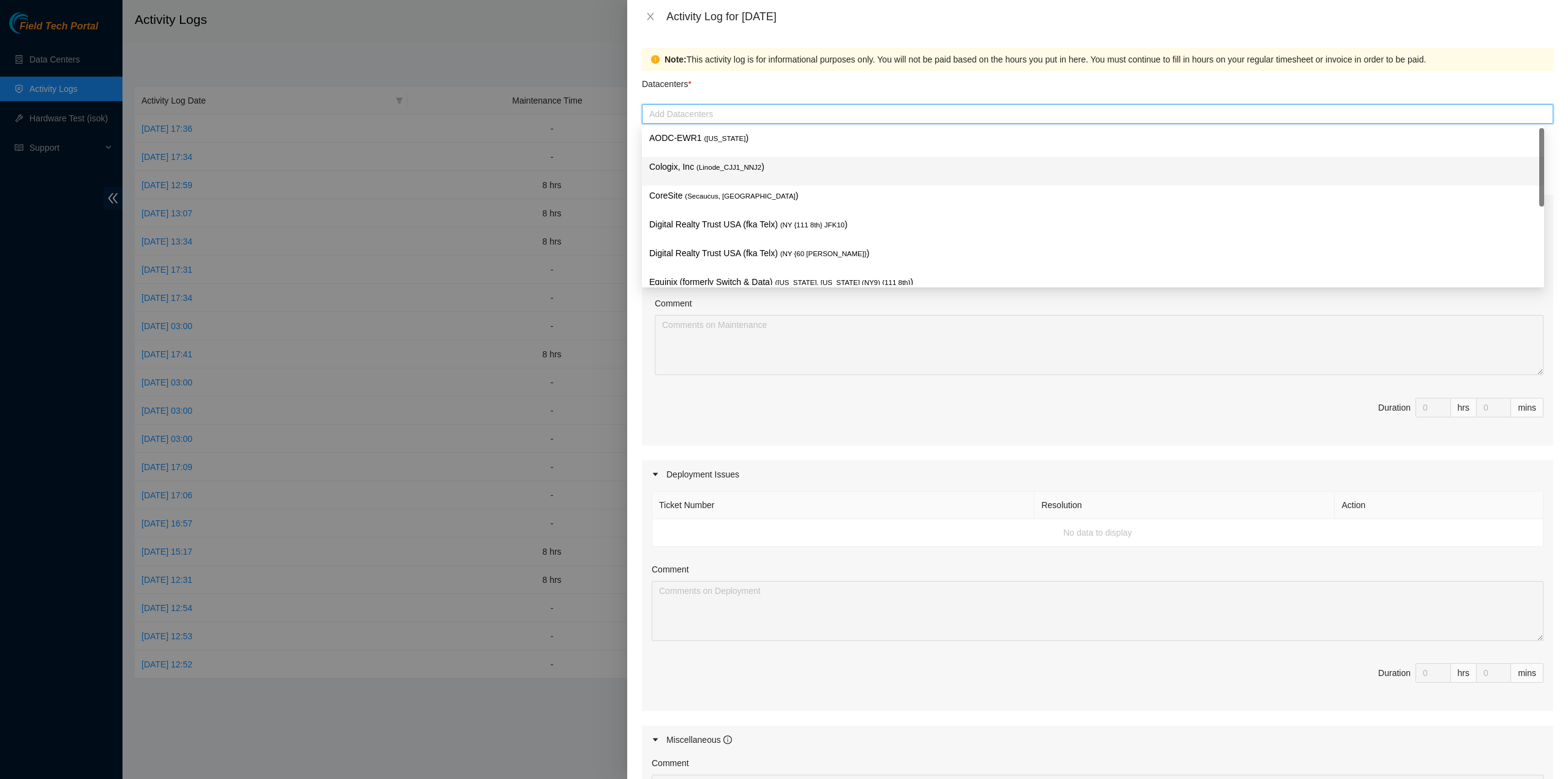
click at [710, 163] on span "( Linode_CJJ1_NNJ2" at bounding box center [728, 167] width 65 height 7
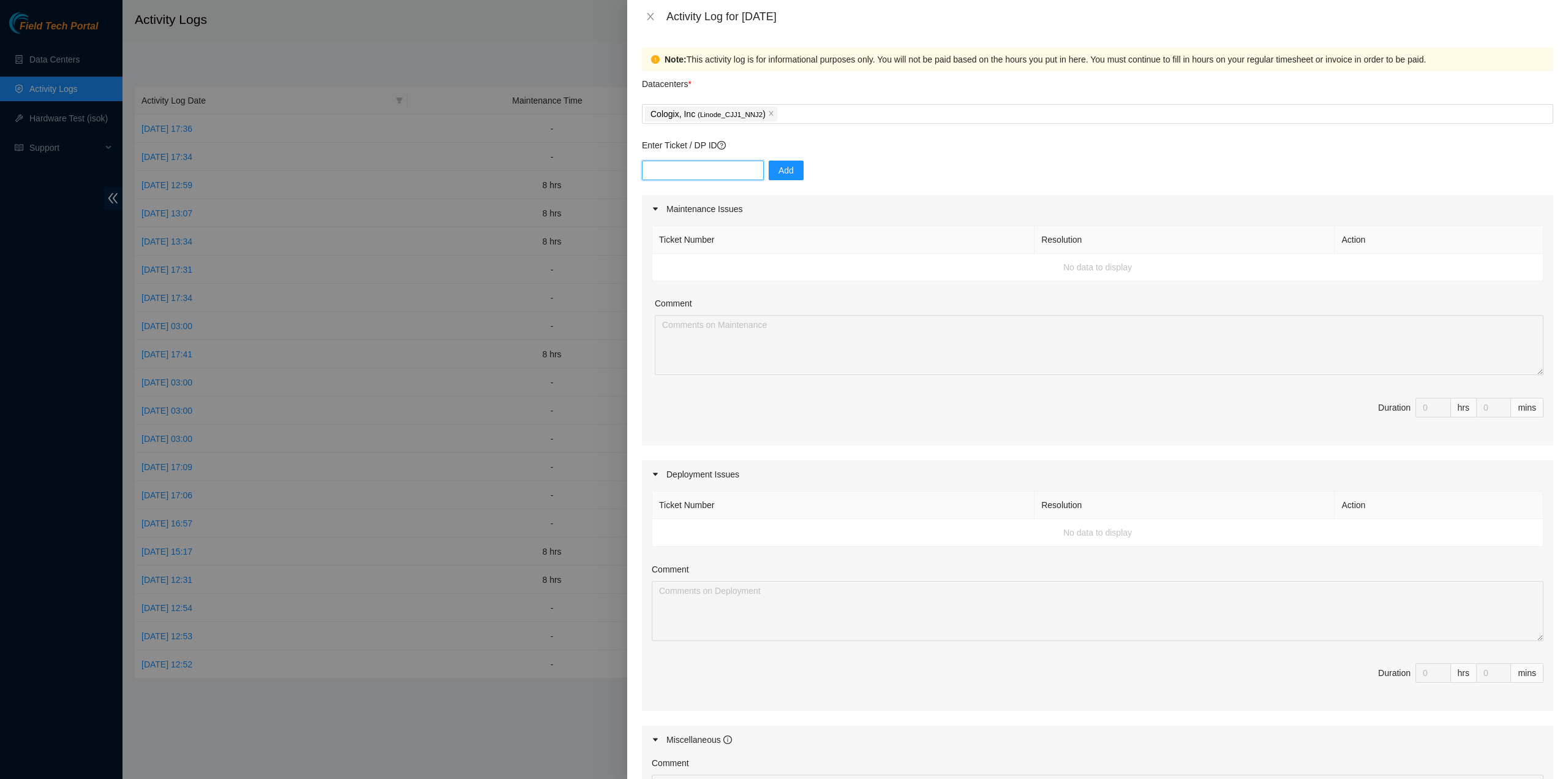
click at [701, 161] on input "text" at bounding box center [702, 170] width 122 height 20
paste input "DP85349"
type input "DP85349"
click at [772, 161] on button "Add" at bounding box center [786, 170] width 35 height 20
click at [717, 169] on input "DP85349" at bounding box center [702, 170] width 122 height 20
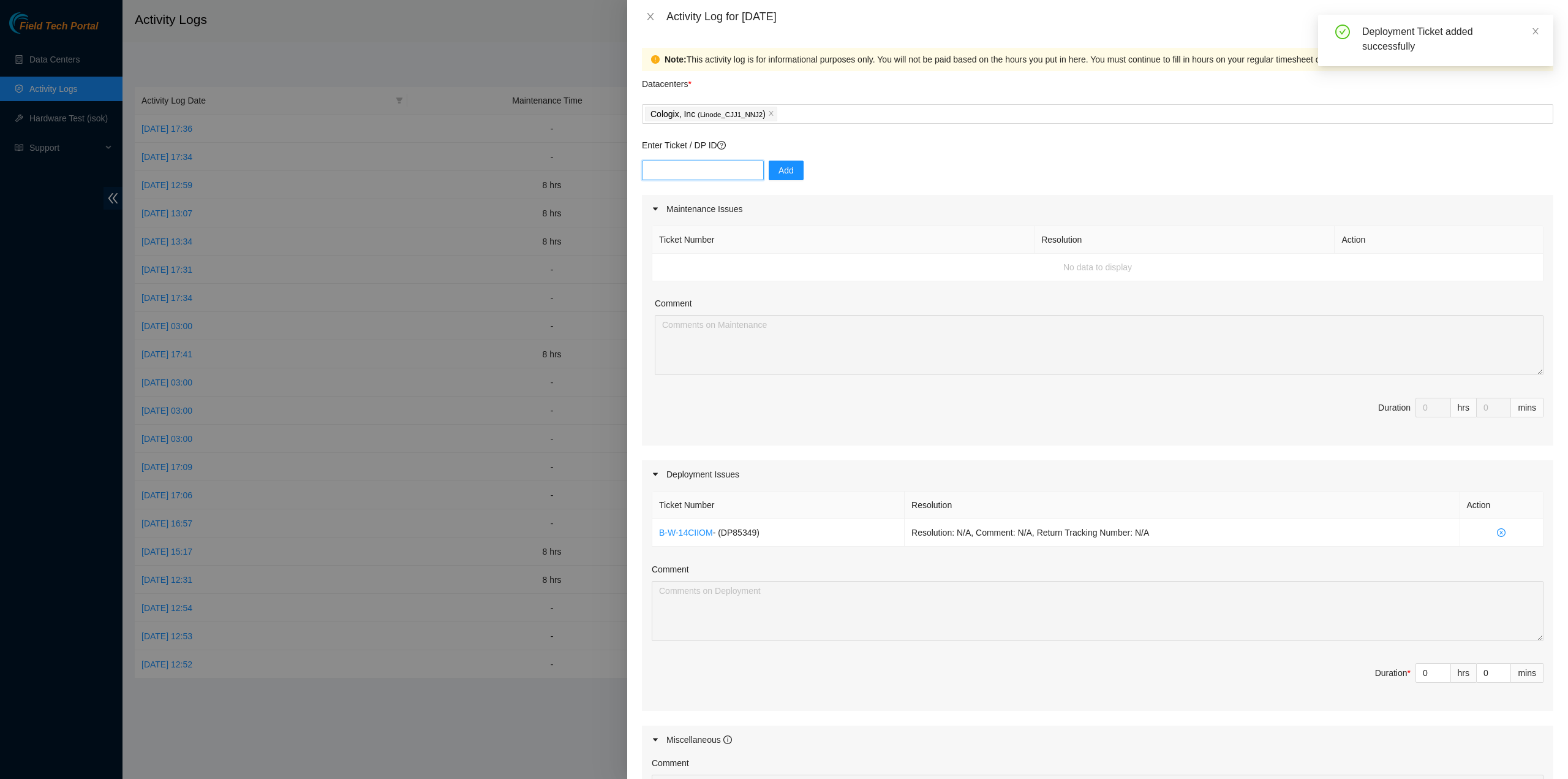
click at [723, 167] on input "text" at bounding box center [702, 170] width 122 height 20
paste input "DP85348"
type input "DP85348"
click at [791, 162] on button "Add" at bounding box center [786, 170] width 35 height 20
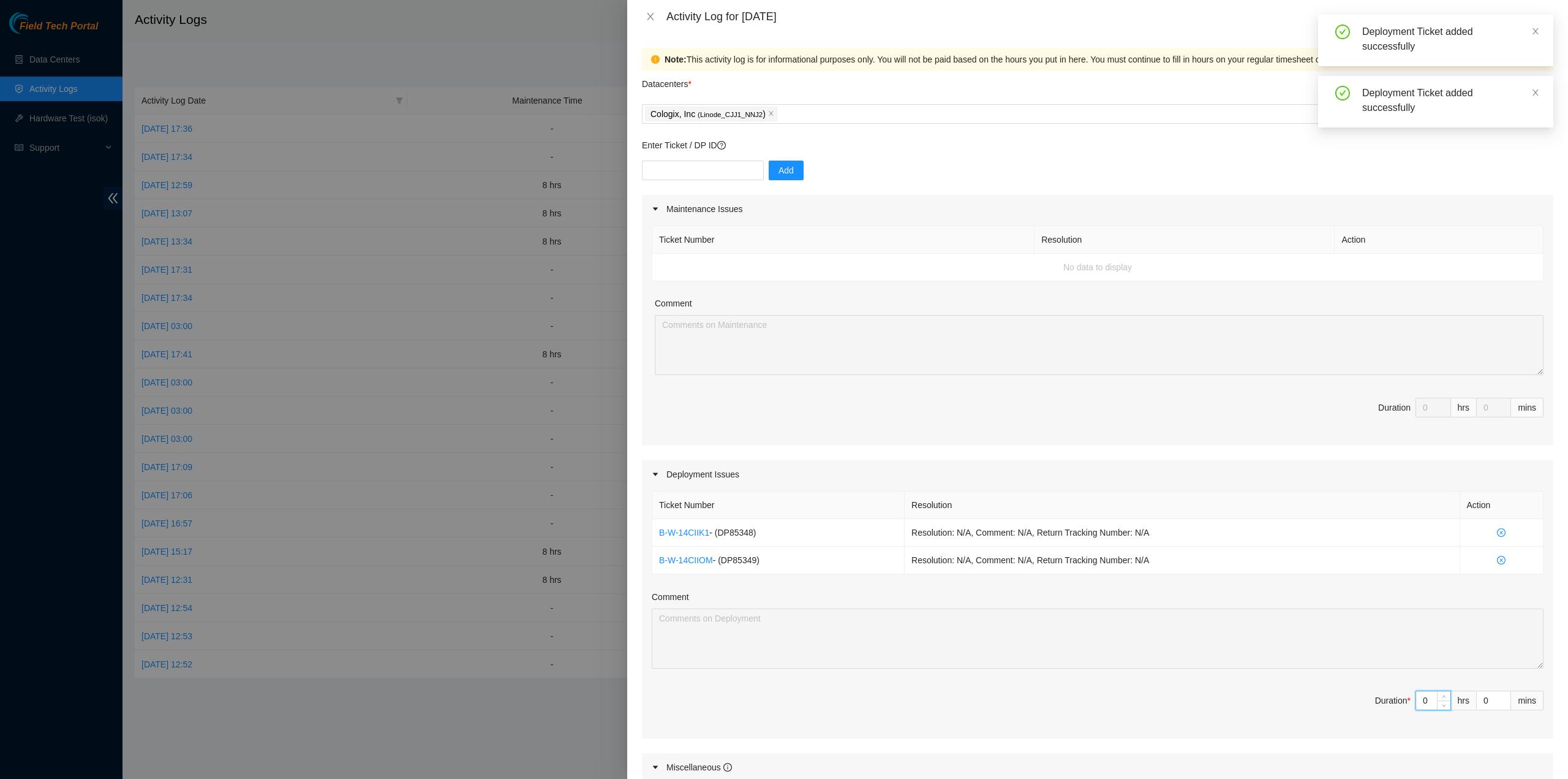
click at [1415, 701] on input "0" at bounding box center [1432, 700] width 35 height 19
type input "8"
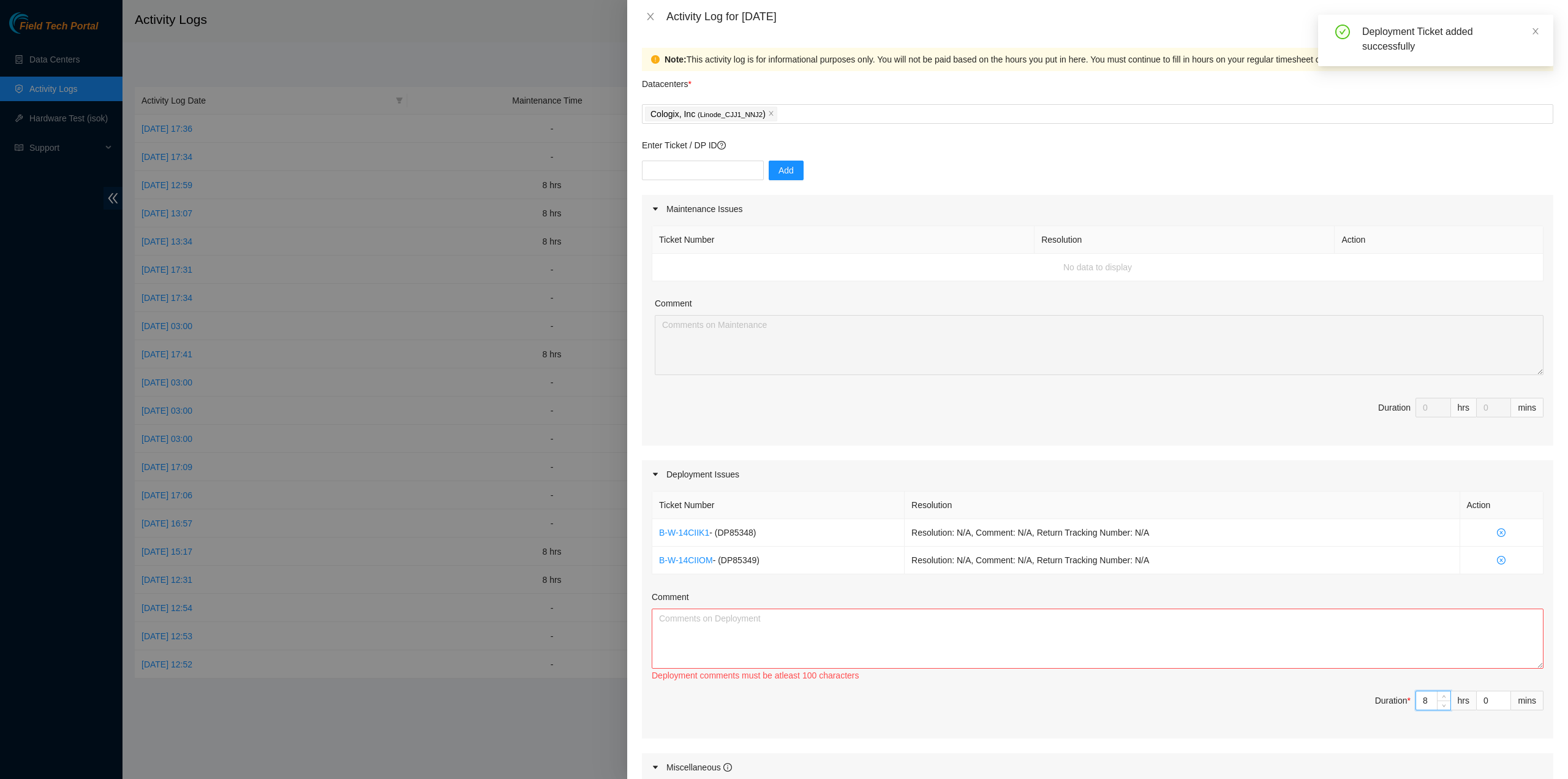
type input "8"
click at [1388, 629] on textarea "Comment" at bounding box center [1097, 639] width 891 height 60
type textarea "Att"
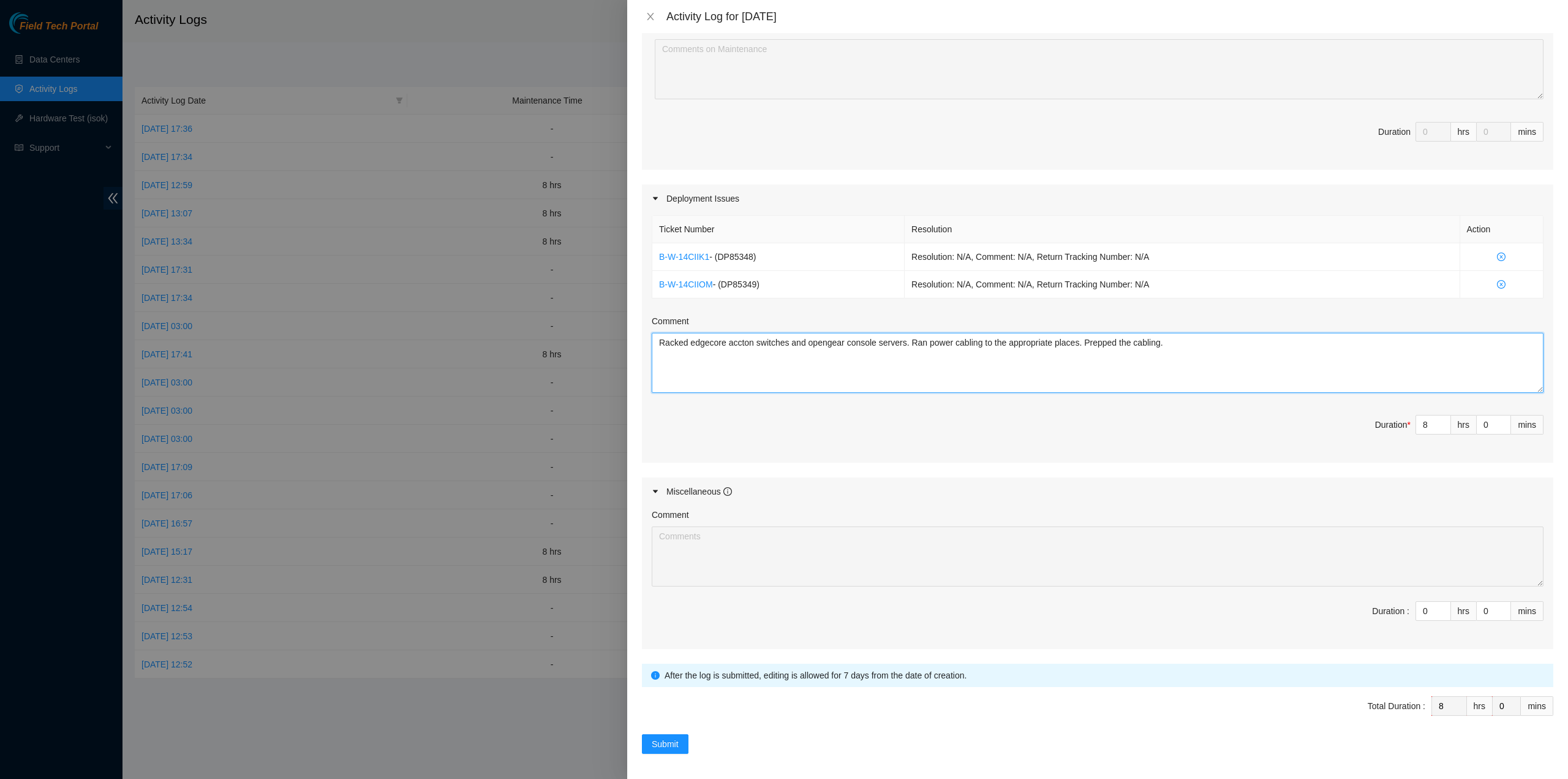
click at [1129, 339] on textarea "Racked edgecore accton switches and opengear console servers. Ran power cabling…" at bounding box center [1097, 363] width 891 height 60
click at [1123, 341] on textarea "Racked edgecore accton switches and opengear console servers. Ran power cabling…" at bounding box center [1097, 363] width 891 height 60
type textarea "Racked edgecore accton switches and opengear console servers. Ran power cabling…"
click at [682, 739] on button "Submit" at bounding box center [665, 744] width 46 height 20
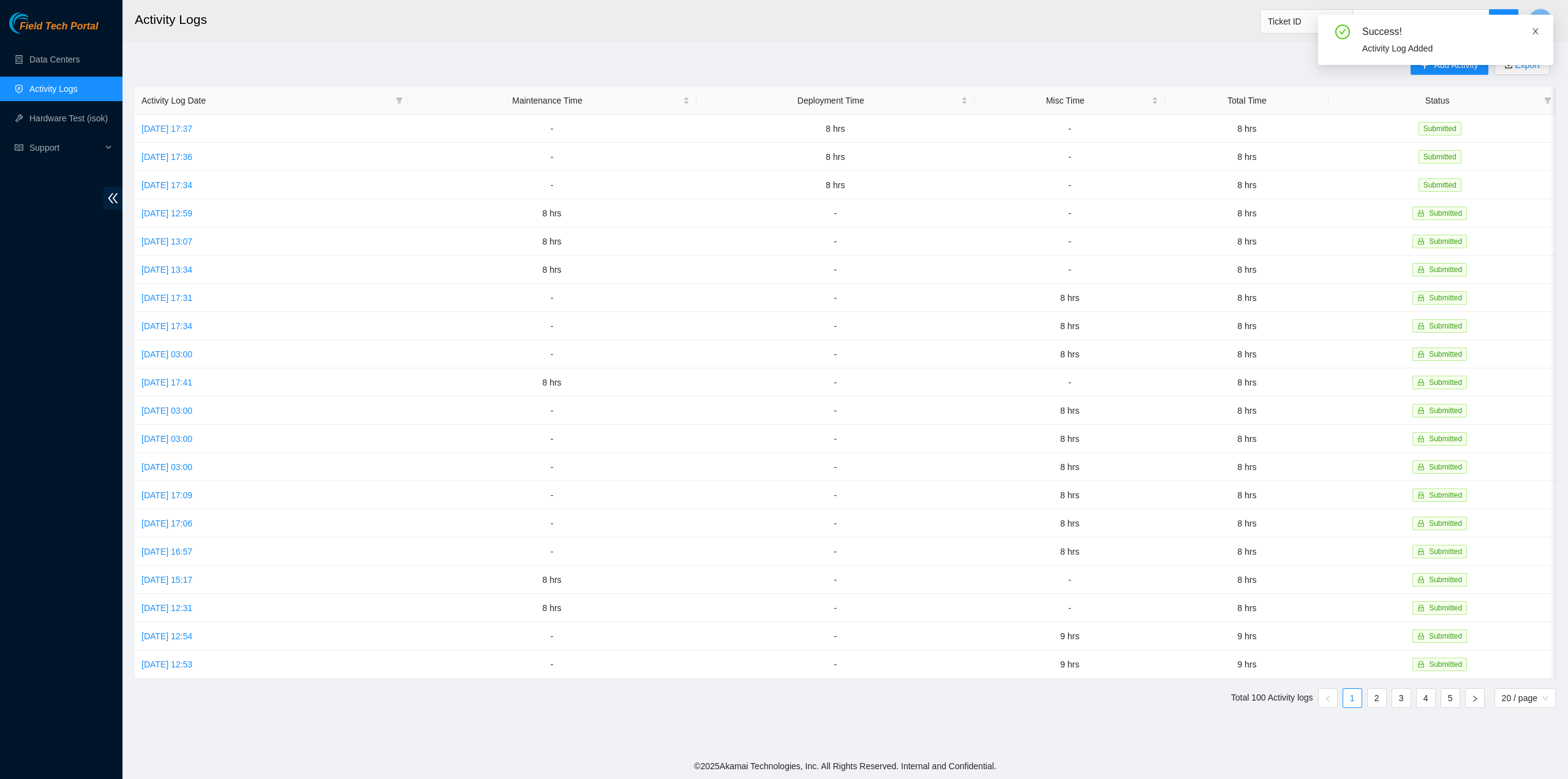
click at [1538, 29] on icon "close" at bounding box center [1535, 31] width 9 height 9
click at [1459, 64] on span "Add Activity" at bounding box center [1455, 65] width 44 height 13
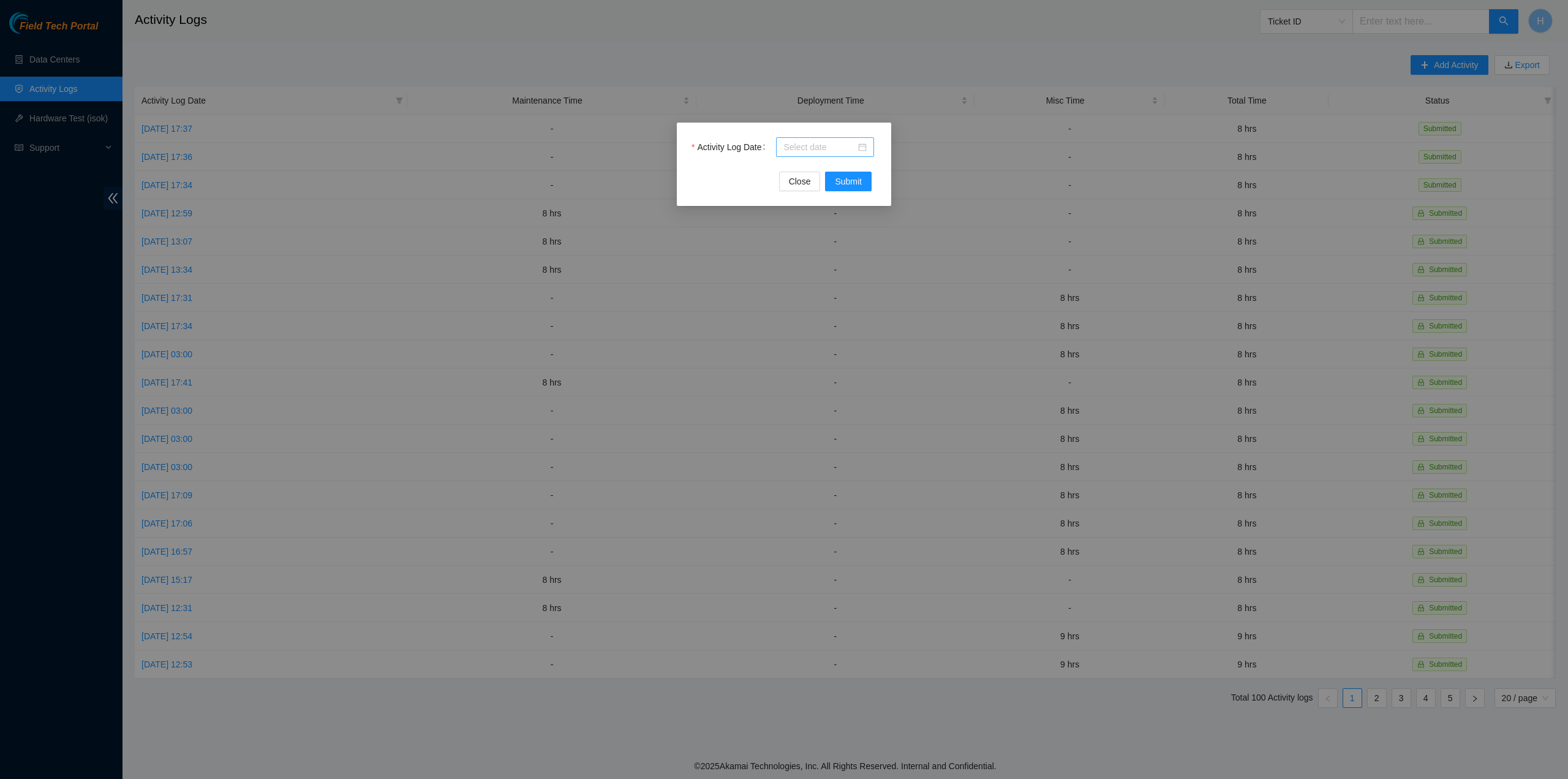
click at [864, 147] on div at bounding box center [825, 146] width 83 height 13
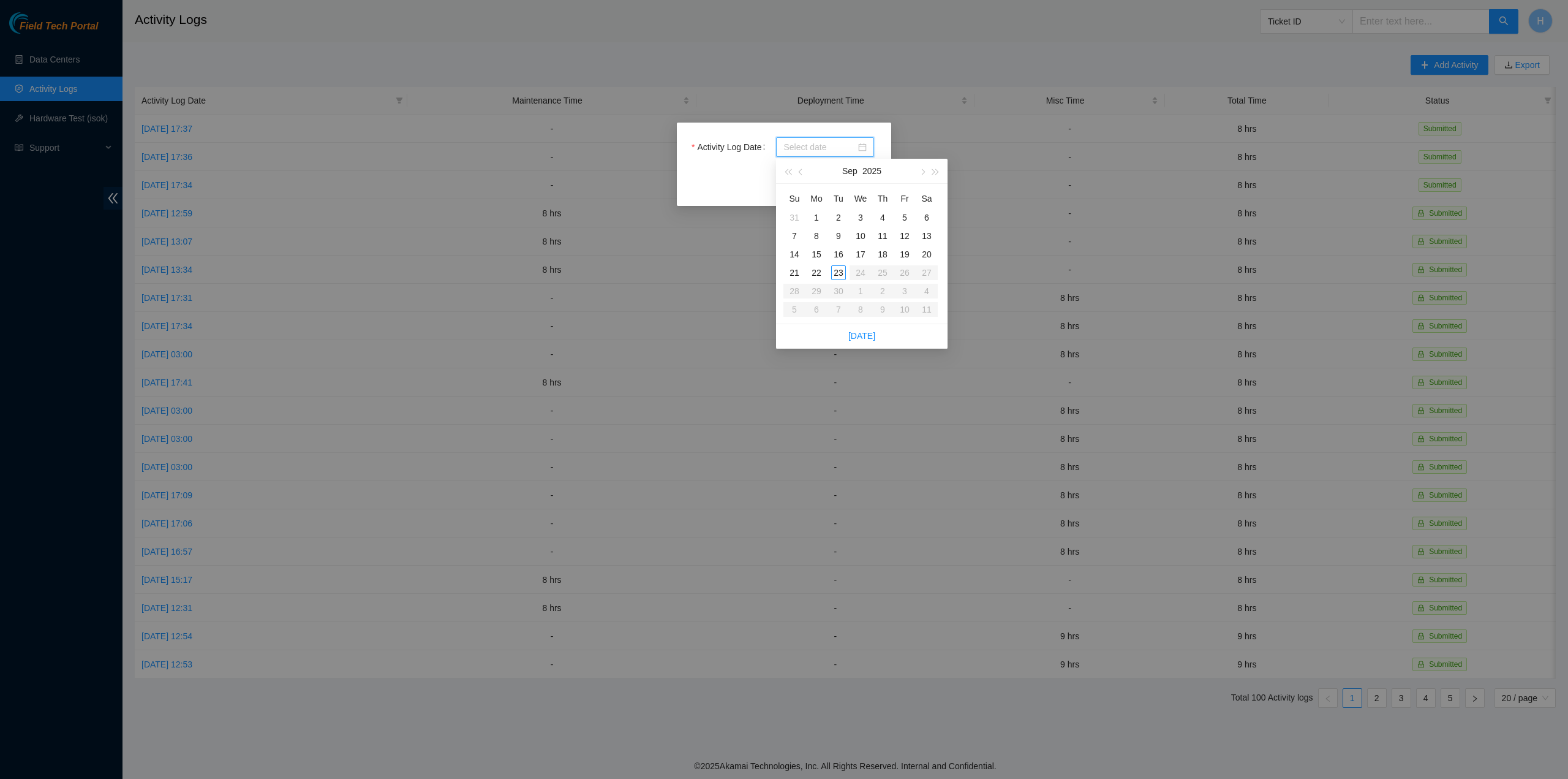
type input "2025-09-18"
type input "2025-09-22"
click at [813, 270] on div "22" at bounding box center [816, 272] width 15 height 15
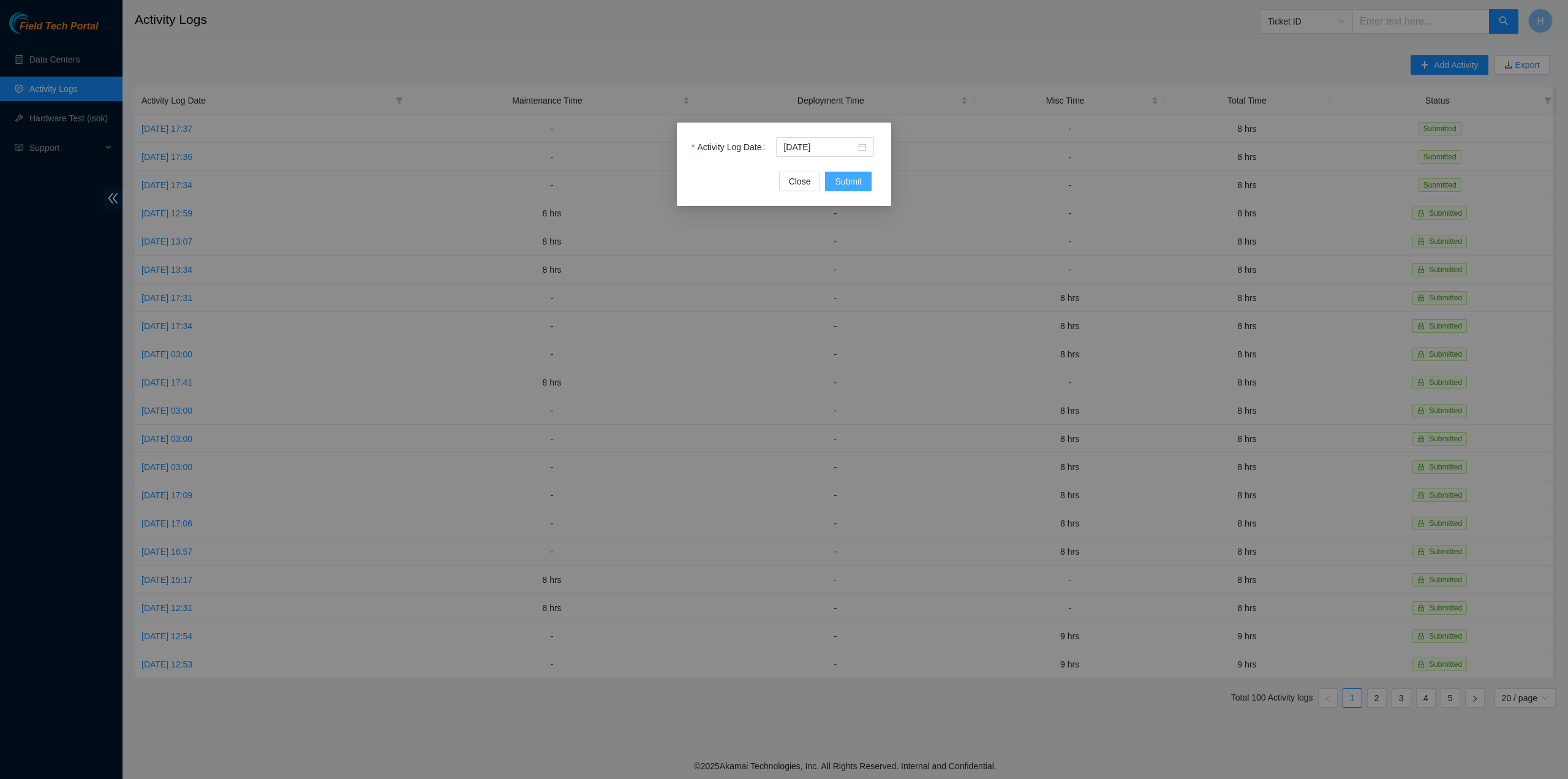
click at [836, 185] on span "Submit" at bounding box center [848, 181] width 27 height 13
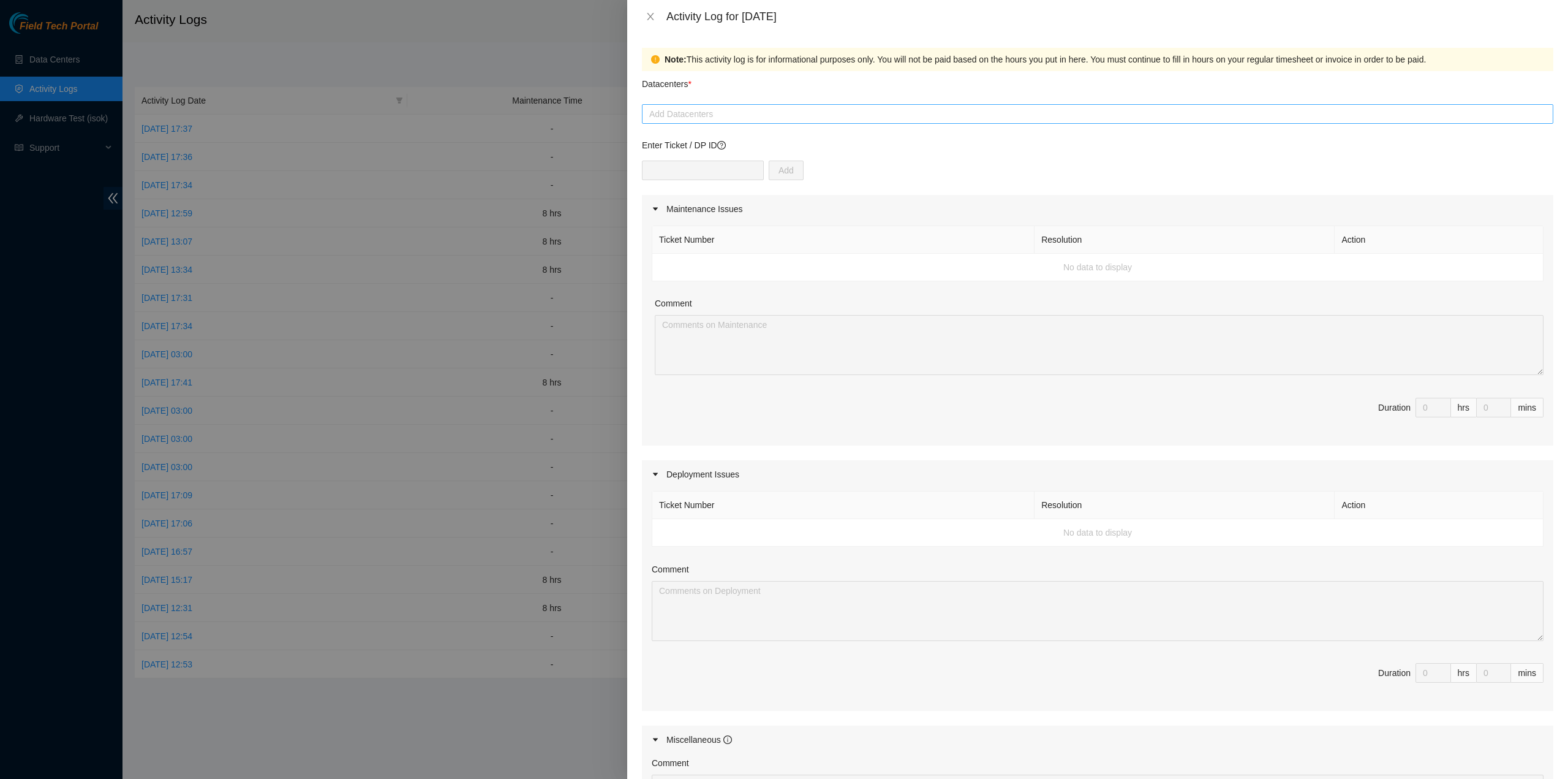
click at [741, 122] on div "Add Datacenters" at bounding box center [1097, 114] width 911 height 20
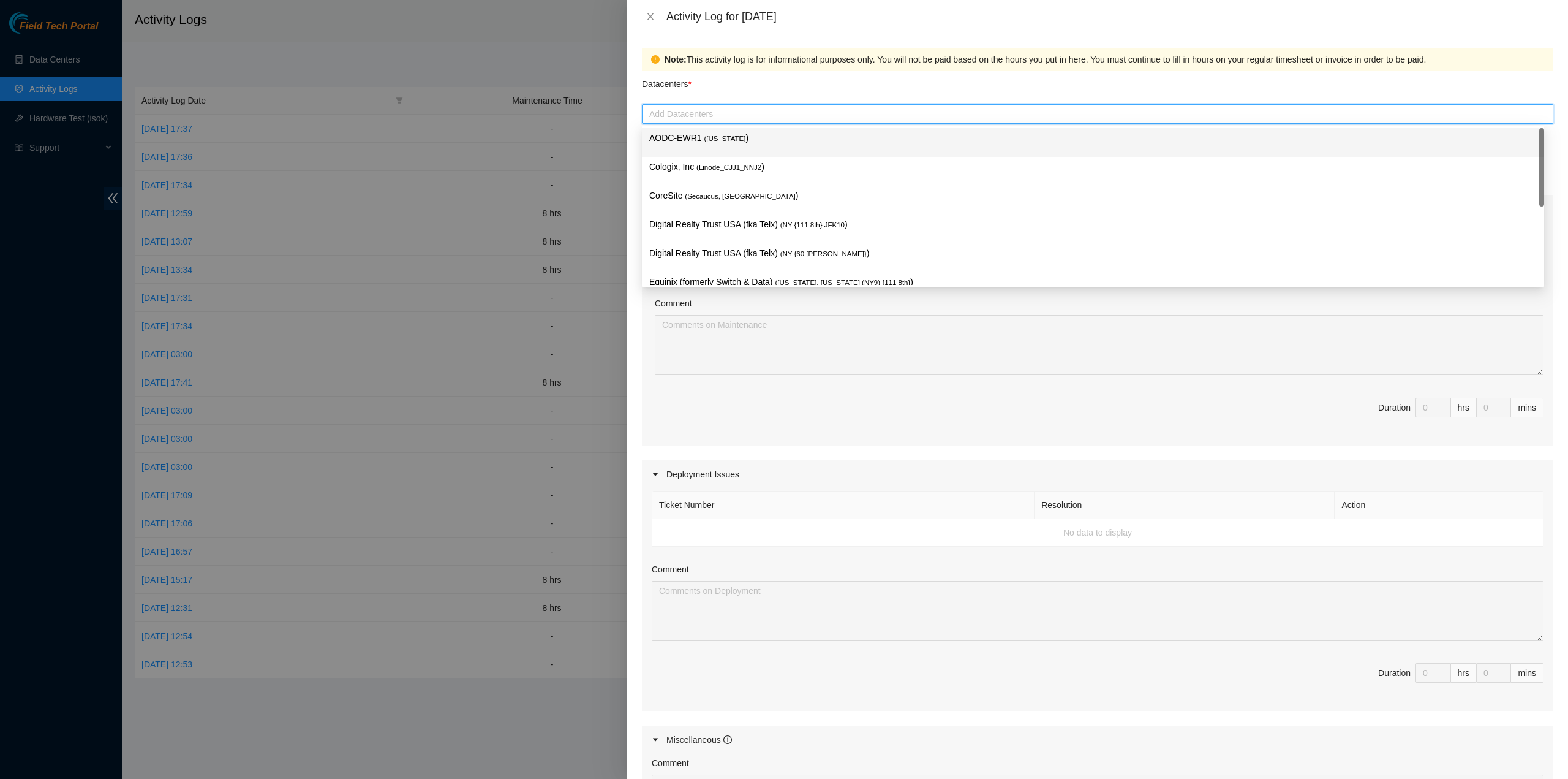
type input "c"
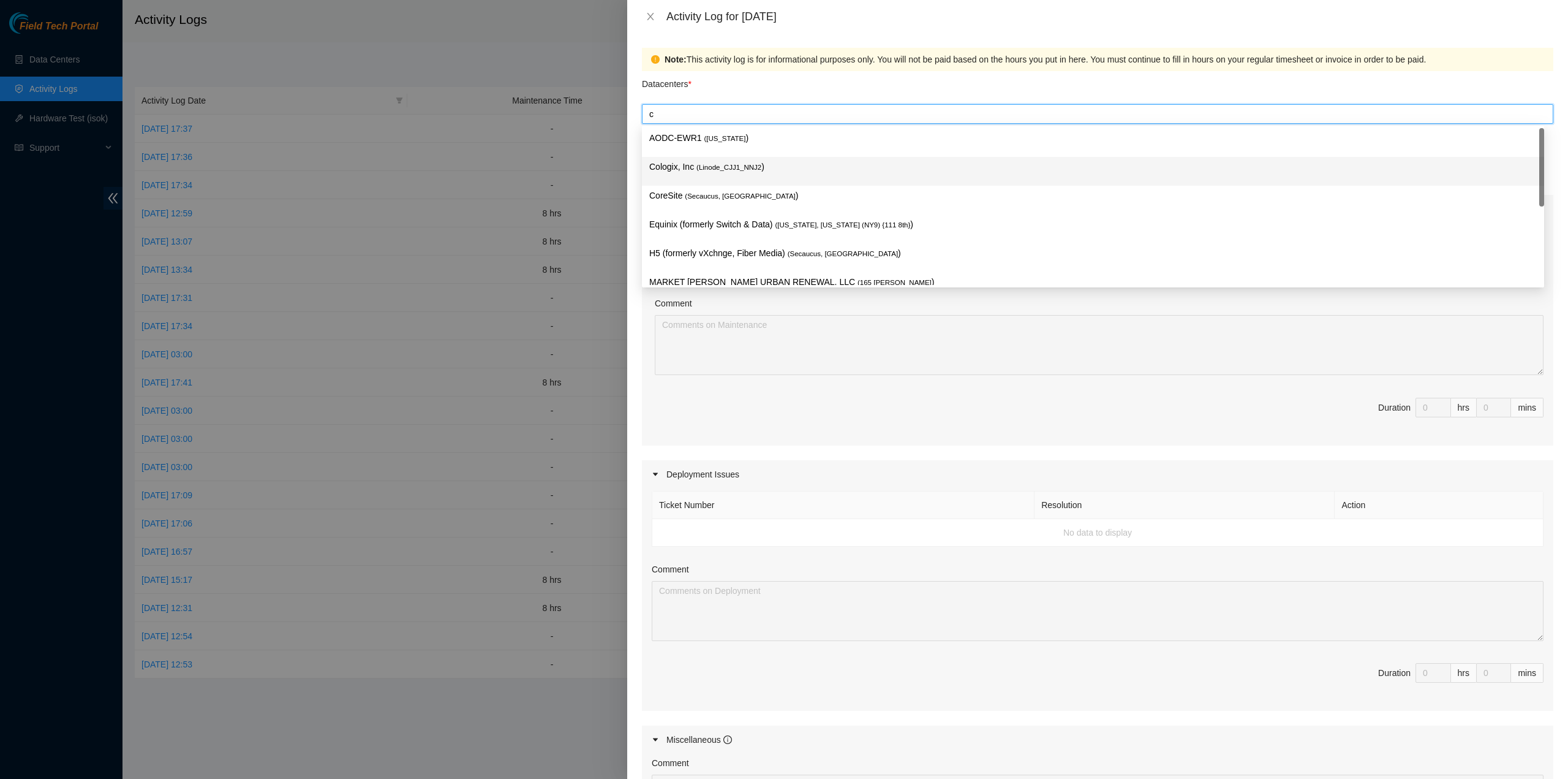
click at [717, 163] on span "( Linode_CJJ1_NNJ2" at bounding box center [728, 167] width 65 height 7
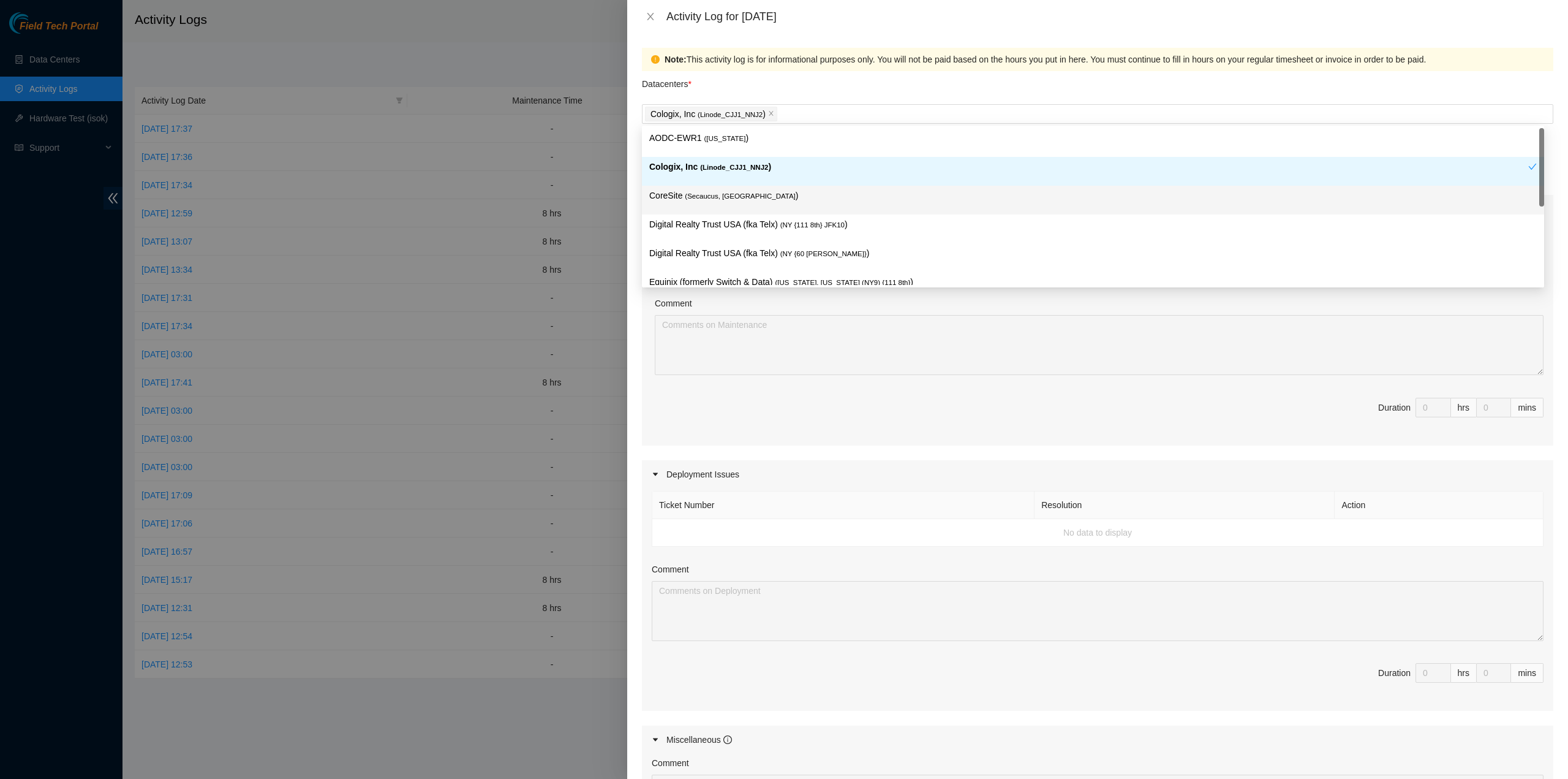
click at [638, 183] on div "Note: This activity log is for informational purposes only. You will not be pai…" at bounding box center [1097, 405] width 941 height 745
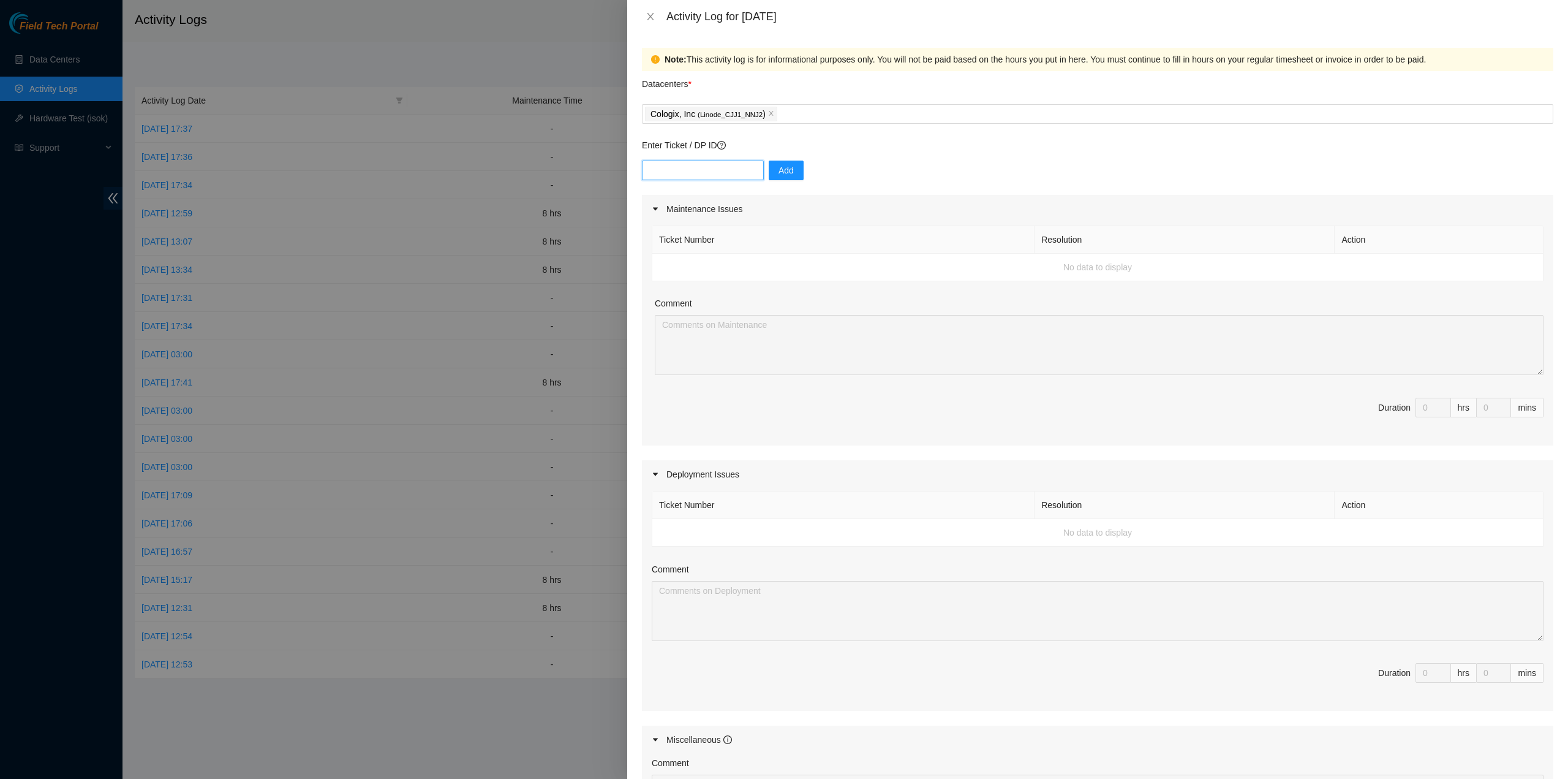
click at [700, 169] on input "text" at bounding box center [702, 170] width 122 height 20
paste input "DP85349"
type input "DP85349"
click at [779, 173] on span "Add" at bounding box center [786, 169] width 15 height 13
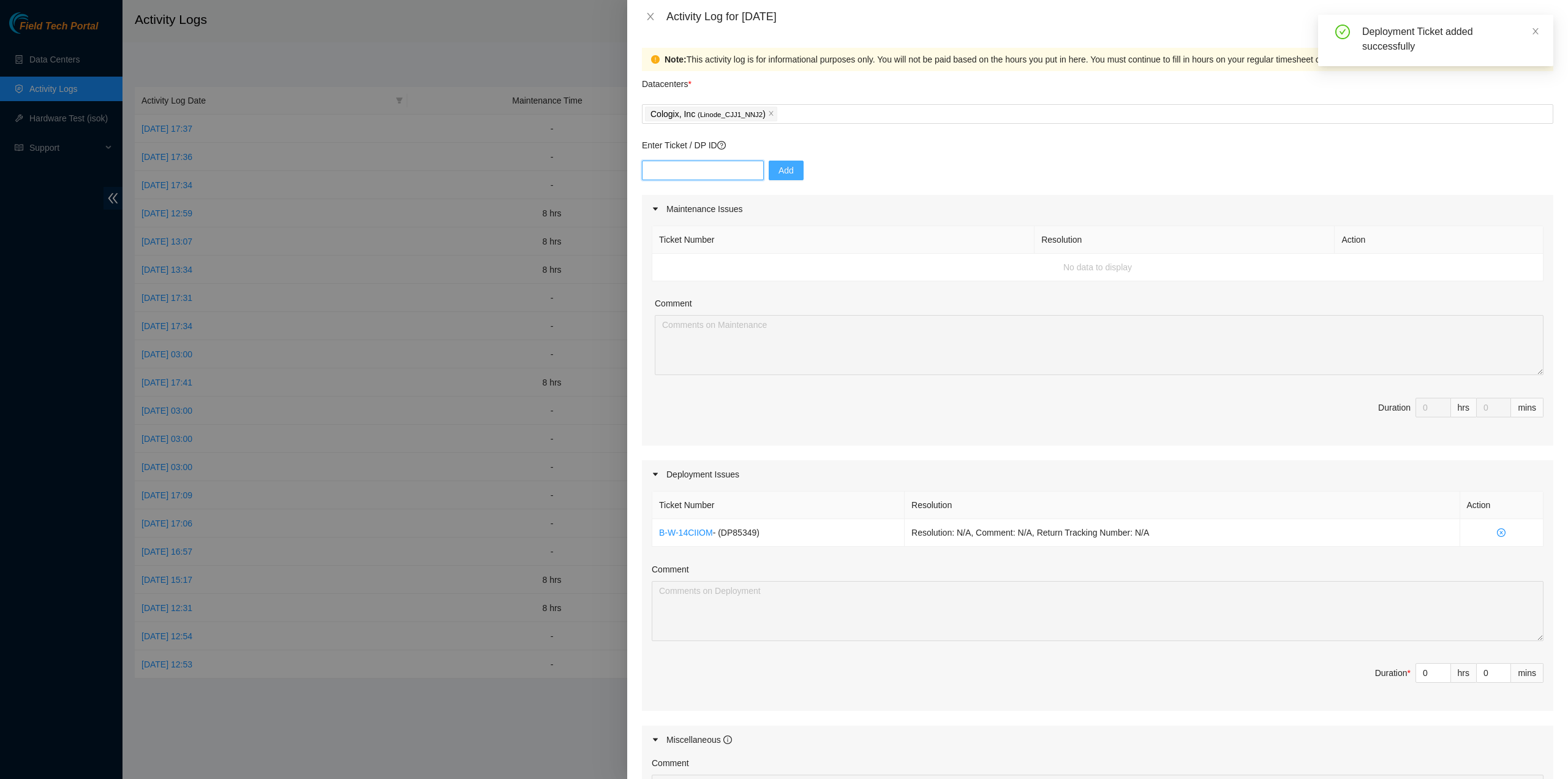
click at [717, 175] on input "text" at bounding box center [702, 170] width 122 height 20
click at [698, 171] on input "text" at bounding box center [702, 170] width 122 height 20
click at [707, 168] on input "text" at bounding box center [702, 170] width 122 height 20
paste input "DP85348"
type input "DP85348"
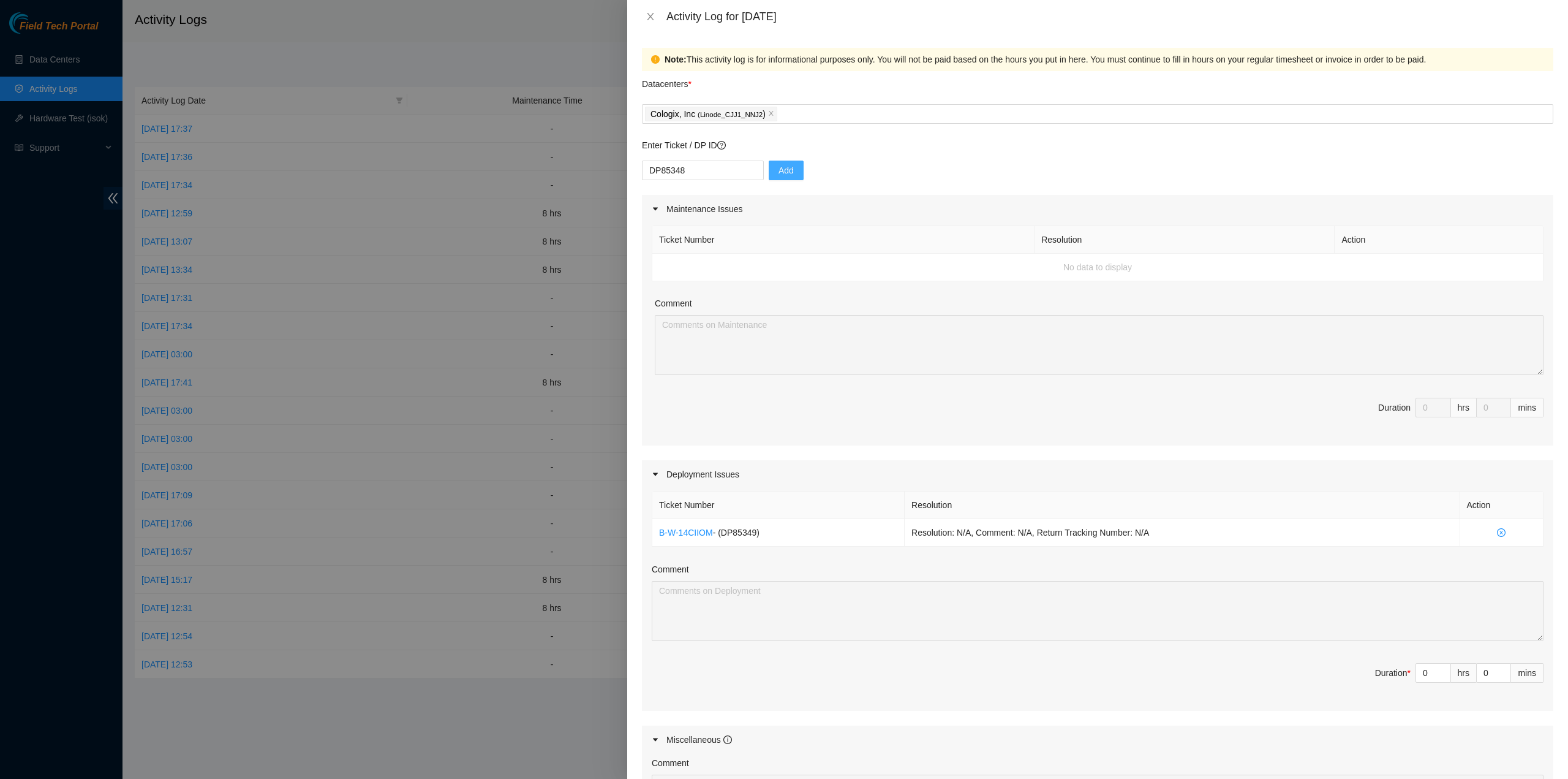
click at [786, 171] on button "Add" at bounding box center [786, 170] width 35 height 20
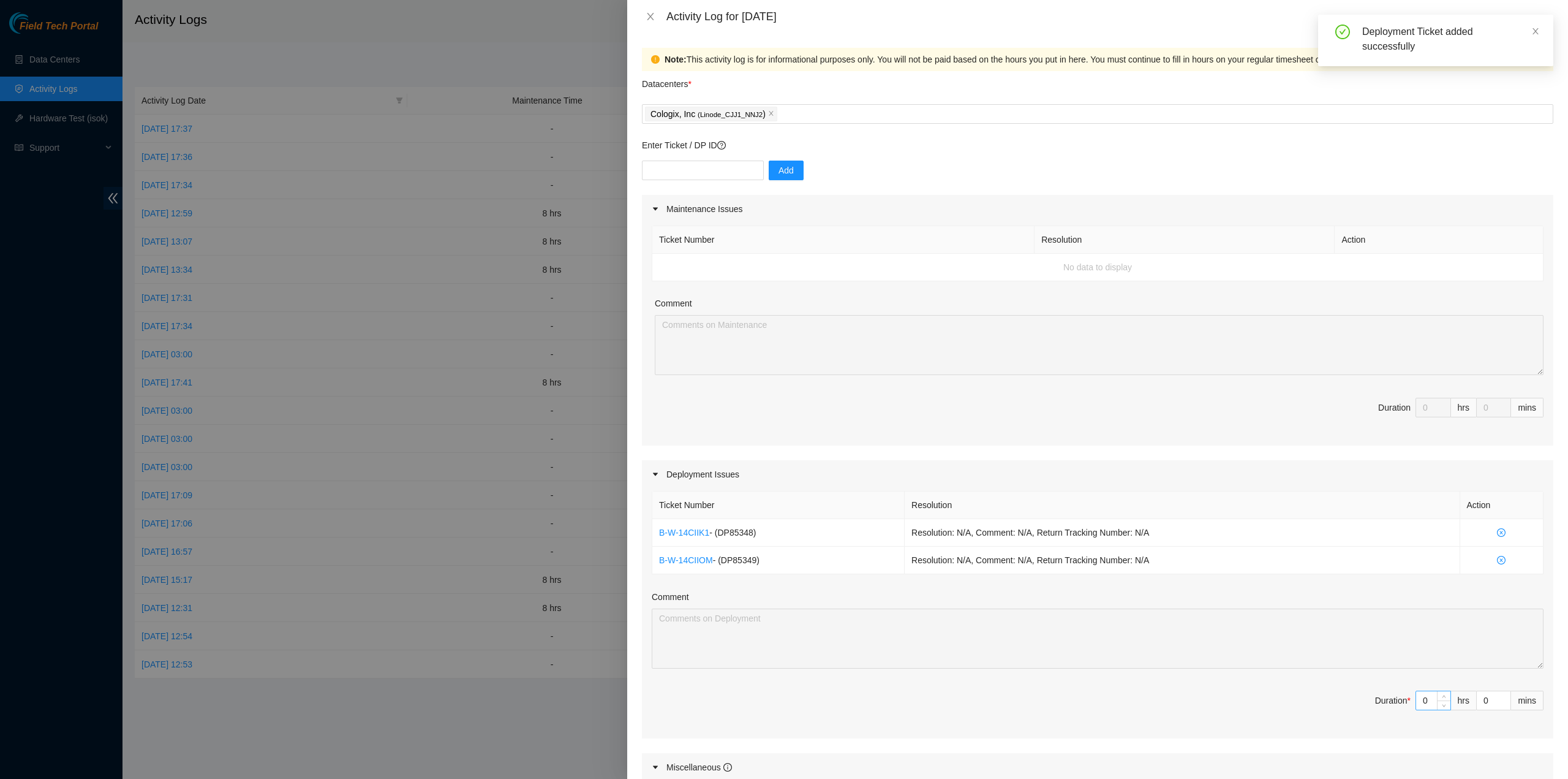
click at [1417, 697] on input "0" at bounding box center [1432, 700] width 35 height 19
type input "8"
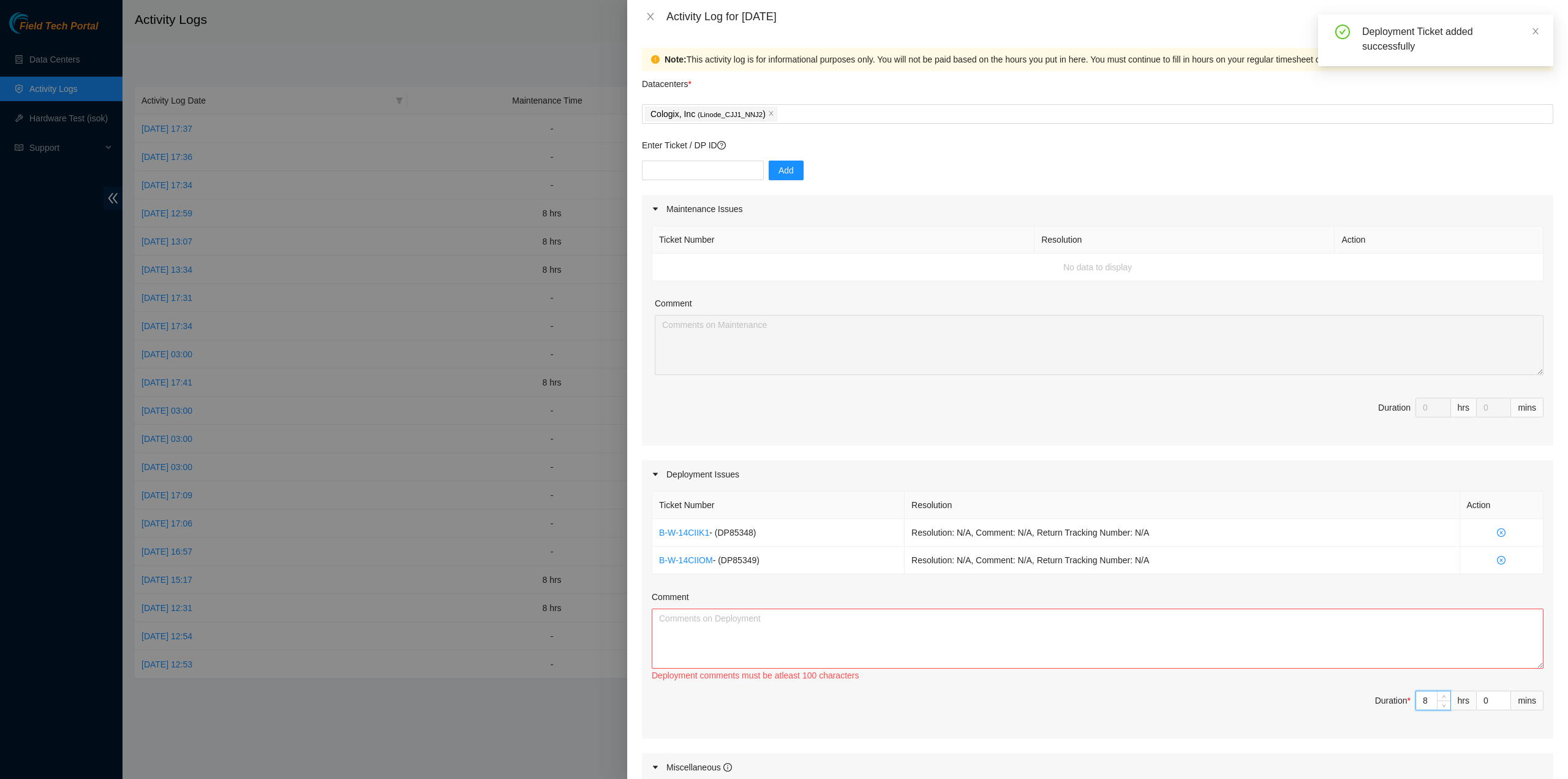
type input "8"
click at [1297, 637] on textarea "Comment" at bounding box center [1097, 639] width 891 height 60
type textarea "P"
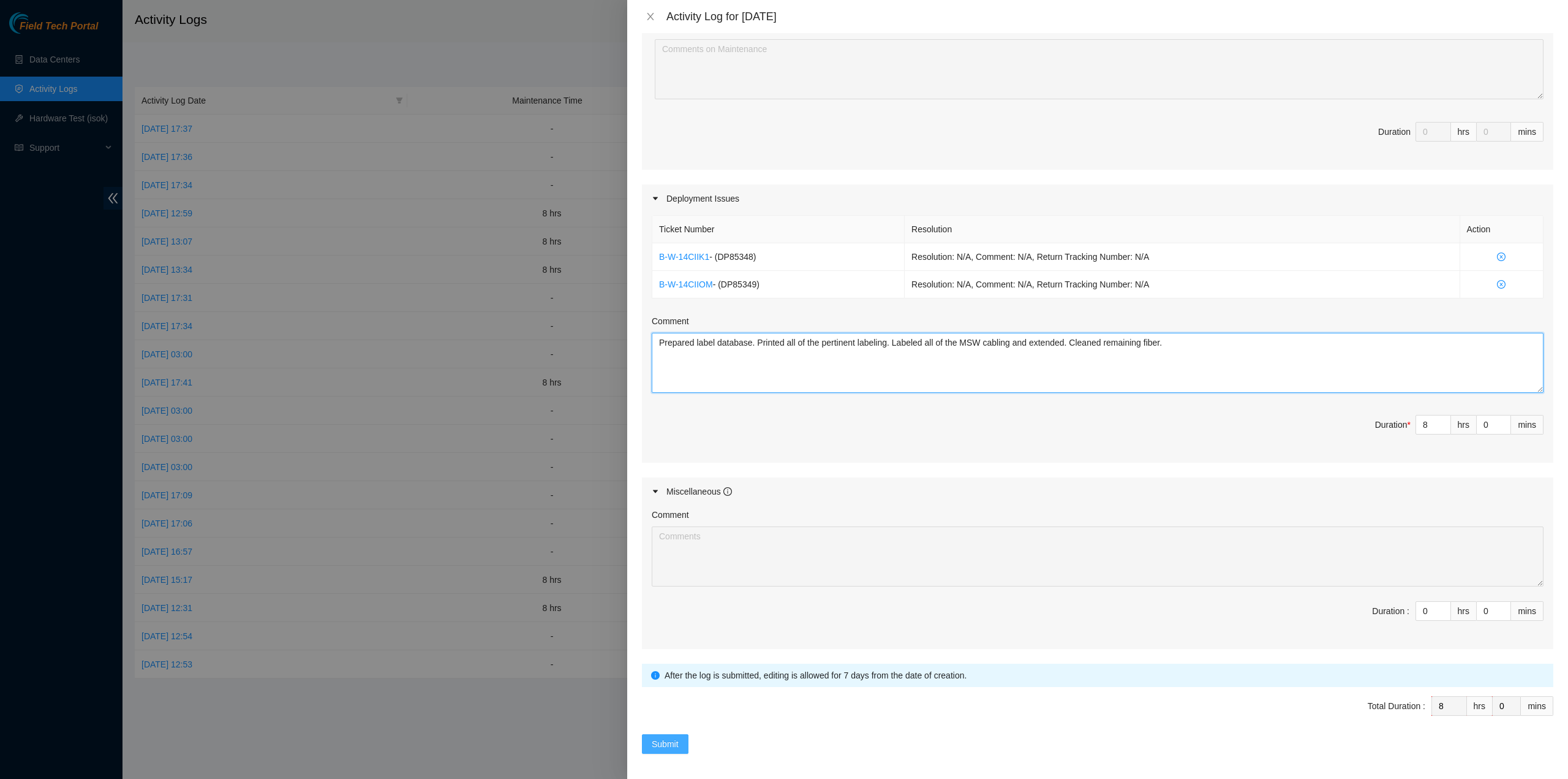
type textarea "Prepared label database. Printed all of the pertinent labeling. Labeled all of …"
click at [670, 747] on button "Submit" at bounding box center [665, 744] width 46 height 20
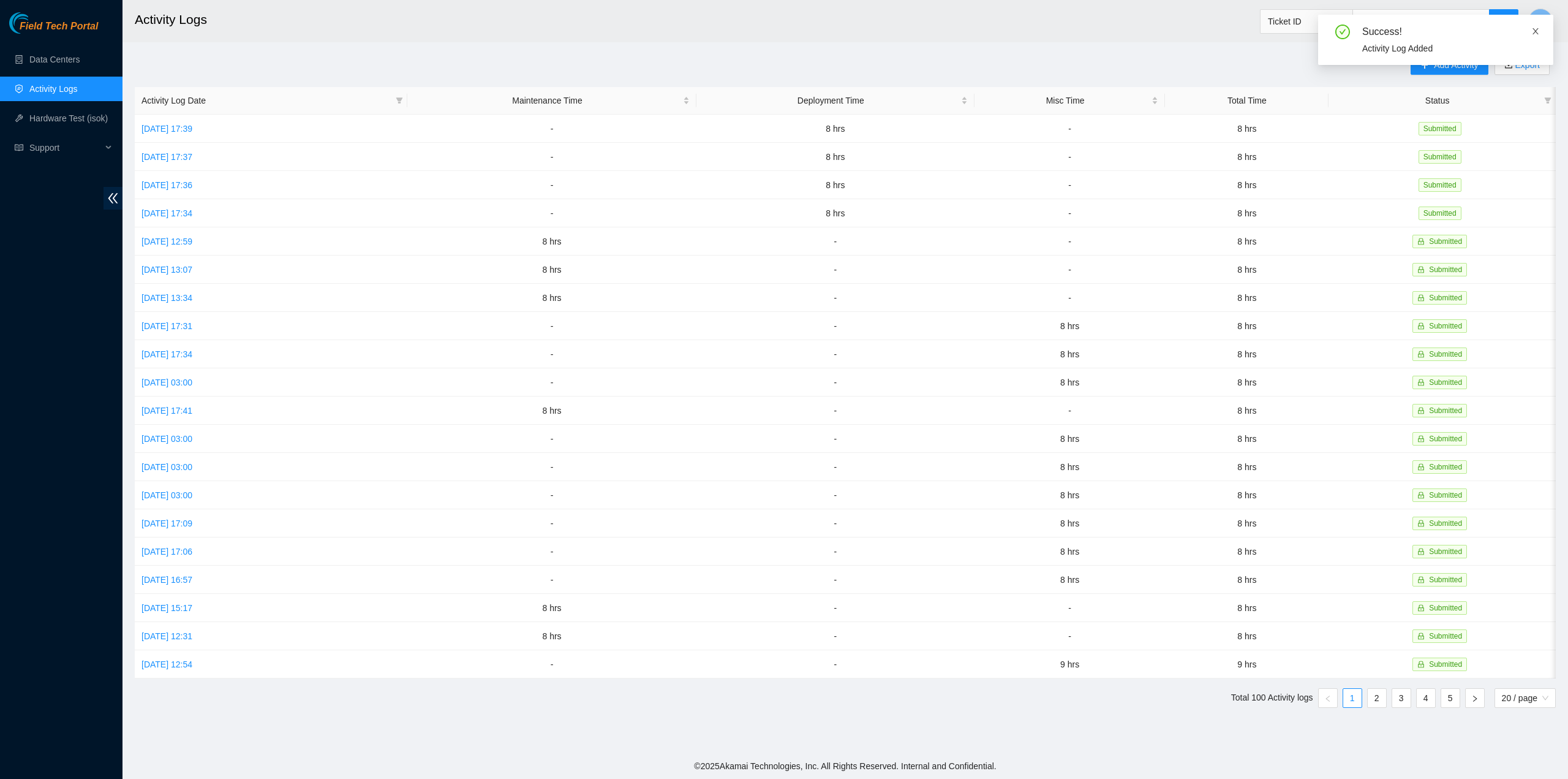
drag, startPoint x: 1541, startPoint y: 35, endPoint x: 1536, endPoint y: 28, distance: 8.6
click at [1539, 34] on div "Success! Activity Log Added" at bounding box center [1435, 40] width 235 height 51
click at [1536, 28] on icon "close" at bounding box center [1535, 31] width 9 height 9
click at [1473, 67] on span "Add Activity" at bounding box center [1455, 65] width 44 height 13
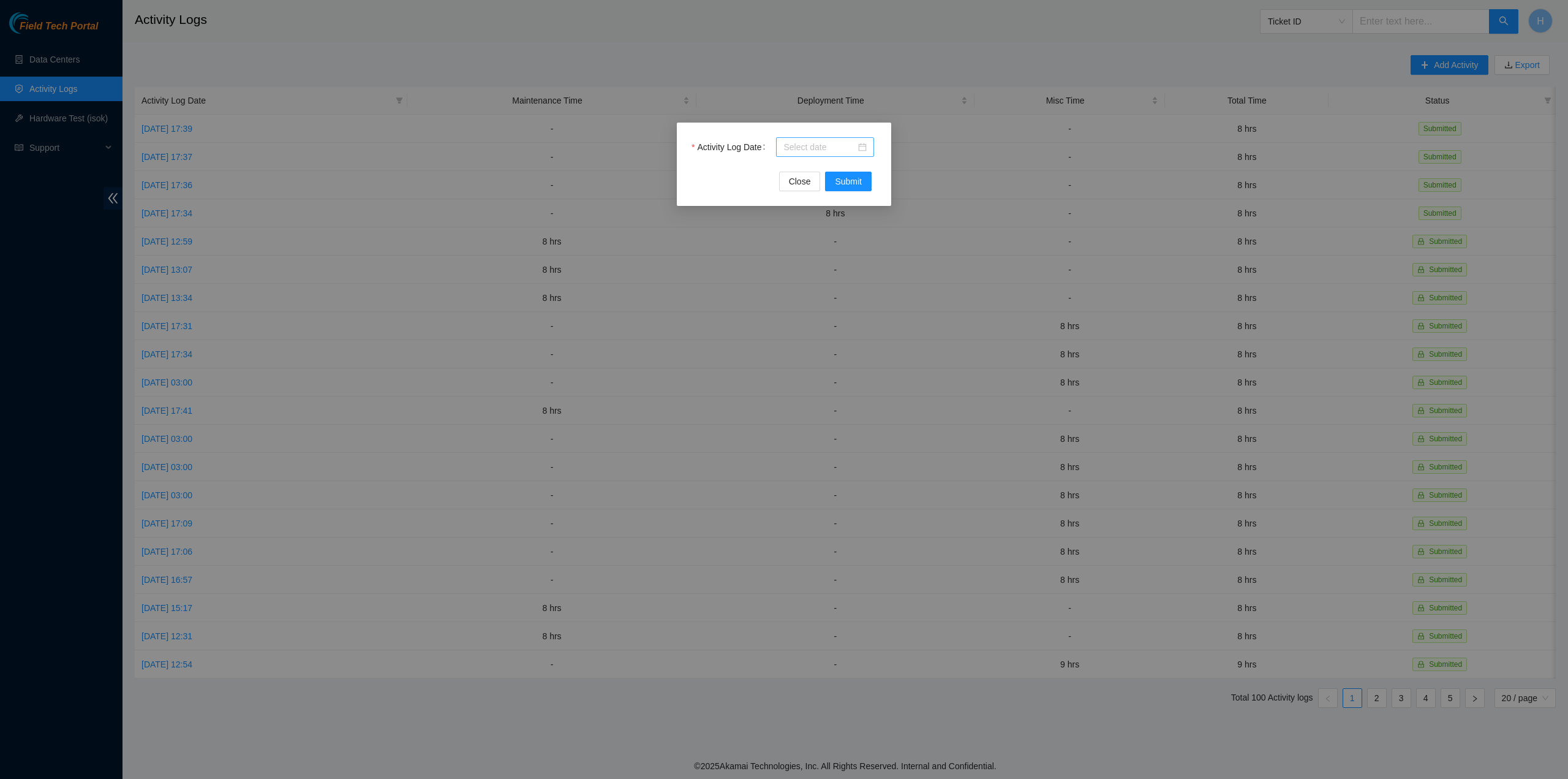
click at [857, 145] on div at bounding box center [825, 146] width 83 height 13
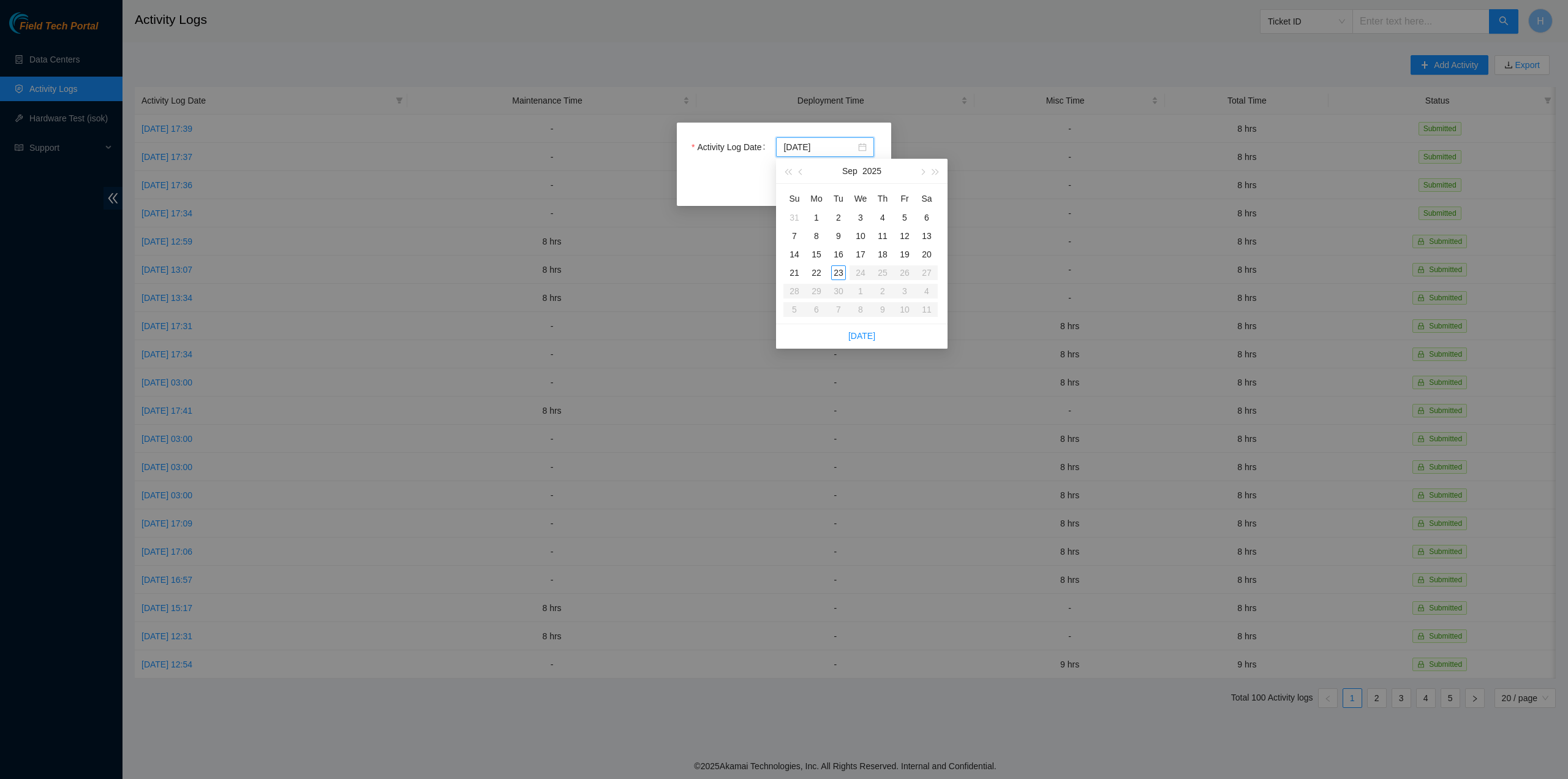
type input "2025-09-17"
type input "2025-09-23"
click at [841, 274] on div "23" at bounding box center [838, 272] width 15 height 15
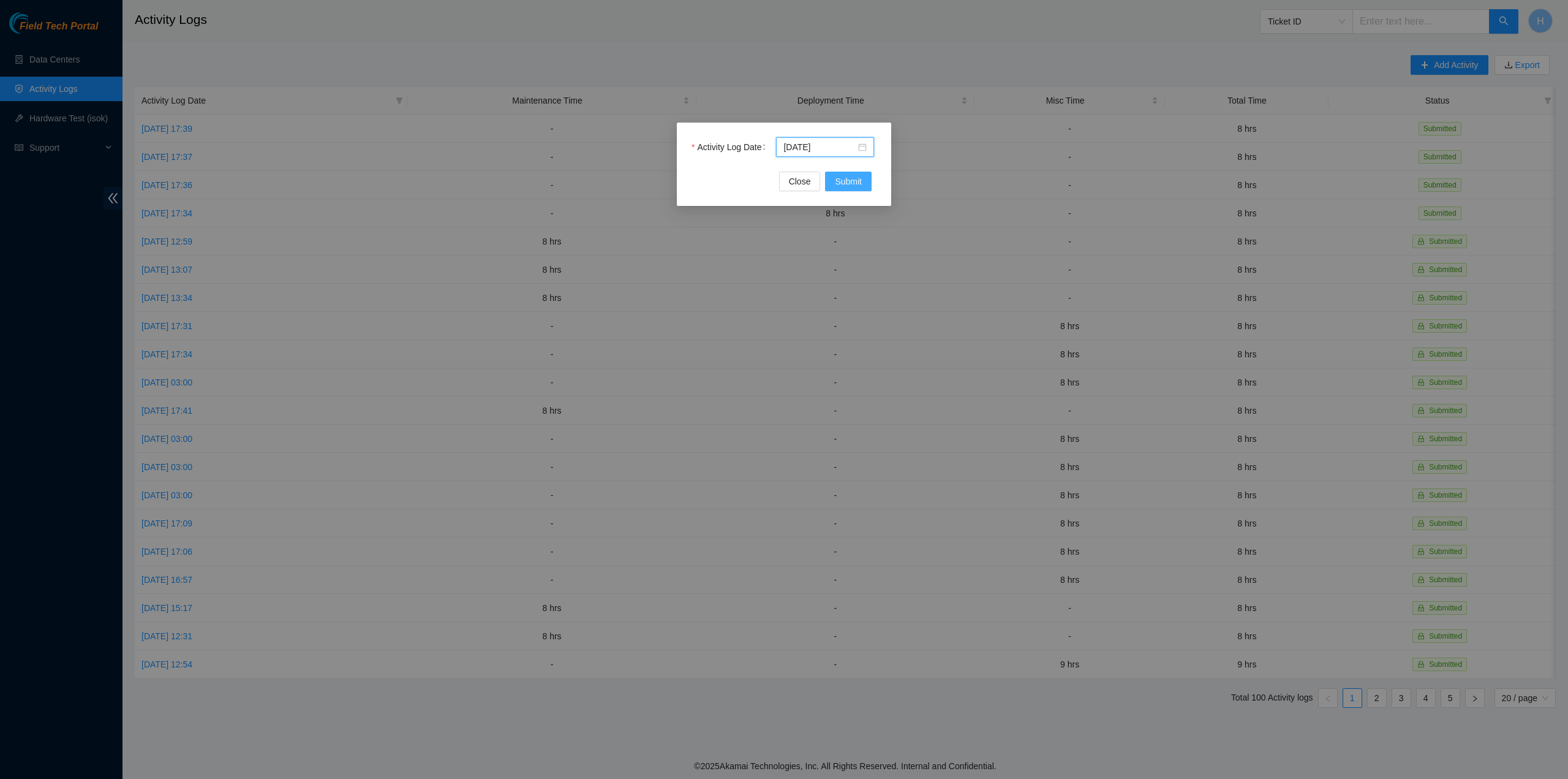
click at [856, 183] on span "Submit" at bounding box center [848, 181] width 27 height 13
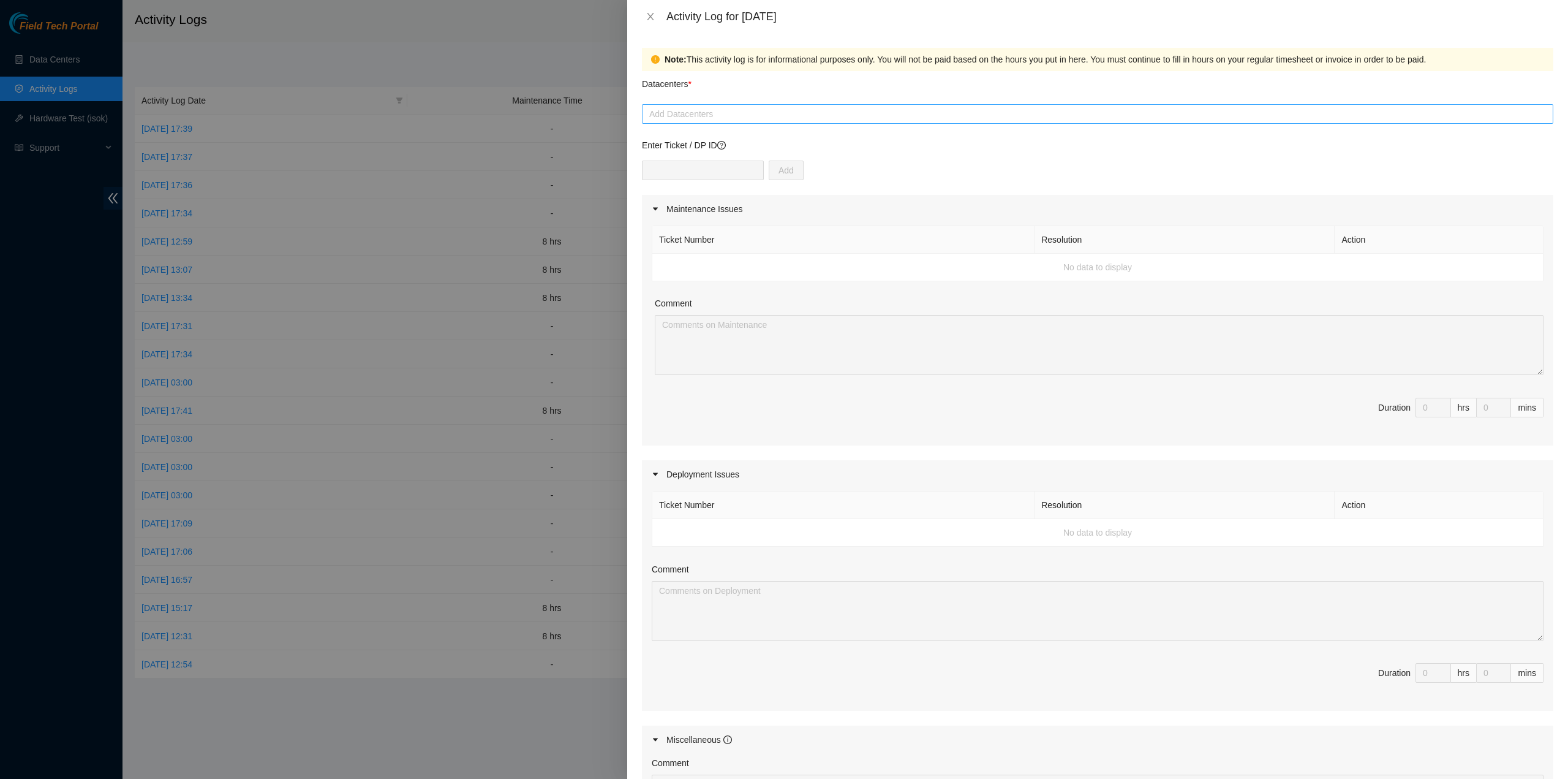
click at [703, 120] on div at bounding box center [1097, 114] width 906 height 15
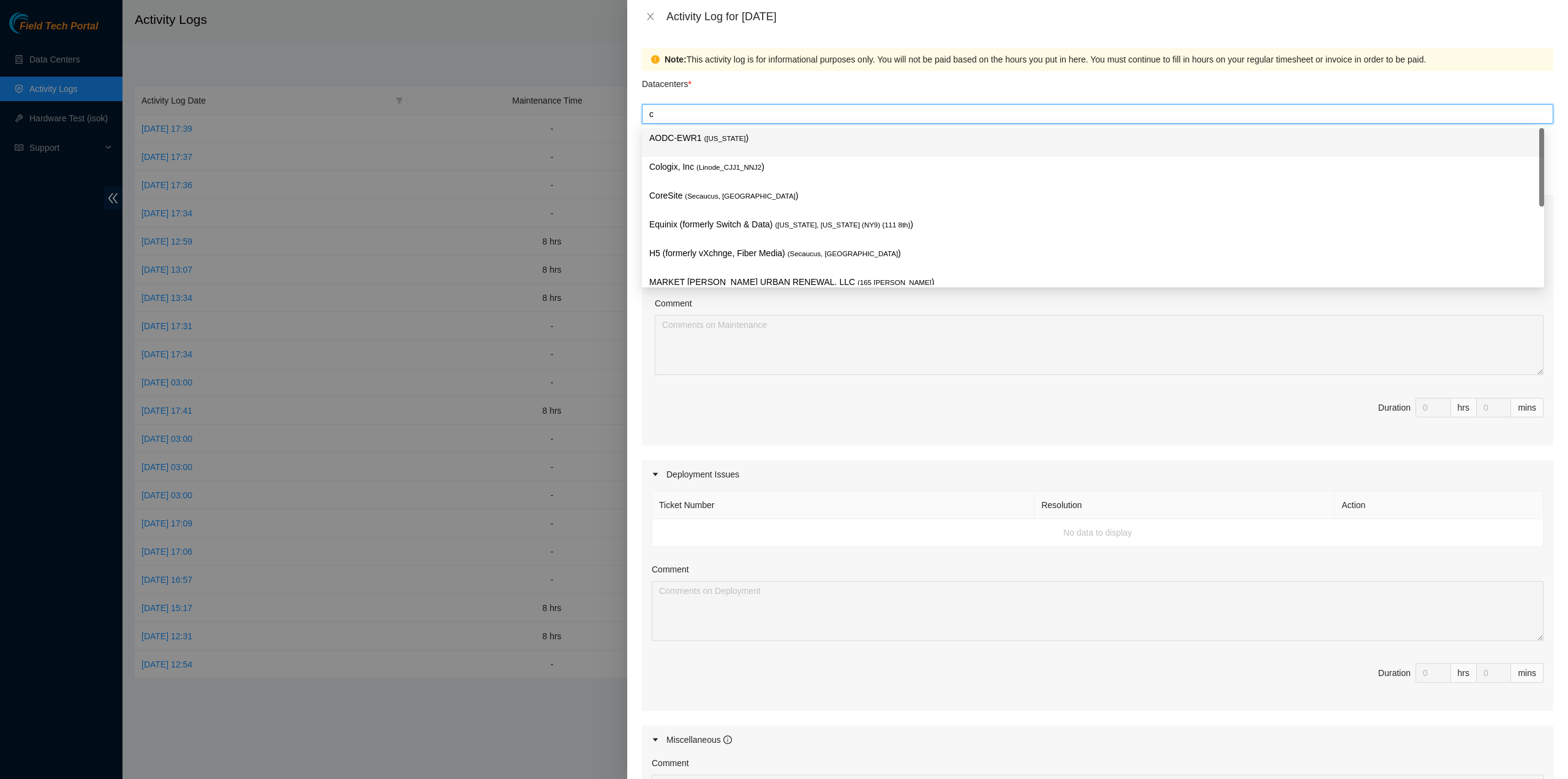
type input "co"
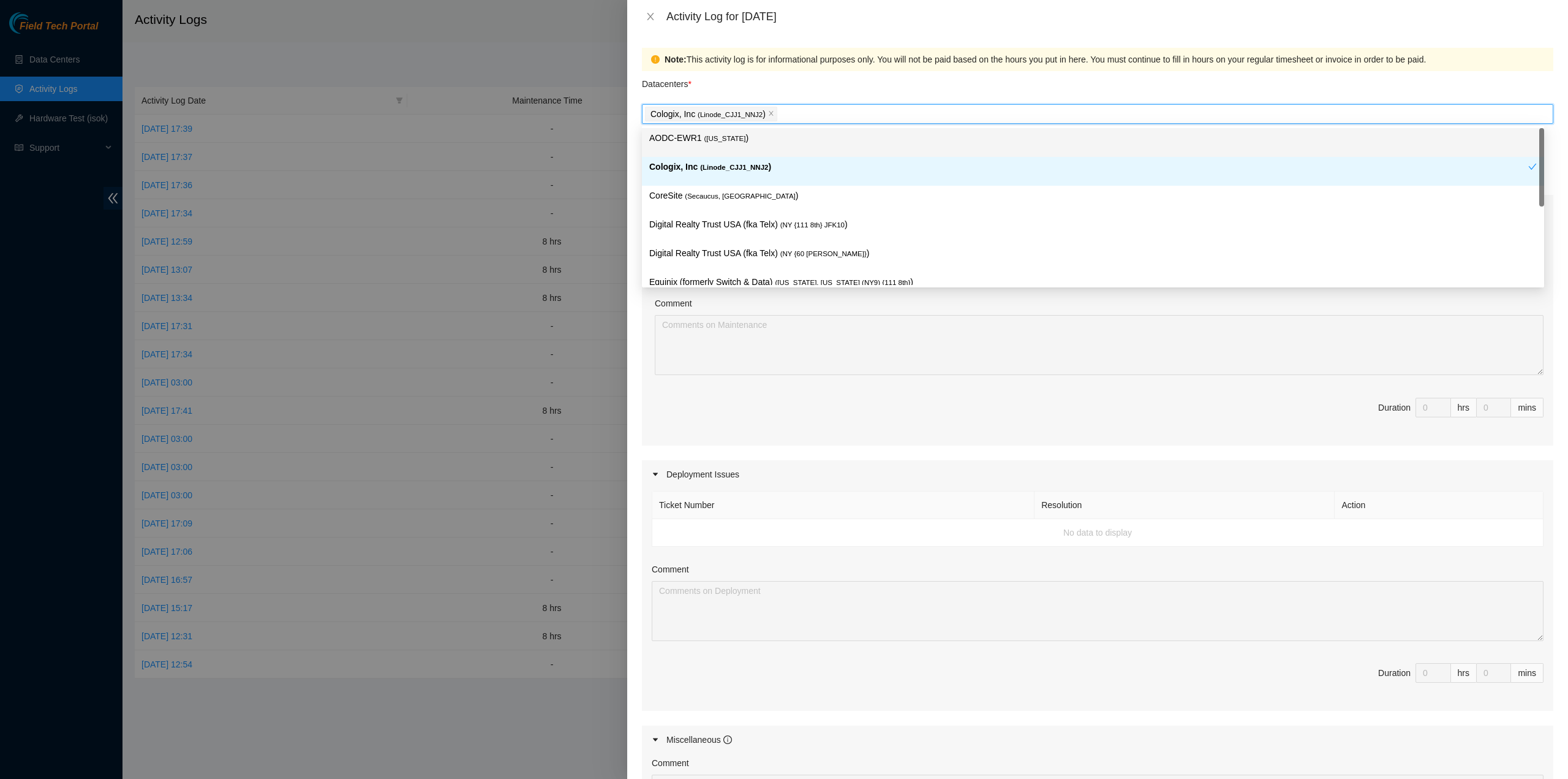
click at [733, 91] on div "Datacenters *" at bounding box center [1097, 87] width 911 height 33
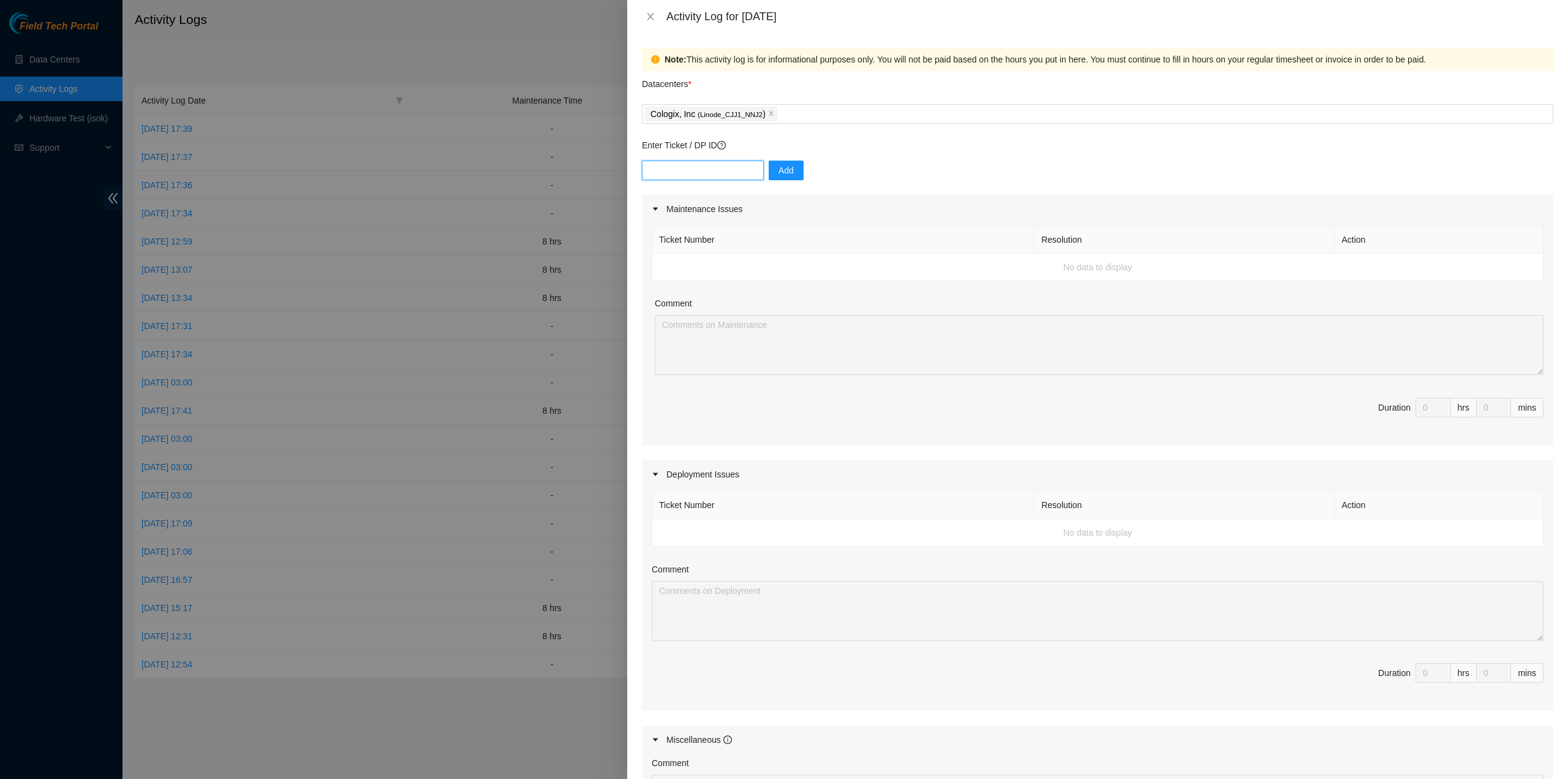
click at [705, 163] on input "text" at bounding box center [702, 170] width 122 height 20
paste input "DP85348"
type input "DP85348"
click at [782, 175] on span "Add" at bounding box center [786, 169] width 15 height 13
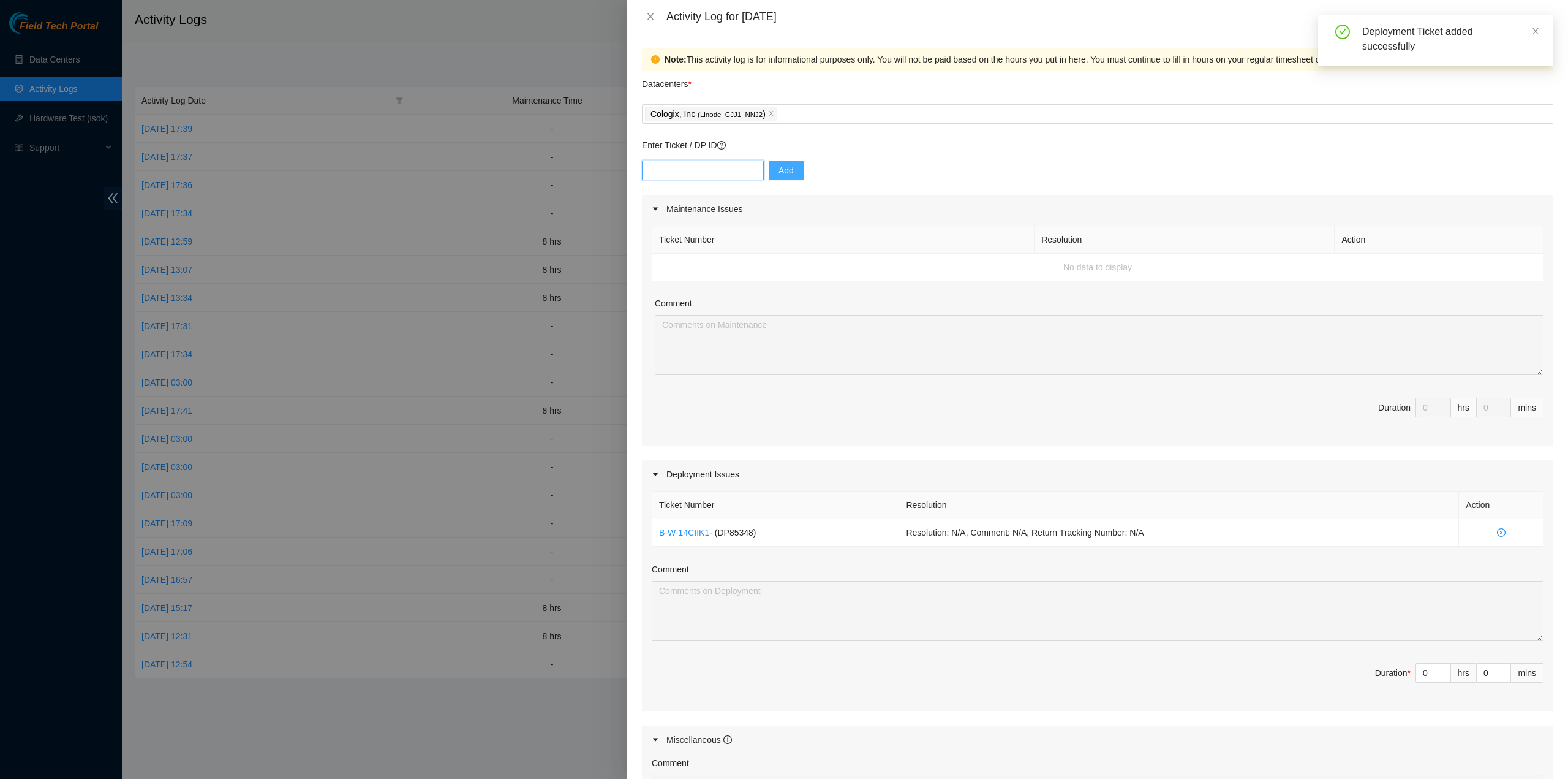
click at [689, 172] on input "text" at bounding box center [702, 170] width 122 height 20
paste input "DP85349"
type input "DP85349"
click at [788, 172] on button "Add" at bounding box center [786, 170] width 35 height 20
click at [1422, 700] on input "0" at bounding box center [1432, 700] width 35 height 19
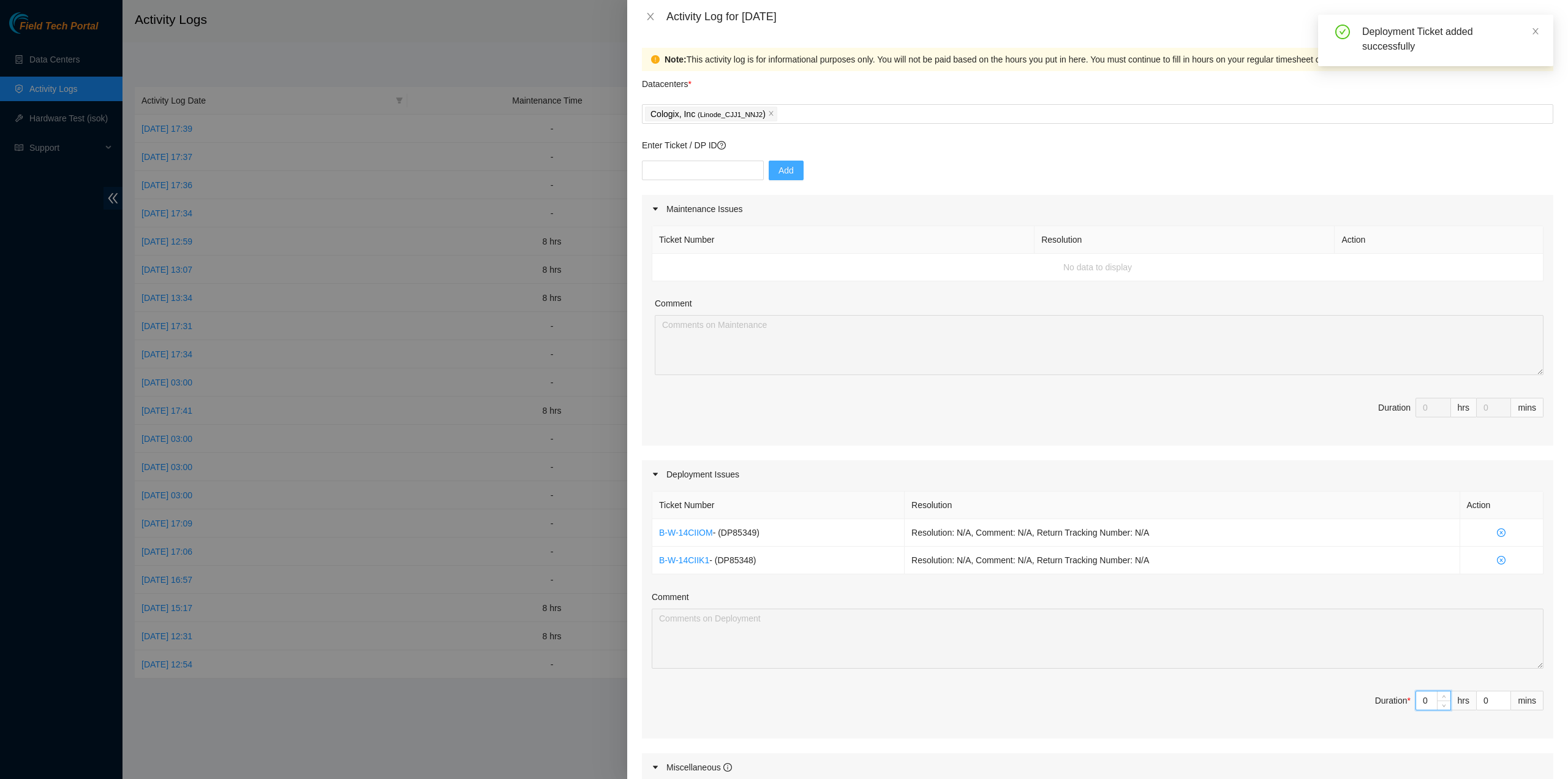
click at [1422, 700] on input "0" at bounding box center [1432, 700] width 35 height 19
type input "8"
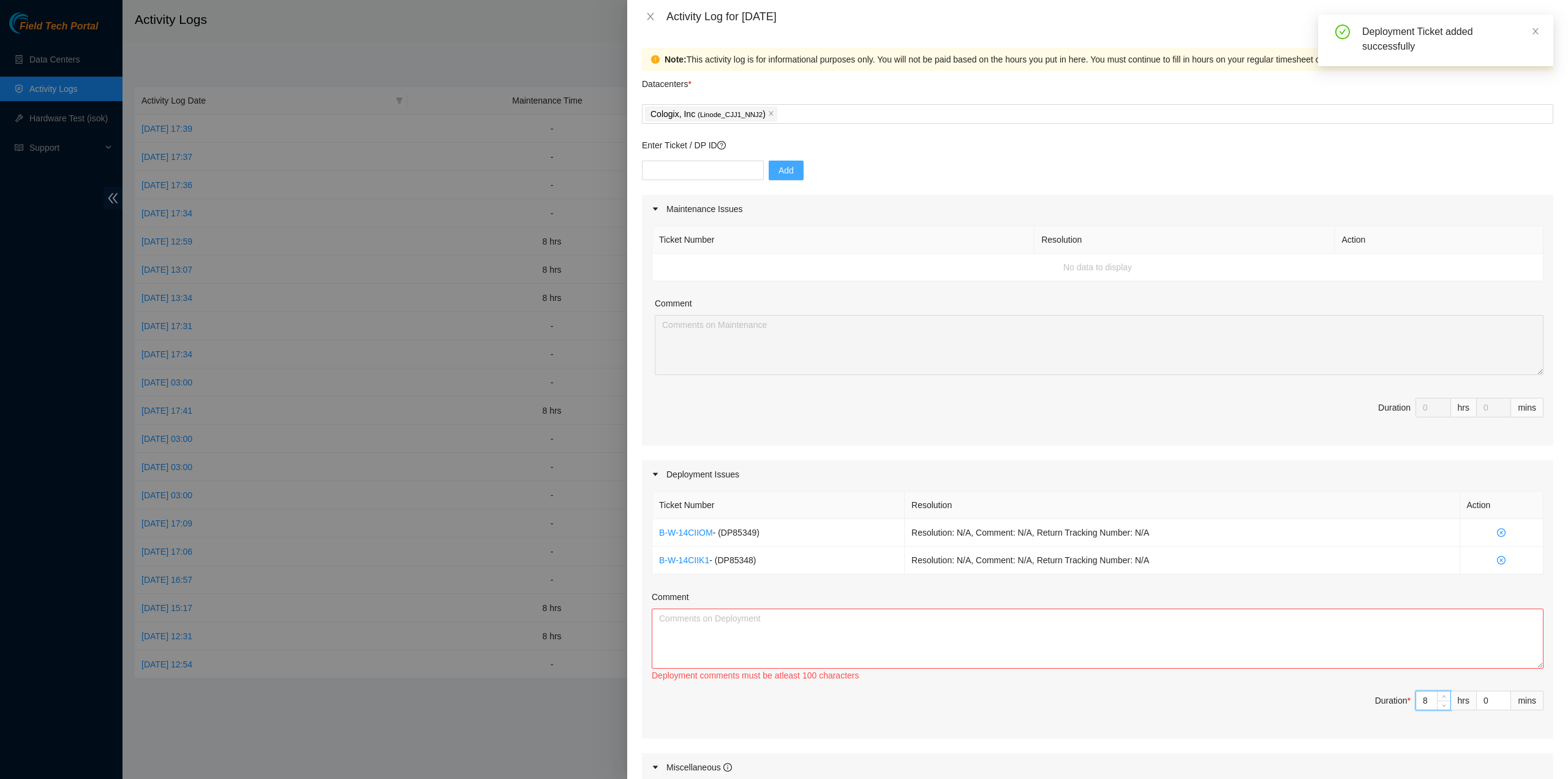
type input "8"
click at [1089, 615] on textarea "Comment" at bounding box center [1097, 639] width 891 height 60
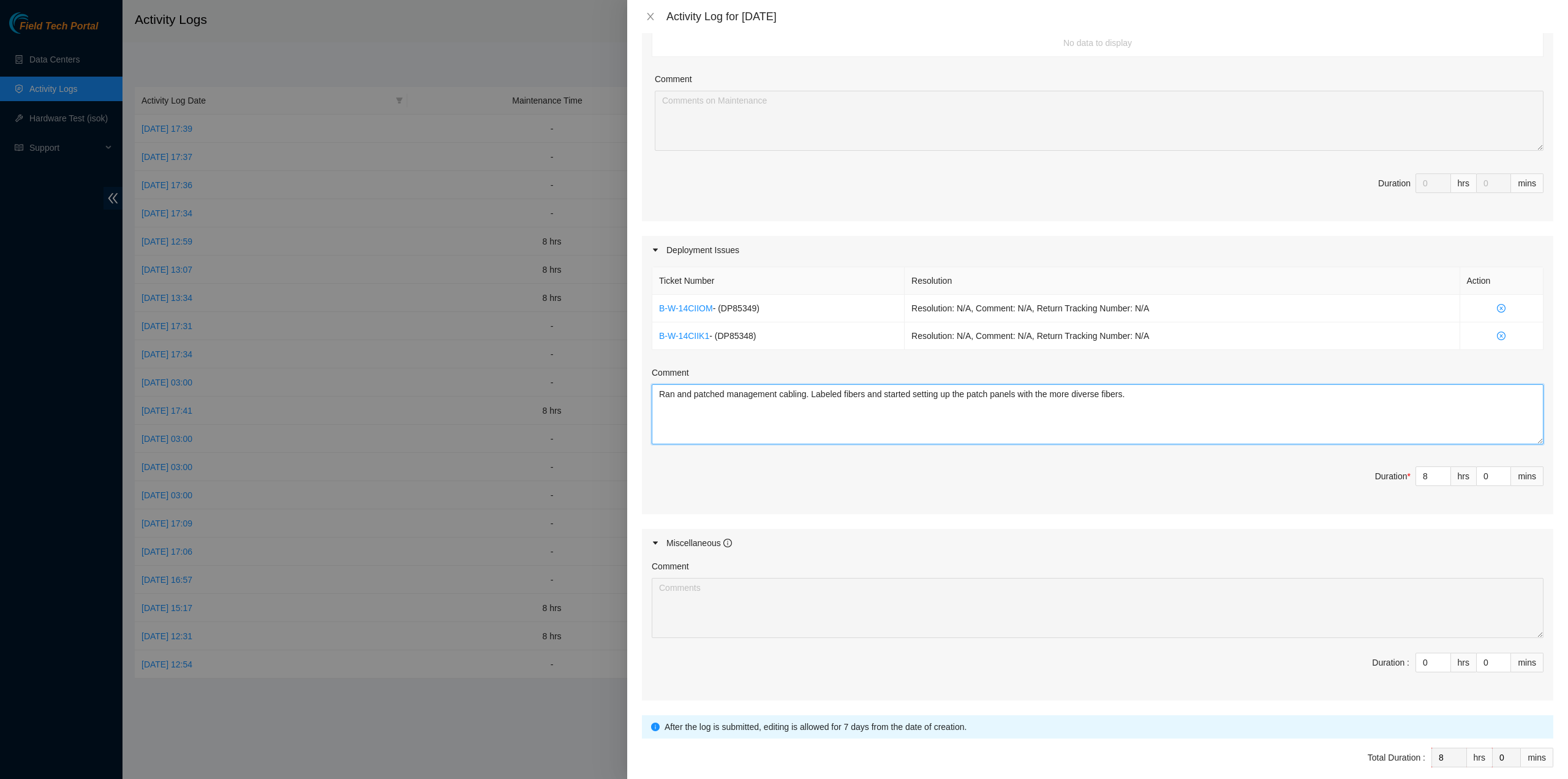
scroll to position [245, 0]
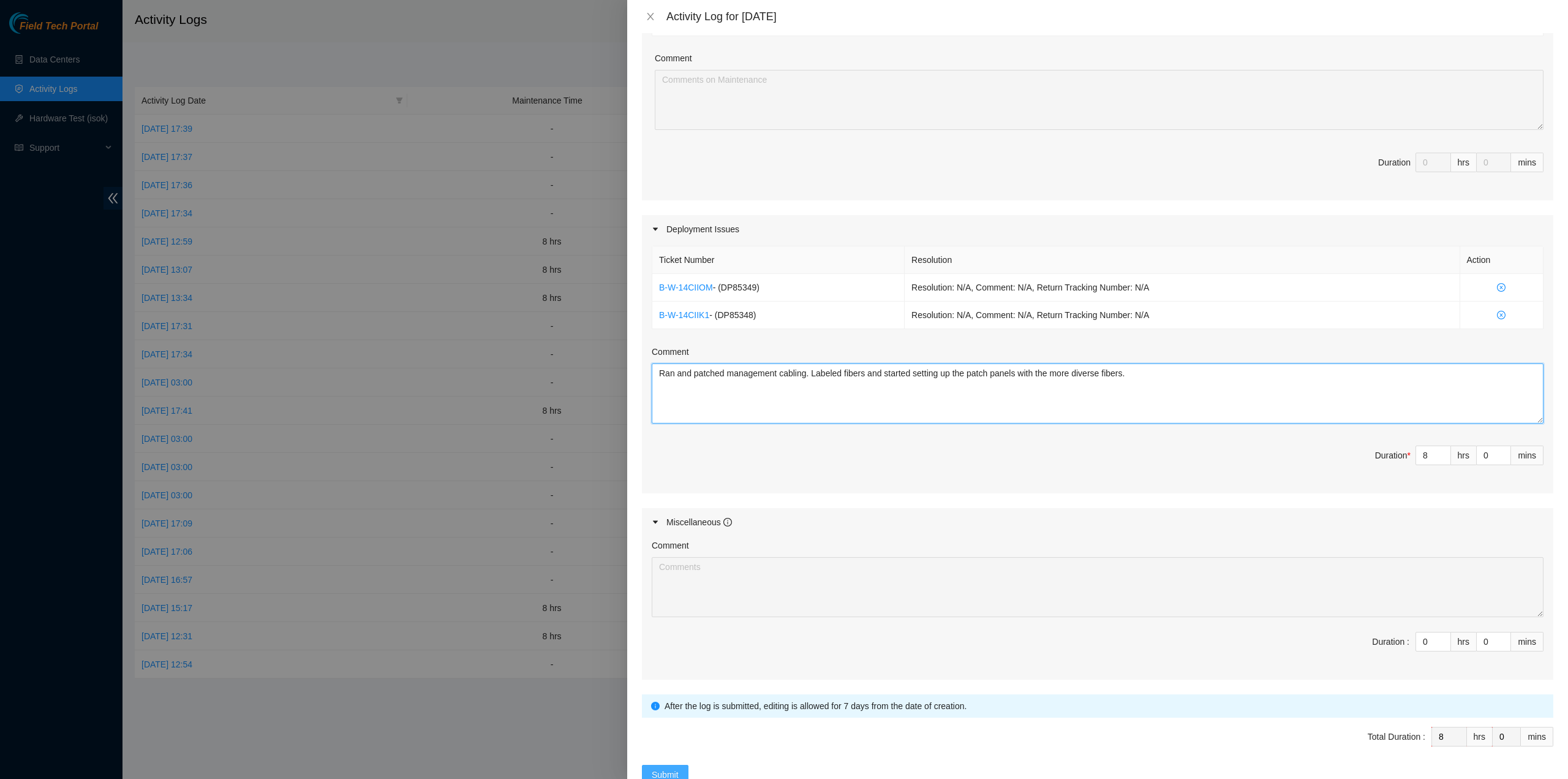
type textarea "Ran and patched management cabling. Labeled fibers and started setting up the p…"
click at [654, 767] on span "Submit" at bounding box center [665, 774] width 27 height 13
